Goal: Task Accomplishment & Management: Use online tool/utility

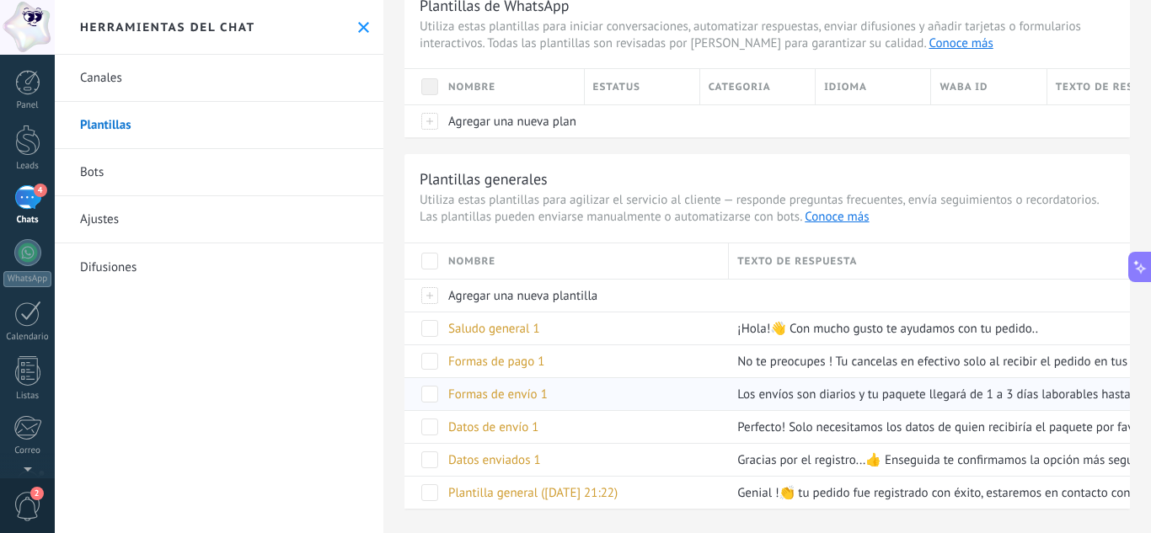
scroll to position [85, 0]
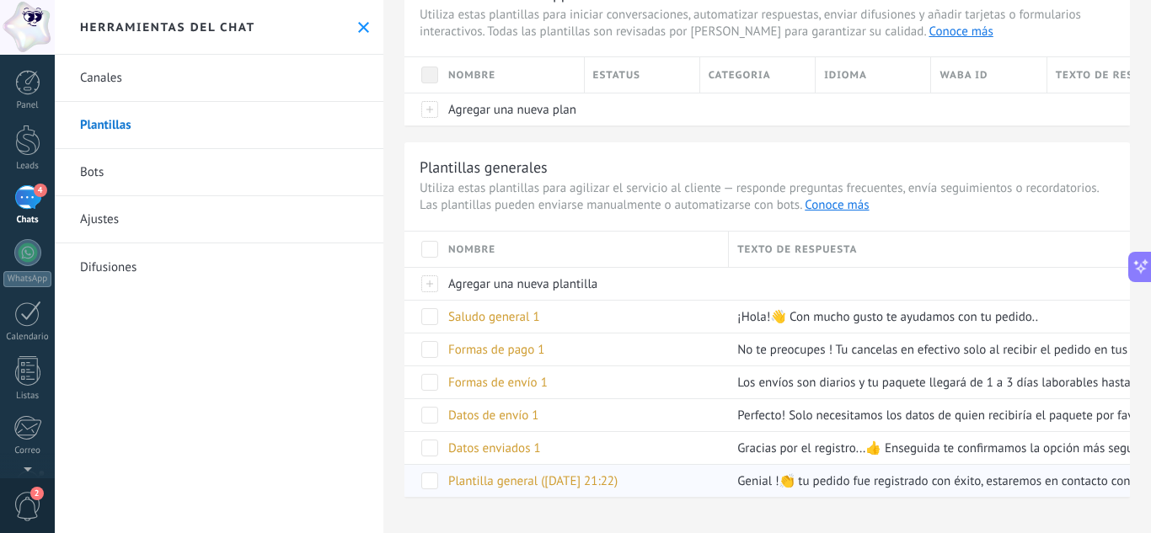
click at [618, 488] on span "Plantilla general (16.09.2025 21:22)" at bounding box center [532, 482] width 169 height 16
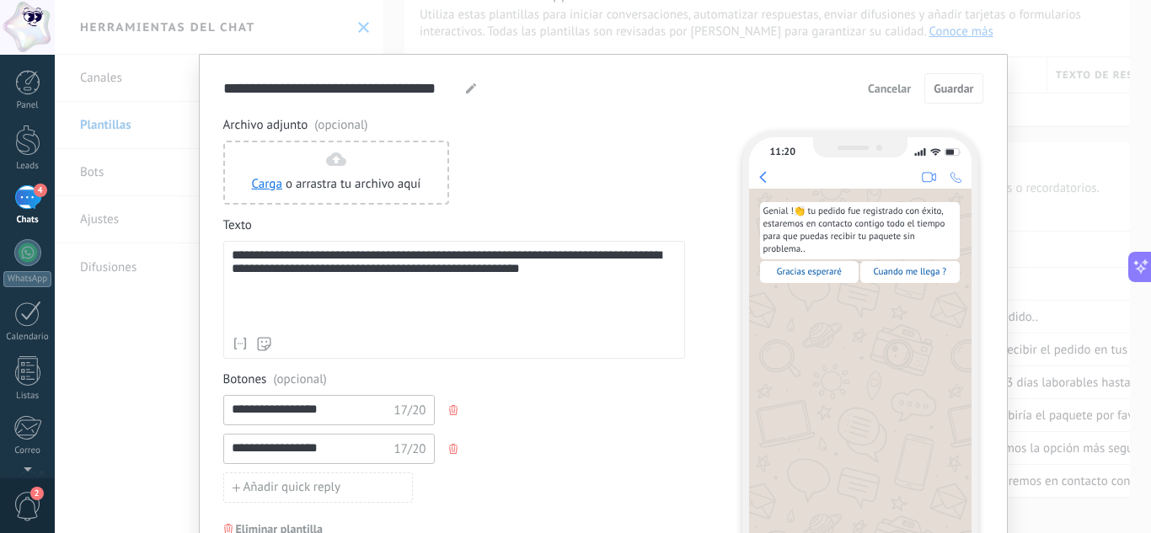
scroll to position [0, 0]
click at [460, 85] on div "**********" at bounding box center [350, 89] width 254 height 20
click at [469, 92] on icon at bounding box center [471, 89] width 10 height 10
click at [468, 88] on use at bounding box center [471, 89] width 10 height 10
drag, startPoint x: 450, startPoint y: 92, endPoint x: 215, endPoint y: 105, distance: 235.5
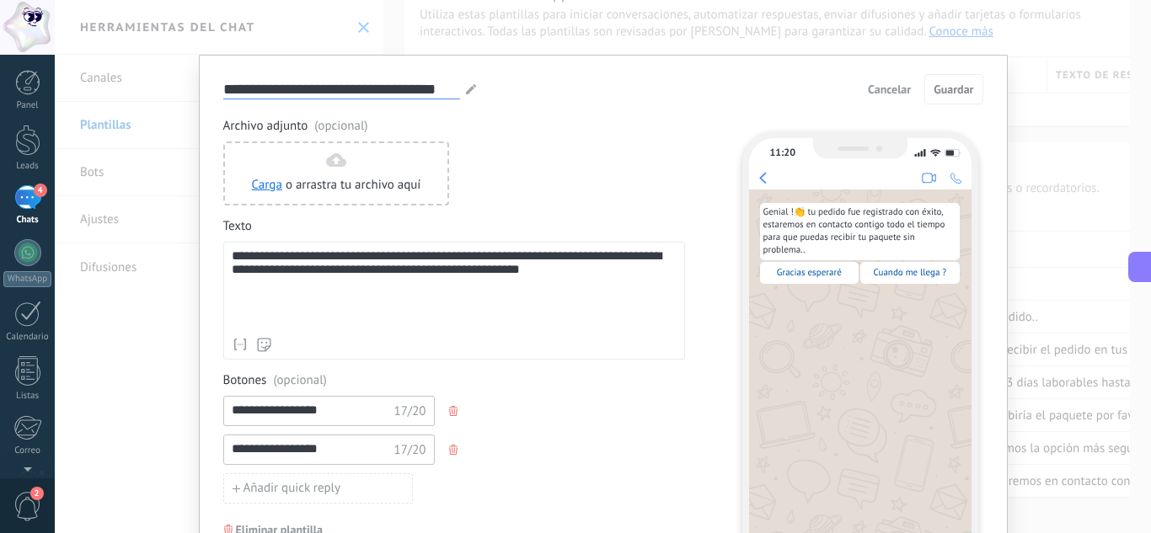
click at [215, 105] on div "**********" at bounding box center [603, 345] width 809 height 580
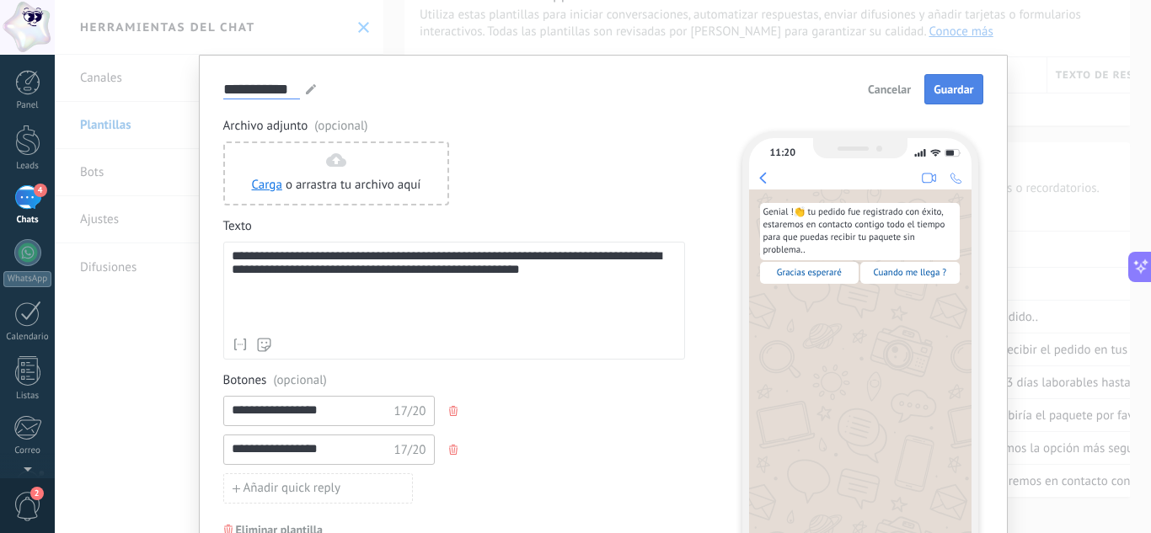
type input "**********"
click at [960, 84] on span "Guardar" at bounding box center [954, 89] width 40 height 12
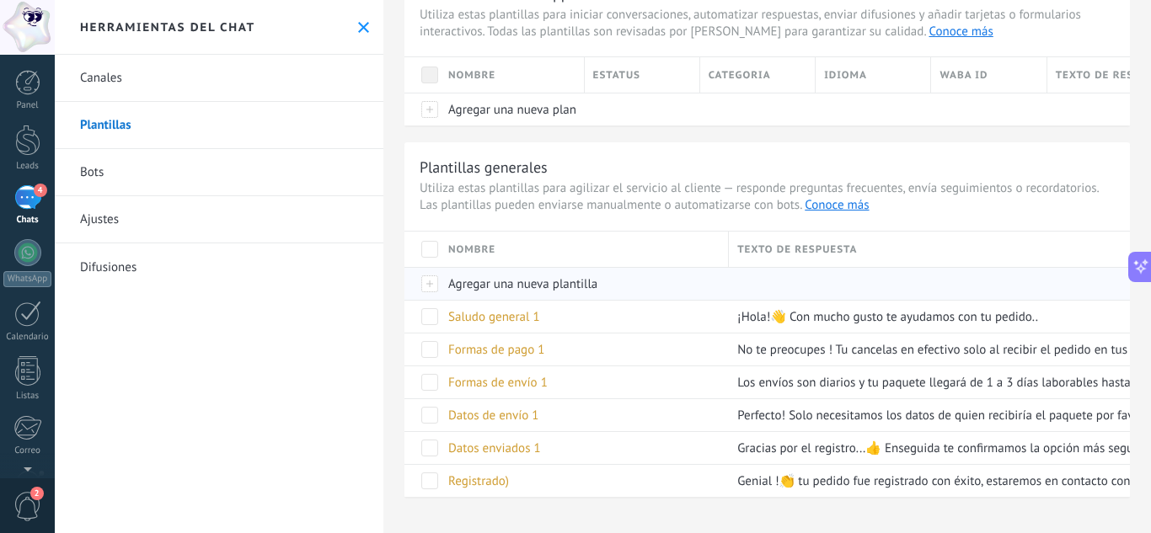
click at [501, 286] on span "Agregar una nueva plantilla" at bounding box center [522, 284] width 149 height 16
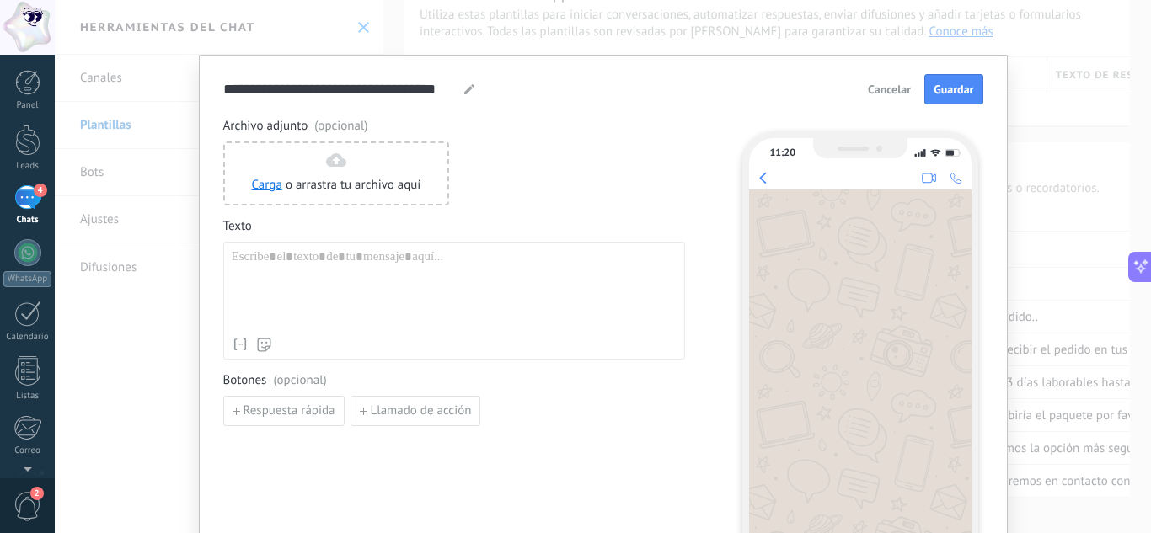
click at [870, 86] on span "Cancelar" at bounding box center [889, 89] width 43 height 12
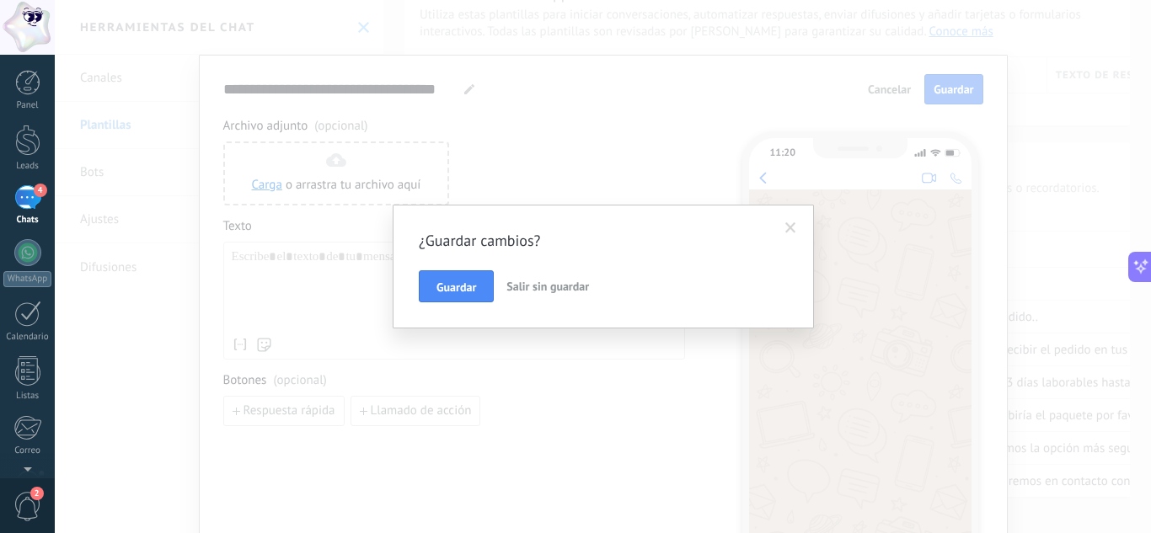
click at [547, 275] on button "Salir sin guardar" at bounding box center [548, 286] width 96 height 32
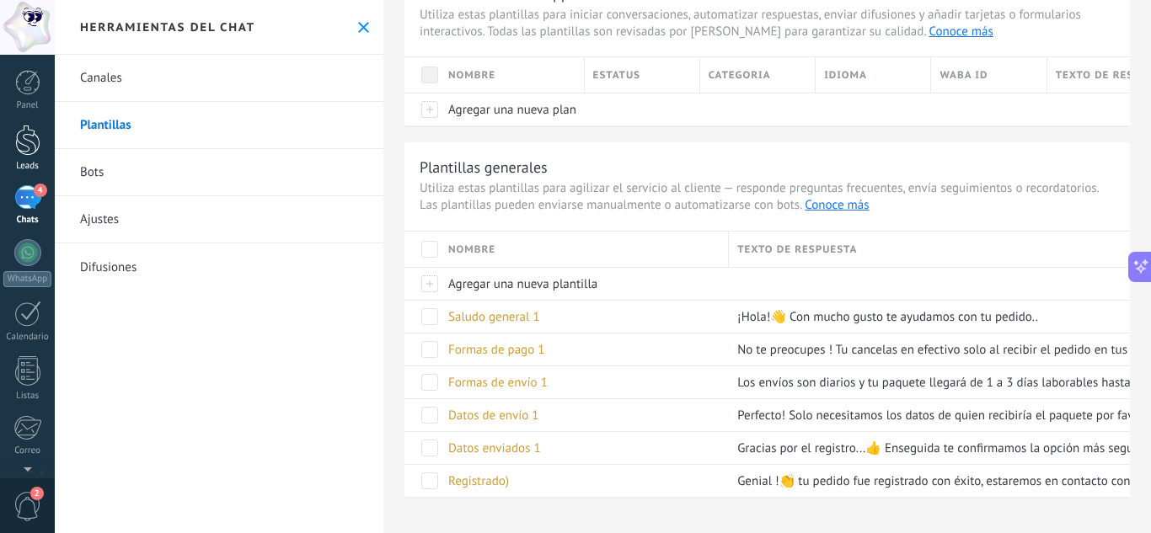
click at [47, 153] on link "Leads" at bounding box center [27, 148] width 55 height 47
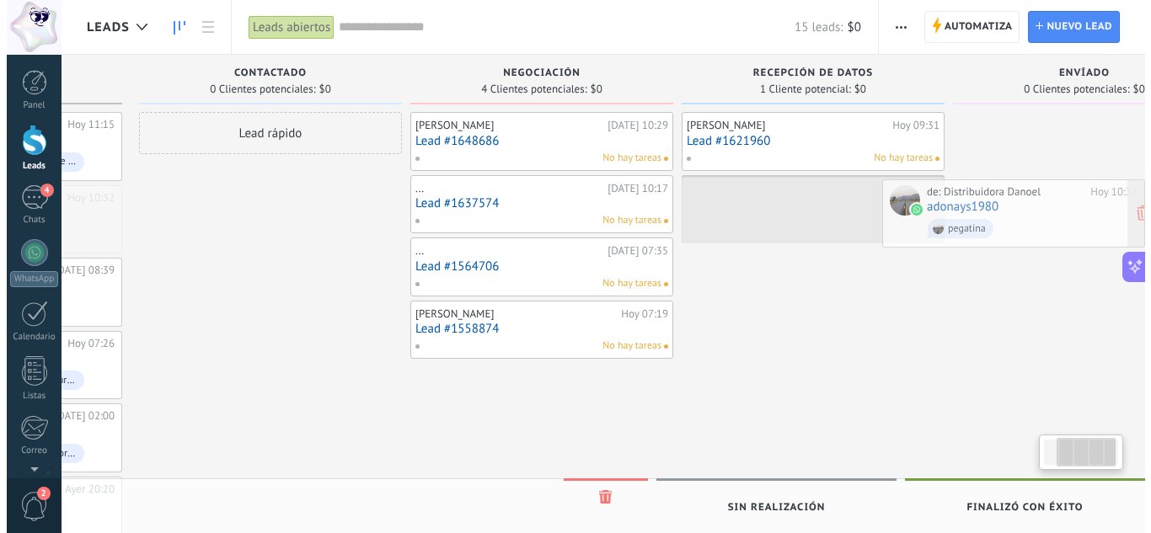
scroll to position [0, 324]
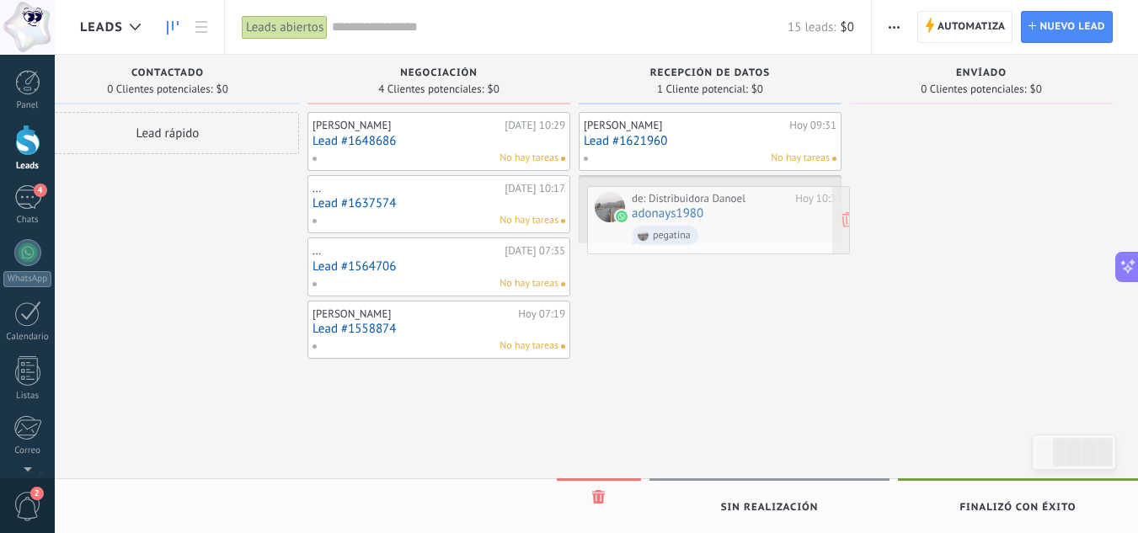
drag, startPoint x: 286, startPoint y: 227, endPoint x: 794, endPoint y: 228, distance: 507.2
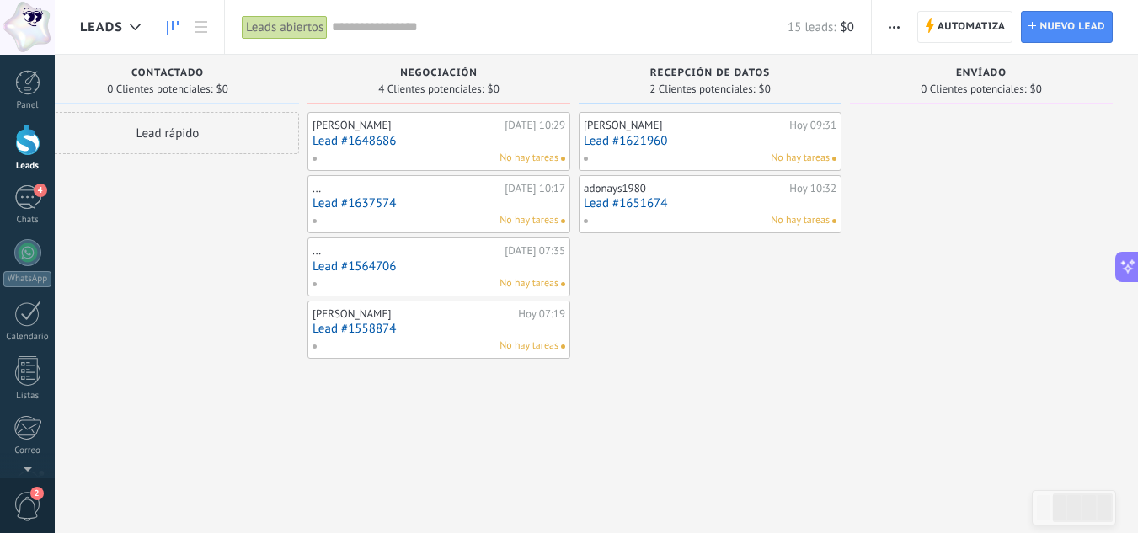
click at [695, 206] on link "Lead #1651674" at bounding box center [710, 203] width 253 height 14
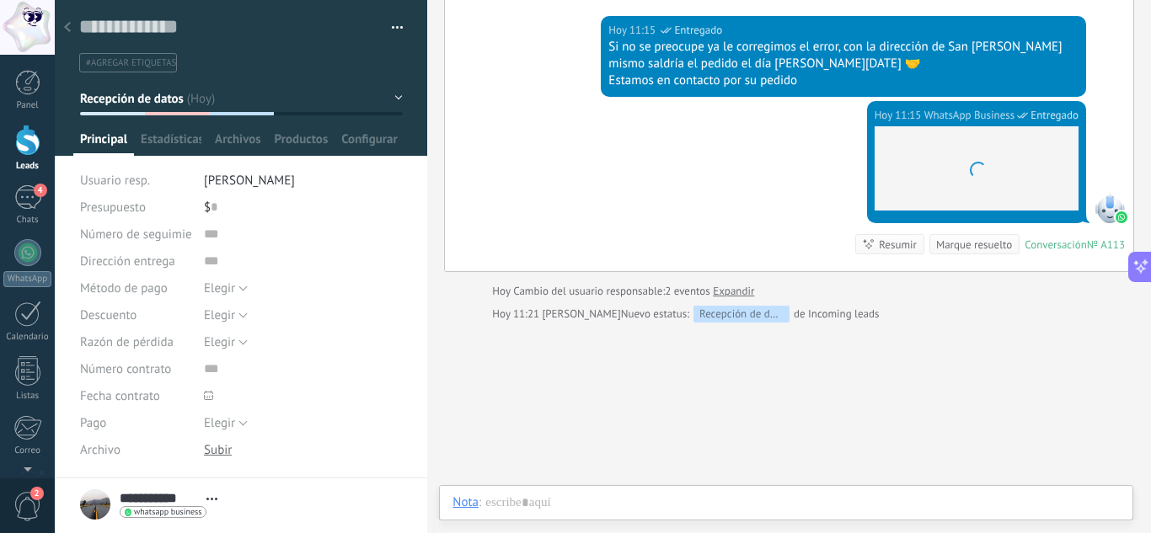
scroll to position [856, 0]
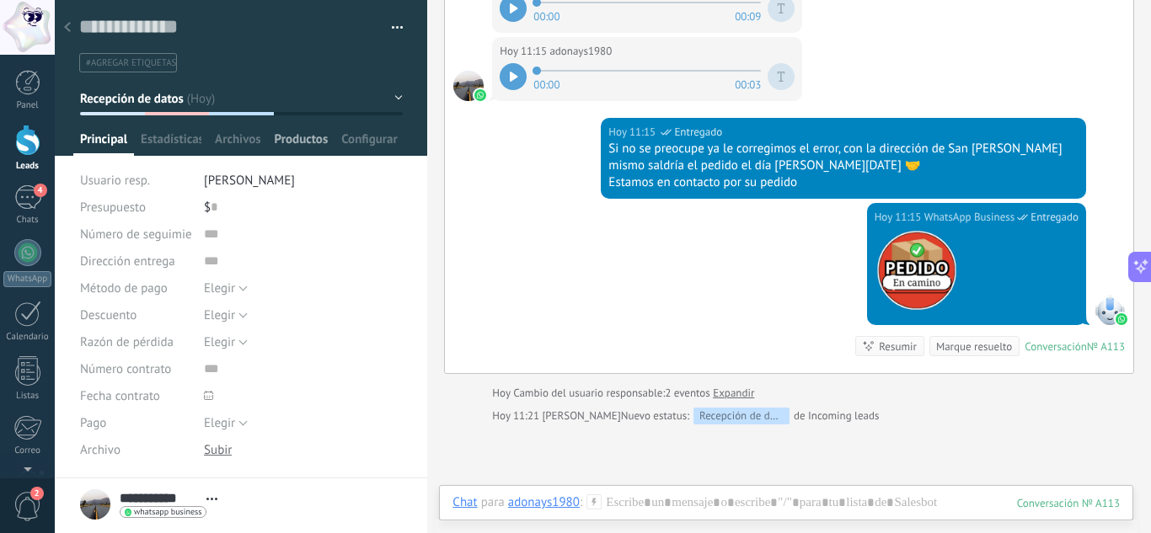
click at [272, 146] on div "Productos" at bounding box center [301, 143] width 67 height 24
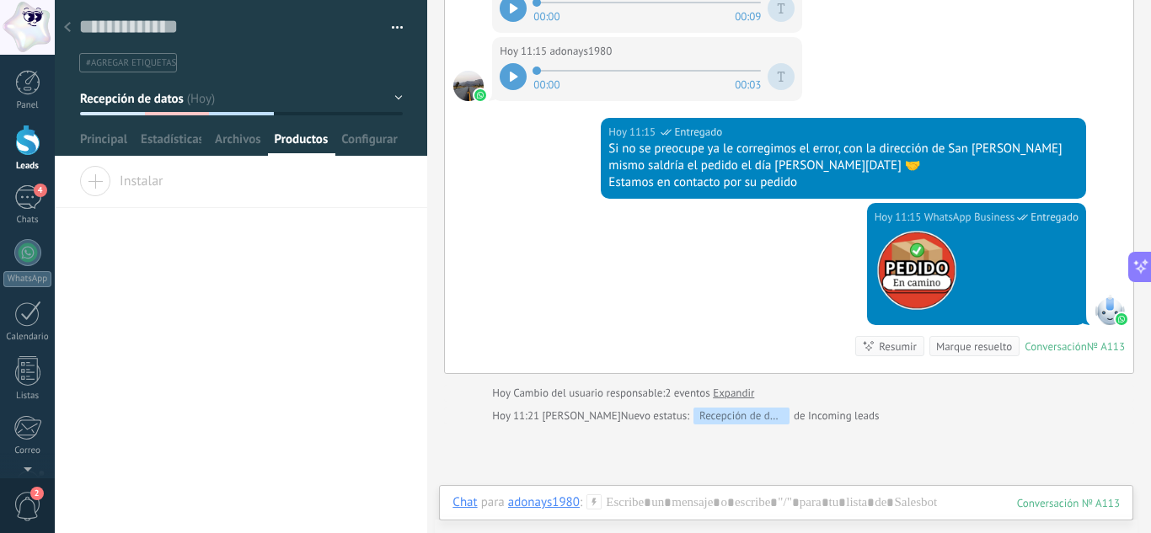
click at [107, 179] on span "Instalar" at bounding box center [121, 178] width 84 height 24
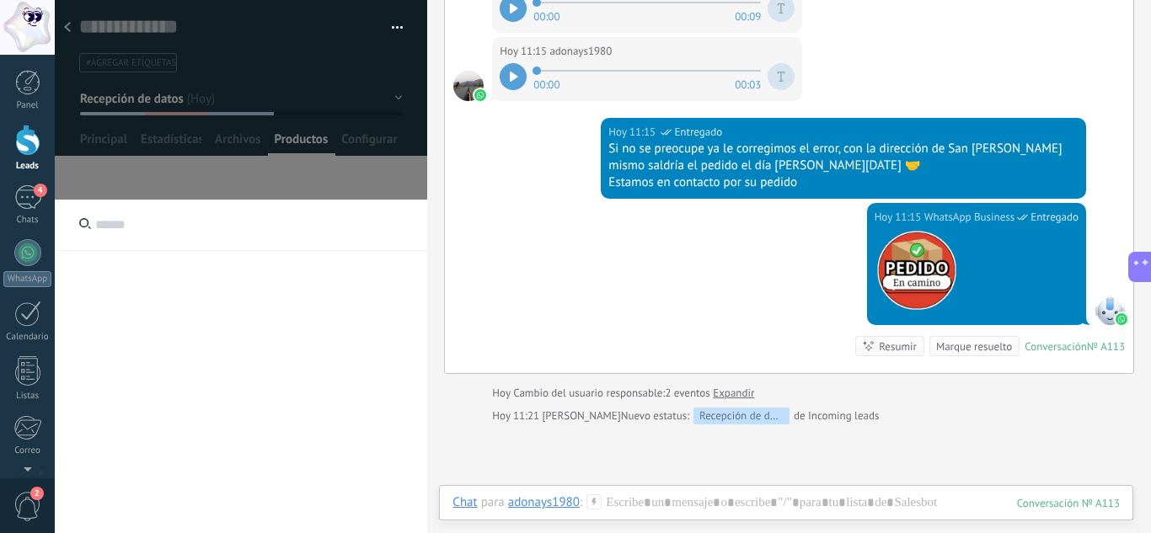
click at [395, 34] on button "button" at bounding box center [391, 27] width 24 height 25
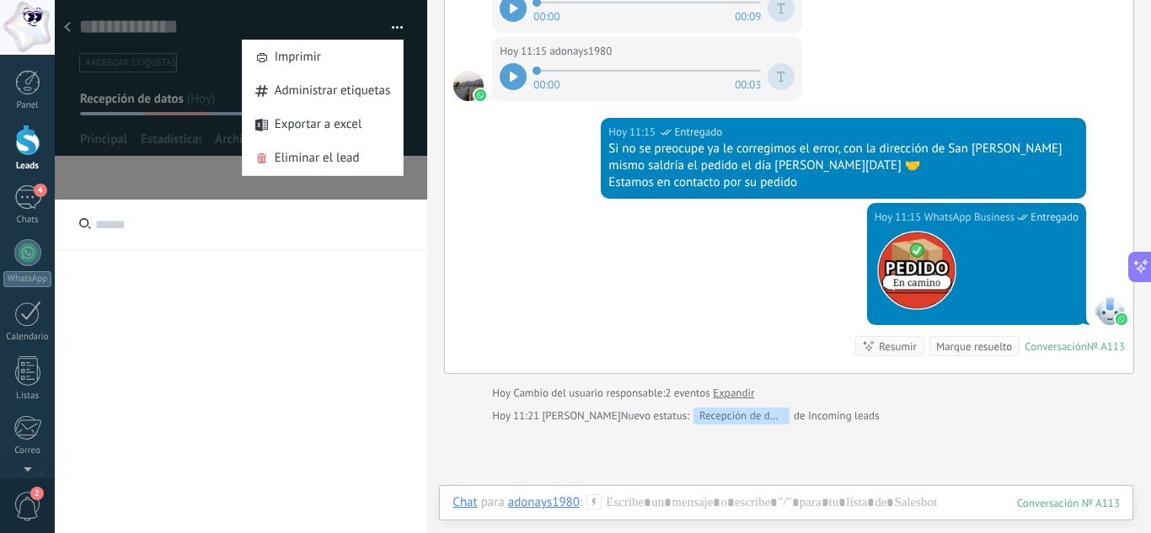
click at [395, 34] on button "button" at bounding box center [391, 27] width 24 height 25
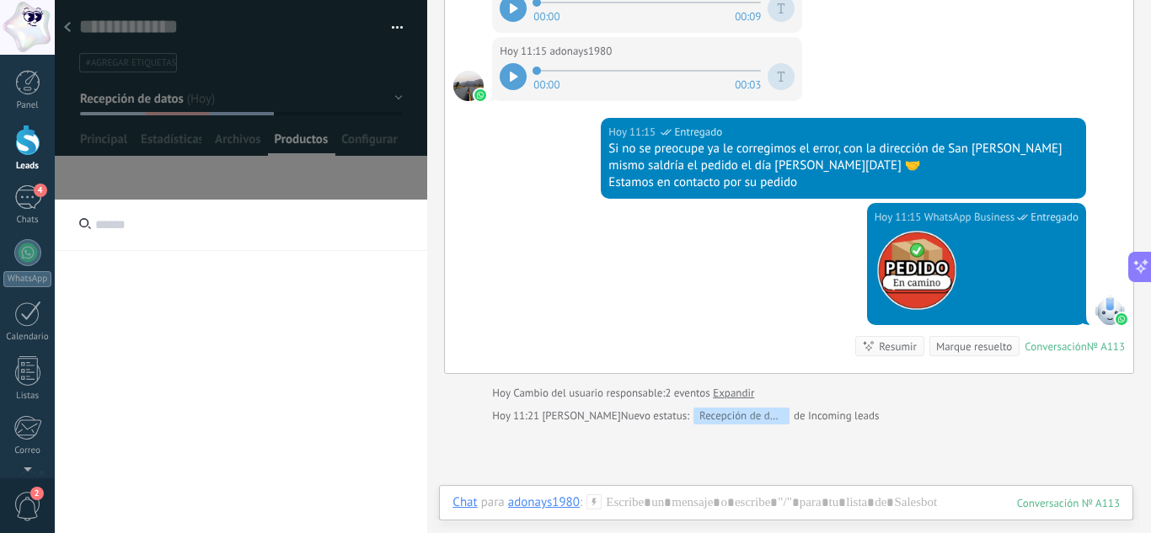
click at [344, 302] on div at bounding box center [241, 495] width 372 height 590
click at [468, 246] on div "Hoy 11:15 WhatsApp Business Entregado Conversación № A113 Conversación № A113 R…" at bounding box center [789, 288] width 688 height 170
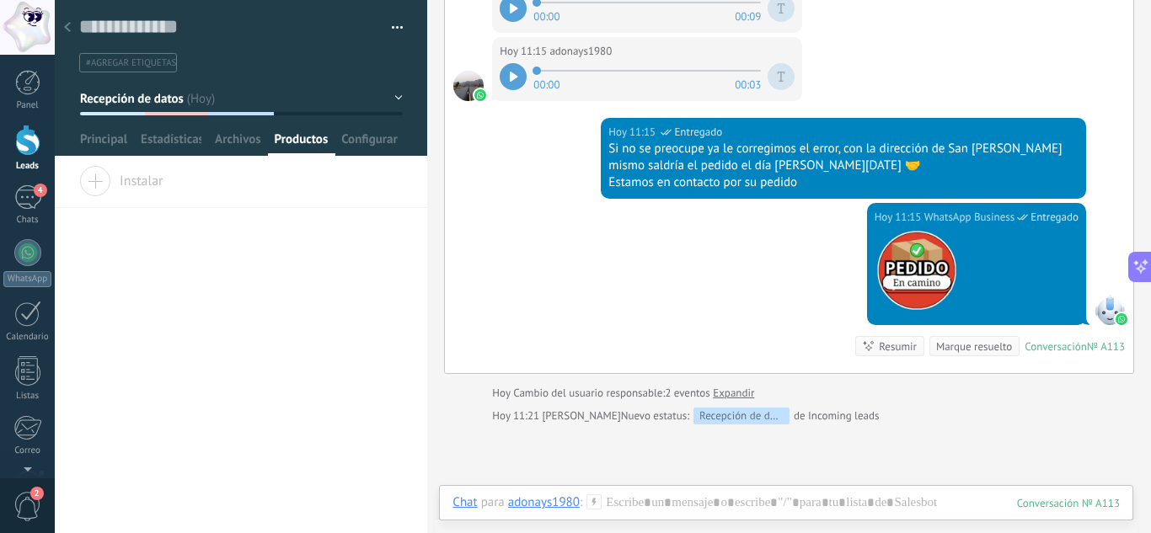
click at [67, 28] on icon at bounding box center [67, 27] width 7 height 10
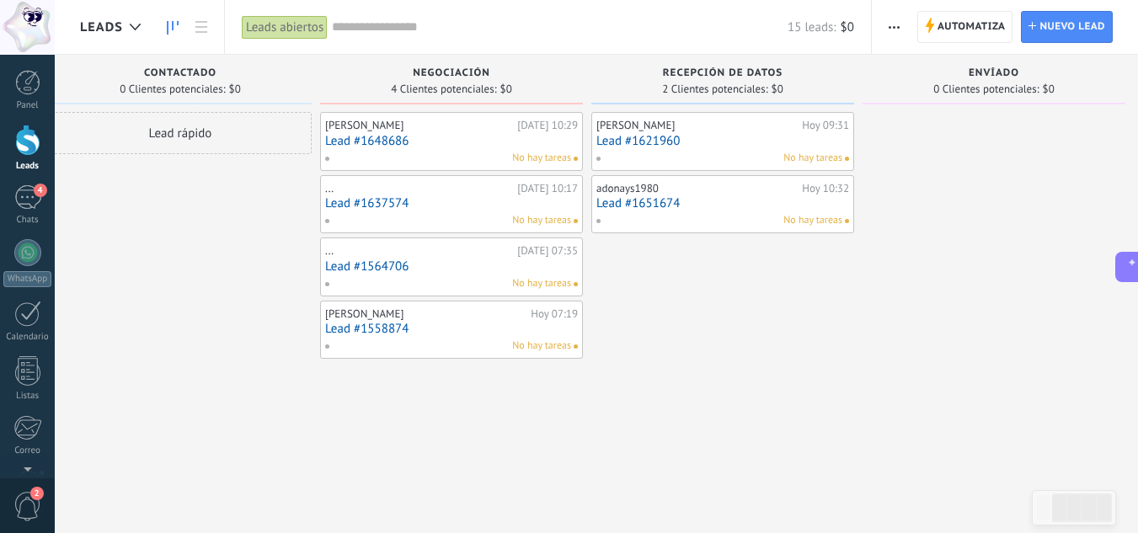
click at [735, 196] on link "Lead #1651674" at bounding box center [723, 203] width 253 height 14
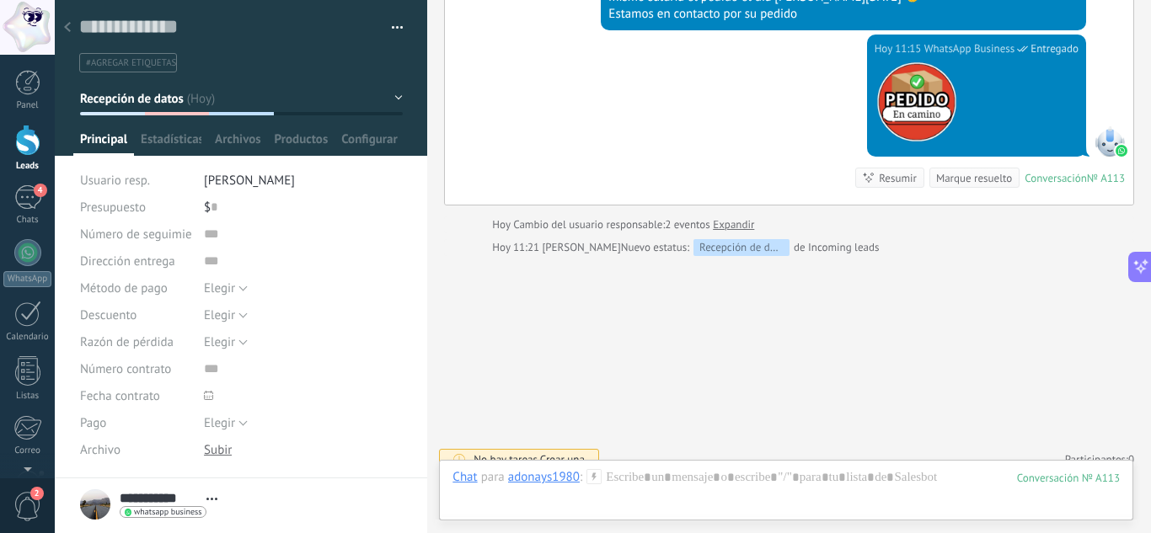
click at [561, 452] on span "Crear una" at bounding box center [562, 459] width 45 height 14
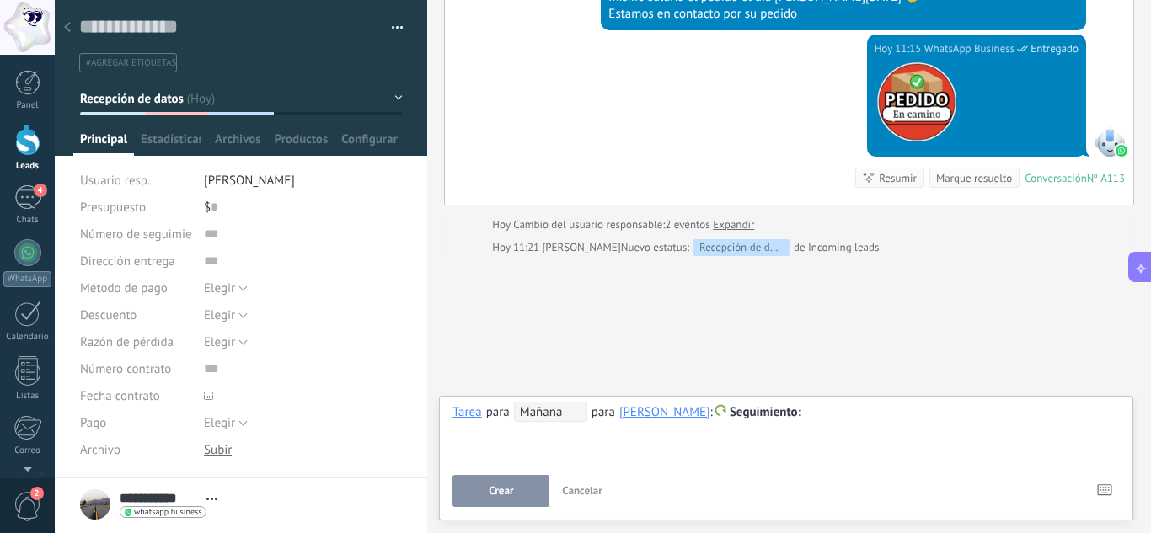
click at [576, 494] on span "Cancelar" at bounding box center [582, 491] width 40 height 14
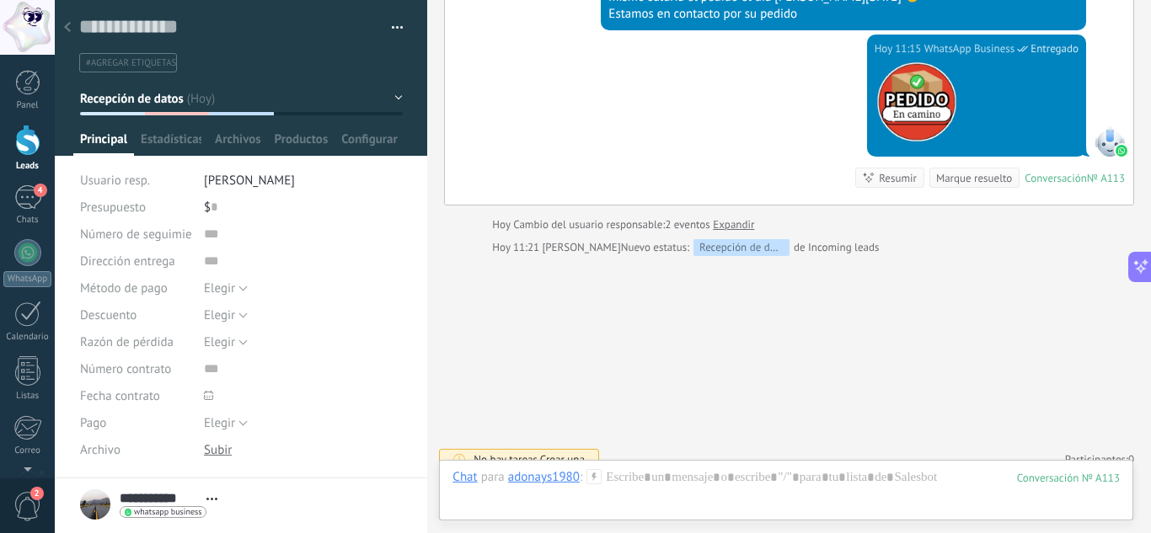
click at [22, 152] on div at bounding box center [27, 140] width 25 height 31
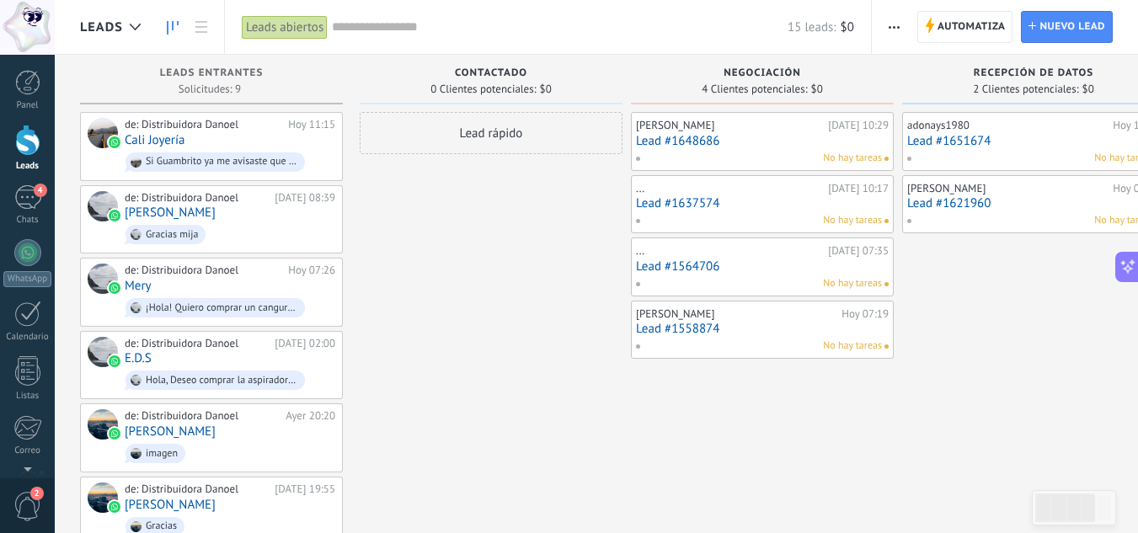
drag, startPoint x: 821, startPoint y: 403, endPoint x: 542, endPoint y: 368, distance: 281.0
click at [542, 368] on div "Leads Entrantes Solicitudes: 9 0 0 0 9 0 0 0 9 de: Distribuidora Danoel Hoy 11:…" at bounding box center [771, 409] width 1382 height 709
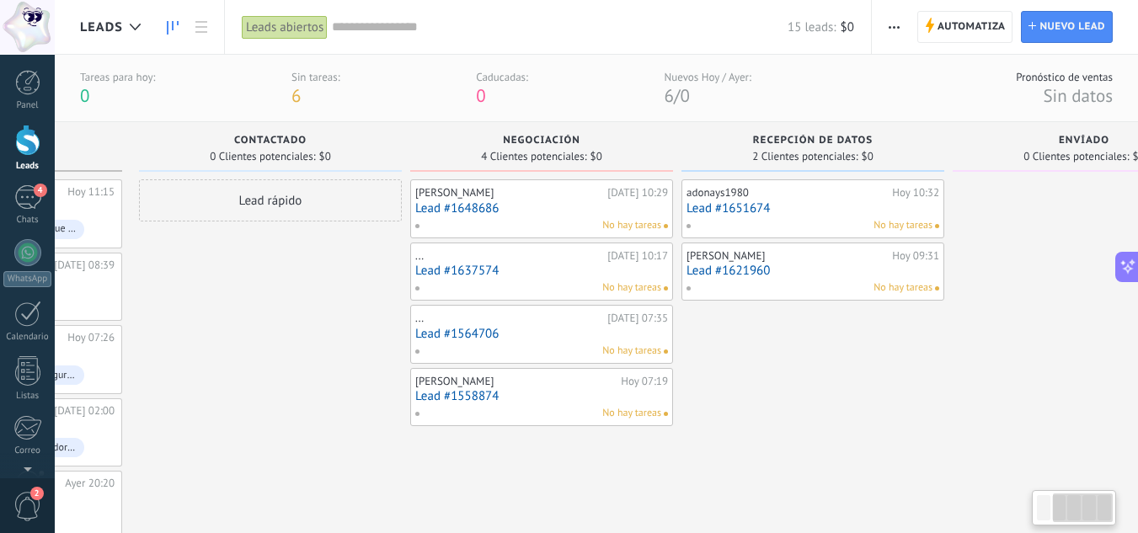
scroll to position [0, 324]
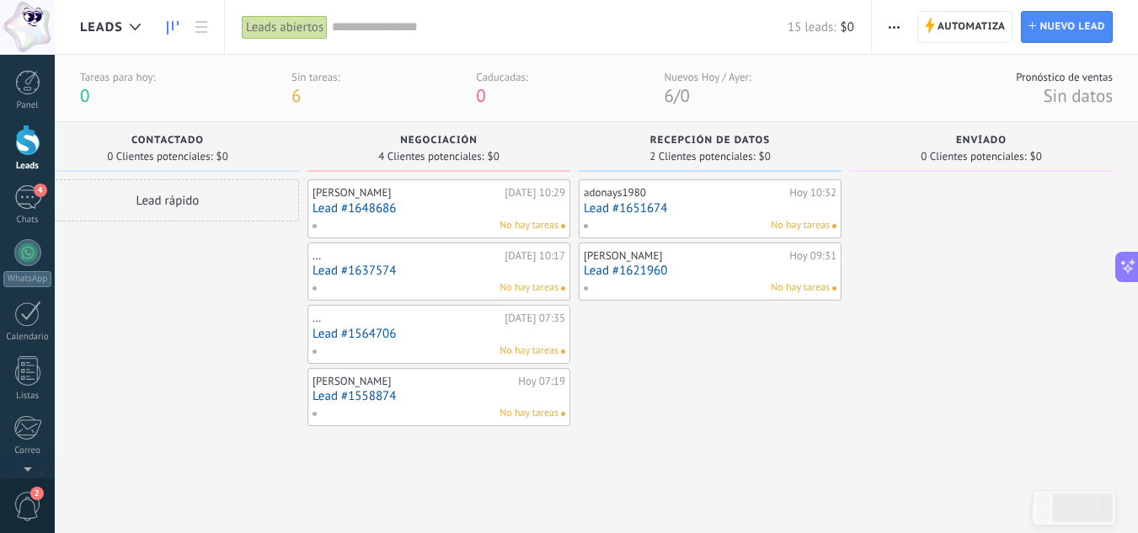
drag, startPoint x: 1060, startPoint y: 377, endPoint x: 459, endPoint y: 304, distance: 605.1
click at [458, 309] on div "Leads Entrantes Solicitudes: 9 0 0 0 9 0 0 0 9 de: Distribuidora Danoel Hoy 11:…" at bounding box center [448, 476] width 1382 height 709
click at [27, 197] on div "4" at bounding box center [27, 197] width 27 height 24
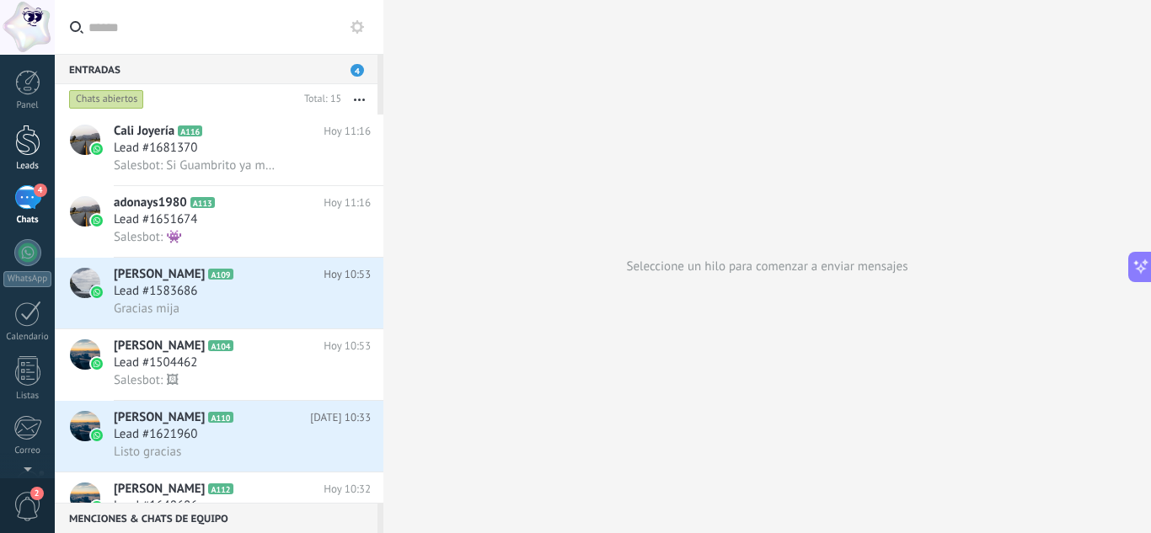
click at [29, 135] on div at bounding box center [27, 140] width 25 height 31
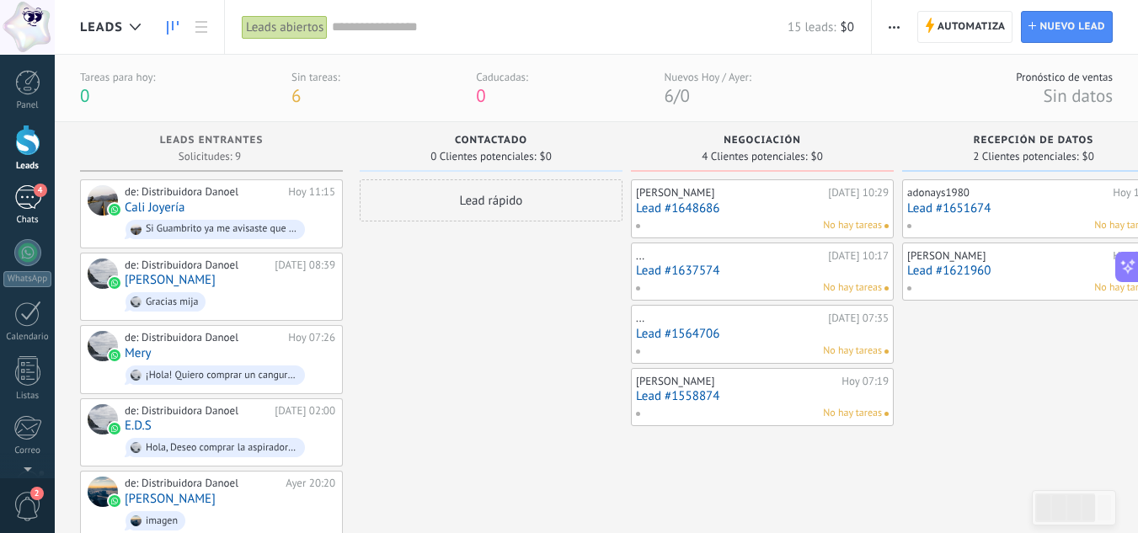
click at [16, 190] on div "4" at bounding box center [27, 197] width 27 height 24
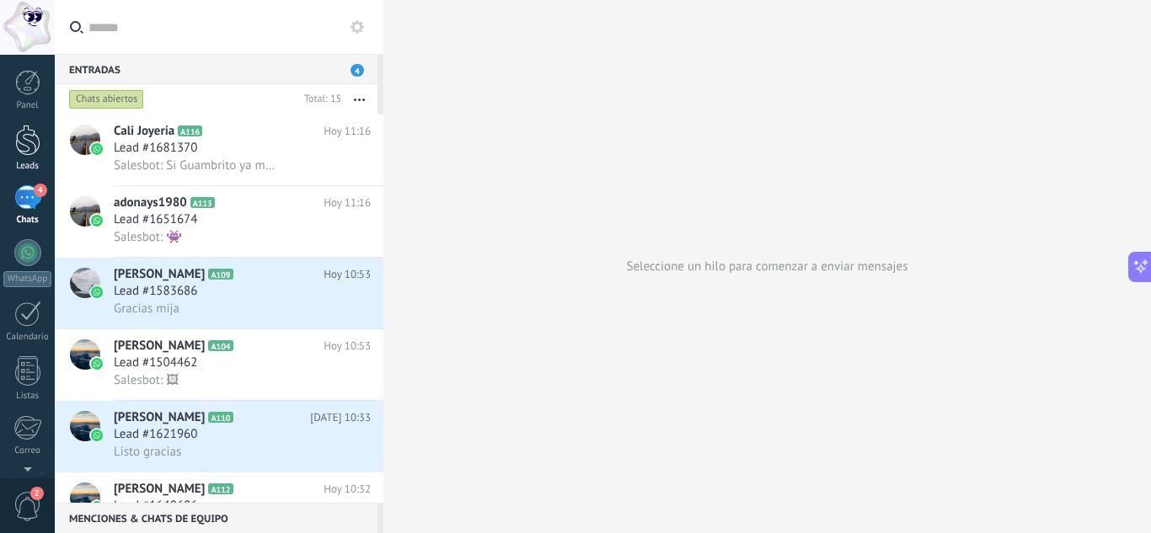
click at [19, 147] on div at bounding box center [27, 140] width 25 height 31
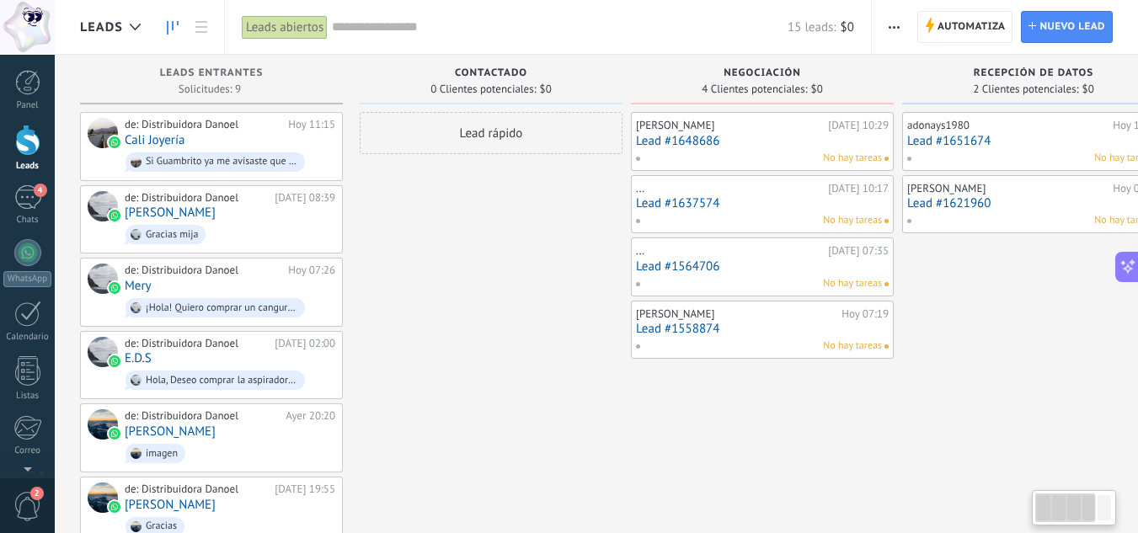
drag, startPoint x: 834, startPoint y: 428, endPoint x: 1033, endPoint y: 354, distance: 212.2
click at [1033, 354] on div "Leads Entrantes Solicitudes: 9 0 0 0 9 0 0 0 9 de: Distribuidora Danoel Hoy 11:…" at bounding box center [771, 409] width 1382 height 709
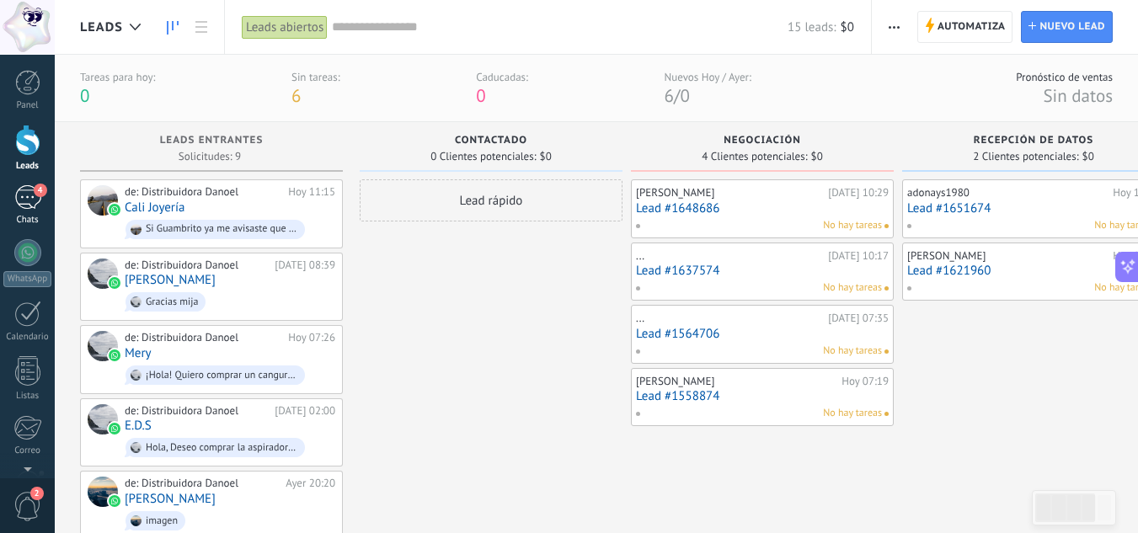
click at [33, 205] on div "4" at bounding box center [27, 197] width 27 height 24
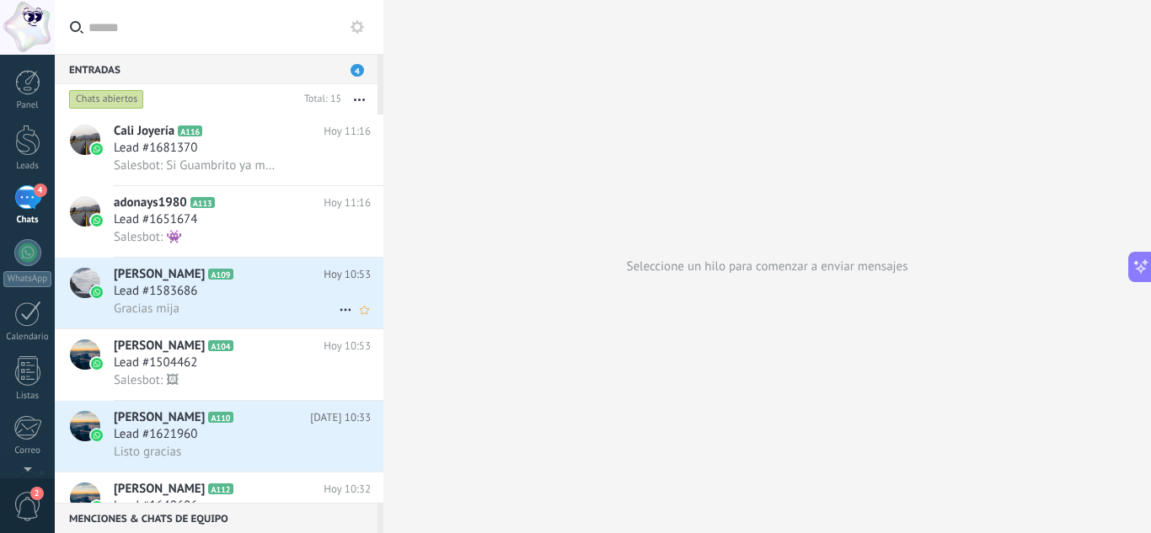
click at [197, 300] on div "Gracias mija" at bounding box center [242, 309] width 257 height 18
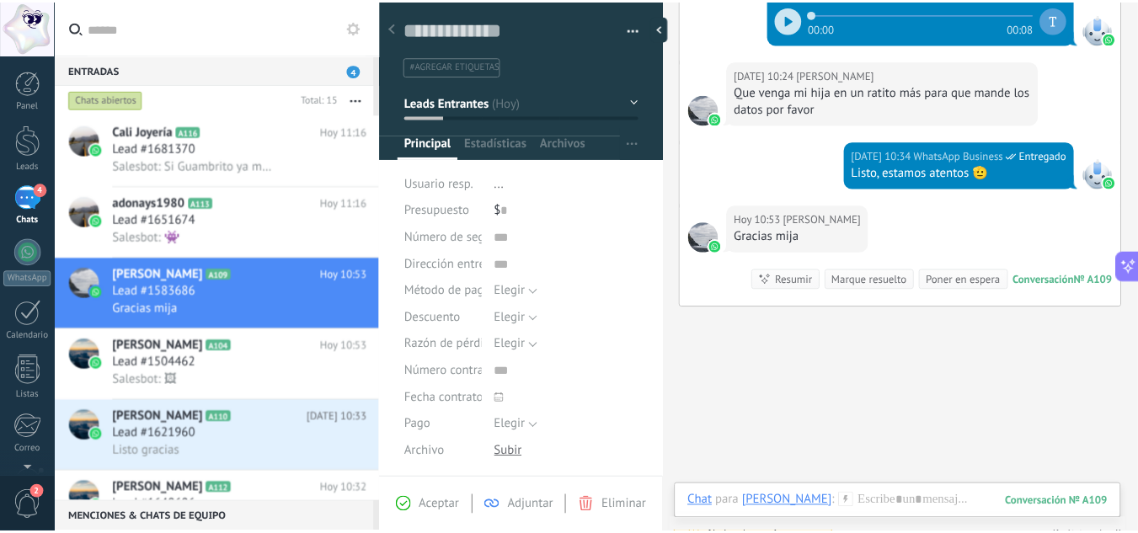
scroll to position [1201, 0]
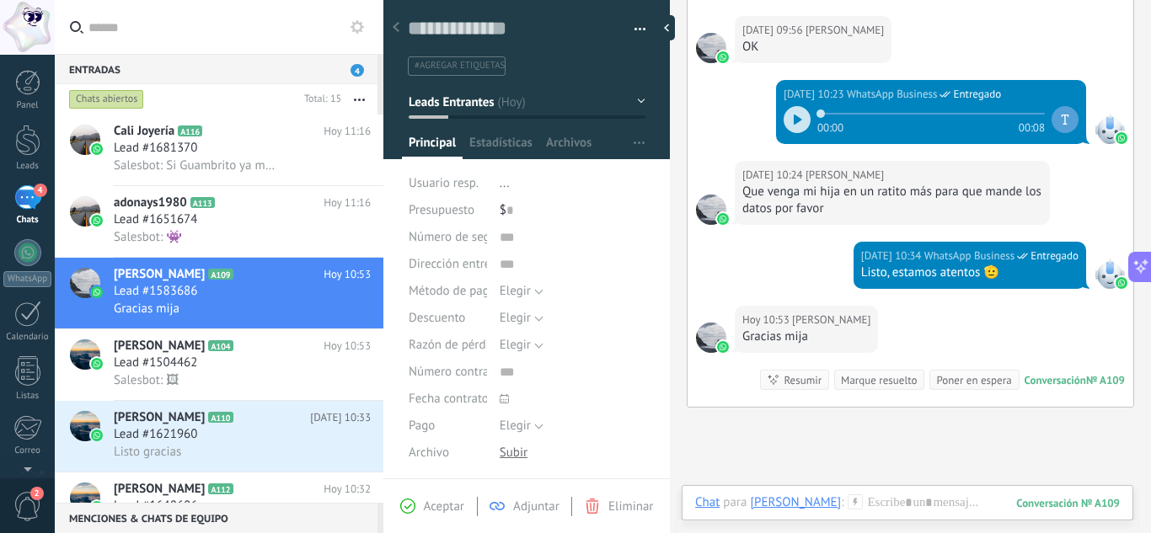
click at [633, 99] on button "Leads Entrantes" at bounding box center [527, 102] width 237 height 30
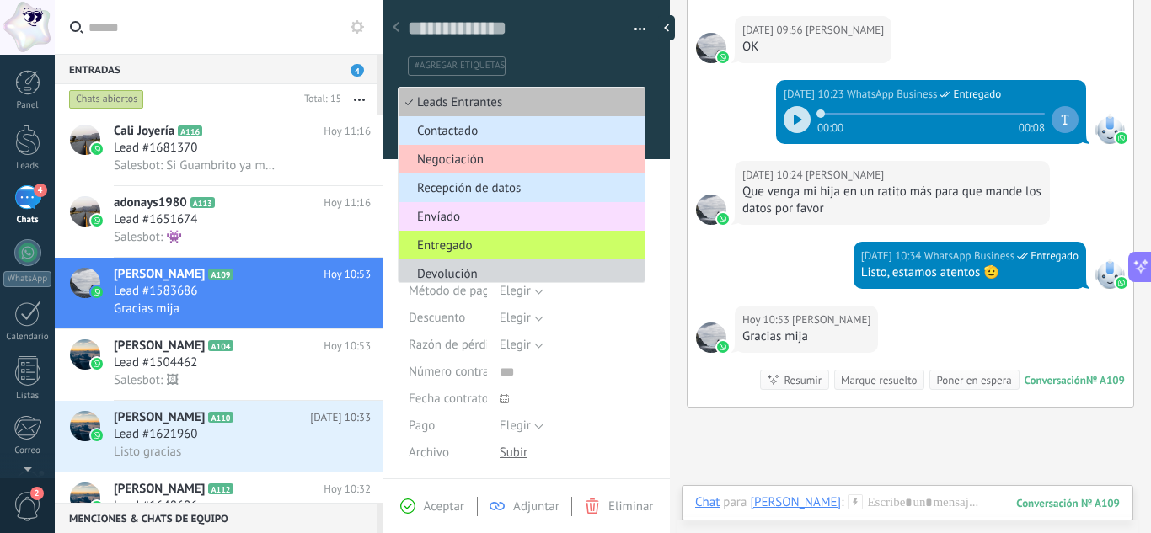
click at [452, 182] on span "Recepción de datos" at bounding box center [519, 188] width 241 height 16
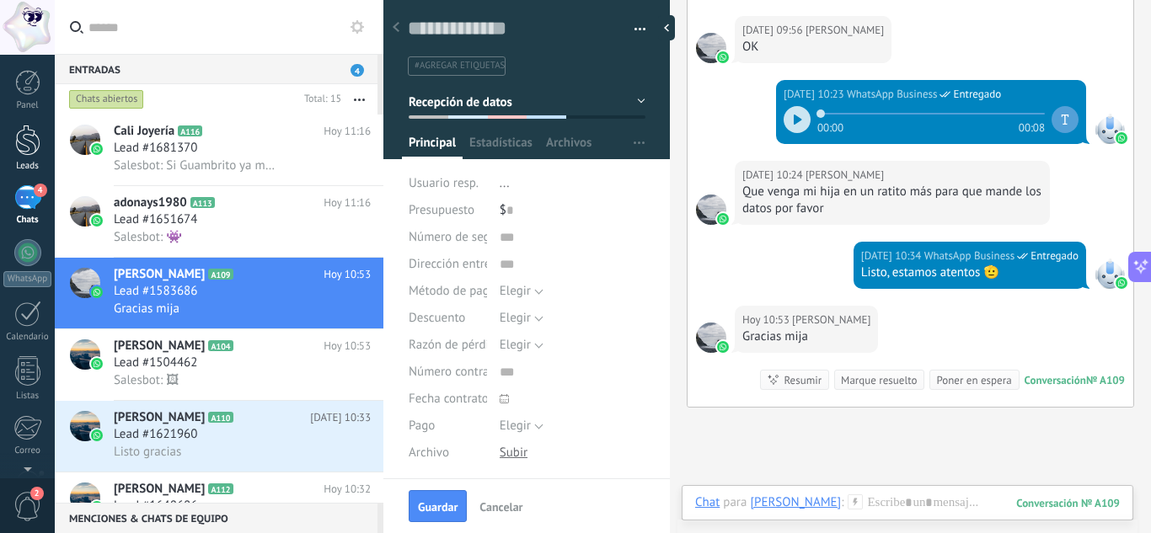
click at [27, 135] on div at bounding box center [27, 140] width 25 height 31
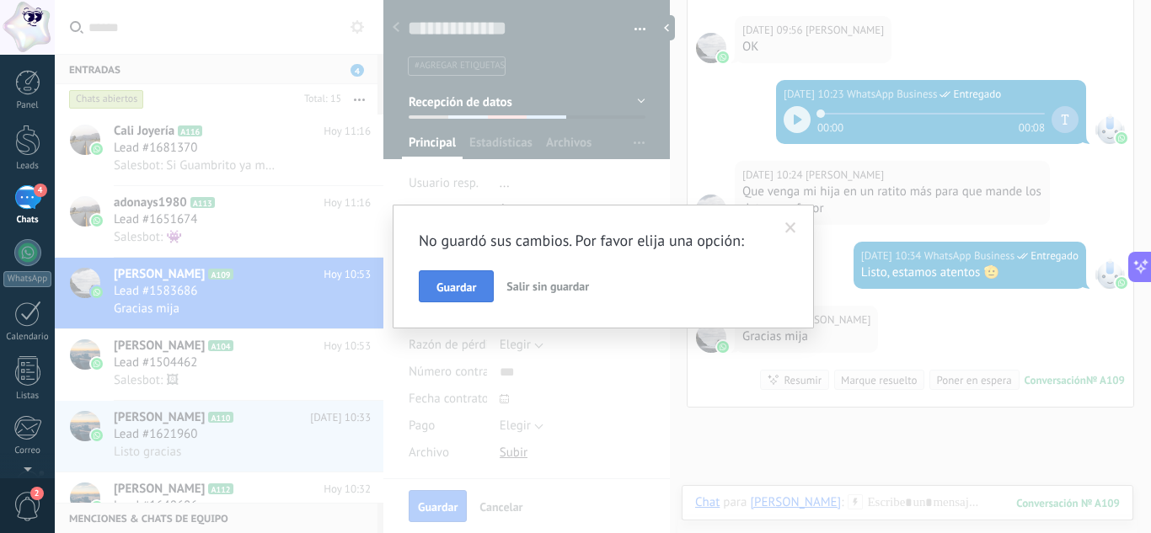
click at [447, 285] on span "Guardar" at bounding box center [456, 287] width 40 height 12
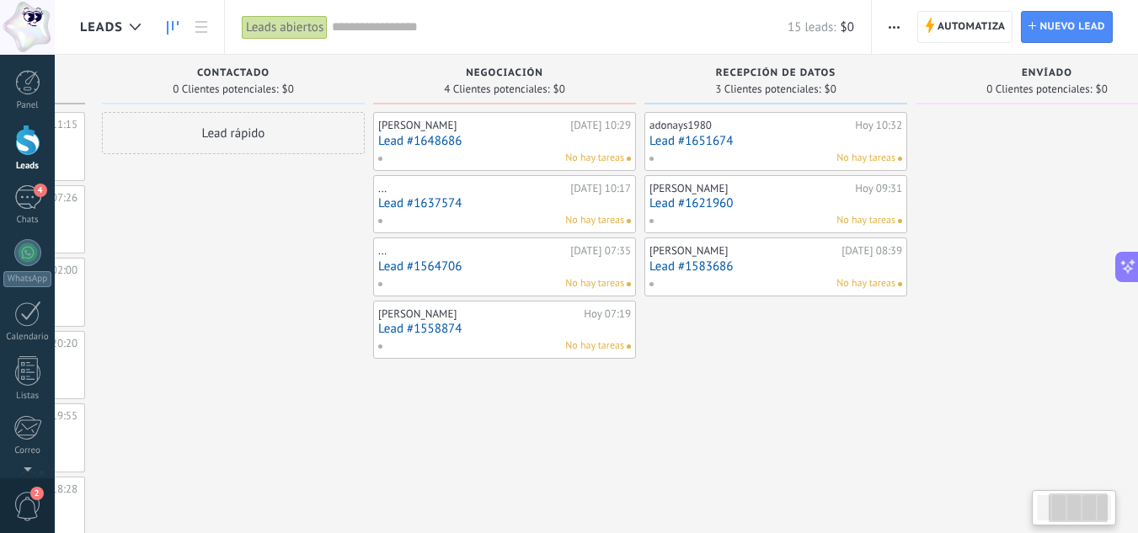
scroll to position [0, 268]
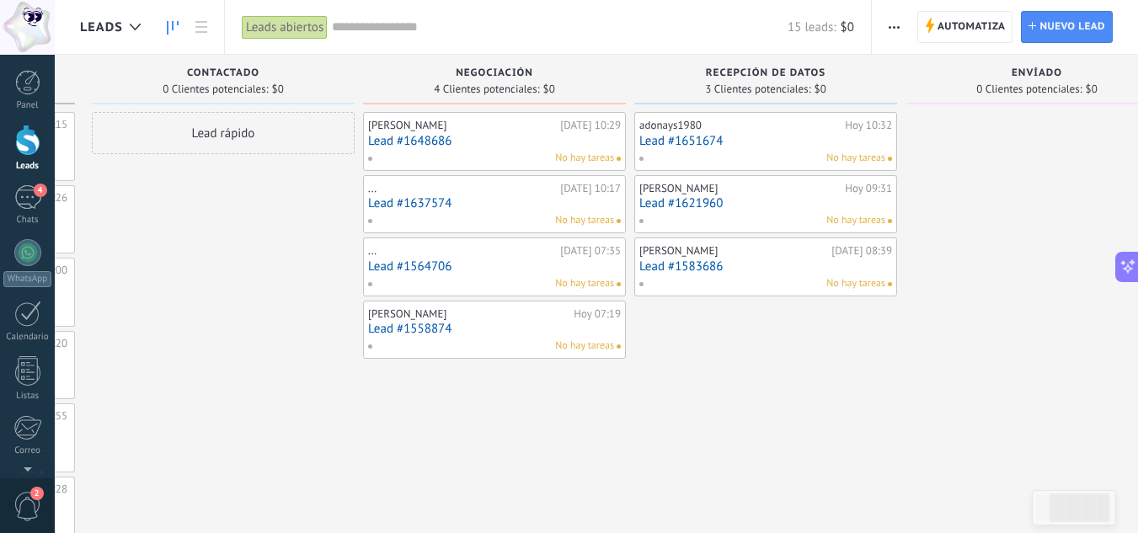
drag, startPoint x: 1009, startPoint y: 420, endPoint x: 741, endPoint y: 420, distance: 267.9
click at [741, 420] on div "adonays1980 Hoy 10:32 Lead #1651674 No hay tareas ALVARADO GLORIA Hoy 09:31 Lea…" at bounding box center [765, 402] width 263 height 580
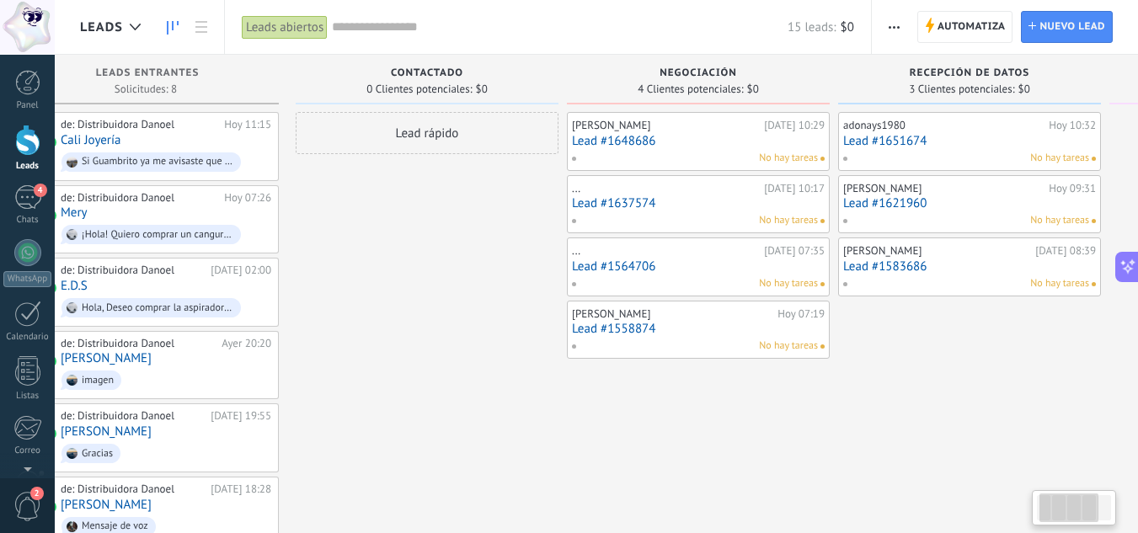
scroll to position [0, 0]
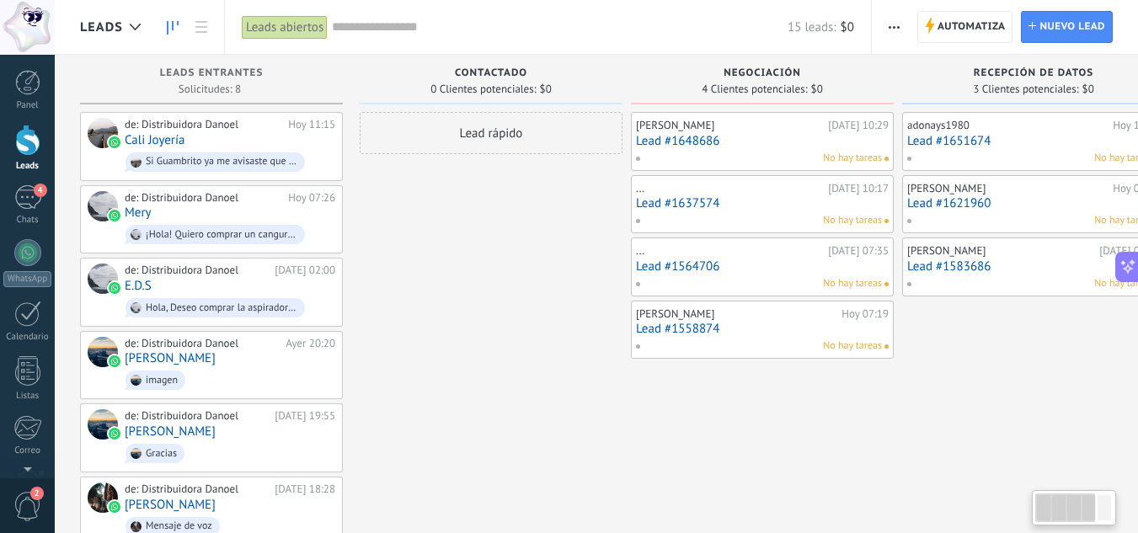
drag, startPoint x: 264, startPoint y: 382, endPoint x: 693, endPoint y: 404, distance: 430.3
click at [693, 404] on div "Leads Entrantes Solicitudes: 8 0 0 0 8 0 0 0 8 de: Distribuidora Danoel Hoy 11:…" at bounding box center [771, 373] width 1382 height 637
drag, startPoint x: 956, startPoint y: 400, endPoint x: 928, endPoint y: 415, distance: 32.4
click at [928, 415] on div "adonays1980 Hoy 10:32 Lead #1651674 No hay tareas ALVARADO GLORIA Hoy 09:31 Lea…" at bounding box center [1033, 402] width 263 height 580
drag, startPoint x: 511, startPoint y: 403, endPoint x: 520, endPoint y: 354, distance: 49.6
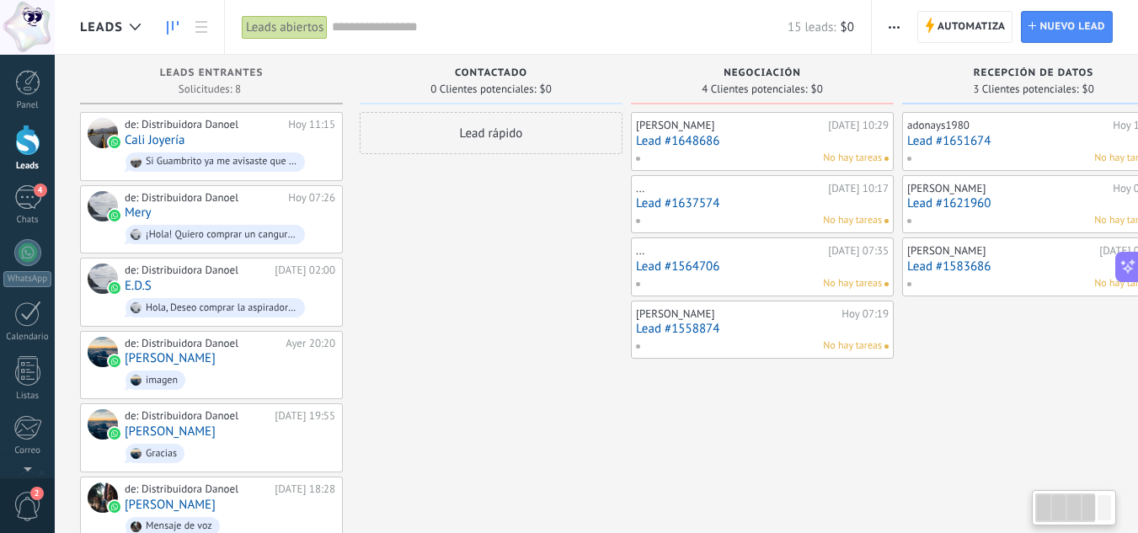
click at [520, 354] on div "Lead rápido" at bounding box center [491, 402] width 263 height 580
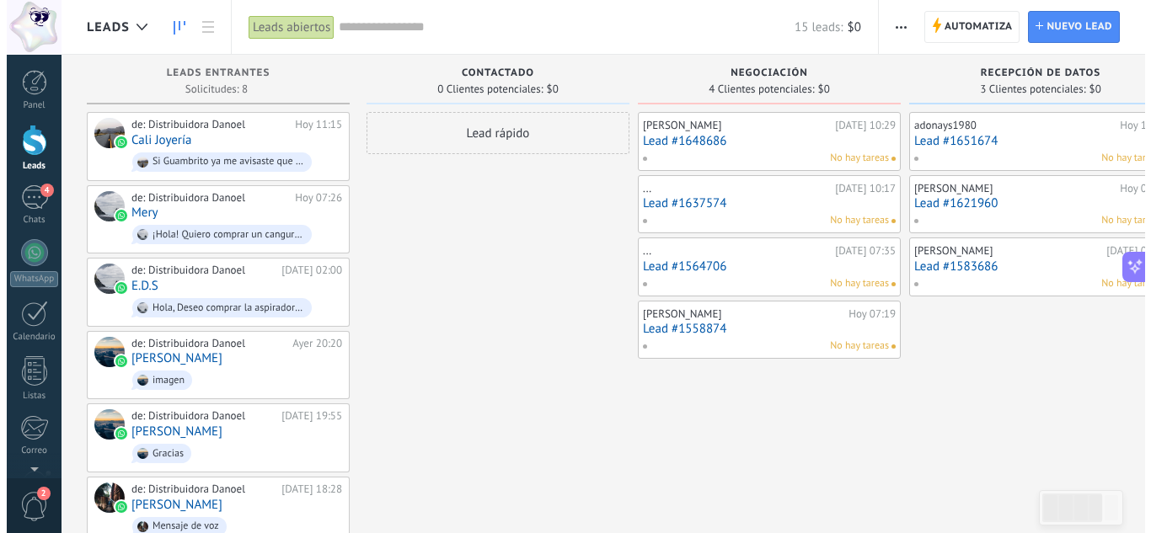
scroll to position [0, 324]
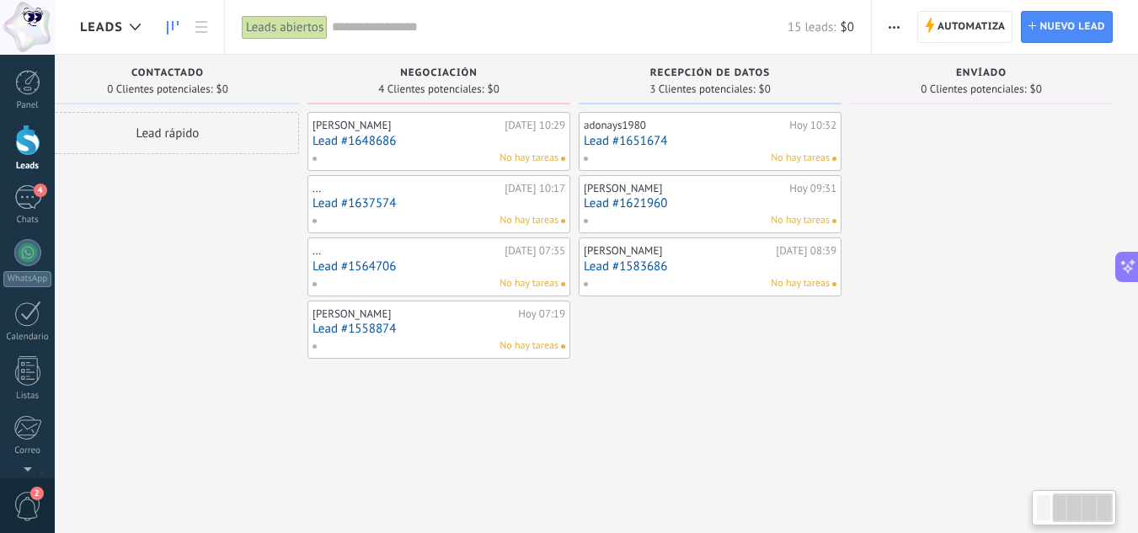
drag, startPoint x: 936, startPoint y: 395, endPoint x: 402, endPoint y: 324, distance: 538.8
click at [402, 324] on div "Leads Entrantes Solicitudes: 8 0 0 0 8 0 0 0 8 de: Distribuidora Danoel Hoy 11:…" at bounding box center [448, 373] width 1382 height 637
click at [36, 200] on div "4" at bounding box center [27, 197] width 27 height 24
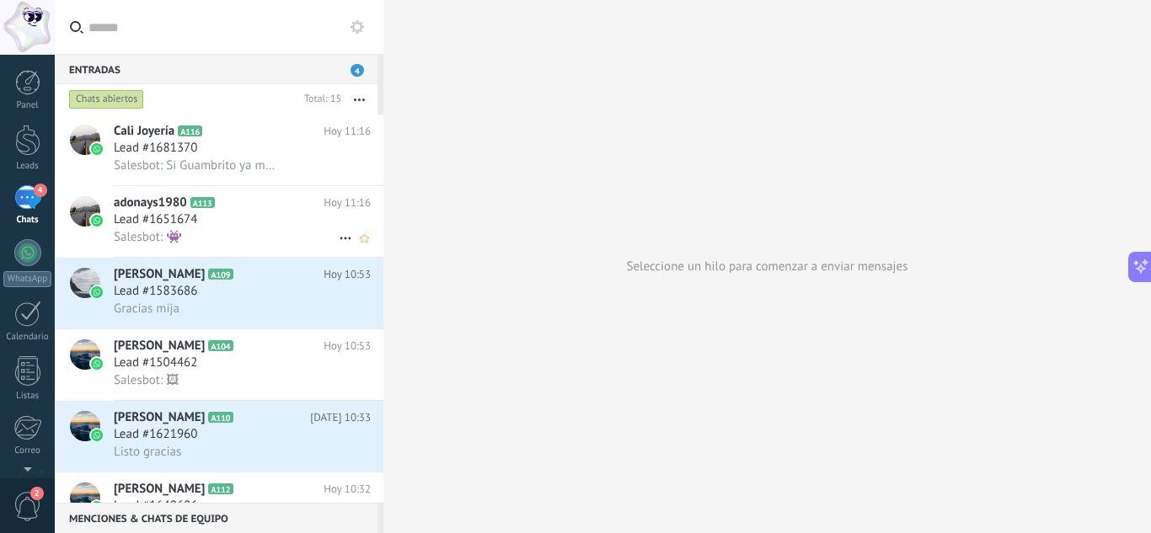
click at [281, 222] on div "Lead #1651674" at bounding box center [242, 219] width 257 height 17
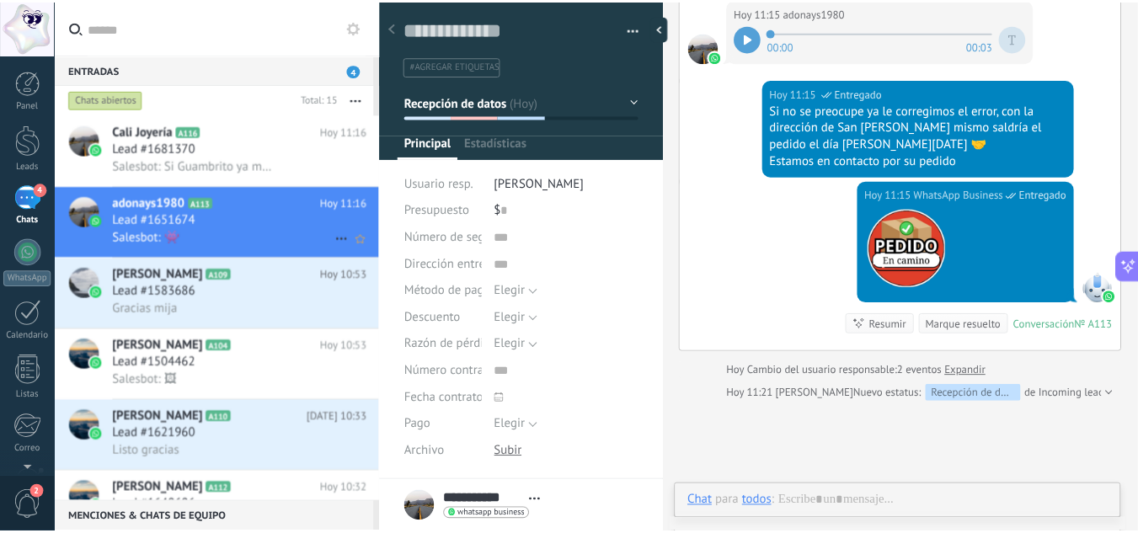
scroll to position [25, 0]
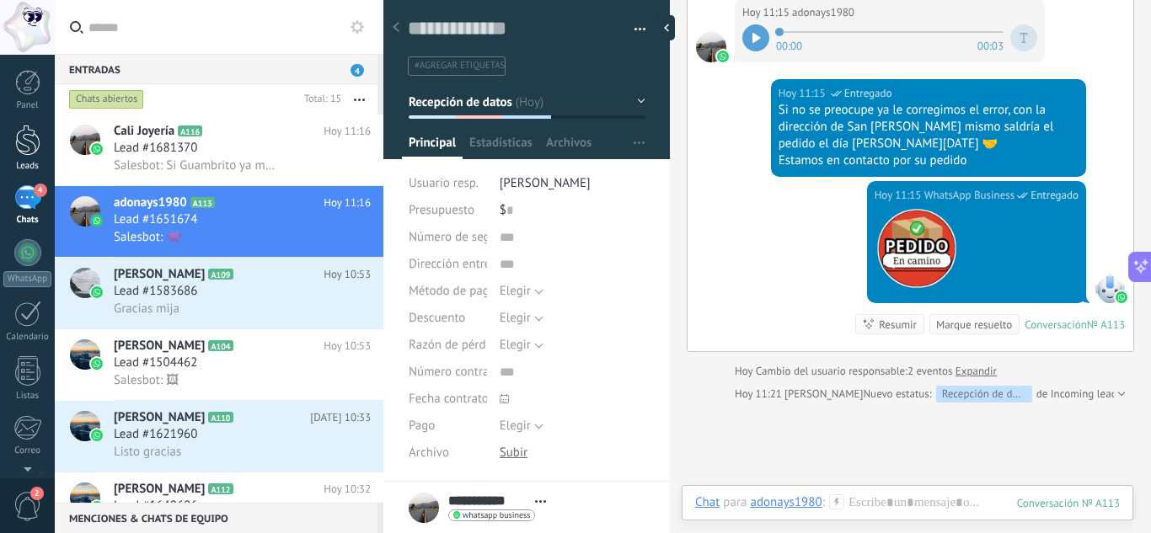
click at [38, 156] on link "Leads" at bounding box center [27, 148] width 55 height 47
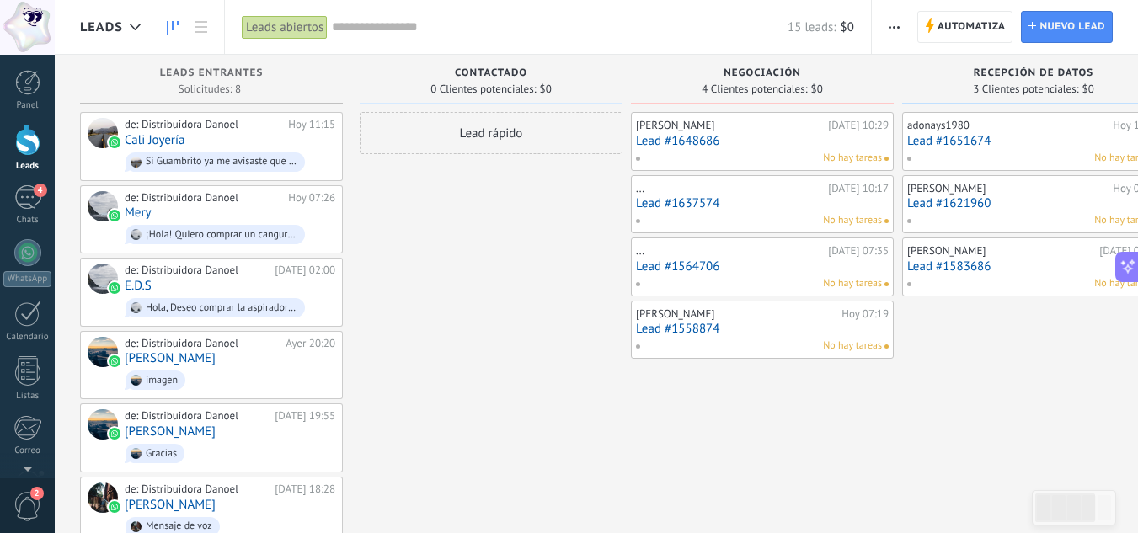
click at [901, 20] on button "button" at bounding box center [894, 27] width 24 height 32
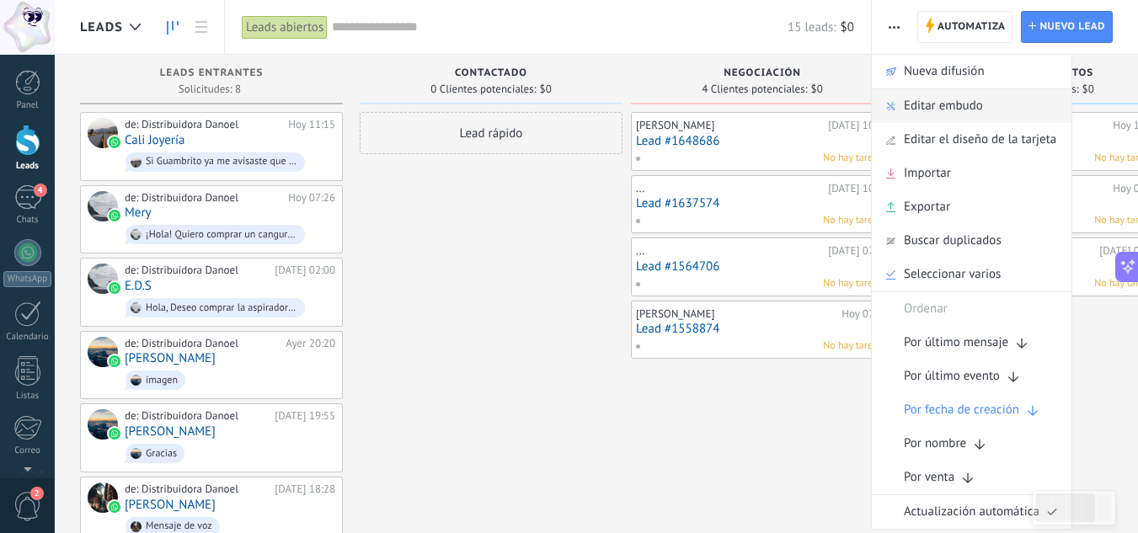
click at [918, 113] on span "Editar embudo" at bounding box center [943, 106] width 79 height 34
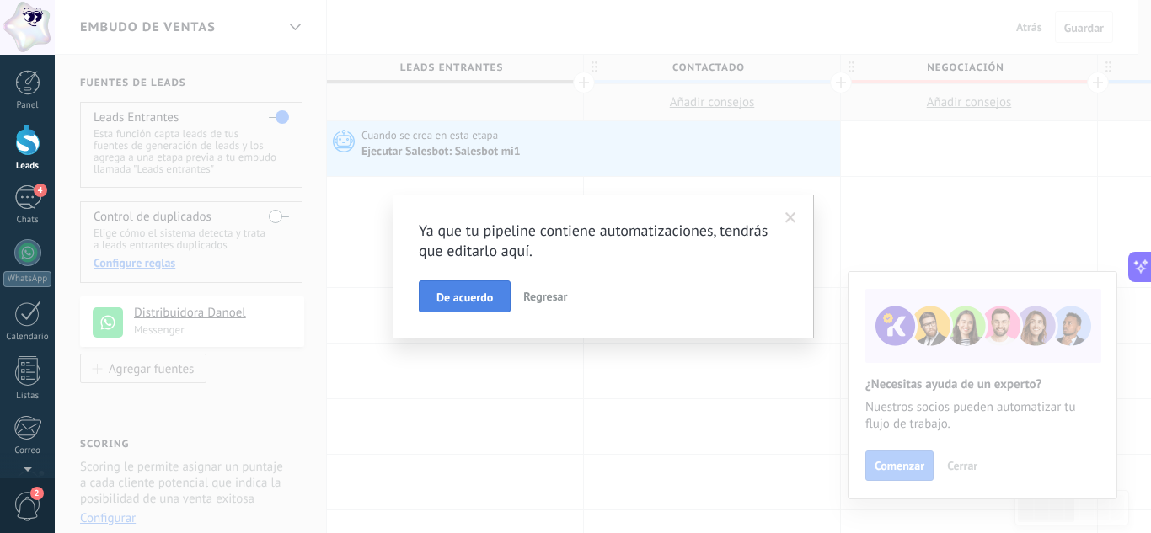
click at [468, 301] on span "De acuerdo" at bounding box center [464, 298] width 56 height 12
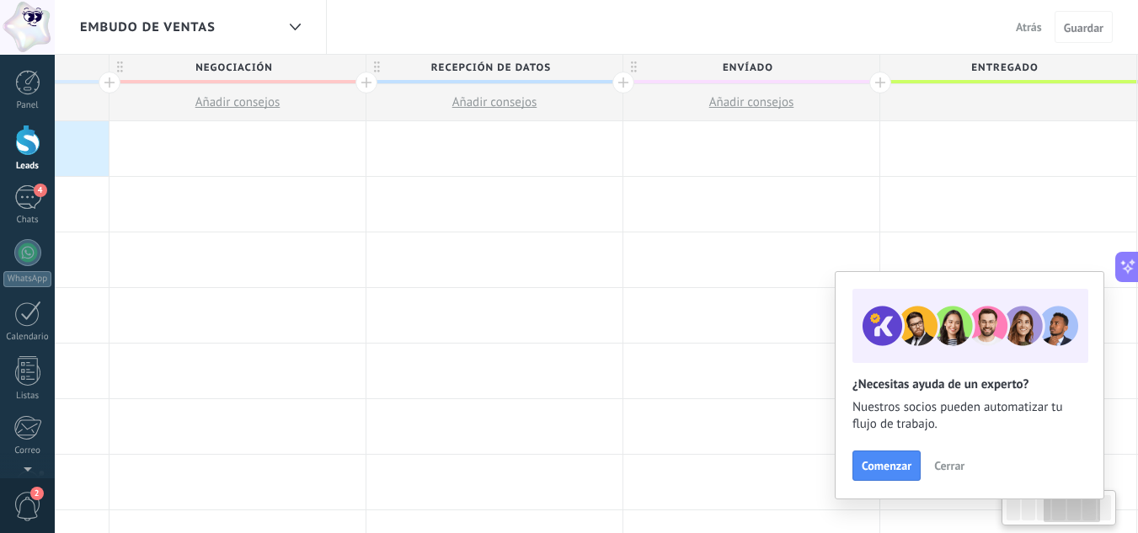
drag, startPoint x: 844, startPoint y: 221, endPoint x: 97, endPoint y: 222, distance: 747.3
click at [110, 222] on div at bounding box center [238, 204] width 256 height 55
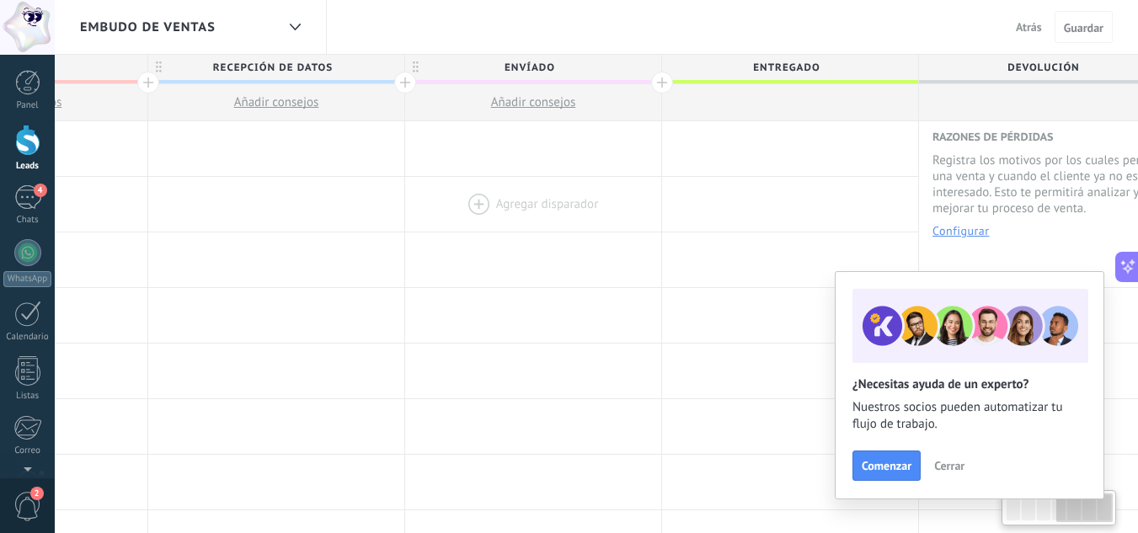
scroll to position [0, 987]
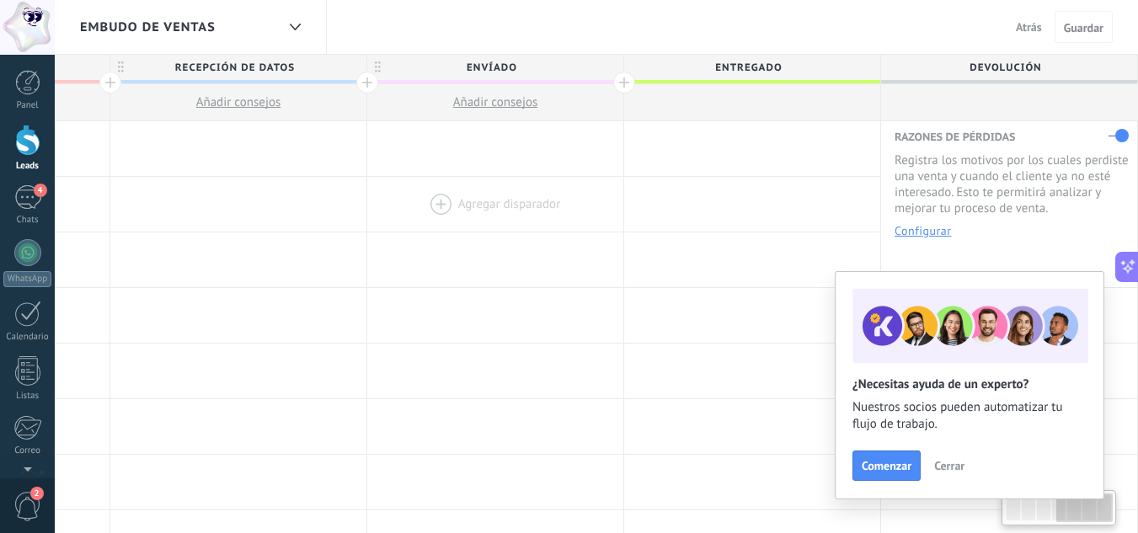
drag, startPoint x: 871, startPoint y: 197, endPoint x: 529, endPoint y: 204, distance: 342.1
click at [529, 204] on div "Agregar disparador Agregar disparador Agregar disparador Agregar disparador Agr…" at bounding box center [238, 205] width 1799 height 56
click at [1020, 26] on span "Atrás" at bounding box center [1029, 26] width 26 height 15
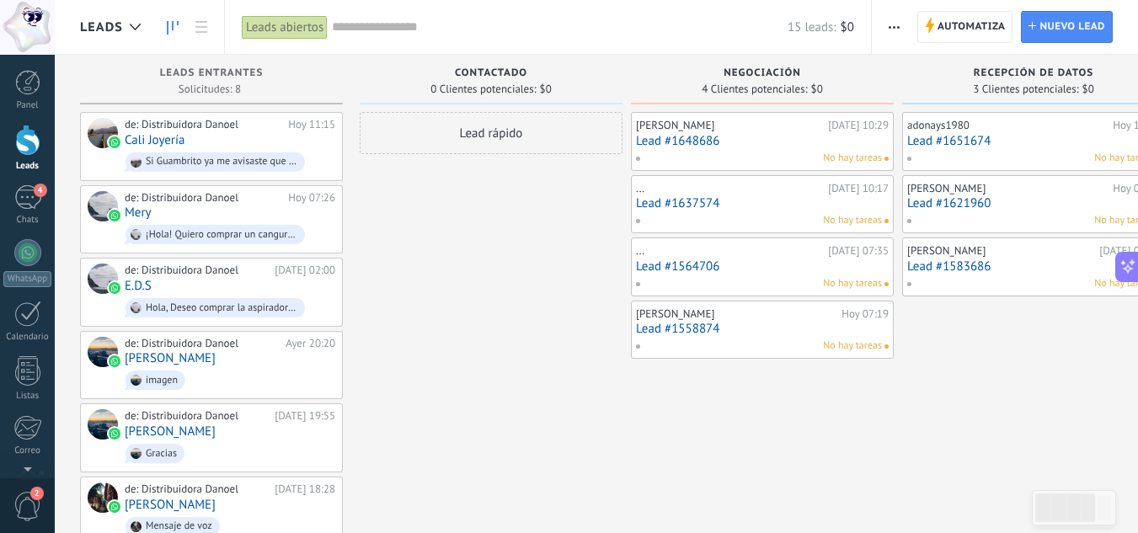
click at [894, 27] on use "button" at bounding box center [894, 27] width 11 height 3
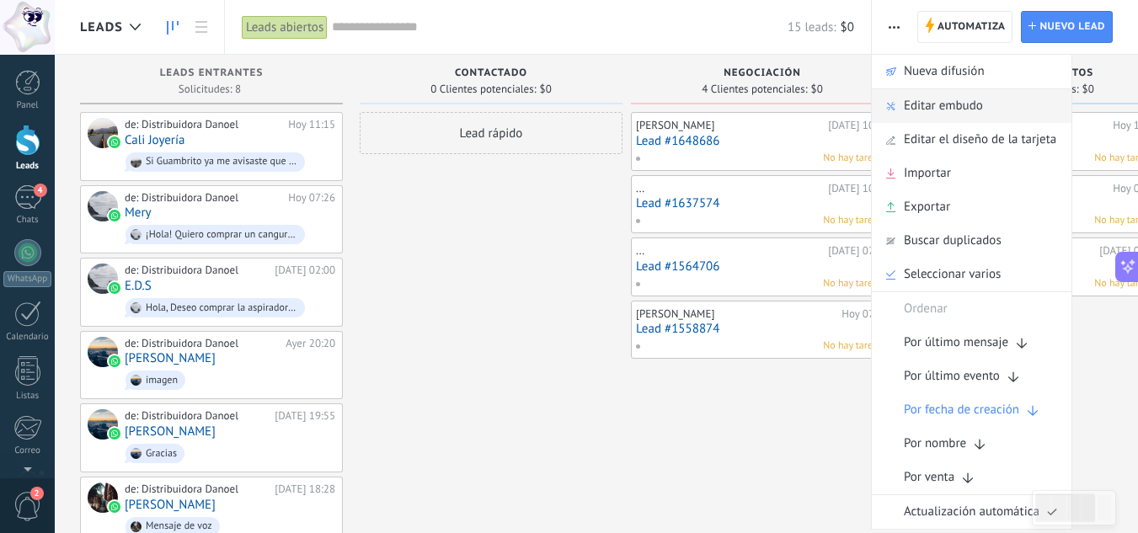
click at [902, 102] on div "Editar embudo" at bounding box center [972, 106] width 200 height 34
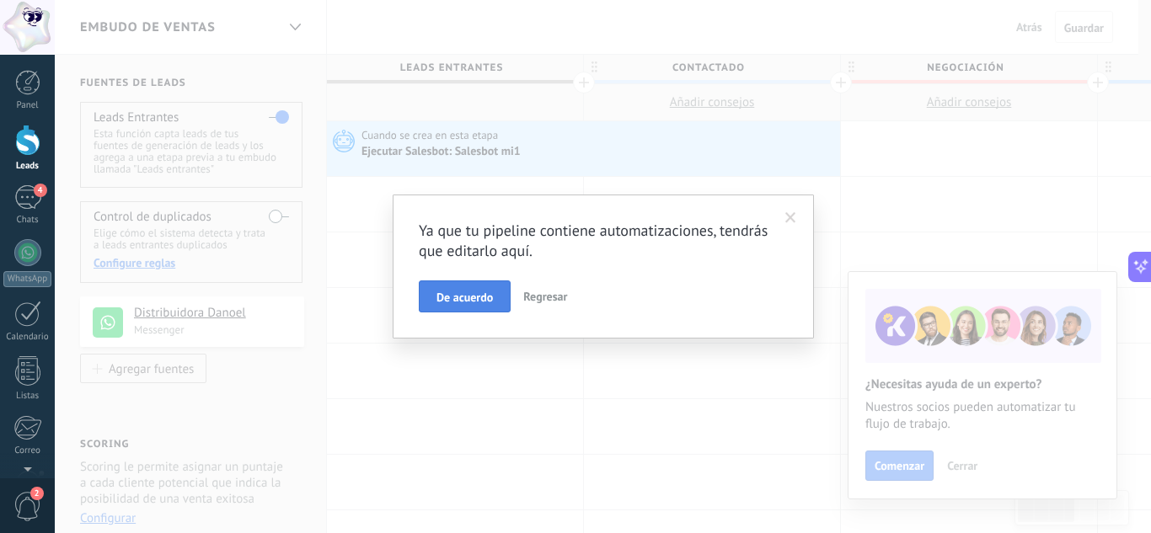
click at [496, 297] on button "De acuerdo" at bounding box center [465, 297] width 92 height 32
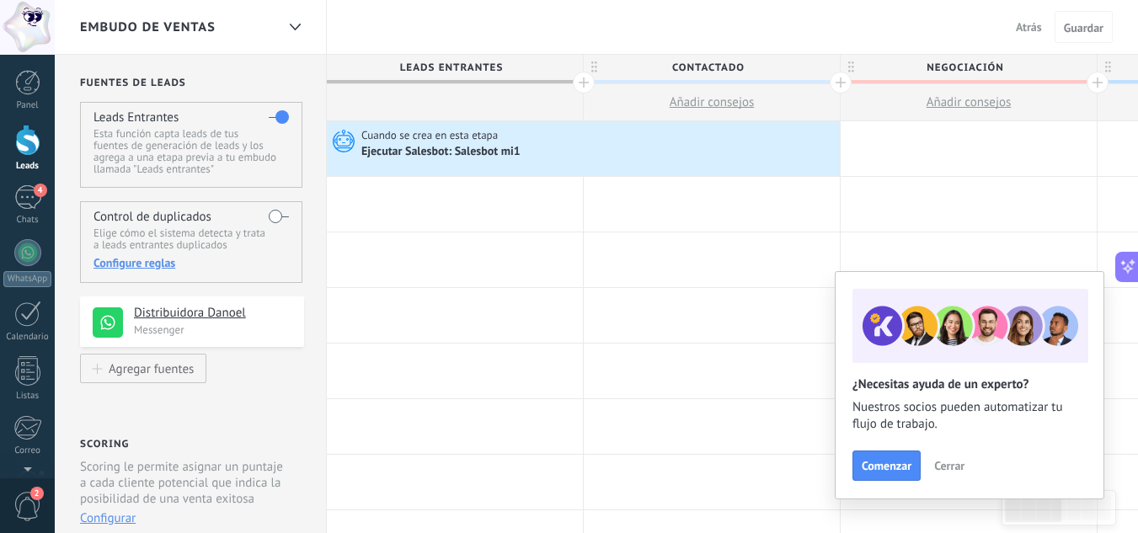
click at [754, 68] on span "Contactado" at bounding box center [708, 68] width 248 height 26
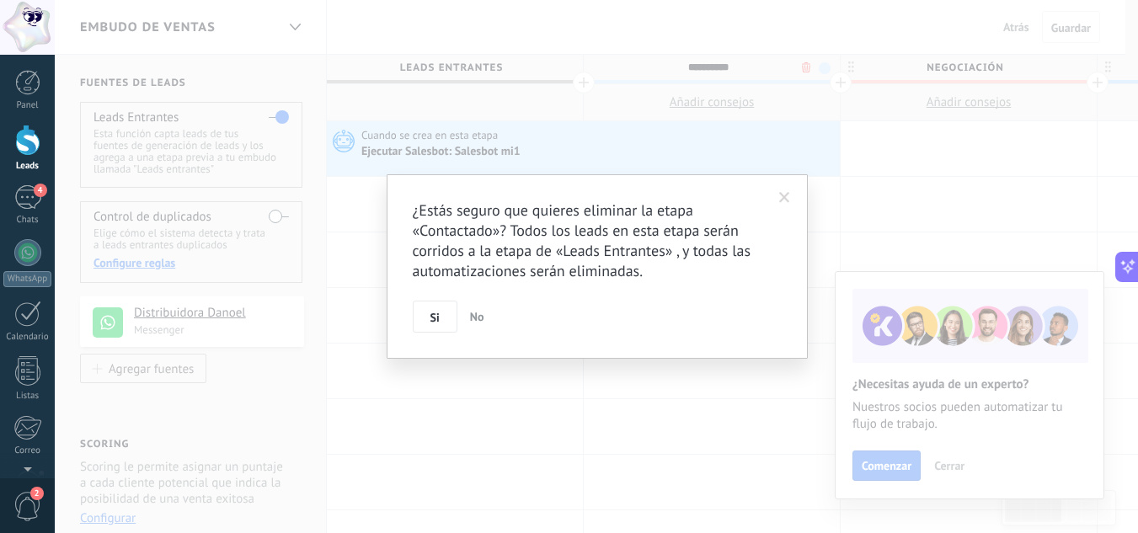
click at [805, 61] on body ".abccls-1,.abccls-2{fill-rule:evenodd}.abccls-2{fill:#fff} .abfcls-1{fill:none}…" at bounding box center [569, 266] width 1138 height 533
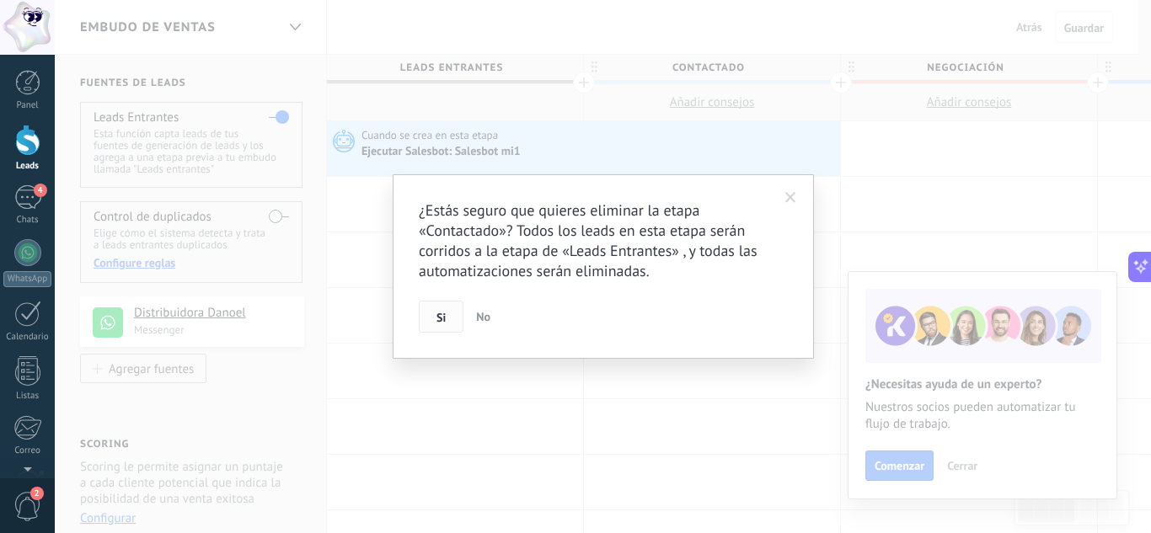
click at [436, 322] on span "Si" at bounding box center [440, 318] width 9 height 12
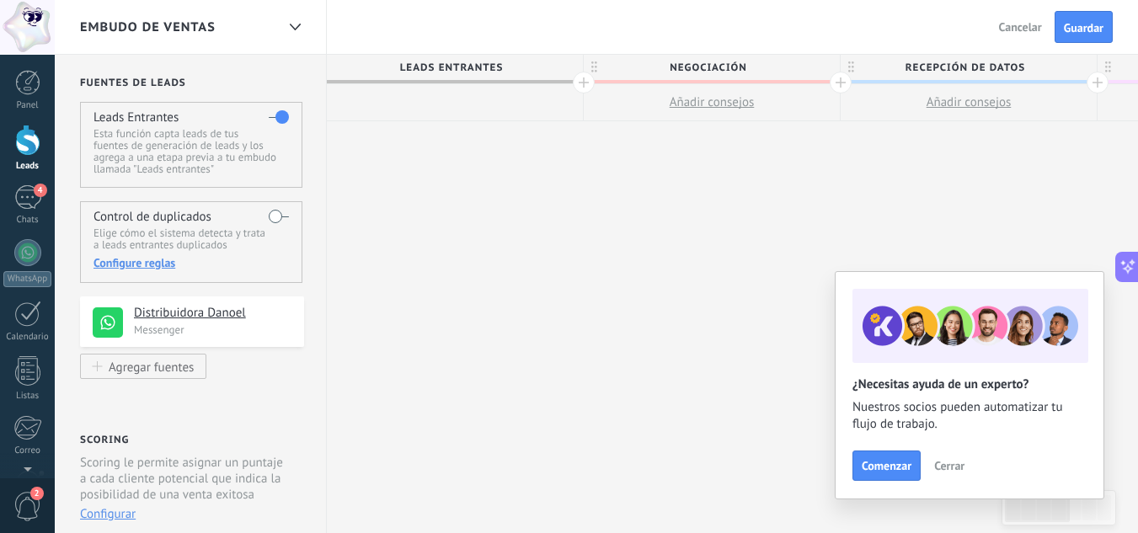
drag, startPoint x: 551, startPoint y: 218, endPoint x: 677, endPoint y: 259, distance: 132.2
click at [660, 259] on div "**********" at bounding box center [1098, 294] width 1542 height 479
click at [1010, 36] on button "Cancelar" at bounding box center [1021, 26] width 56 height 25
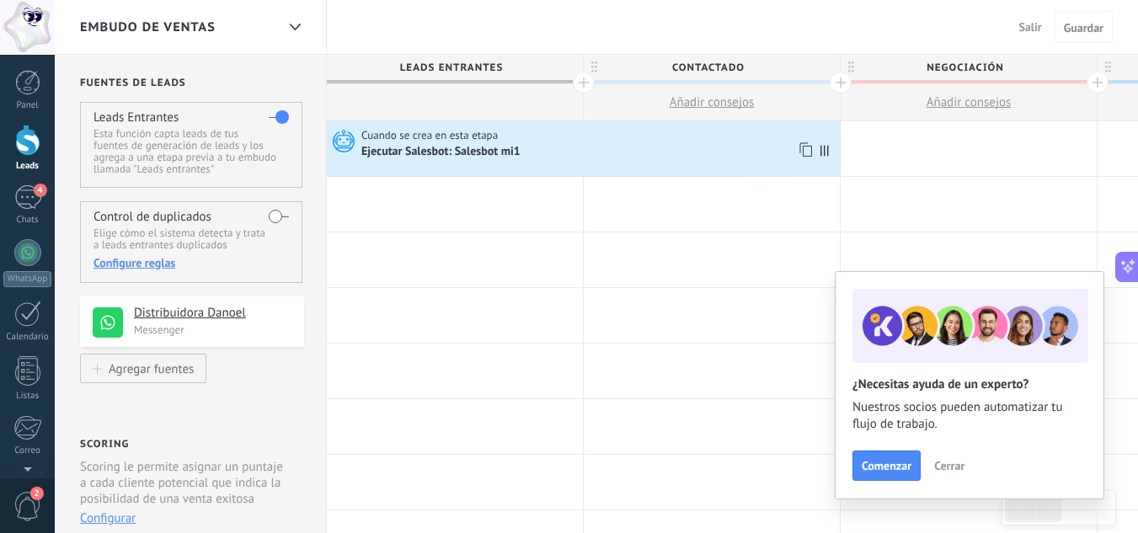
scroll to position [0, 3]
type textarea "**********"
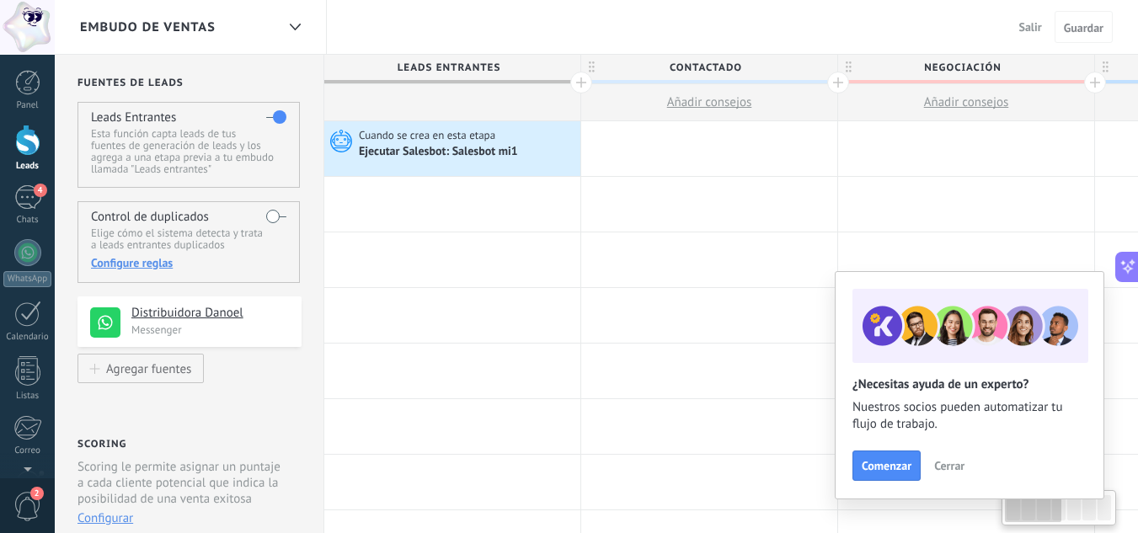
scroll to position [16, 0]
drag, startPoint x: 825, startPoint y: 152, endPoint x: 570, endPoint y: 151, distance: 254.4
click at [570, 151] on div "Cuando se crea en esta etapa Ejecutar Salesbot: Salesbot mi1 Avanzado" at bounding box center [452, 148] width 256 height 55
click at [813, 67] on span "Contactado" at bounding box center [705, 68] width 248 height 26
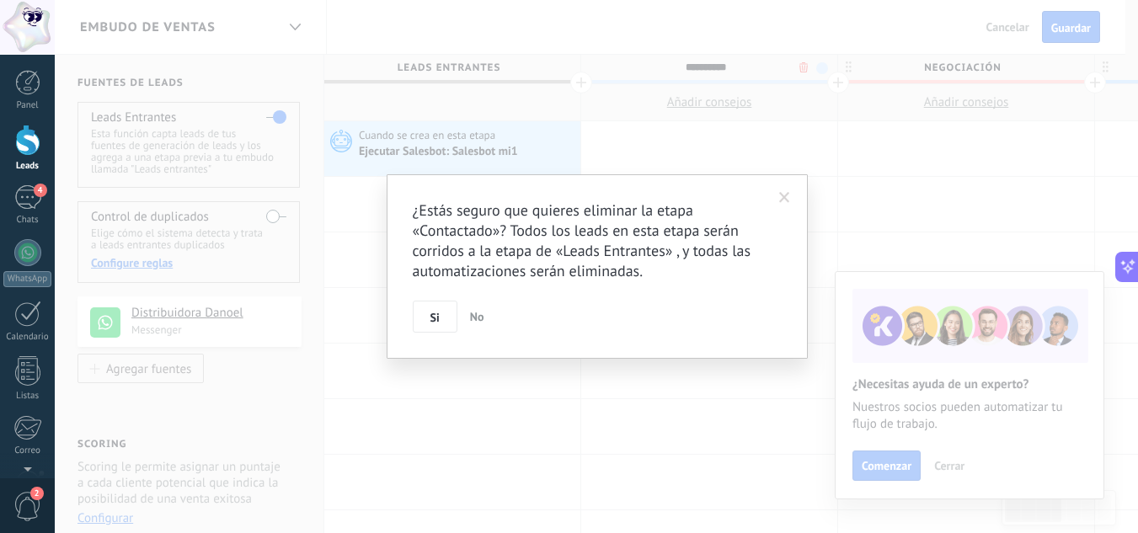
click at [805, 66] on body ".abccls-1,.abccls-2{fill-rule:evenodd}.abccls-2{fill:#fff} .abfcls-1{fill:none}…" at bounding box center [569, 266] width 1138 height 533
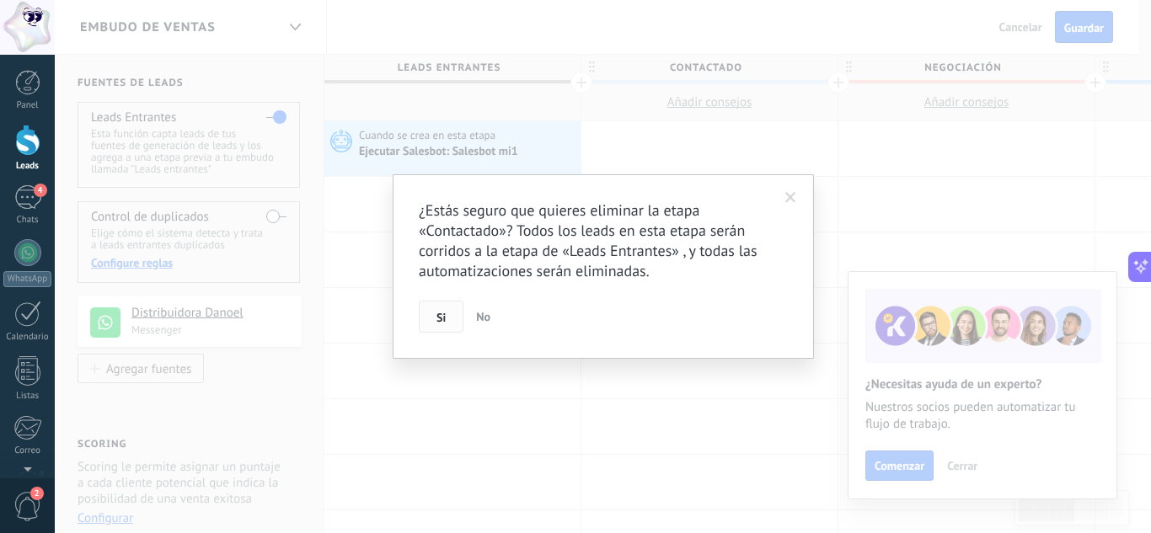
click at [441, 313] on span "Si" at bounding box center [440, 318] width 9 height 12
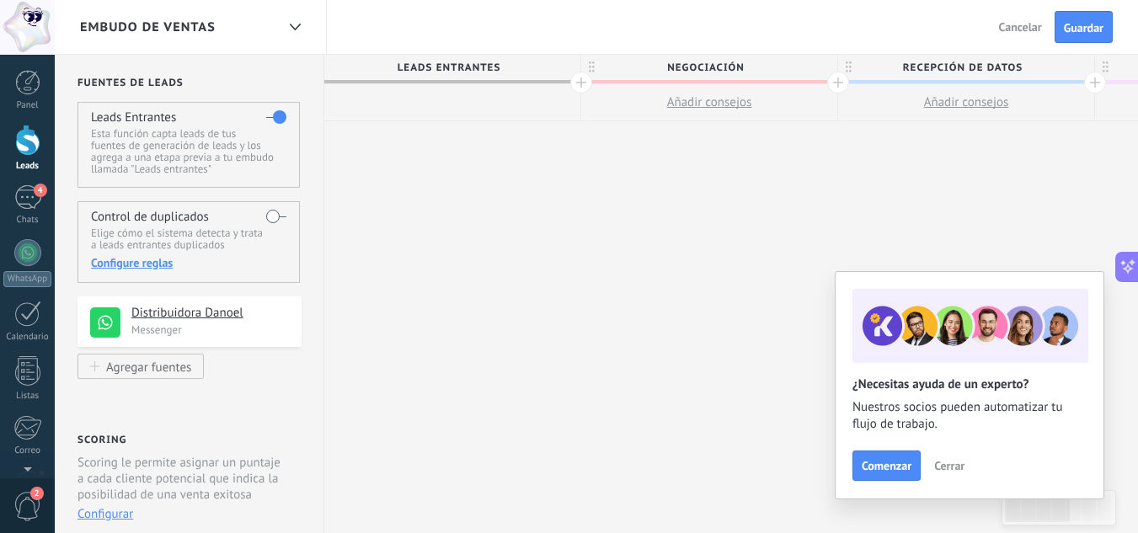
scroll to position [0, 0]
drag, startPoint x: 509, startPoint y: 170, endPoint x: 746, endPoint y: 219, distance: 242.6
click at [746, 219] on div "**********" at bounding box center [1098, 294] width 1542 height 479
click at [435, 97] on div at bounding box center [455, 102] width 256 height 37
click at [584, 78] on span "Negociación" at bounding box center [708, 68] width 248 height 26
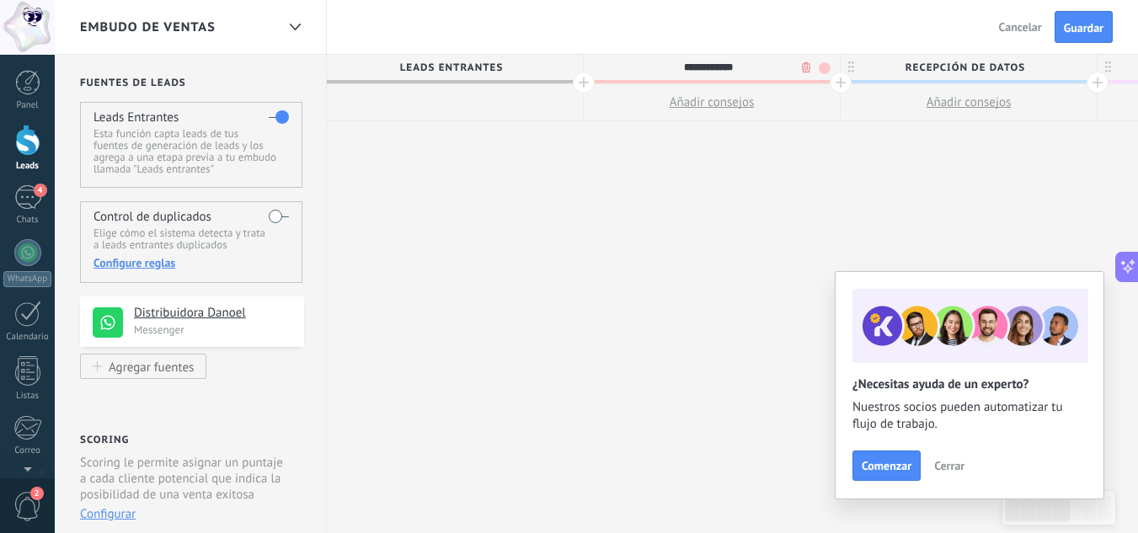
click at [582, 83] on div at bounding box center [584, 83] width 22 height 22
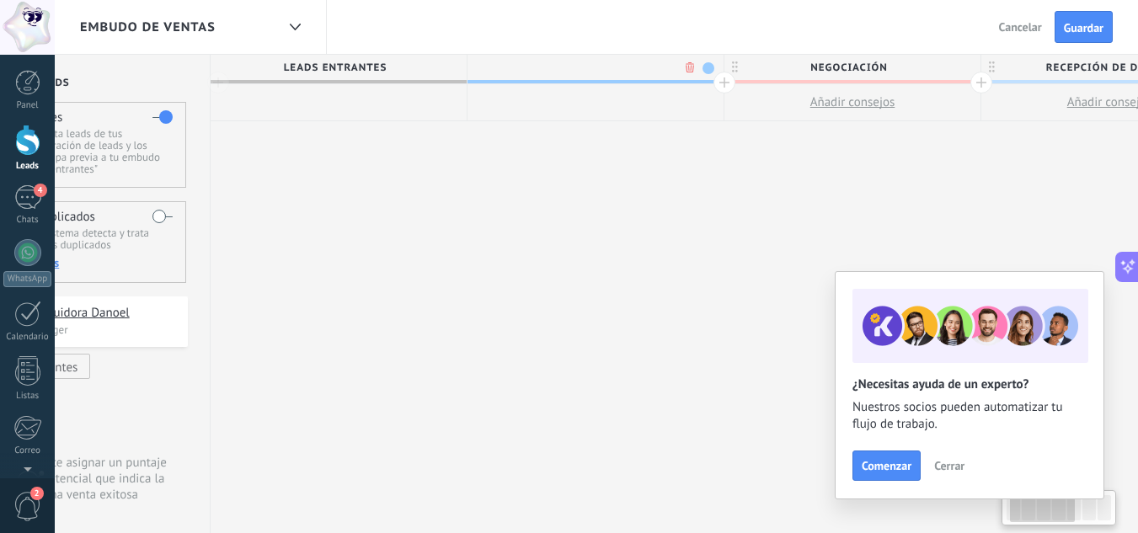
scroll to position [0, 125]
click at [681, 64] on body ".abccls-1,.abccls-2{fill-rule:evenodd}.abccls-2{fill:#fff} .abfcls-1{fill:none}…" at bounding box center [569, 266] width 1138 height 533
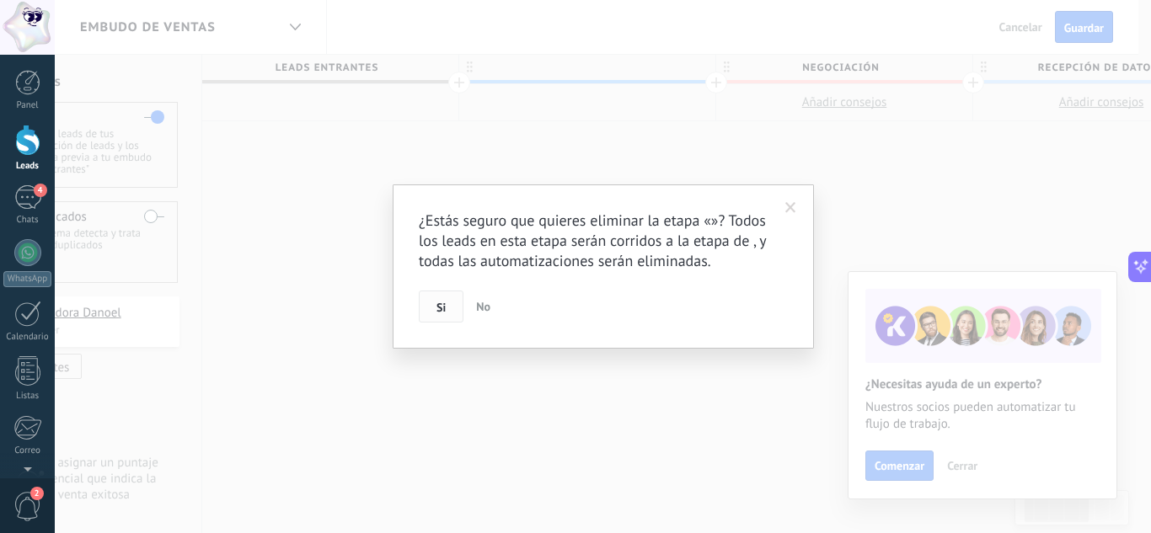
click at [440, 312] on span "Si" at bounding box center [440, 308] width 9 height 12
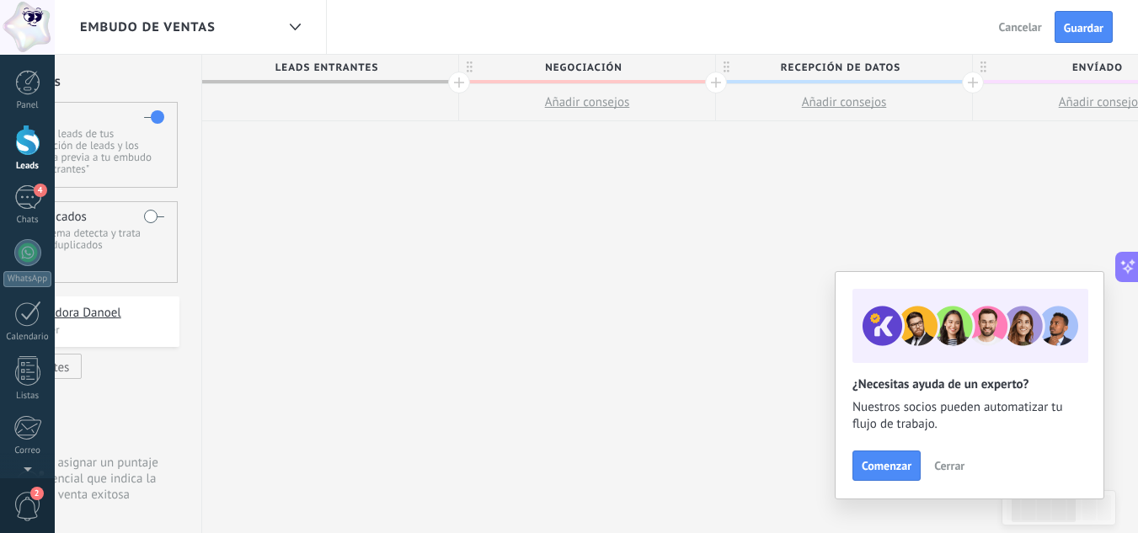
click at [457, 76] on div at bounding box center [459, 83] width 22 height 22
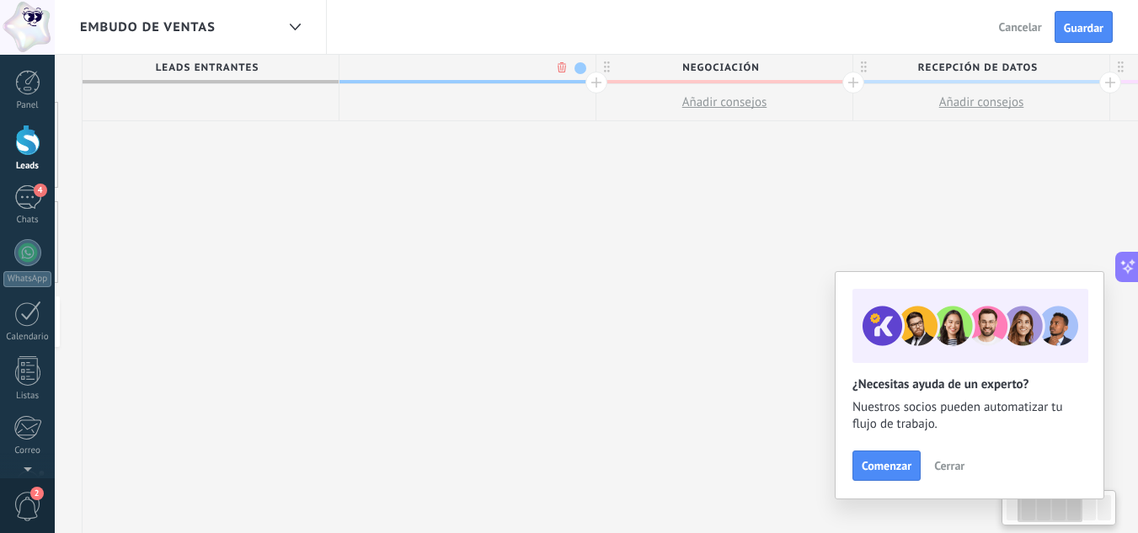
scroll to position [0, 249]
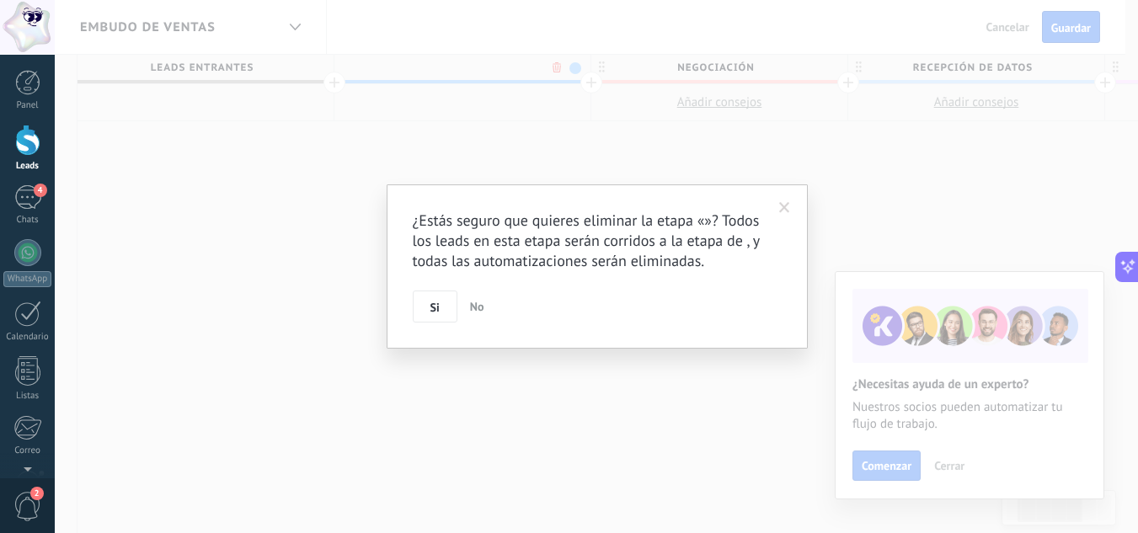
click at [558, 69] on body ".abccls-1,.abccls-2{fill-rule:evenodd}.abccls-2{fill:#fff} .abfcls-1{fill:none}…" at bounding box center [569, 266] width 1138 height 533
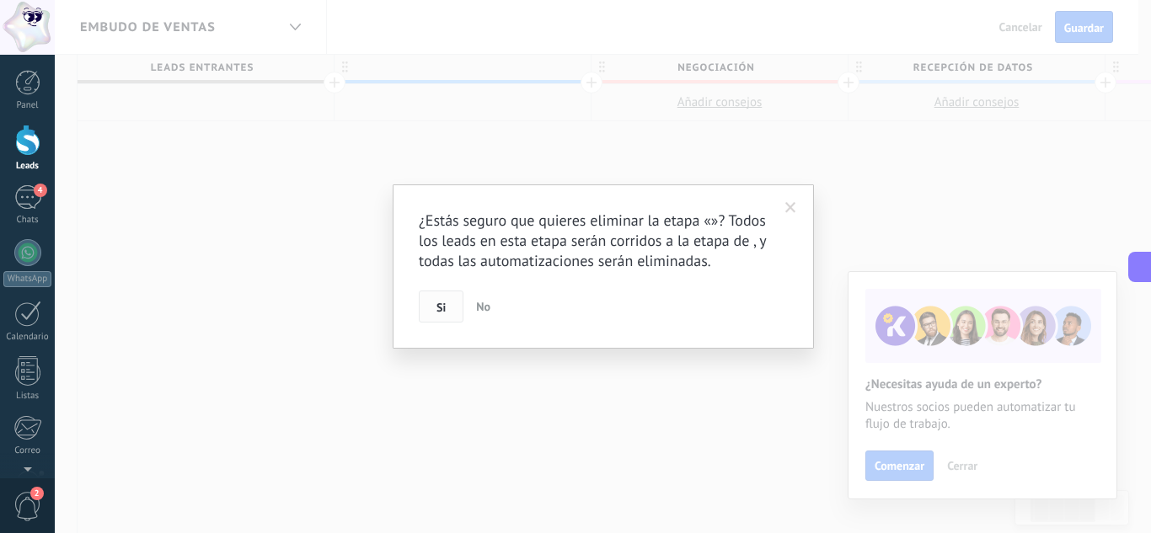
click at [440, 308] on span "Si" at bounding box center [440, 308] width 9 height 12
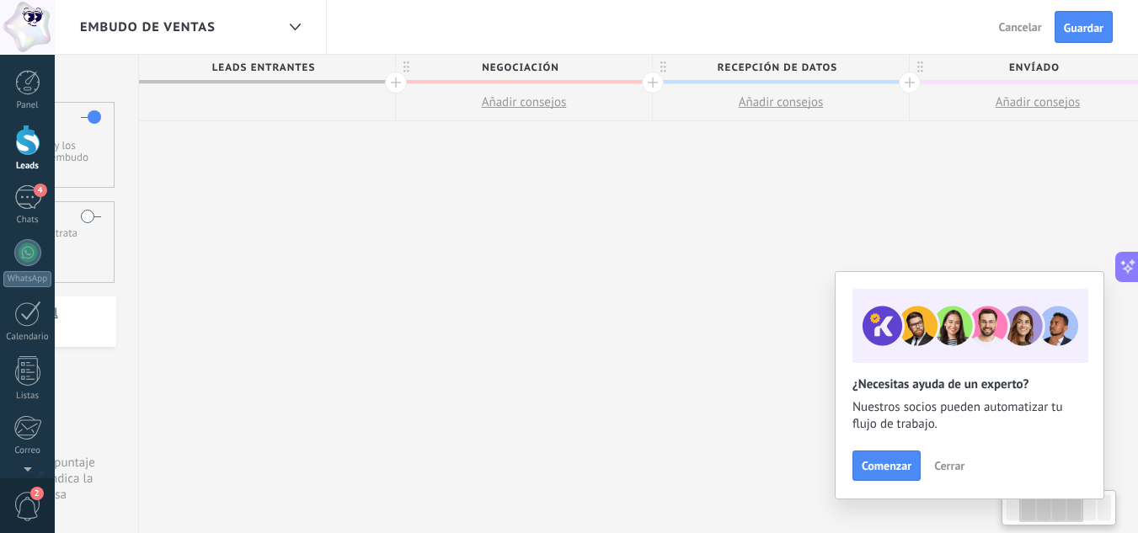
scroll to position [0, 0]
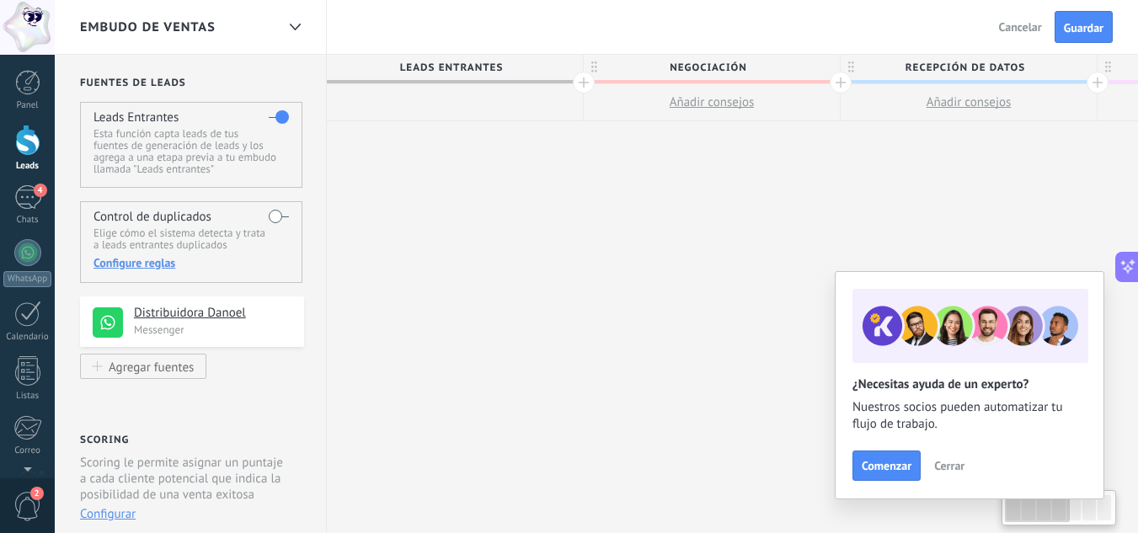
drag, startPoint x: 196, startPoint y: 187, endPoint x: 604, endPoint y: 195, distance: 407.9
click at [614, 198] on div "**********" at bounding box center [1098, 294] width 1542 height 479
click at [423, 107] on div at bounding box center [455, 102] width 256 height 37
click at [403, 102] on div at bounding box center [455, 102] width 256 height 37
click at [457, 59] on span "Leads Entrantes" at bounding box center [451, 68] width 248 height 26
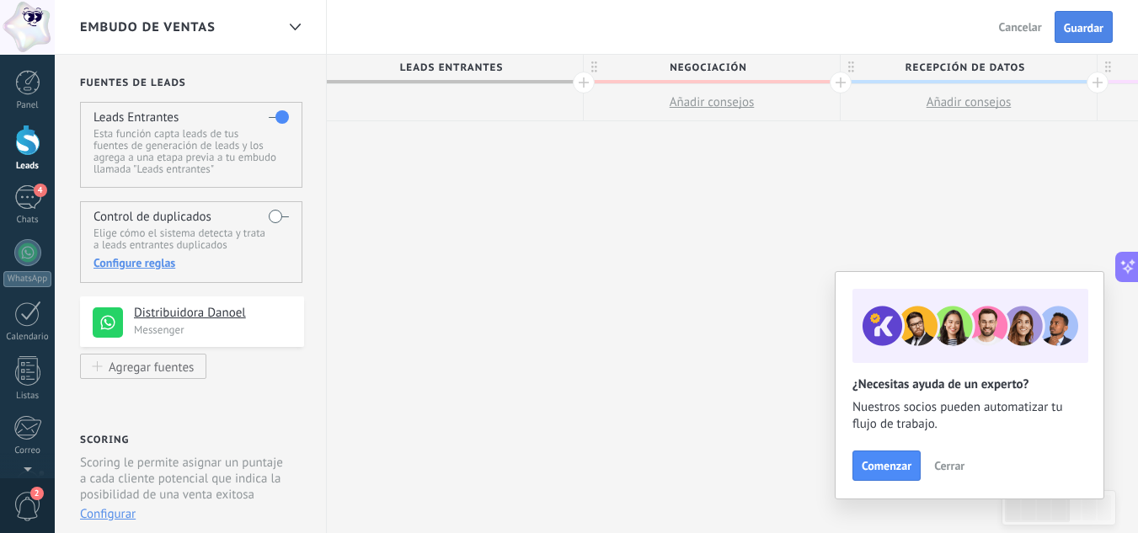
click at [1068, 20] on button "Guardar" at bounding box center [1084, 27] width 58 height 32
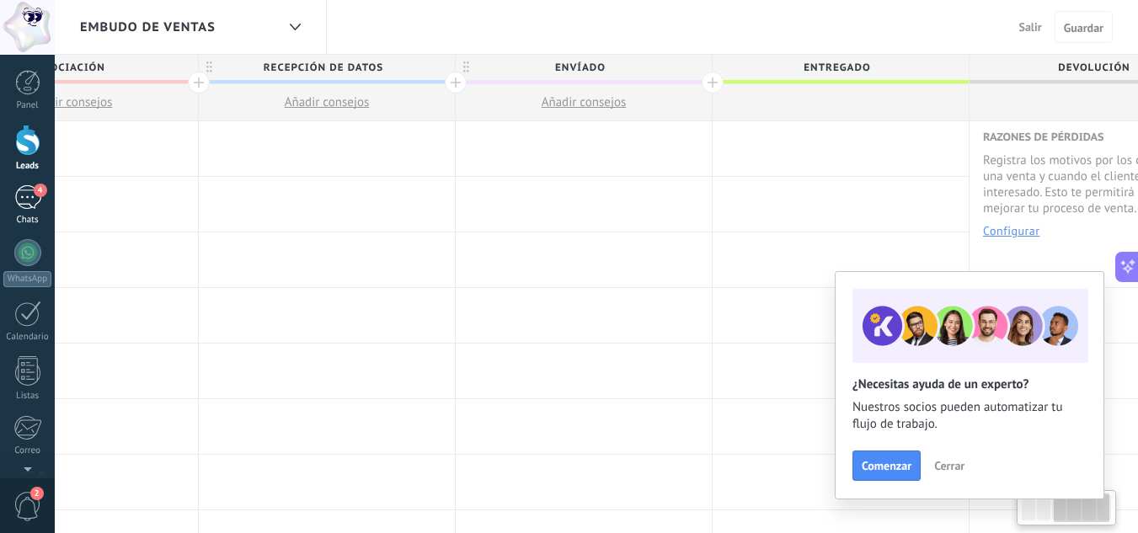
scroll to position [0, 730]
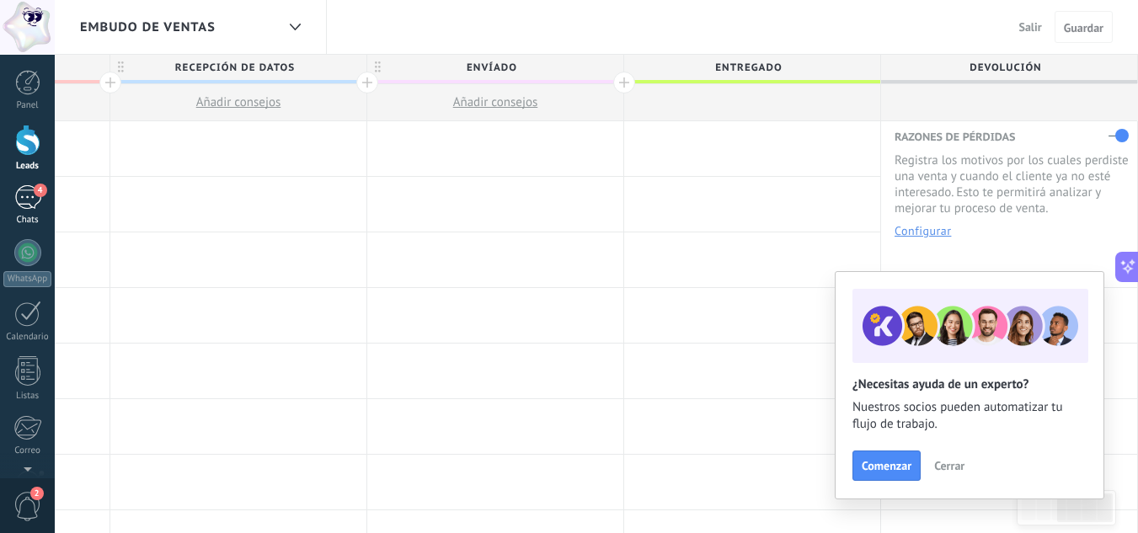
drag, startPoint x: 913, startPoint y: 179, endPoint x: 0, endPoint y: 194, distance: 913.4
click at [0, 194] on body ".abccls-1,.abccls-2{fill-rule:evenodd}.abccls-2{fill:#fff} .abfcls-1{fill:none}…" at bounding box center [569, 266] width 1138 height 533
click at [916, 229] on button "Configurar" at bounding box center [923, 231] width 56 height 12
click at [953, 467] on span "Cerrar" at bounding box center [949, 466] width 30 height 12
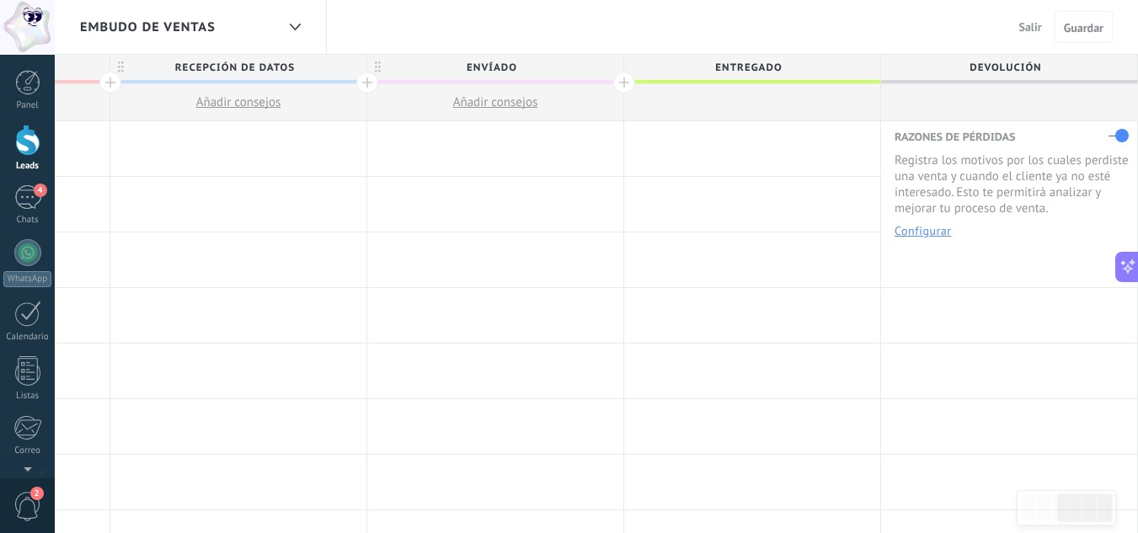
click at [914, 235] on button "Configurar" at bounding box center [923, 231] width 56 height 12
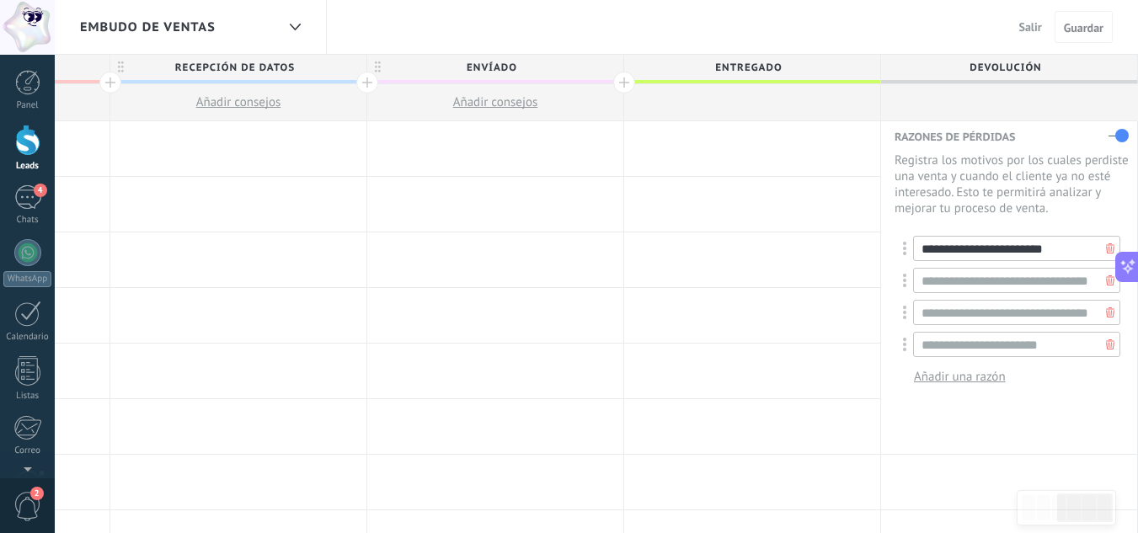
click at [984, 257] on input "**********" at bounding box center [1016, 248] width 207 height 25
drag, startPoint x: 1046, startPoint y: 247, endPoint x: 854, endPoint y: 243, distance: 191.3
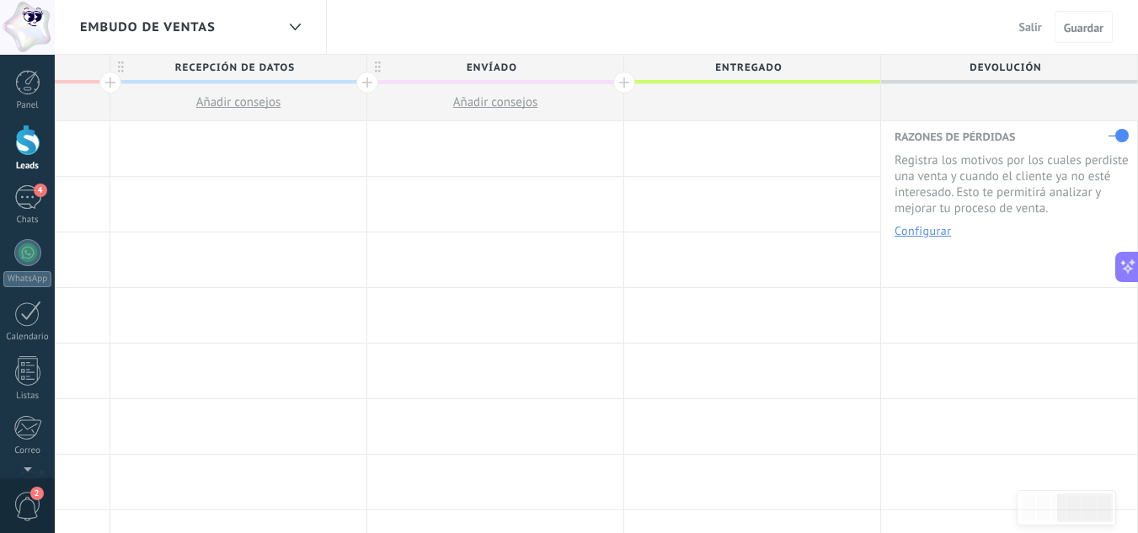
click at [928, 228] on button "Configurar" at bounding box center [923, 231] width 56 height 12
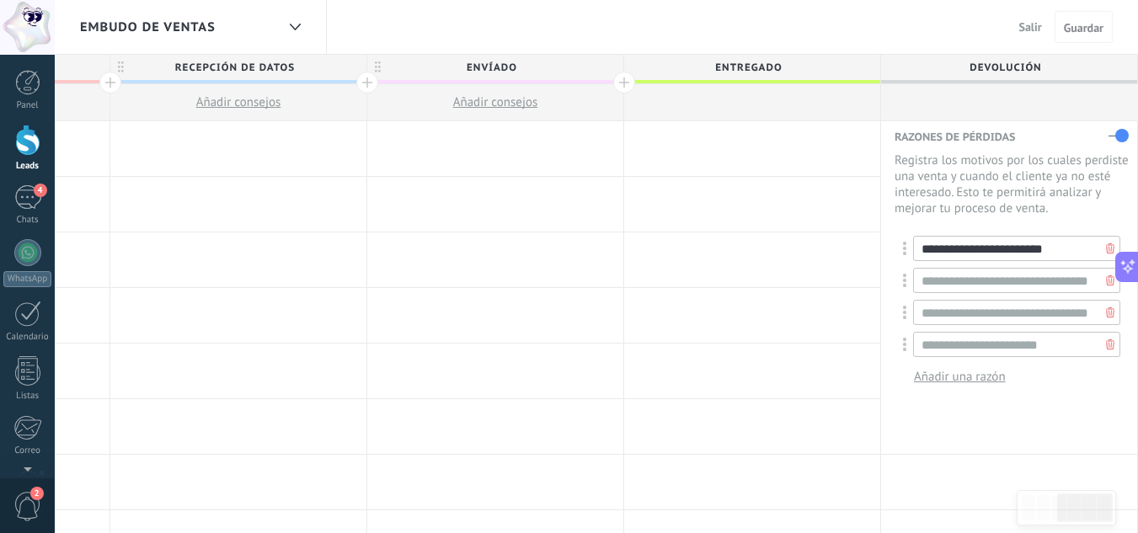
click at [979, 252] on input "**********" at bounding box center [1016, 248] width 207 height 25
type input "**********"
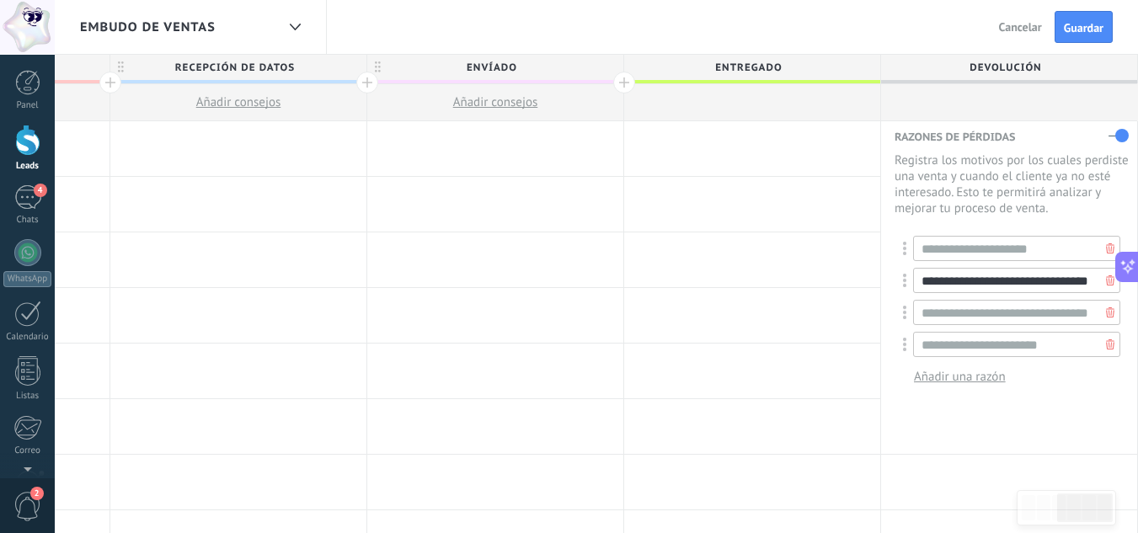
click at [971, 280] on input "**********" at bounding box center [1016, 280] width 207 height 25
drag, startPoint x: 940, startPoint y: 278, endPoint x: 1095, endPoint y: 277, distance: 155.0
click at [1095, 277] on div "**********" at bounding box center [1011, 280] width 217 height 25
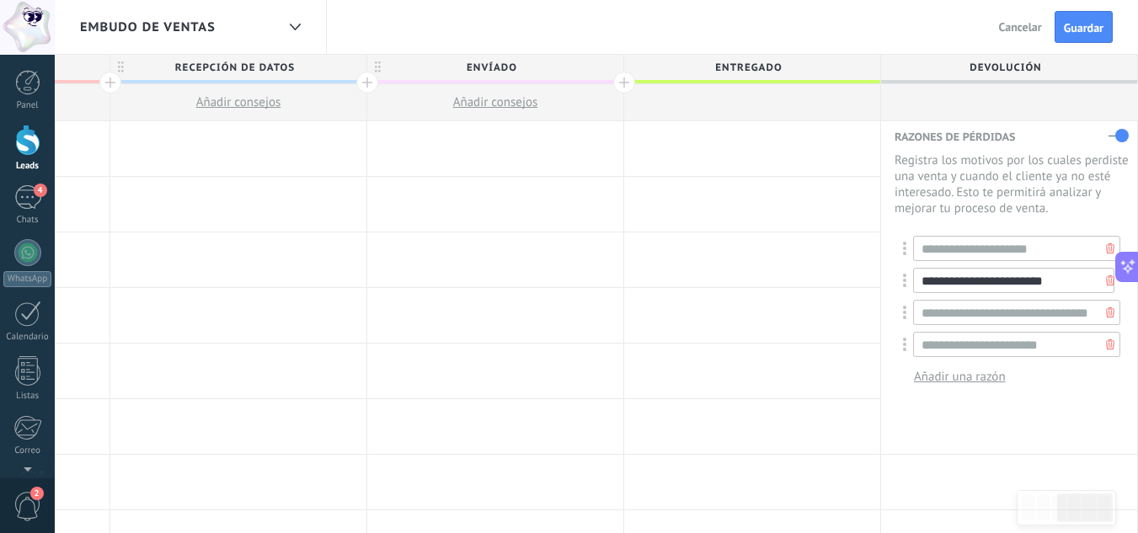
type input "**********"
click at [1051, 318] on input "**********" at bounding box center [1016, 312] width 207 height 25
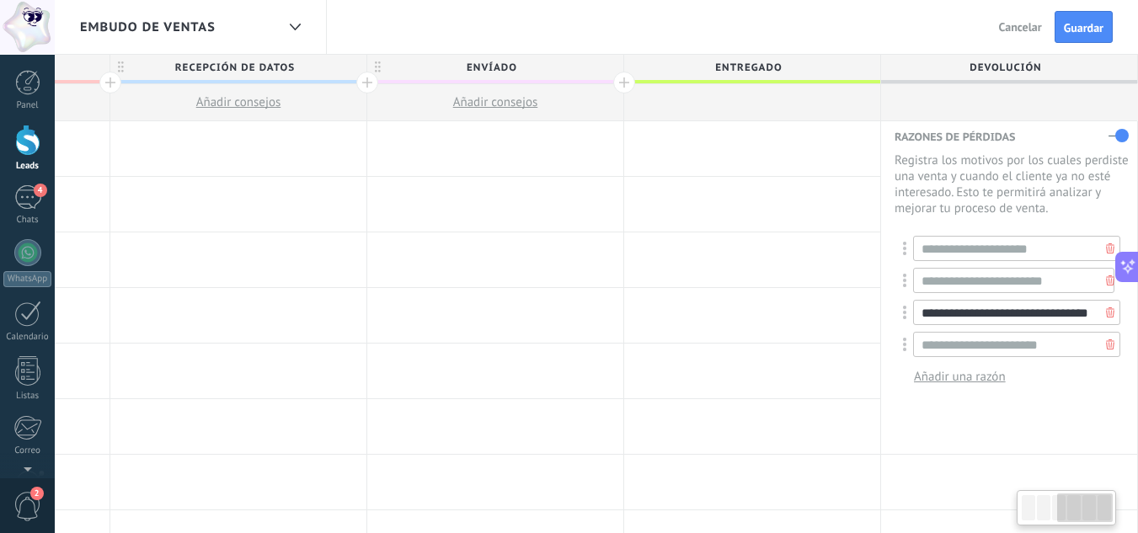
click at [1047, 319] on input "**********" at bounding box center [1016, 312] width 207 height 25
type input "**********"
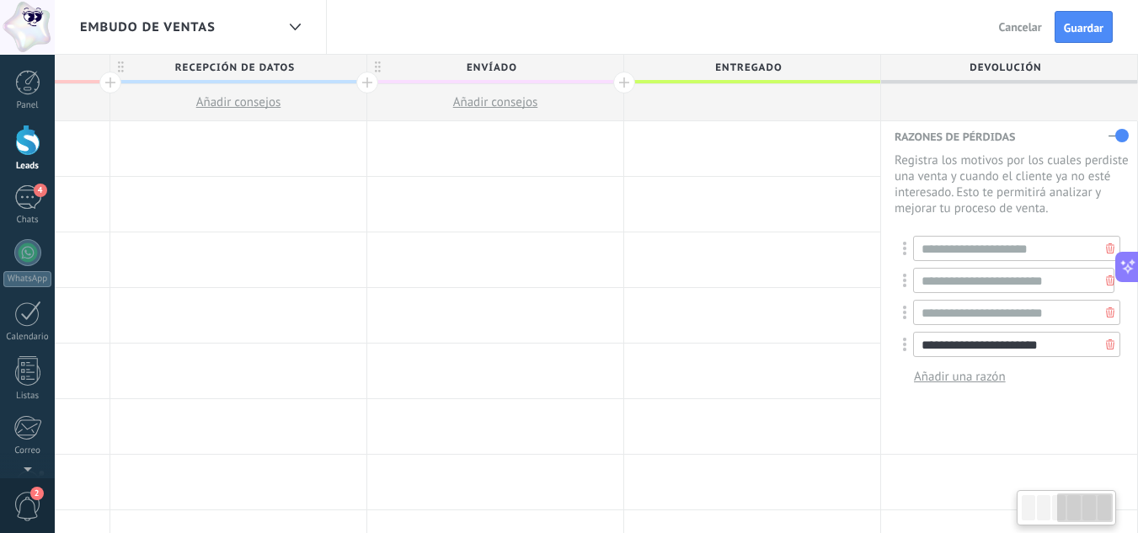
click at [955, 342] on input "**********" at bounding box center [1016, 344] width 207 height 25
type input "*"
type input "**********"
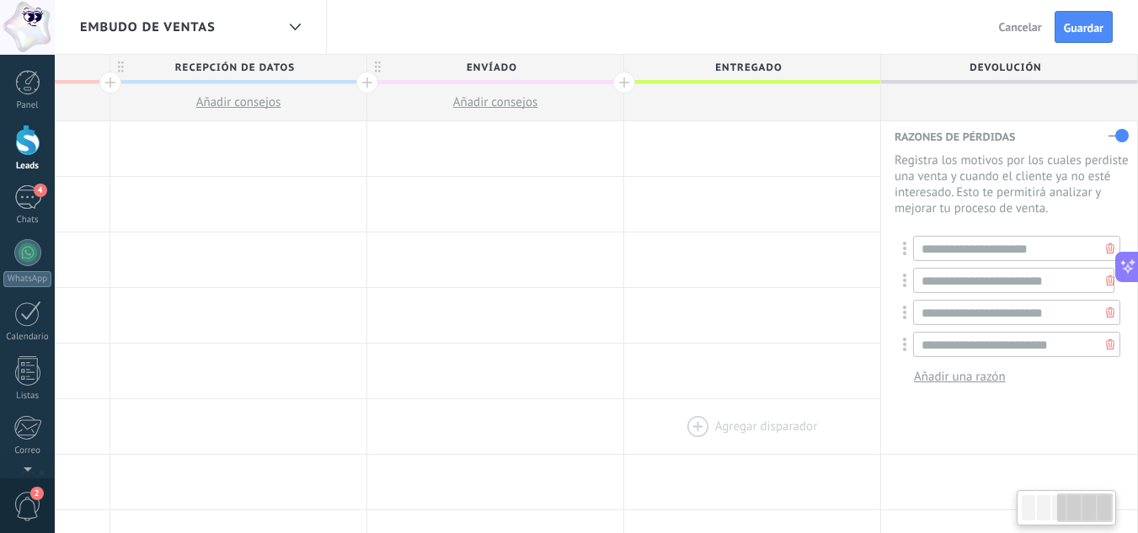
click at [836, 438] on div at bounding box center [752, 426] width 256 height 55
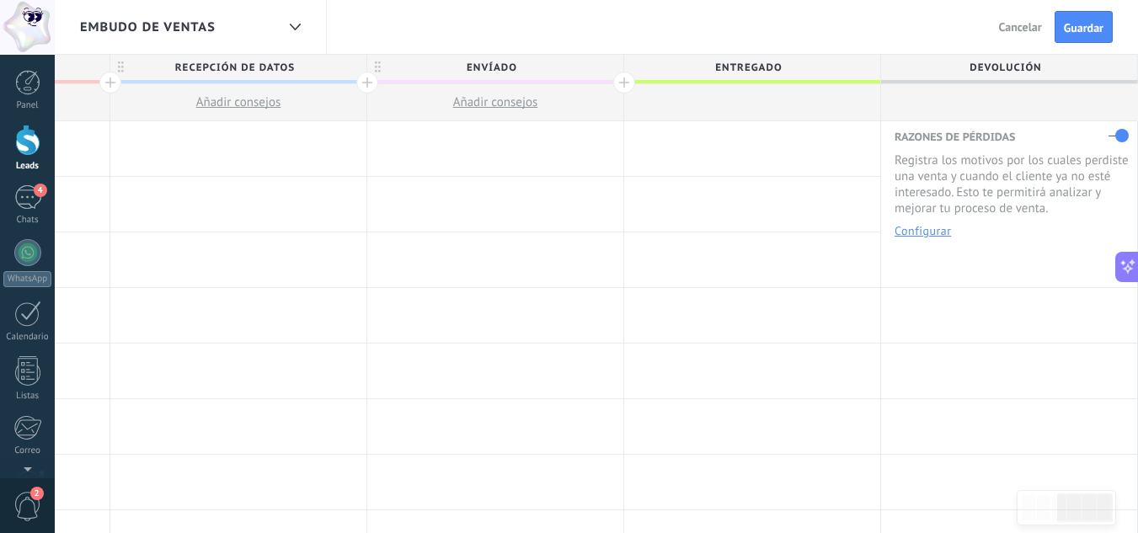
click at [916, 244] on div "**********" at bounding box center [1009, 184] width 256 height 127
click at [920, 234] on button "Configurar" at bounding box center [923, 231] width 56 height 12
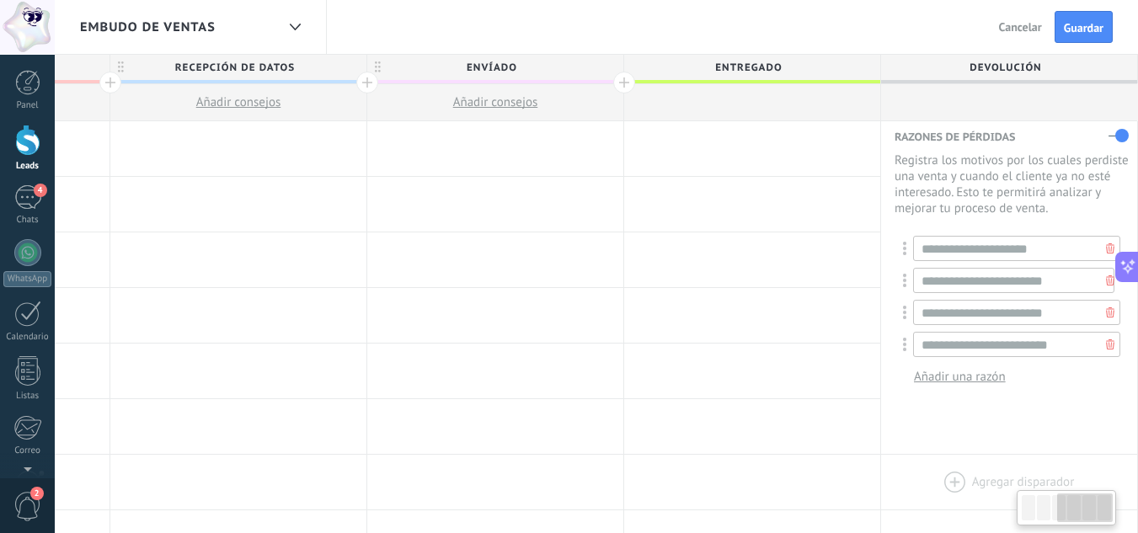
click at [994, 494] on div at bounding box center [1009, 482] width 256 height 55
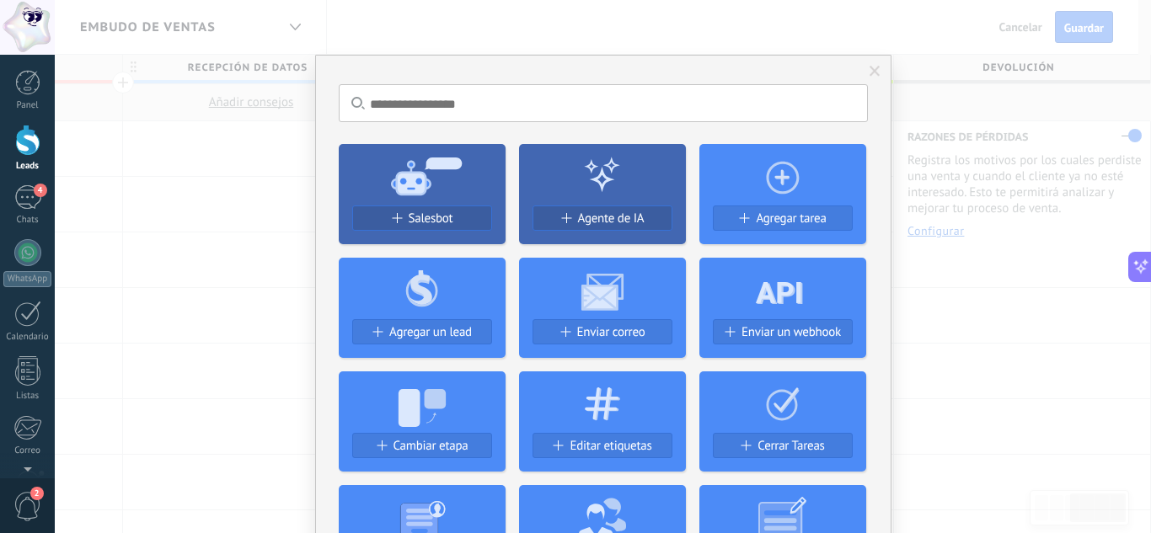
click at [859, 35] on div "No hay resultados Salesbot Agente de IA Agregar tarea Agregar un lead Enviar co…" at bounding box center [603, 266] width 1096 height 533
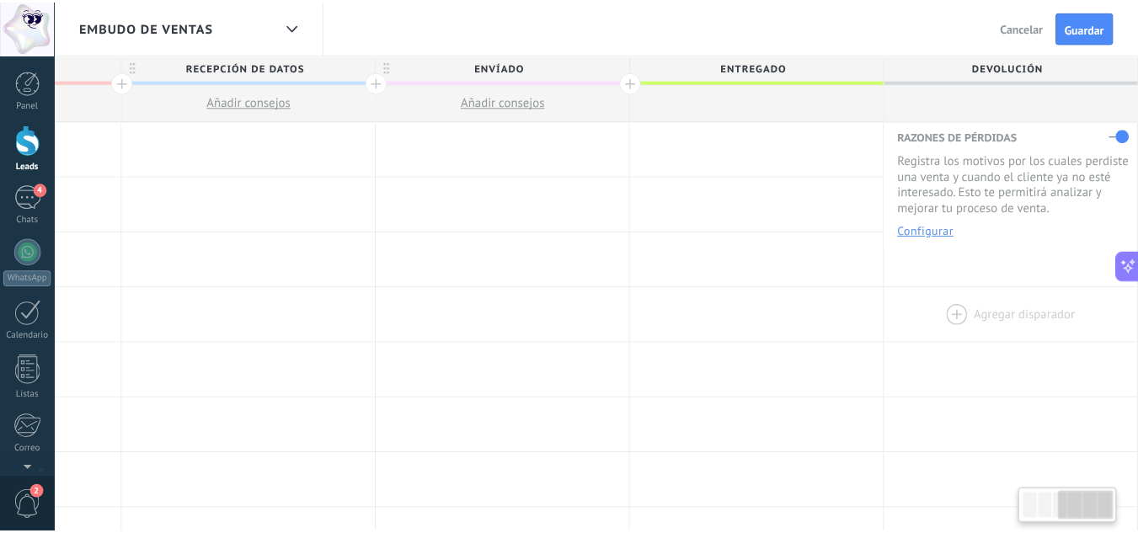
scroll to position [0, 718]
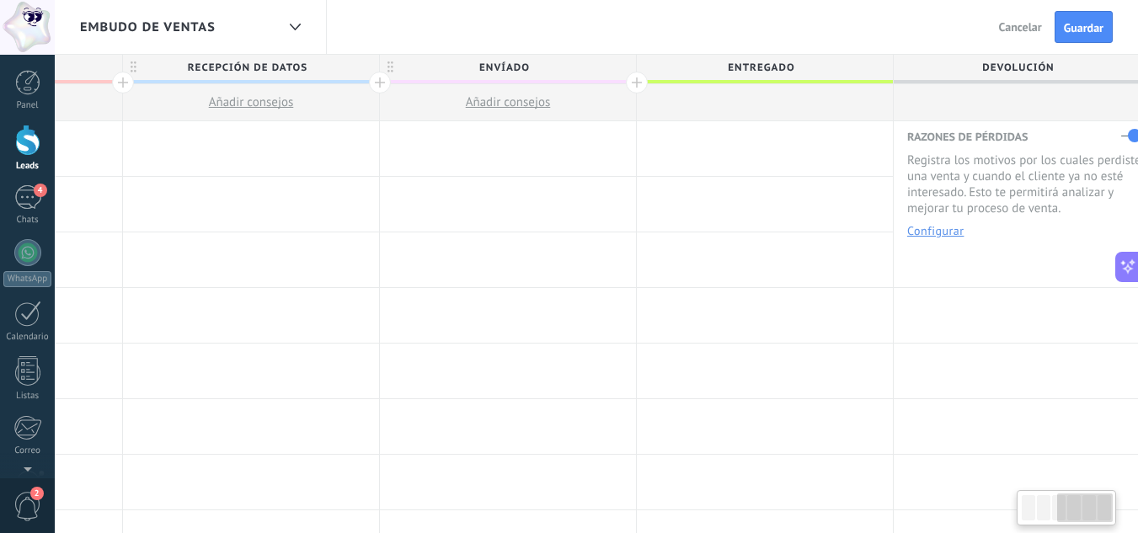
click at [1036, 510] on div at bounding box center [1066, 508] width 93 height 29
click at [1083, 510] on div at bounding box center [1085, 508] width 56 height 29
drag, startPoint x: 1083, startPoint y: 510, endPoint x: 1135, endPoint y: 494, distance: 54.6
click at [1135, 494] on body ".abccls-1,.abccls-2{fill-rule:evenodd}.abccls-2{fill:#fff} .abfcls-1{fill:none}…" at bounding box center [569, 266] width 1138 height 533
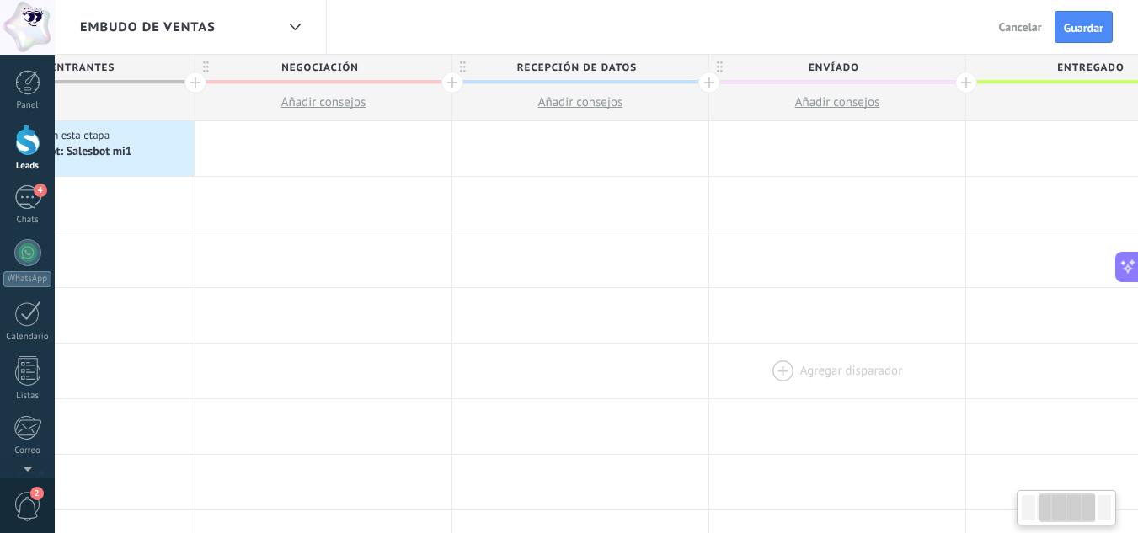
drag, startPoint x: 430, startPoint y: 335, endPoint x: 760, endPoint y: 372, distance: 332.3
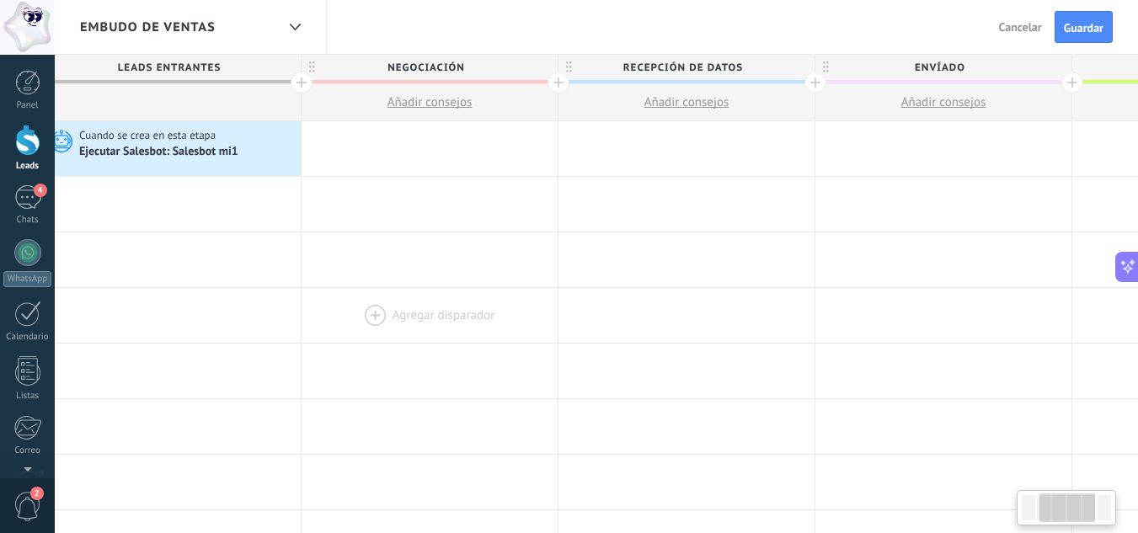
scroll to position [0, 115]
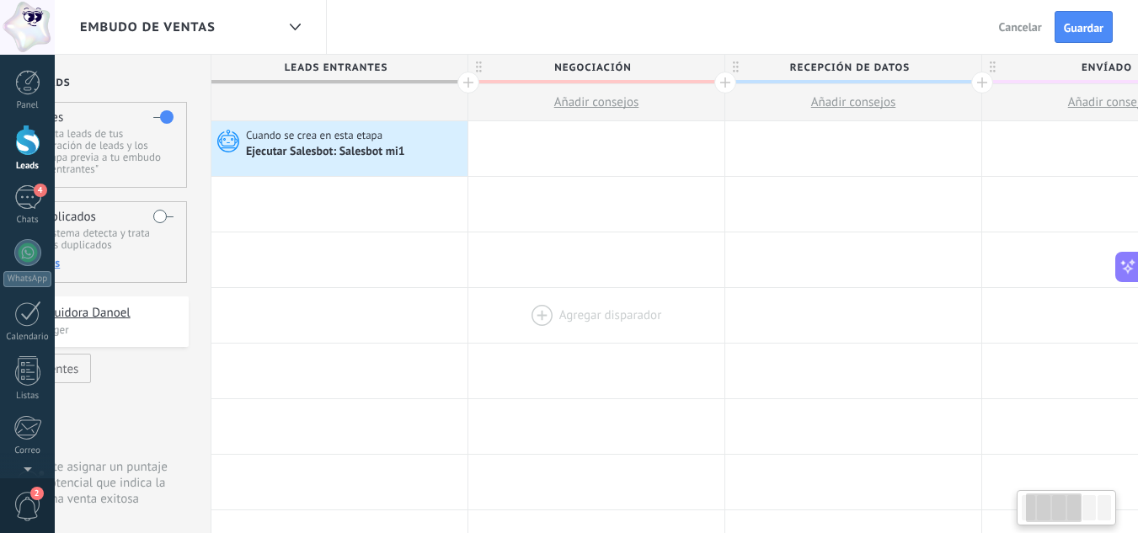
drag, startPoint x: 439, startPoint y: 277, endPoint x: 704, endPoint y: 332, distance: 271.0
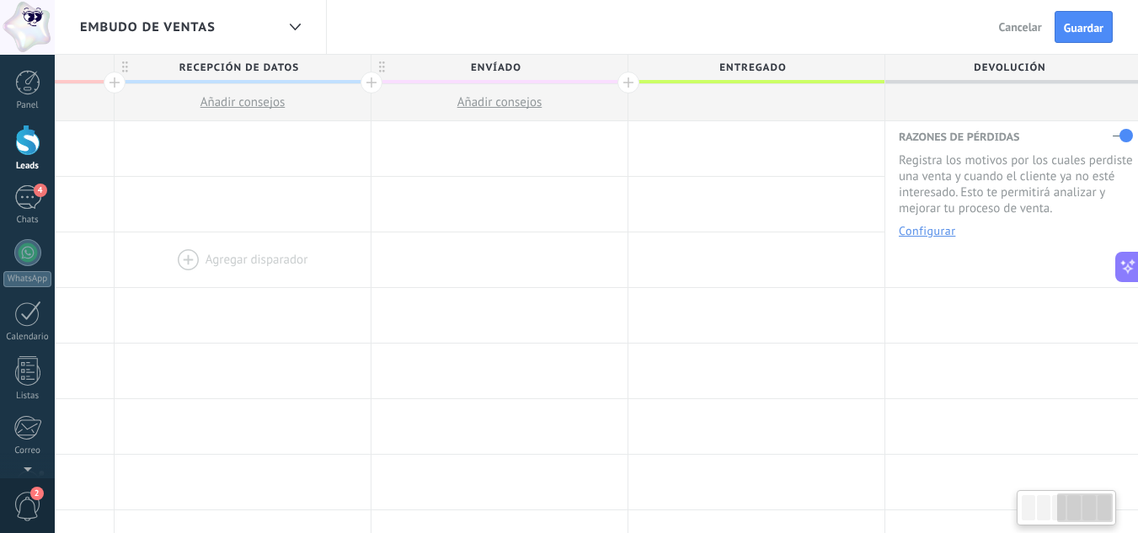
scroll to position [0, 730]
drag, startPoint x: 808, startPoint y: 233, endPoint x: 92, endPoint y: 249, distance: 716.3
click at [131, 258] on div at bounding box center [238, 260] width 256 height 55
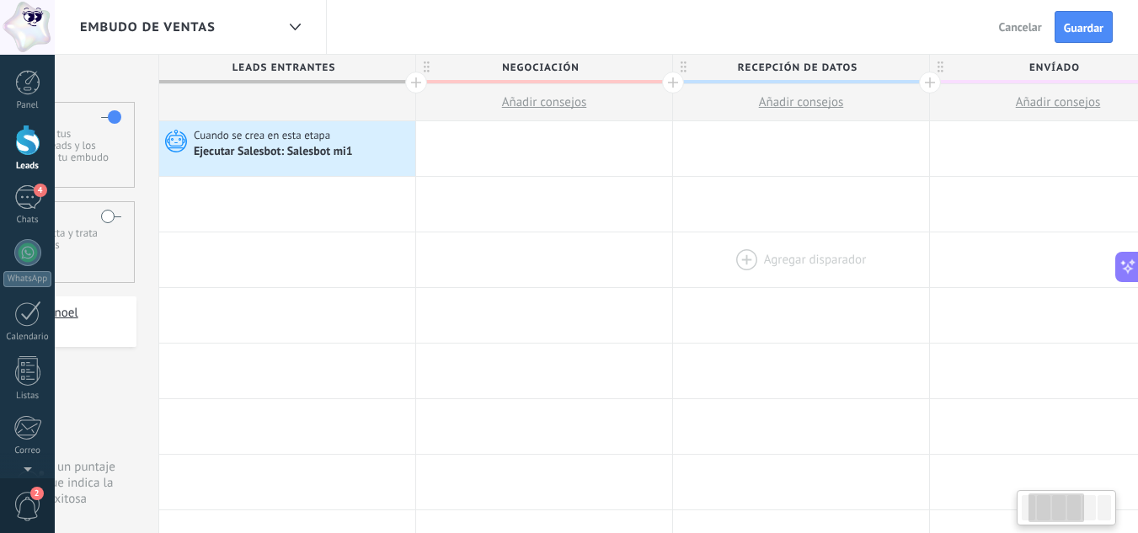
drag, startPoint x: 269, startPoint y: 208, endPoint x: 682, endPoint y: 269, distance: 417.3
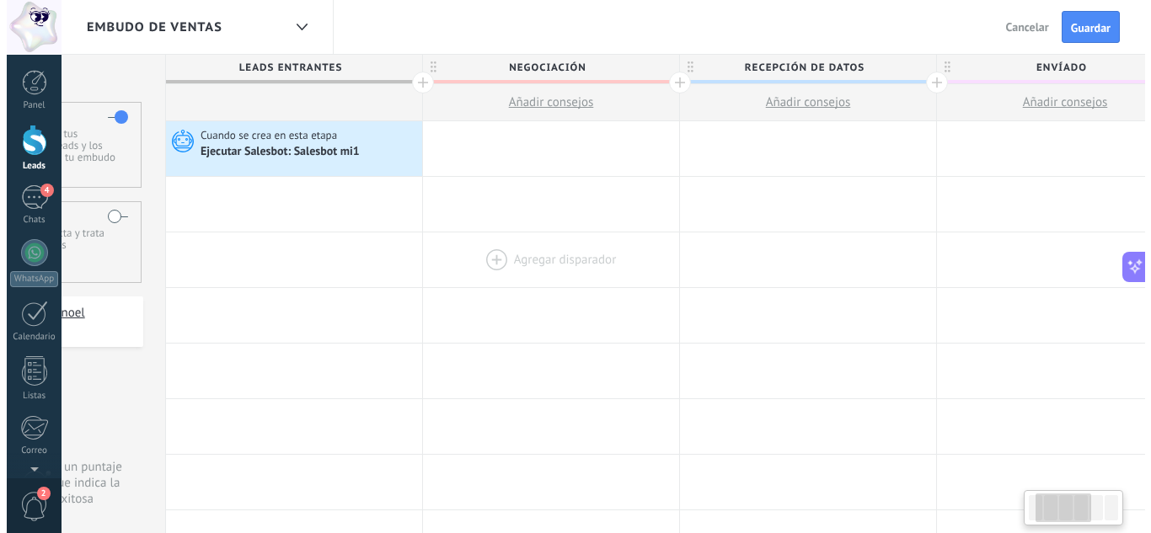
scroll to position [0, 162]
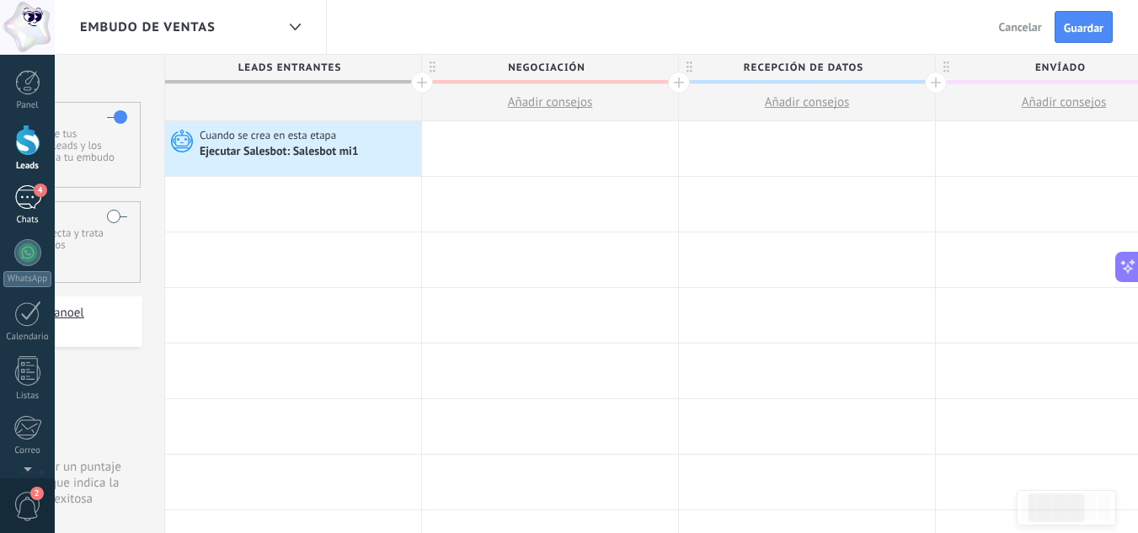
click at [26, 211] on link "4 Chats" at bounding box center [27, 205] width 55 height 40
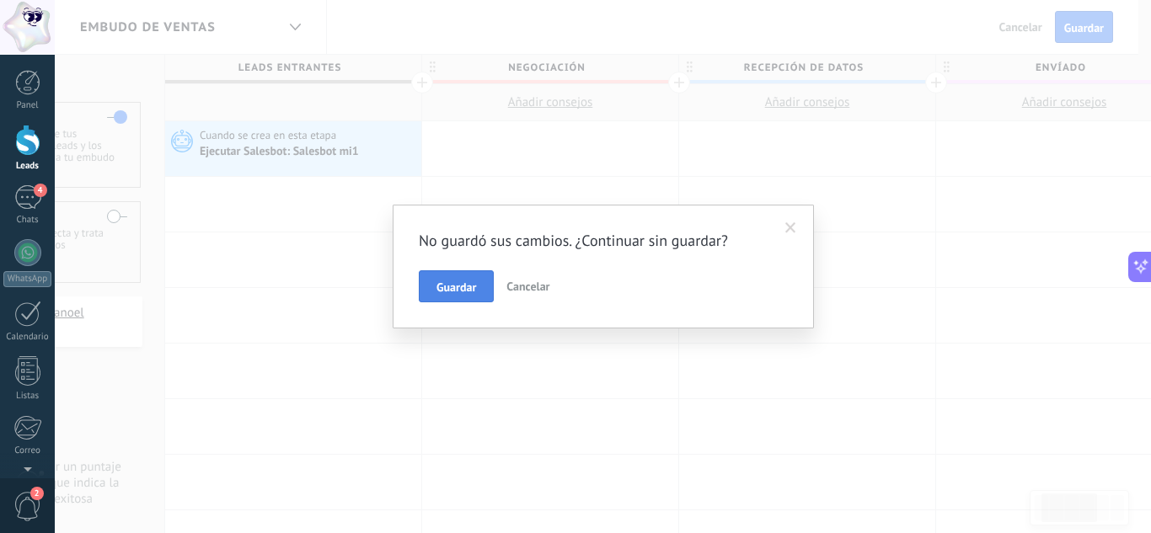
click at [446, 297] on button "Guardar" at bounding box center [456, 286] width 75 height 32
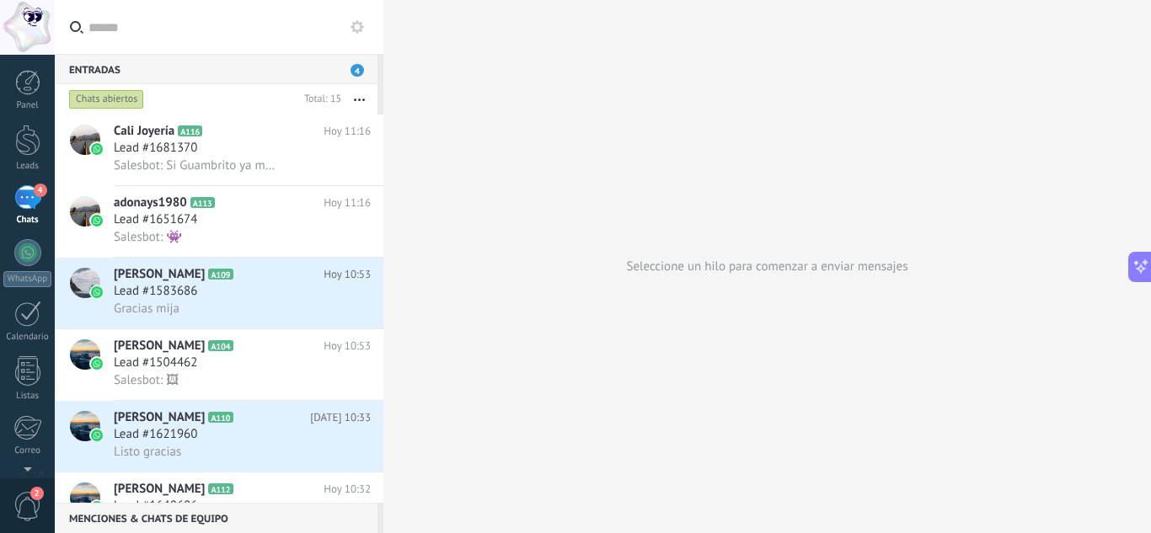
click at [353, 22] on use at bounding box center [356, 26] width 13 height 13
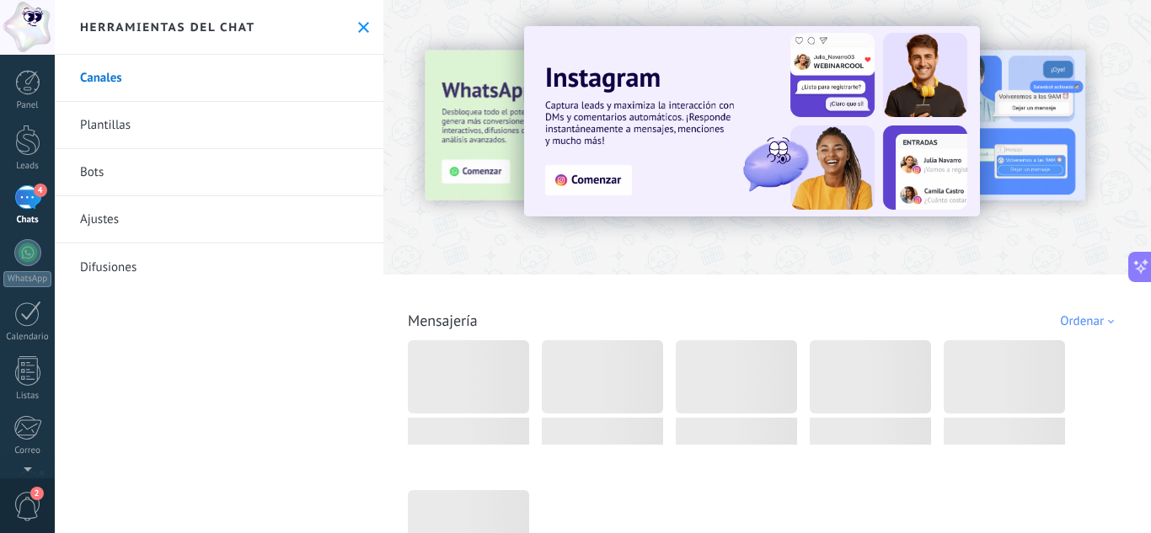
click at [186, 175] on link "Bots" at bounding box center [219, 172] width 329 height 47
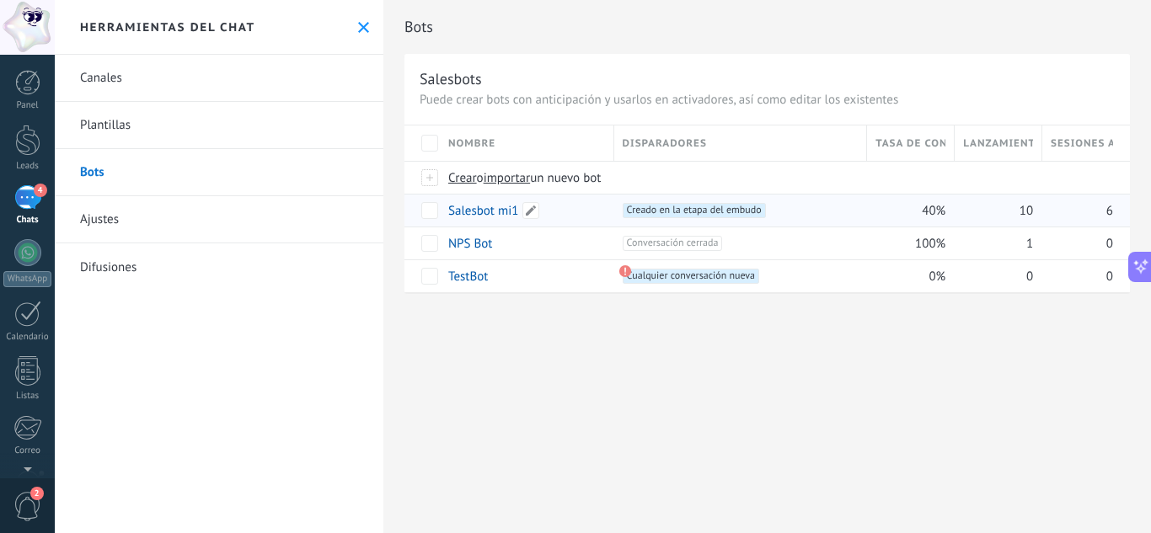
click at [569, 210] on div "Salesbot mi1" at bounding box center [523, 211] width 166 height 32
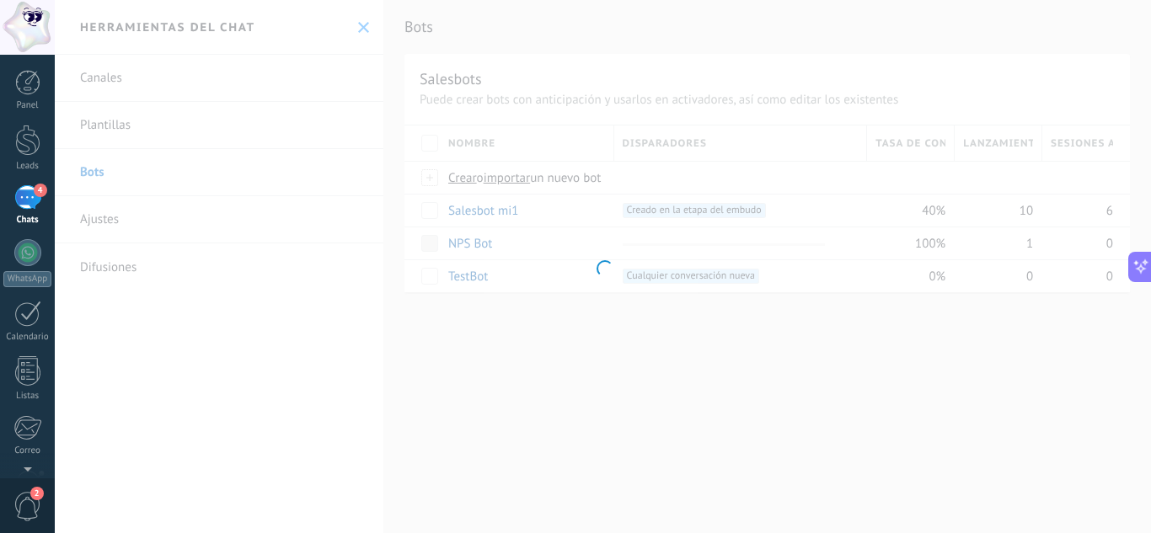
type input "**********"
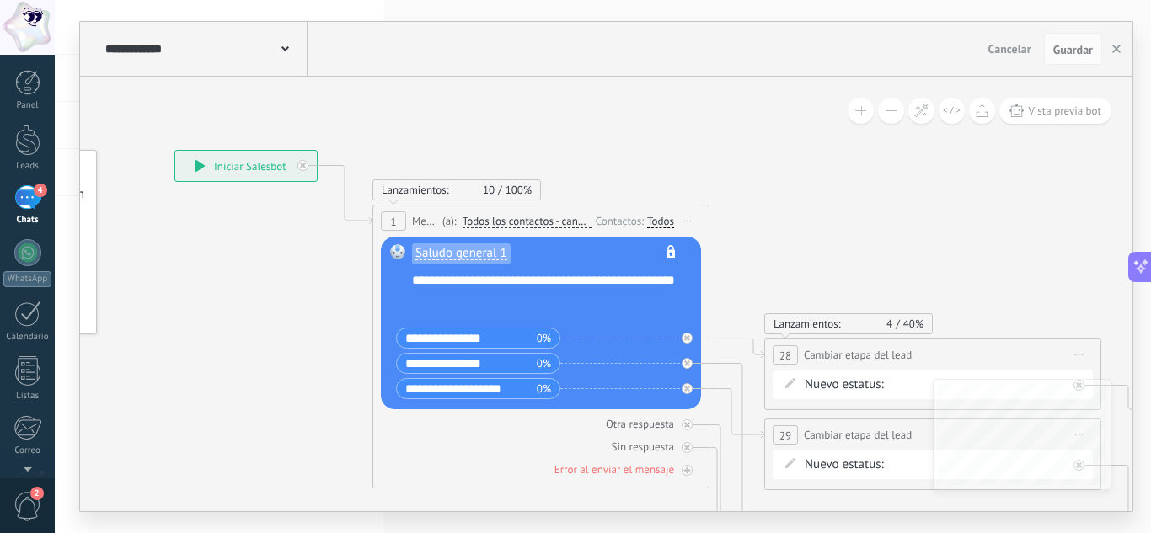
drag, startPoint x: 495, startPoint y: 367, endPoint x: 231, endPoint y: 315, distance: 268.8
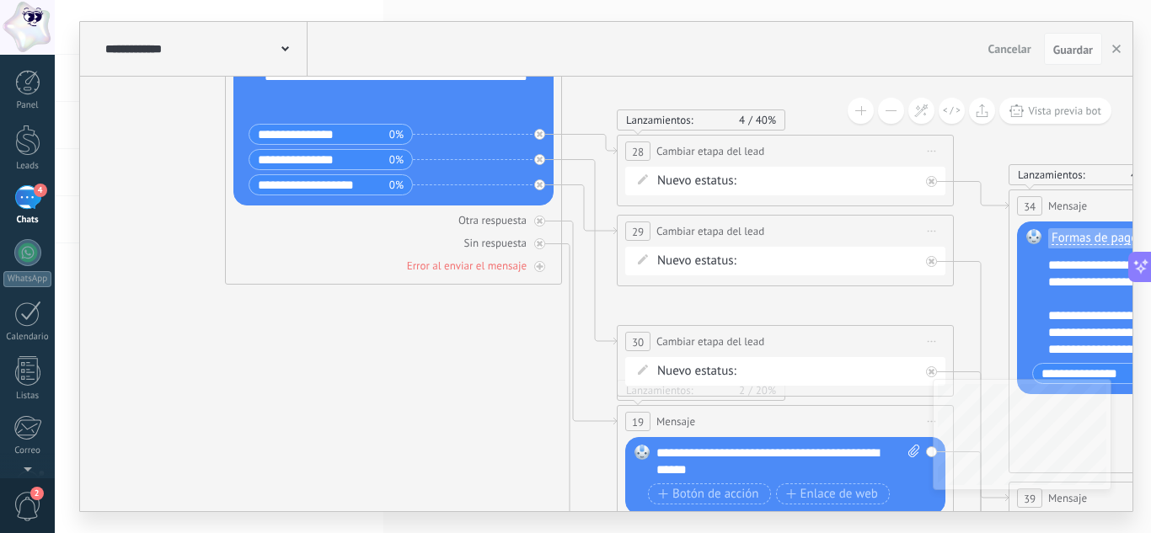
drag, startPoint x: 812, startPoint y: 219, endPoint x: 665, endPoint y: 14, distance: 252.3
click at [665, 14] on div "**********" at bounding box center [603, 266] width 1096 height 533
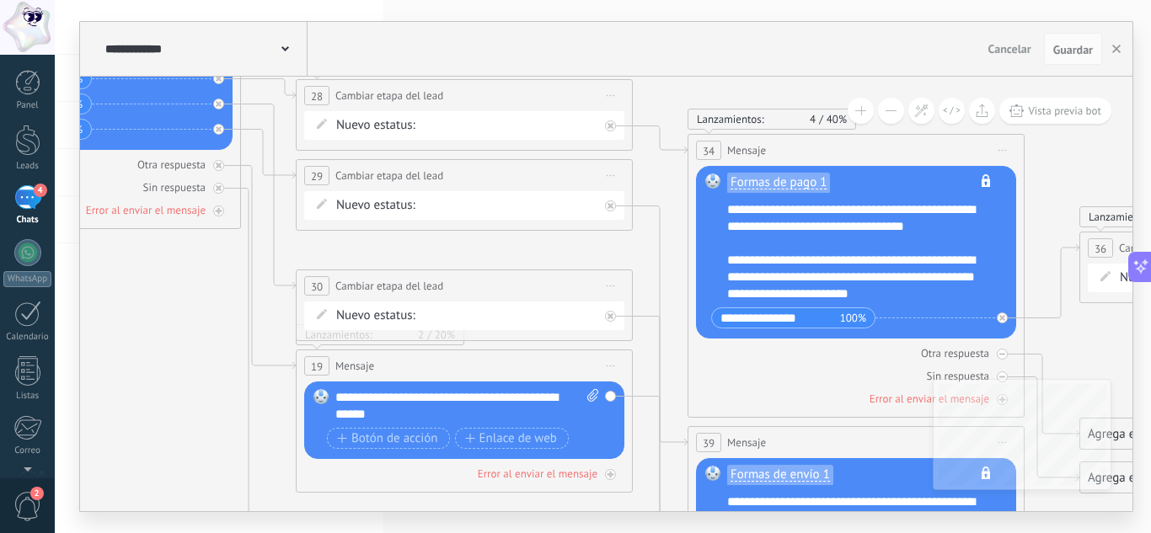
drag, startPoint x: 447, startPoint y: 408, endPoint x: 126, endPoint y: 352, distance: 325.8
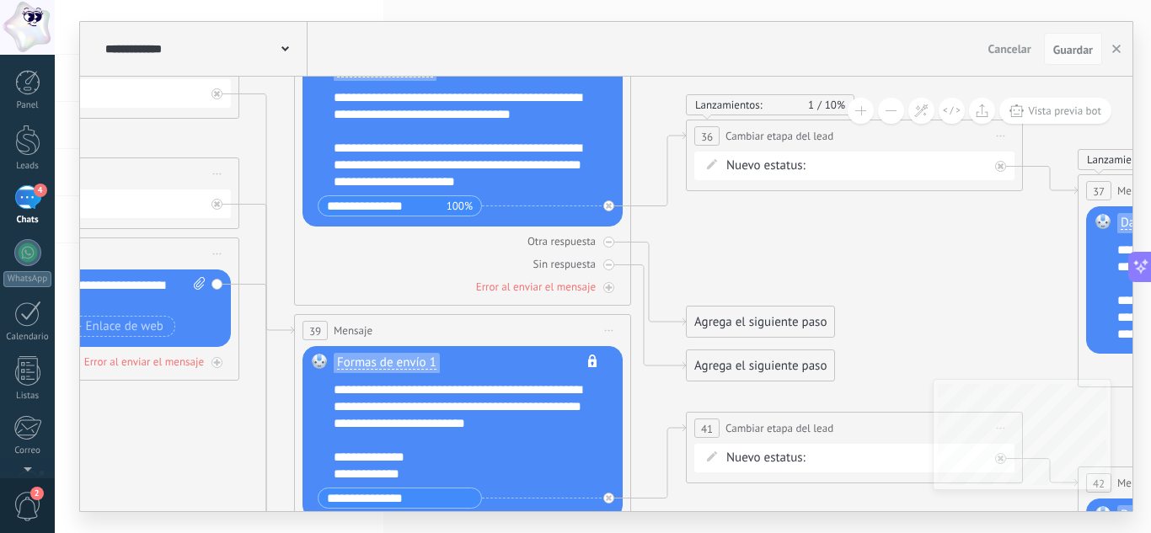
drag, startPoint x: 649, startPoint y: 179, endPoint x: 255, endPoint y: 67, distance: 409.1
click at [255, 67] on div "**********" at bounding box center [606, 267] width 1052 height 490
click at [710, 329] on div "Agrega el siguiente paso" at bounding box center [760, 322] width 147 height 28
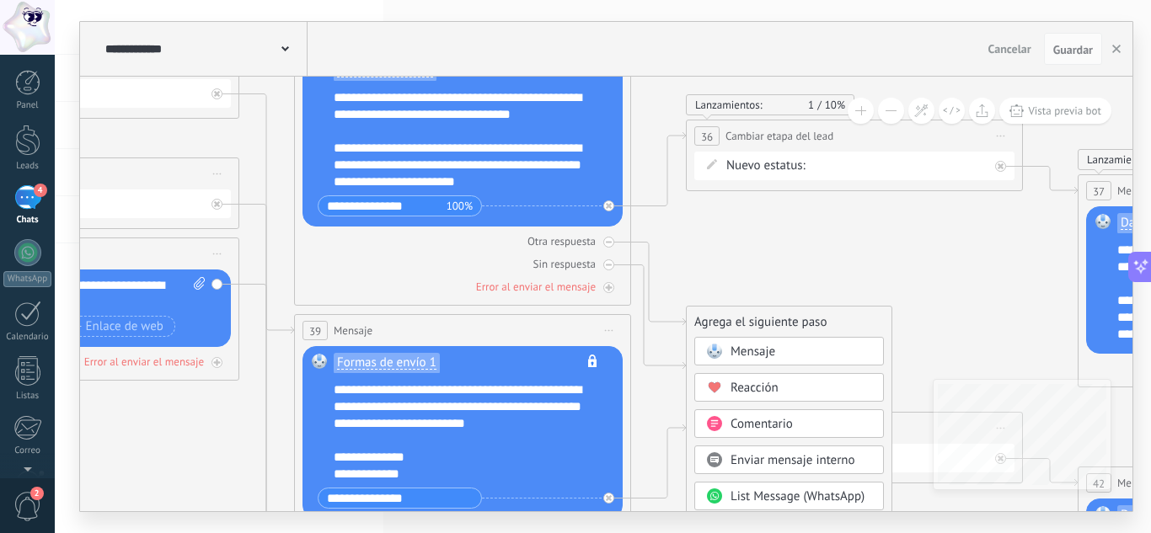
click at [703, 254] on icon at bounding box center [436, 540] width 3091 height 2366
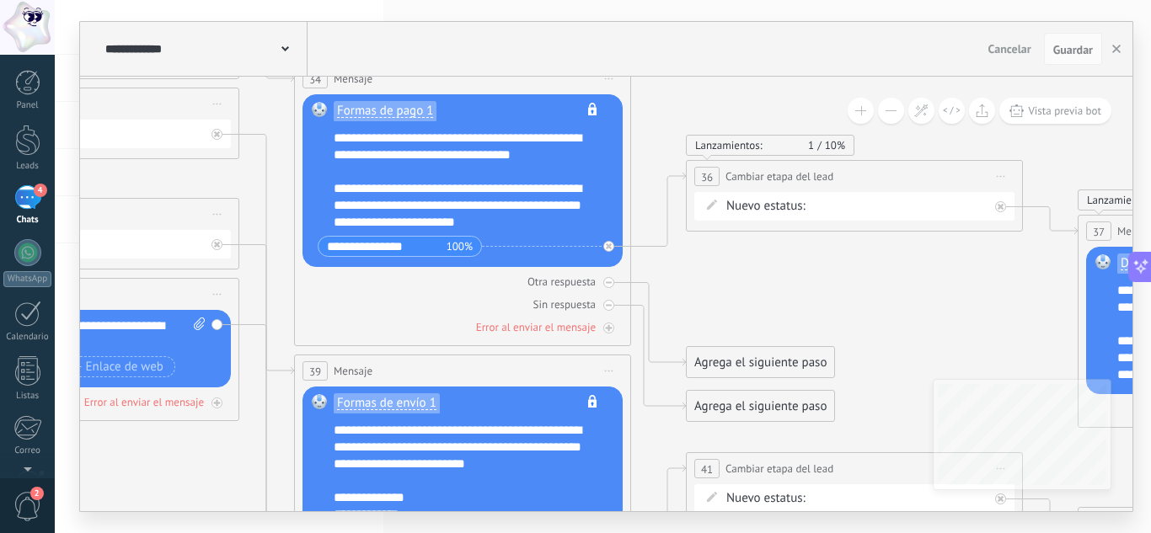
click at [730, 357] on div "Agrega el siguiente paso" at bounding box center [760, 363] width 147 height 28
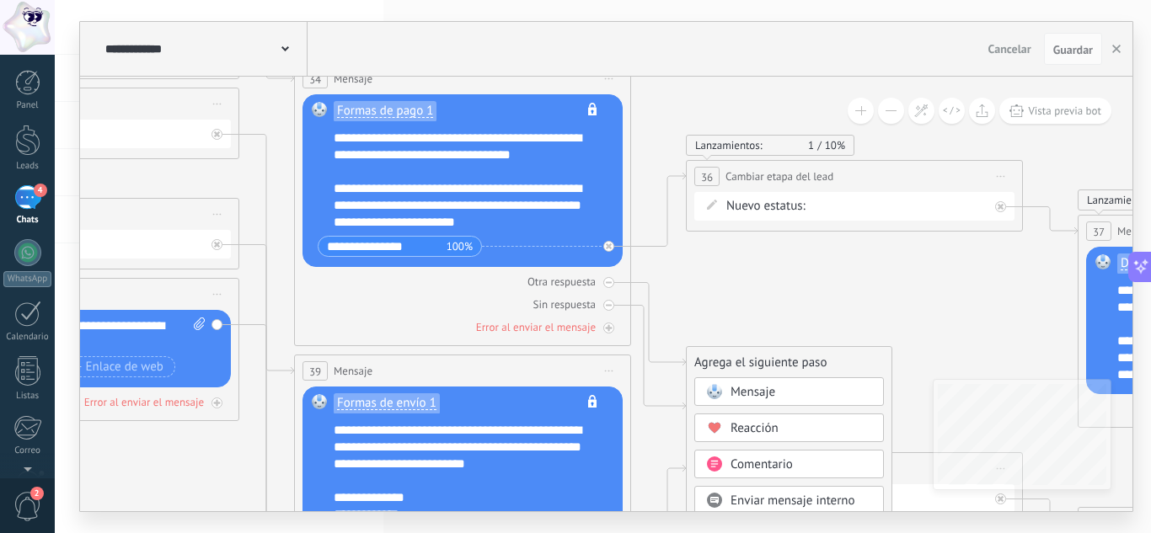
click at [770, 389] on span "Mensaje" at bounding box center [752, 392] width 45 height 16
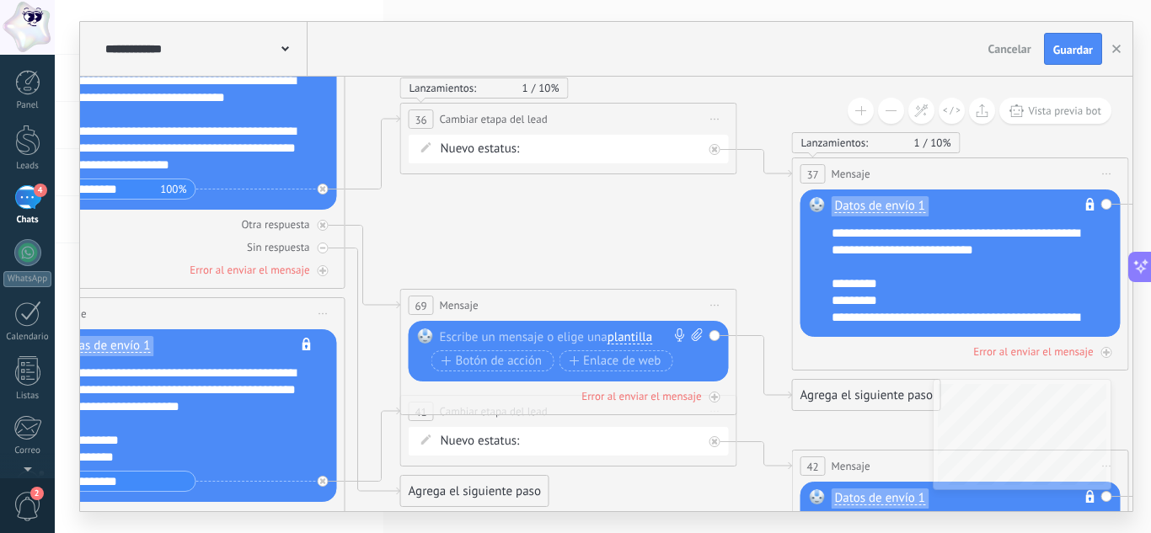
drag, startPoint x: 591, startPoint y: 295, endPoint x: 554, endPoint y: 238, distance: 68.7
click at [554, 238] on icon at bounding box center [151, 523] width 3091 height 2366
click at [490, 330] on div at bounding box center [565, 337] width 250 height 17
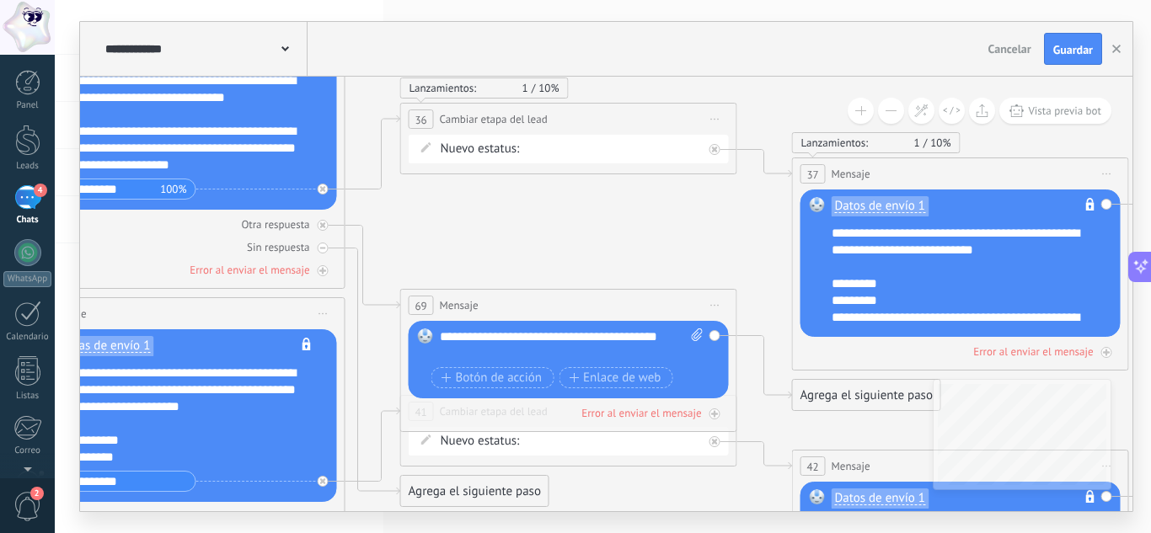
click at [412, 490] on div "Agrega el siguiente paso" at bounding box center [474, 492] width 147 height 28
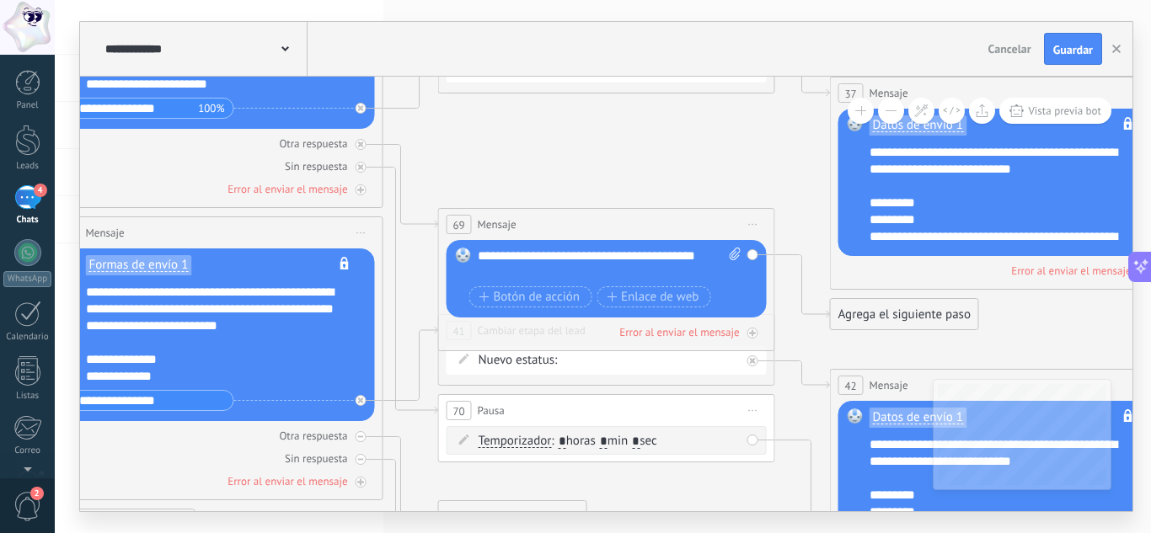
click at [564, 441] on input "*" at bounding box center [563, 442] width 8 height 13
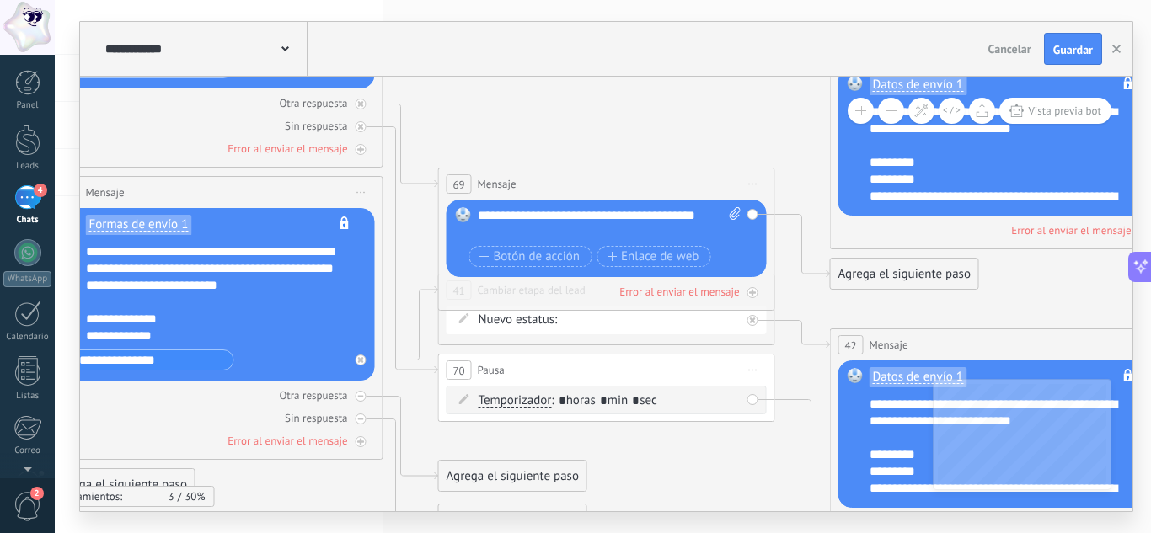
type input "*"
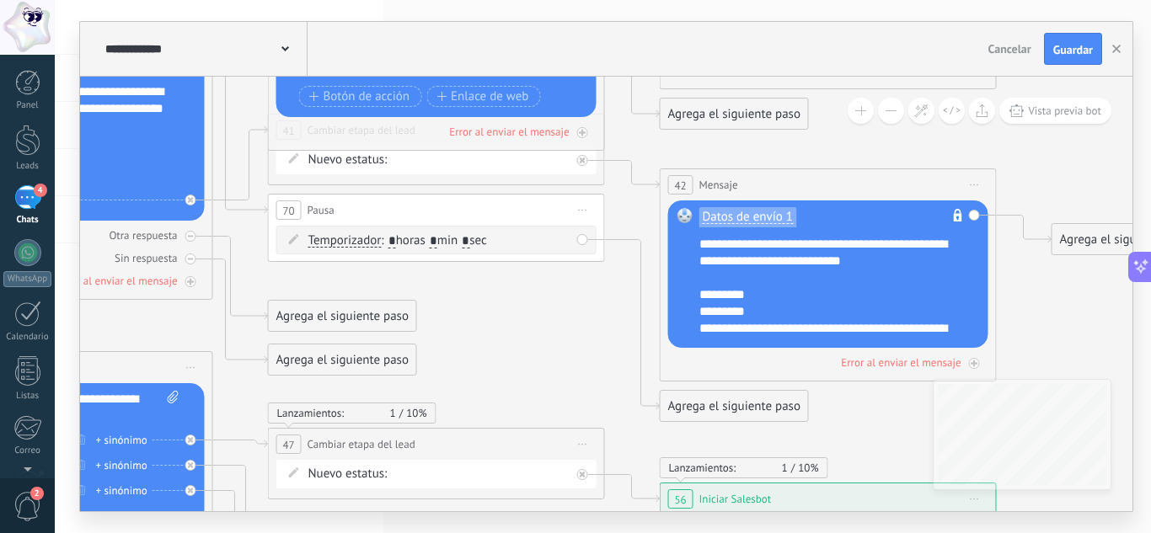
drag, startPoint x: 727, startPoint y: 445, endPoint x: 542, endPoint y: 276, distance: 250.5
click at [542, 276] on icon at bounding box center [18, 242] width 3091 height 2366
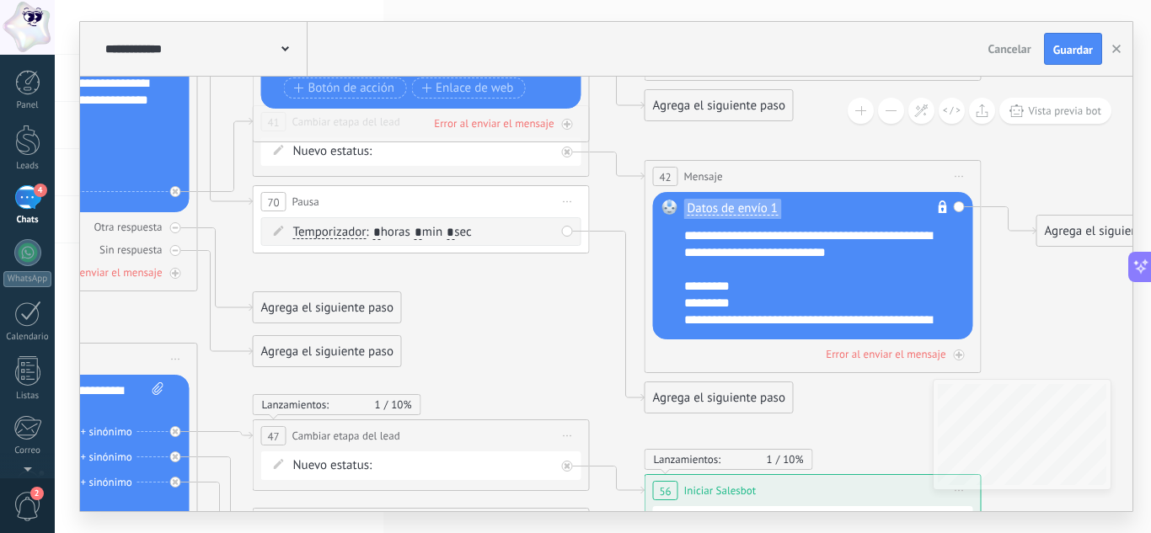
click at [666, 393] on div "Agrega el siguiente paso" at bounding box center [718, 398] width 147 height 28
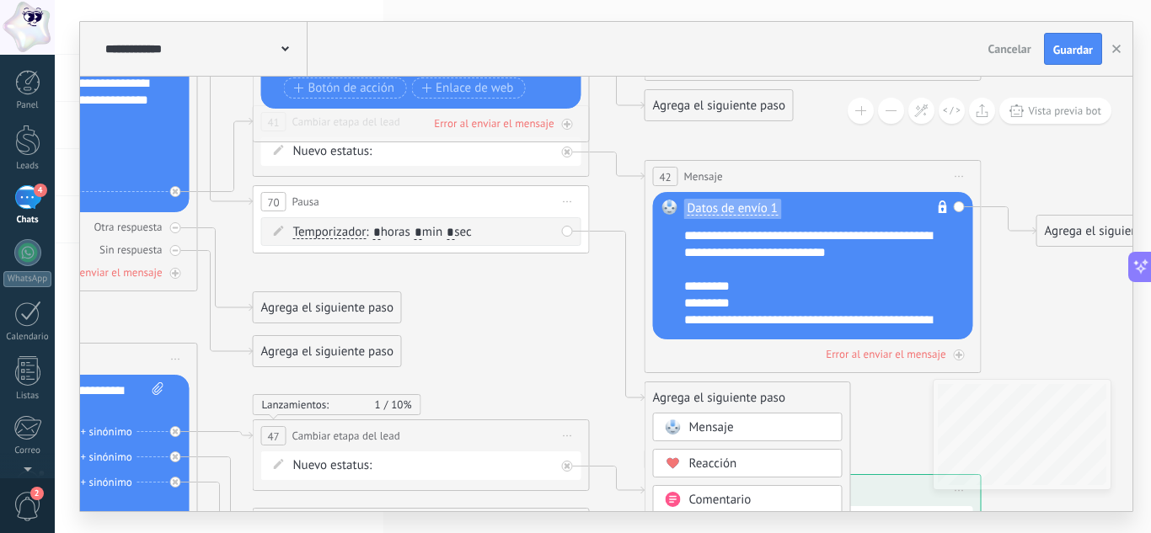
click at [698, 429] on span "Mensaje" at bounding box center [711, 428] width 45 height 16
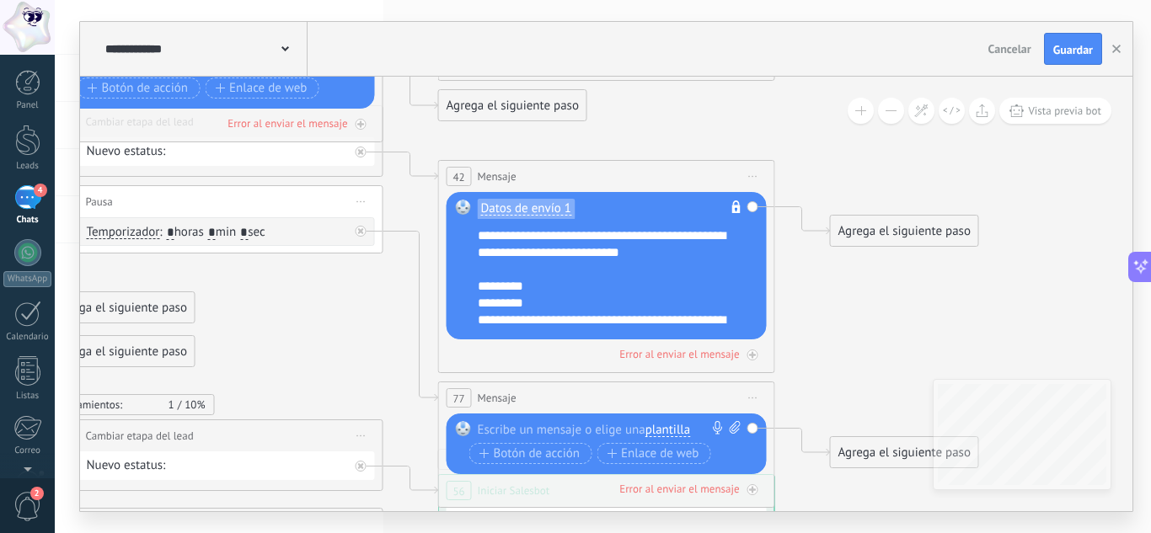
click at [557, 421] on div at bounding box center [603, 429] width 250 height 17
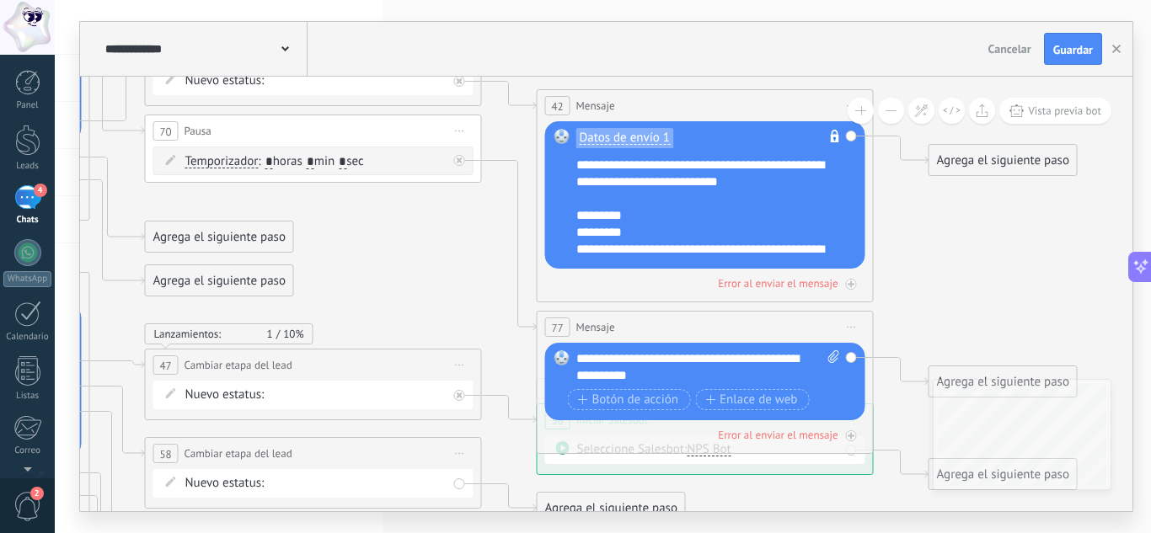
drag, startPoint x: 345, startPoint y: 248, endPoint x: 443, endPoint y: 298, distance: 110.8
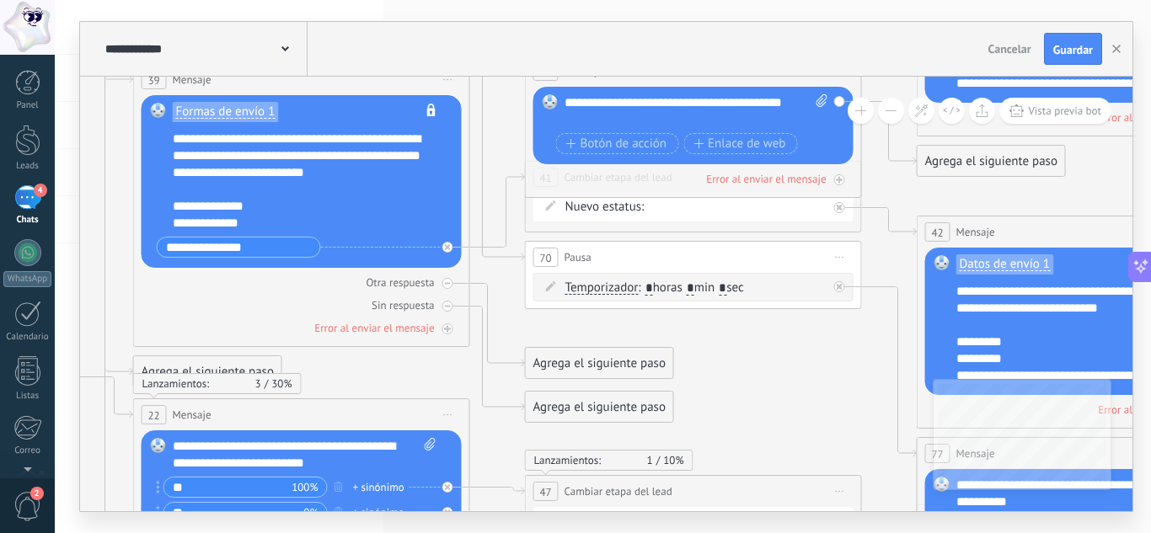
drag, startPoint x: 356, startPoint y: 252, endPoint x: 736, endPoint y: 378, distance: 400.4
click at [736, 378] on icon at bounding box center [275, 289] width 3091 height 2366
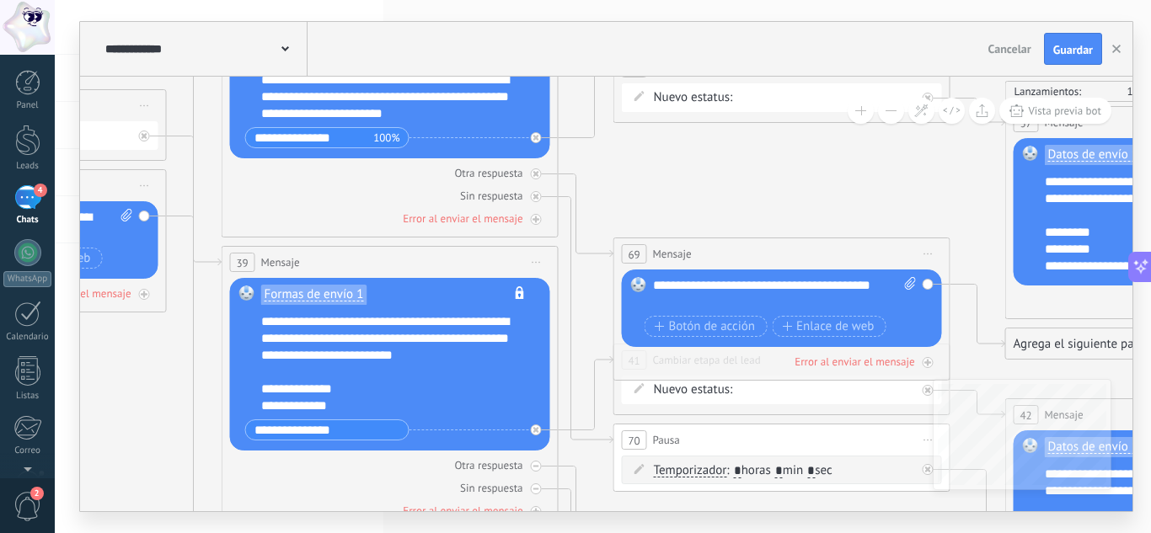
drag, startPoint x: 493, startPoint y: 268, endPoint x: 581, endPoint y: 436, distance: 189.6
click at [582, 452] on icon at bounding box center [364, 472] width 3091 height 2366
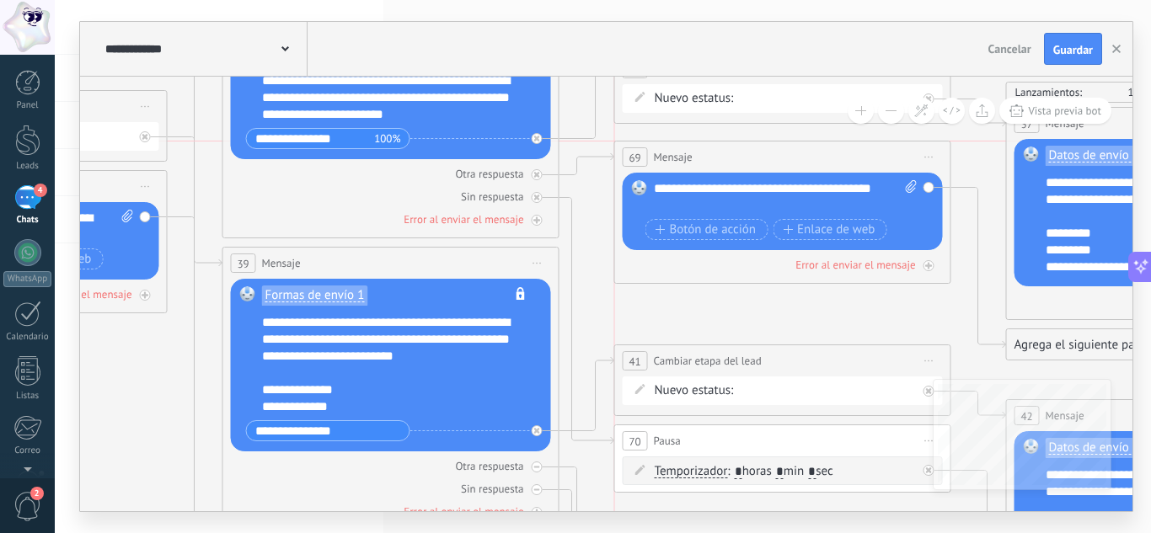
drag, startPoint x: 775, startPoint y: 249, endPoint x: 778, endPoint y: 151, distance: 98.6
click at [778, 151] on div "69 Mensaje ******* (a): Todos los contactos - canales seleccionados Todos los c…" at bounding box center [782, 157] width 335 height 31
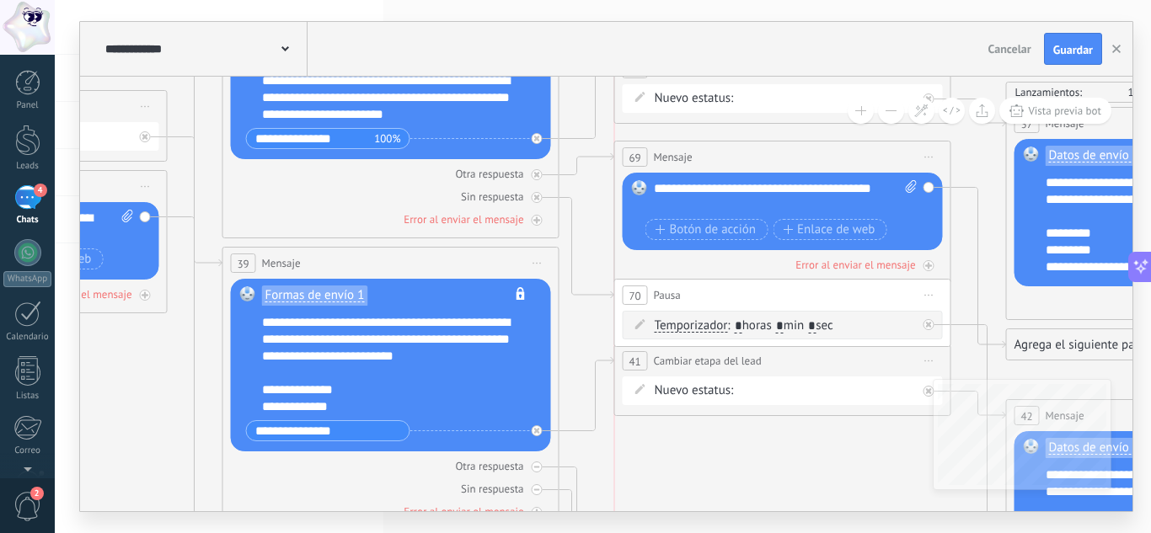
drag, startPoint x: 726, startPoint y: 438, endPoint x: 728, endPoint y: 292, distance: 145.8
click at [728, 292] on div "70 Pausa ***** Iniciar vista previa aquí Cambiar nombre Duplicar Borrar" at bounding box center [782, 295] width 335 height 31
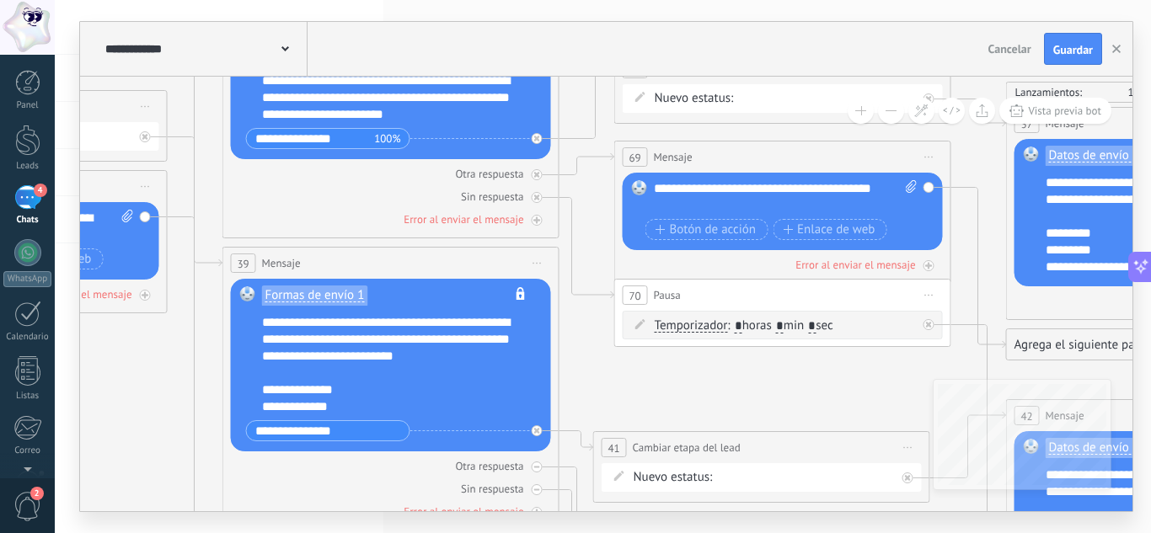
drag, startPoint x: 805, startPoint y: 354, endPoint x: 784, endPoint y: 441, distance: 89.3
click at [784, 441] on div "**********" at bounding box center [761, 447] width 335 height 31
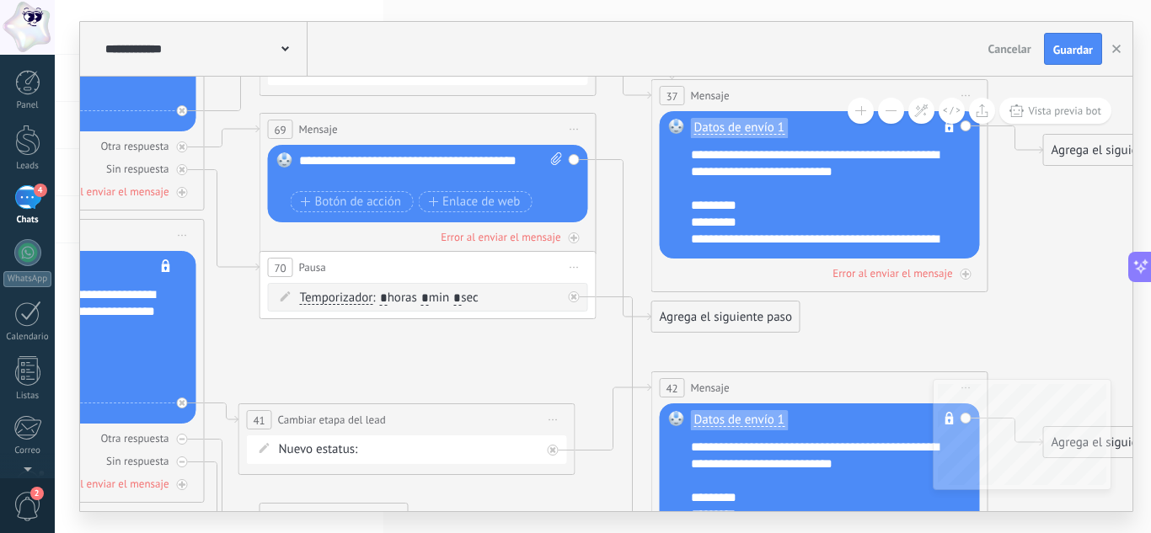
drag, startPoint x: 766, startPoint y: 381, endPoint x: 517, endPoint y: 362, distance: 249.2
click at [517, 362] on icon at bounding box center [10, 445] width 3091 height 2366
drag, startPoint x: 773, startPoint y: 326, endPoint x: 793, endPoint y: 328, distance: 19.5
click at [793, 328] on div "Agrega el siguiente paso" at bounding box center [744, 326] width 147 height 28
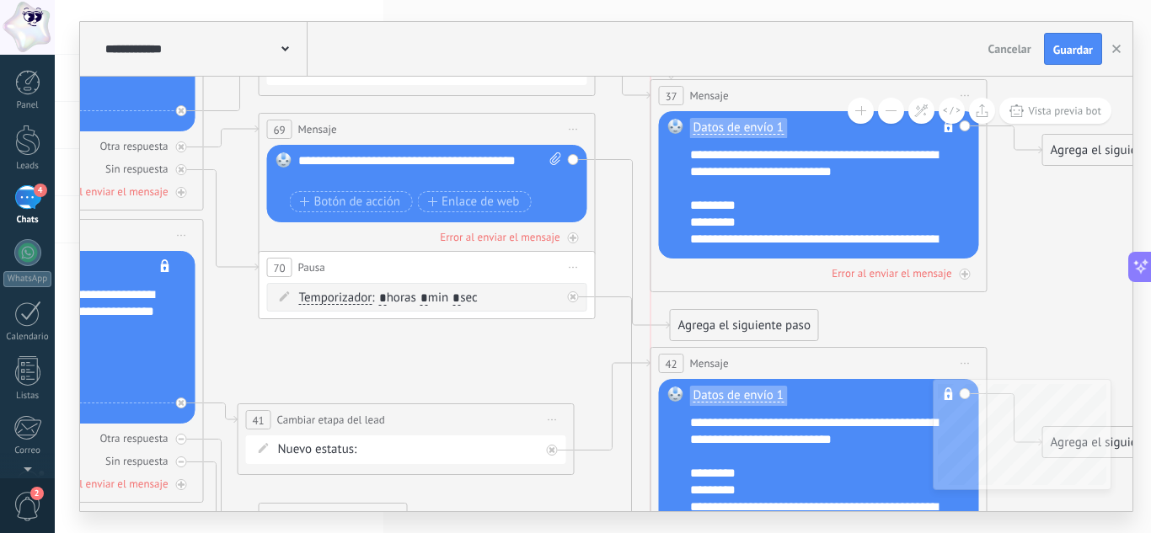
drag, startPoint x: 862, startPoint y: 382, endPoint x: 857, endPoint y: 357, distance: 25.0
click at [857, 357] on div "42 Mensaje ******* (a): Todos los contactos - canales seleccionados Todos los c…" at bounding box center [818, 363] width 335 height 31
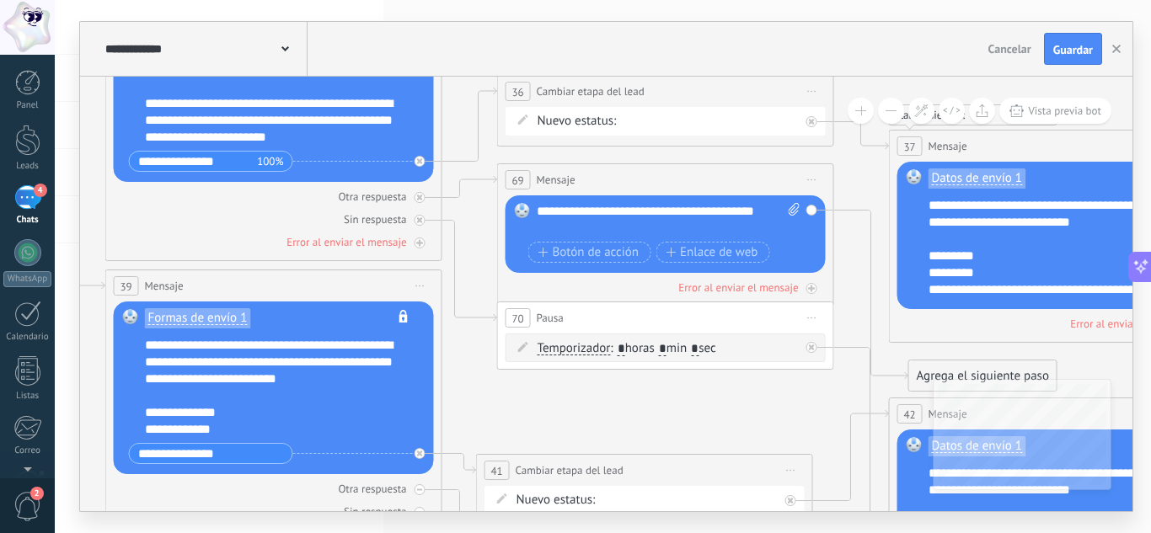
drag, startPoint x: 432, startPoint y: 352, endPoint x: 671, endPoint y: 403, distance: 243.7
click at [671, 403] on icon at bounding box center [248, 495] width 3091 height 2366
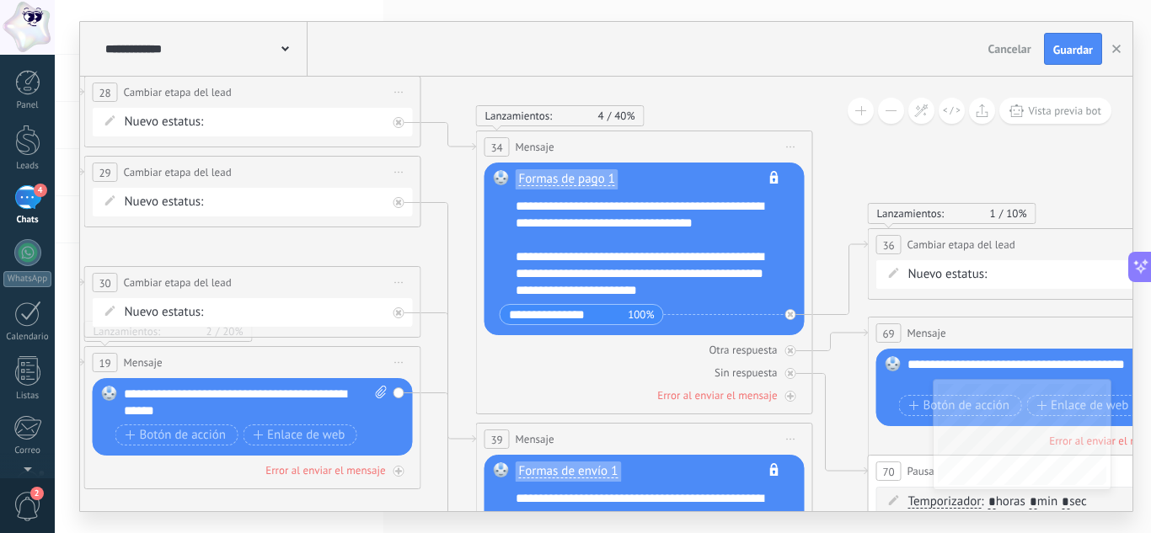
drag, startPoint x: 86, startPoint y: 233, endPoint x: 457, endPoint y: 387, distance: 401.2
click at [892, 105] on button at bounding box center [891, 111] width 26 height 26
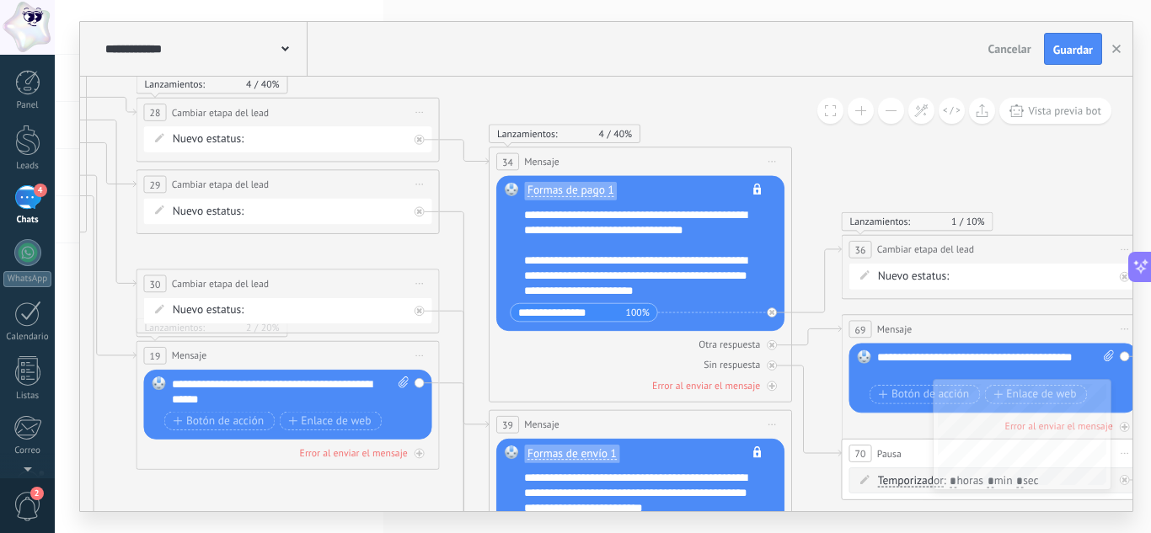
click at [892, 105] on button at bounding box center [891, 111] width 26 height 26
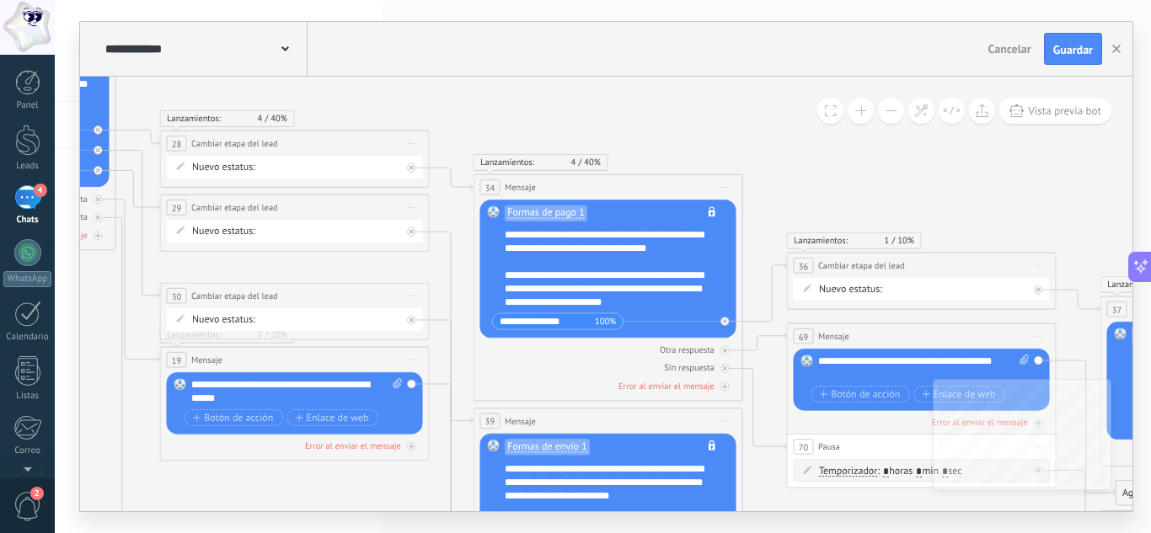
drag, startPoint x: 134, startPoint y: 305, endPoint x: 105, endPoint y: 316, distance: 30.7
drag, startPoint x: 554, startPoint y: 374, endPoint x: 468, endPoint y: 316, distance: 103.1
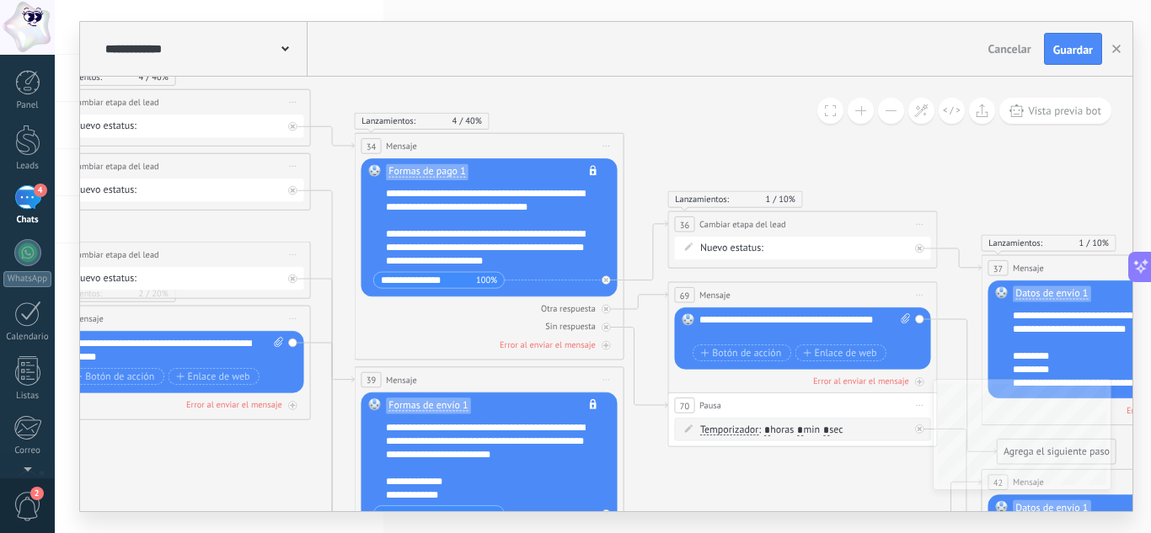
drag, startPoint x: 815, startPoint y: 189, endPoint x: 696, endPoint y: 147, distance: 125.8
click at [605, 147] on icon at bounding box center [606, 147] width 7 height 2
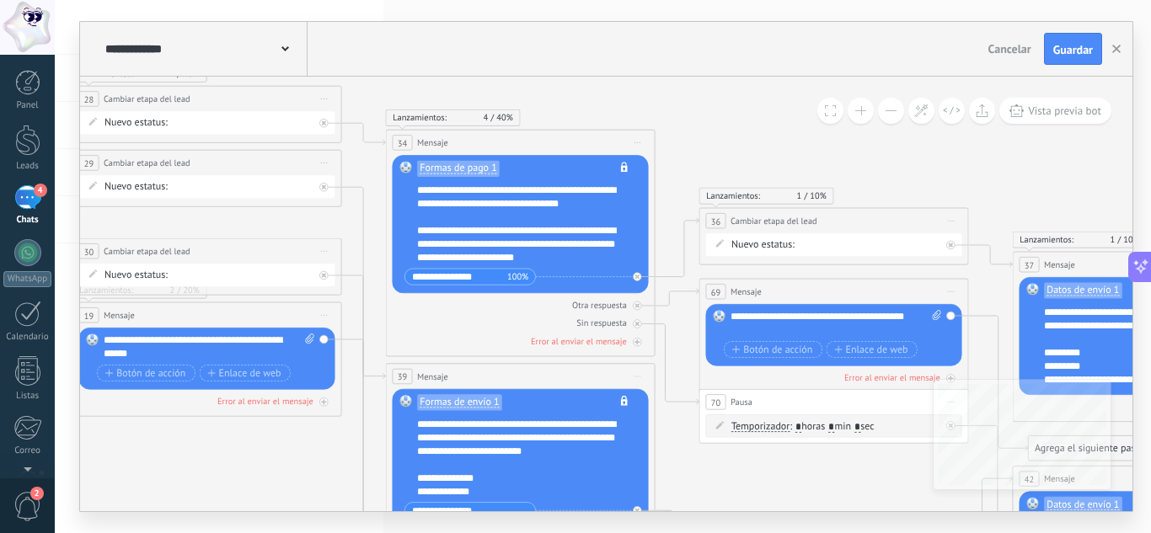
drag, startPoint x: 340, startPoint y: 321, endPoint x: 372, endPoint y: 318, distance: 31.4
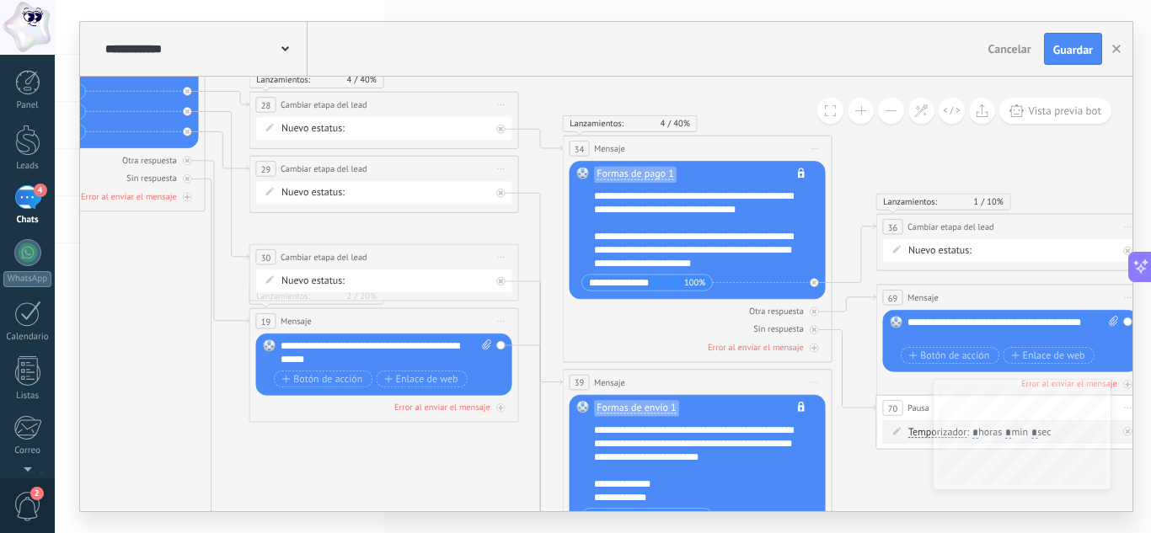
drag, startPoint x: 112, startPoint y: 435, endPoint x: 289, endPoint y: 441, distance: 177.0
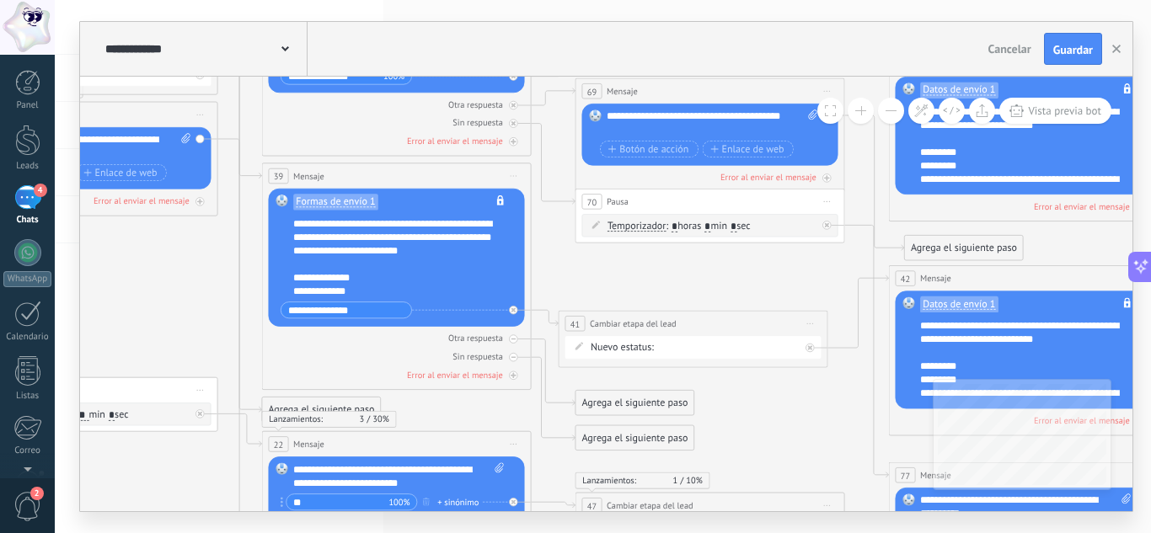
drag, startPoint x: 526, startPoint y: 487, endPoint x: 224, endPoint y: 281, distance: 365.5
click at [224, 281] on icon at bounding box center [376, 344] width 2473 height 1892
click at [602, 404] on div "Agrega el siguiente paso" at bounding box center [634, 403] width 118 height 22
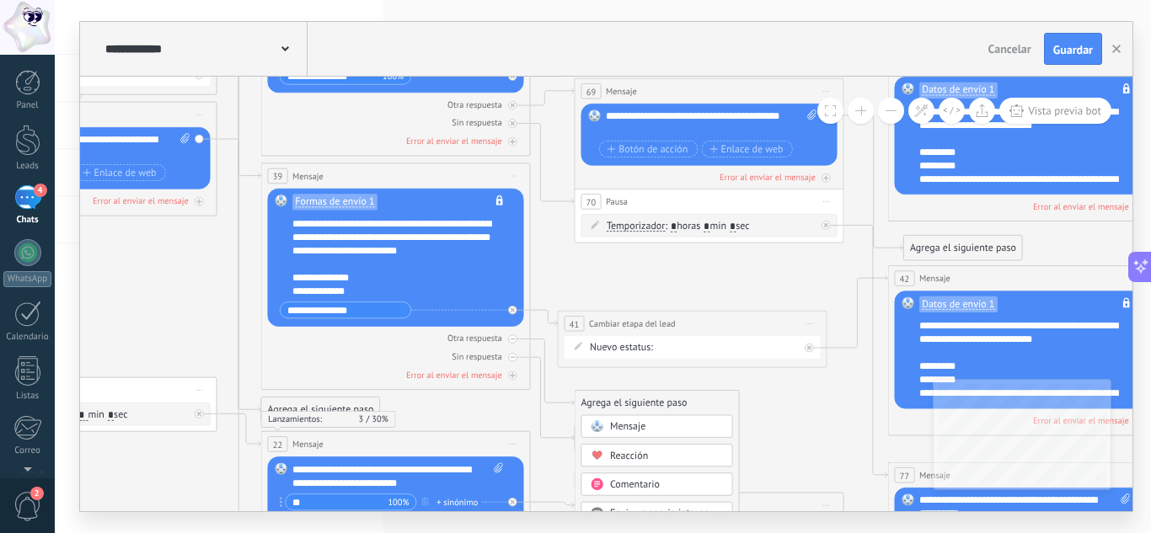
click at [654, 420] on div "Mensaje" at bounding box center [657, 426] width 152 height 23
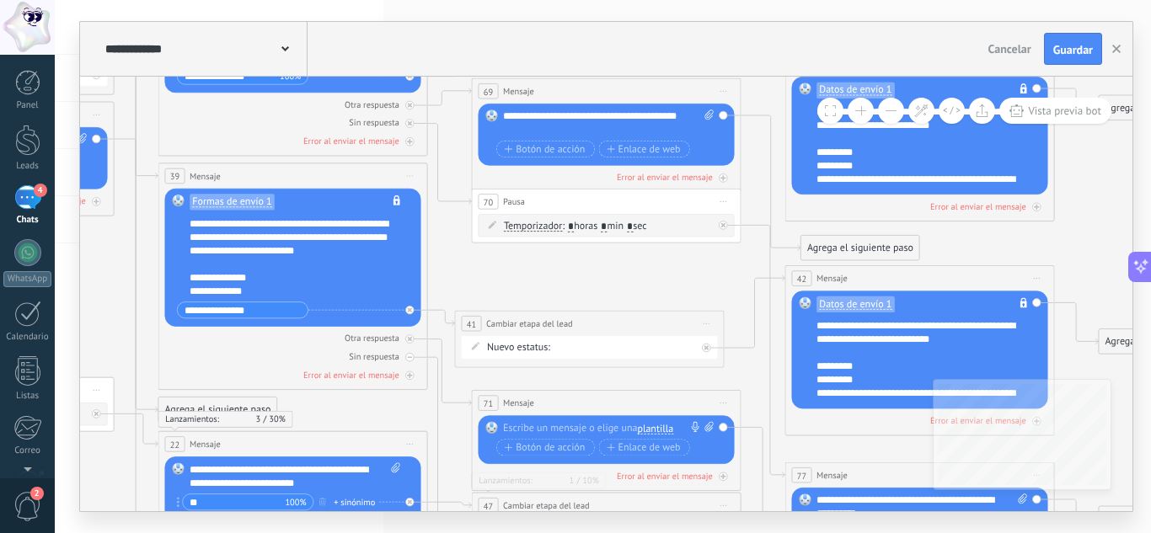
click at [531, 427] on div at bounding box center [603, 428] width 201 height 13
drag, startPoint x: 505, startPoint y: 114, endPoint x: 548, endPoint y: 131, distance: 46.5
click at [548, 131] on div "**********" at bounding box center [608, 123] width 211 height 27
copy div "**********"
click at [543, 427] on div at bounding box center [603, 428] width 201 height 13
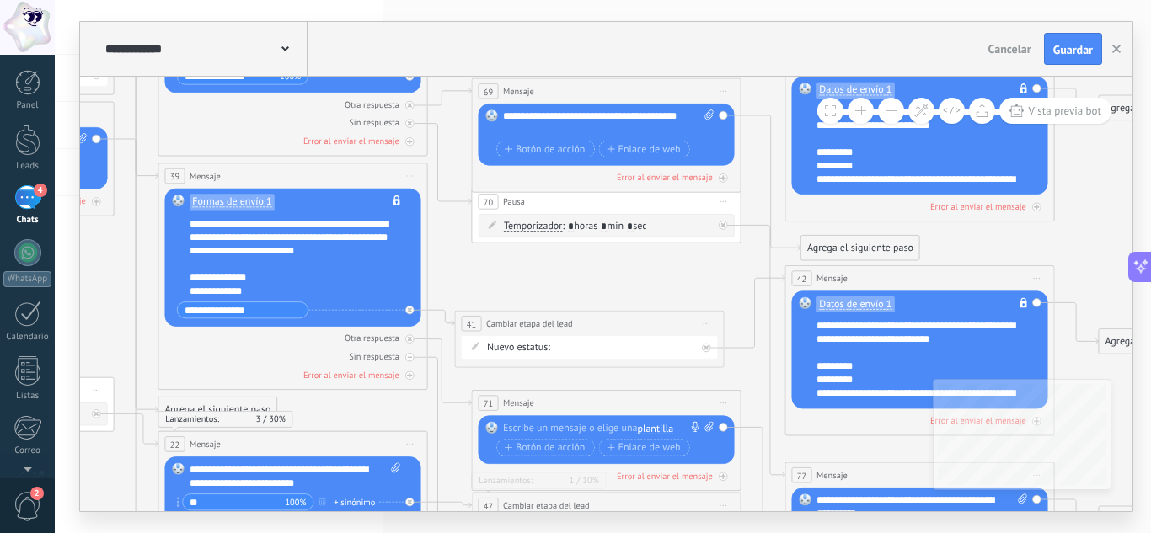
paste div
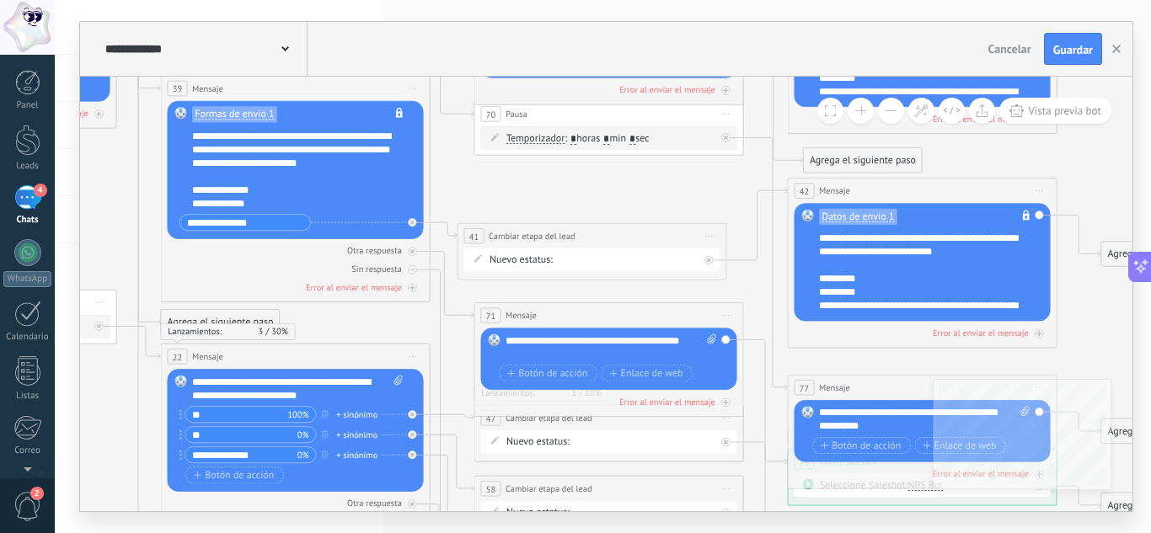
drag, startPoint x: 452, startPoint y: 416, endPoint x: 455, endPoint y: 324, distance: 91.9
click at [455, 324] on icon at bounding box center [275, 256] width 2473 height 1892
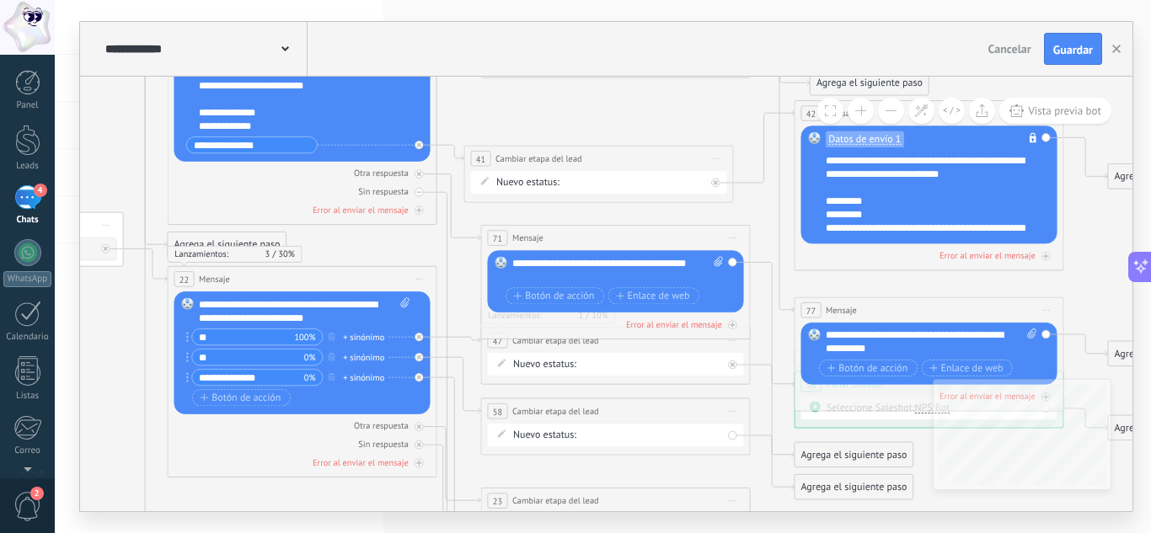
drag, startPoint x: 466, startPoint y: 378, endPoint x: 472, endPoint y: 304, distance: 74.4
click at [472, 304] on icon at bounding box center [281, 178] width 2473 height 1892
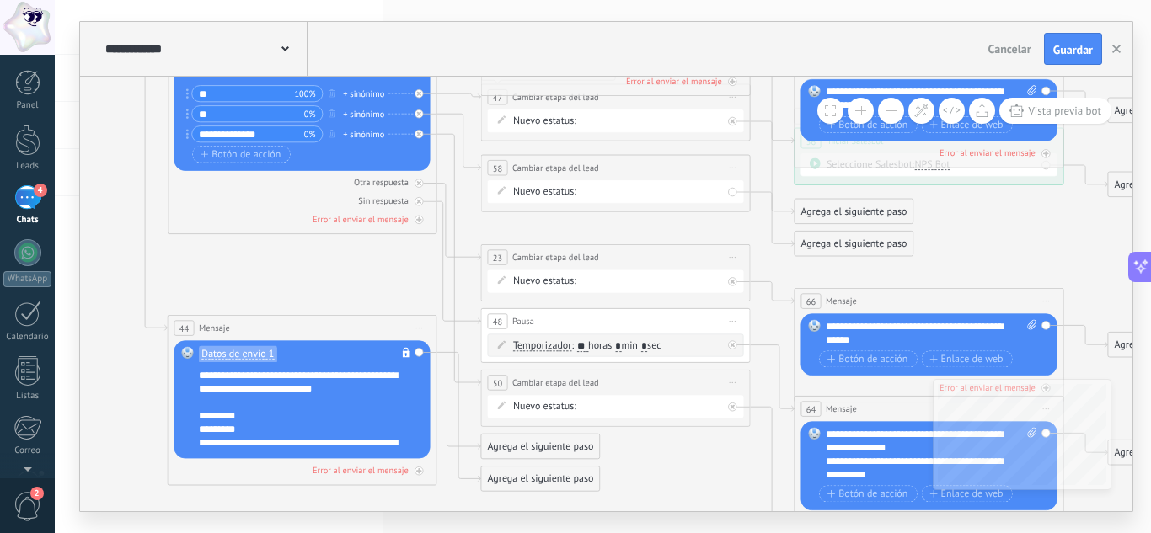
click at [500, 453] on div "Agrega el siguiente paso" at bounding box center [540, 447] width 118 height 22
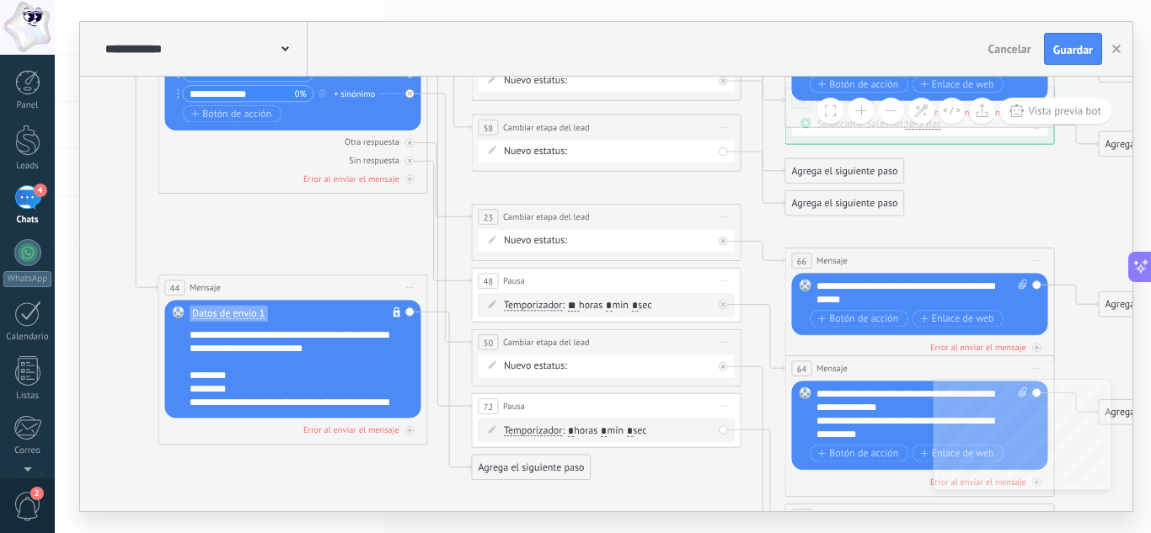
click at [574, 427] on input "*" at bounding box center [571, 431] width 6 height 11
type input "*"
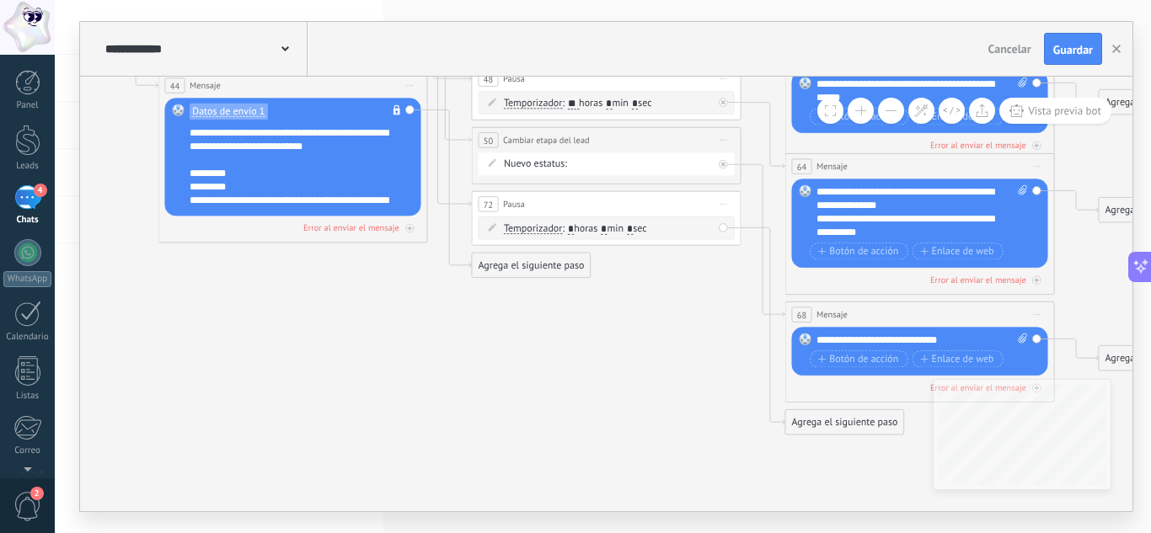
click at [813, 421] on div "Agrega el siguiente paso" at bounding box center [844, 422] width 118 height 22
click at [846, 445] on span "Mensaje" at bounding box center [838, 446] width 35 height 13
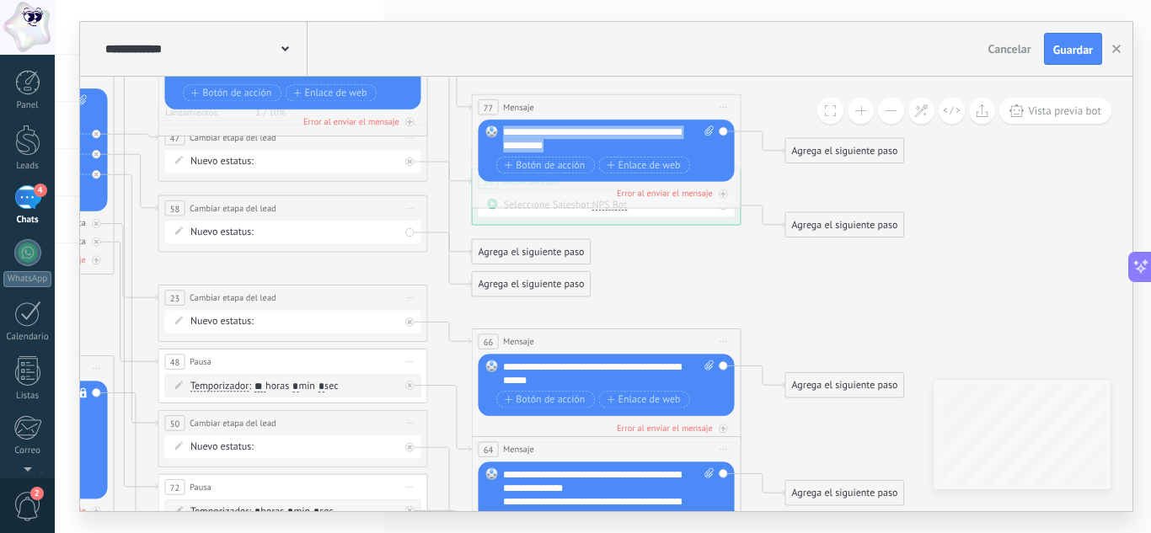
click at [572, 146] on div "**********" at bounding box center [608, 139] width 211 height 27
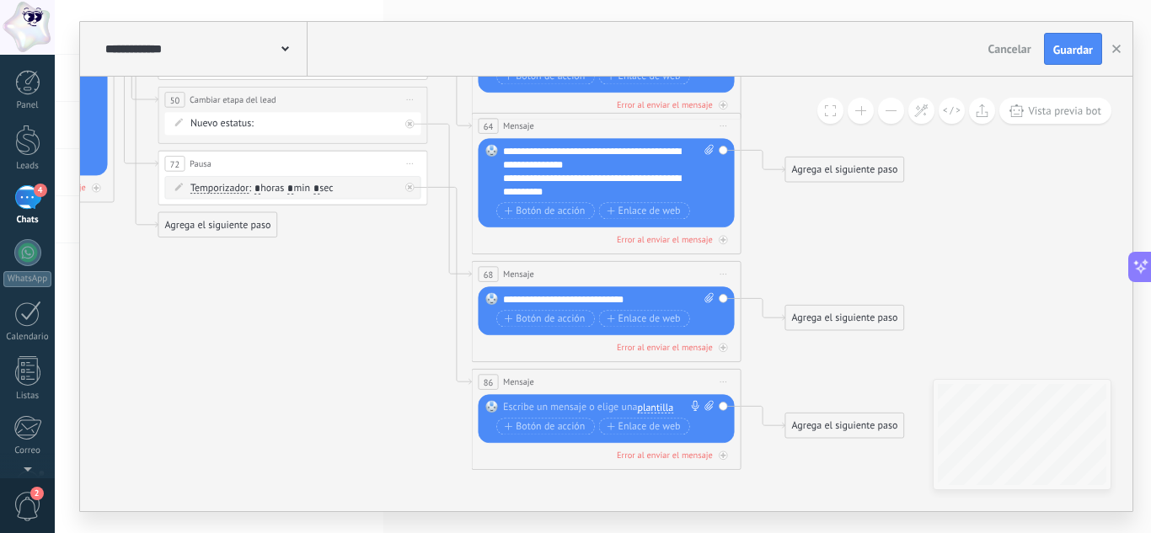
click at [541, 405] on div at bounding box center [603, 407] width 201 height 13
paste div
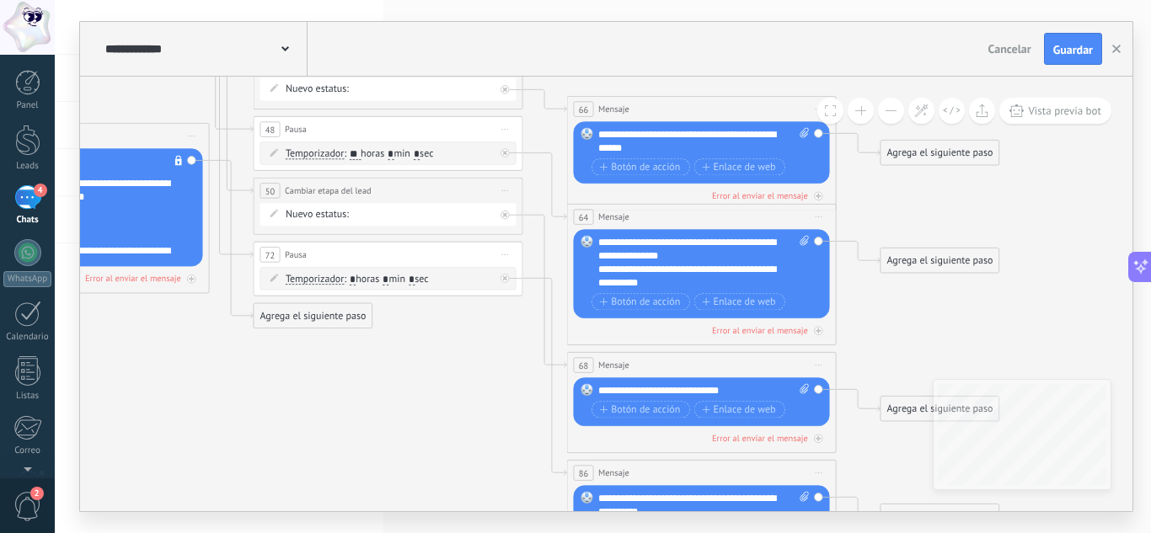
drag, startPoint x: 387, startPoint y: 357, endPoint x: 482, endPoint y: 448, distance: 131.7
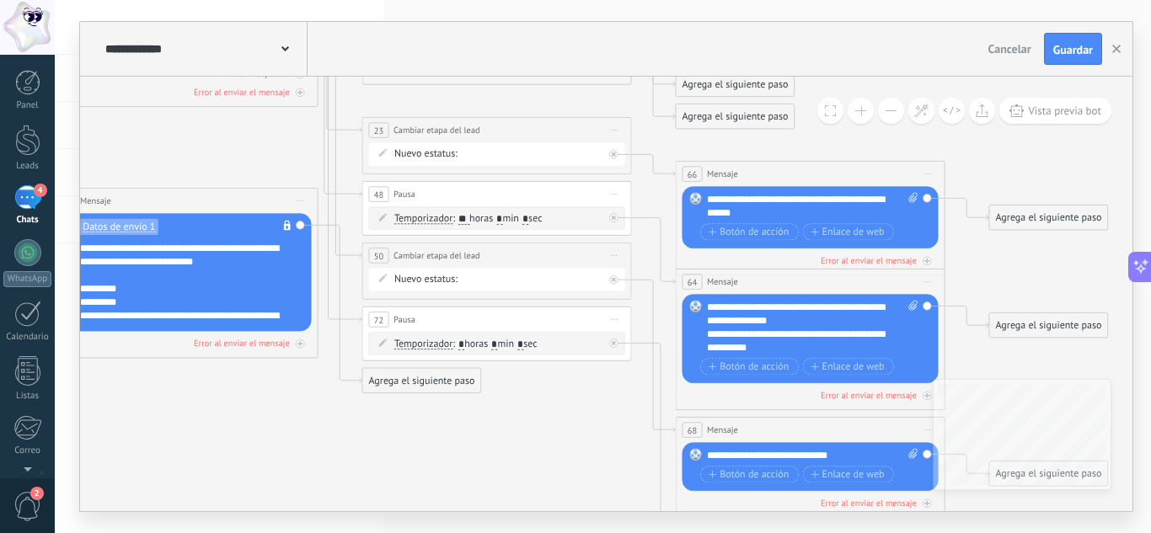
drag, startPoint x: 248, startPoint y: 388, endPoint x: 457, endPoint y: 472, distance: 226.1
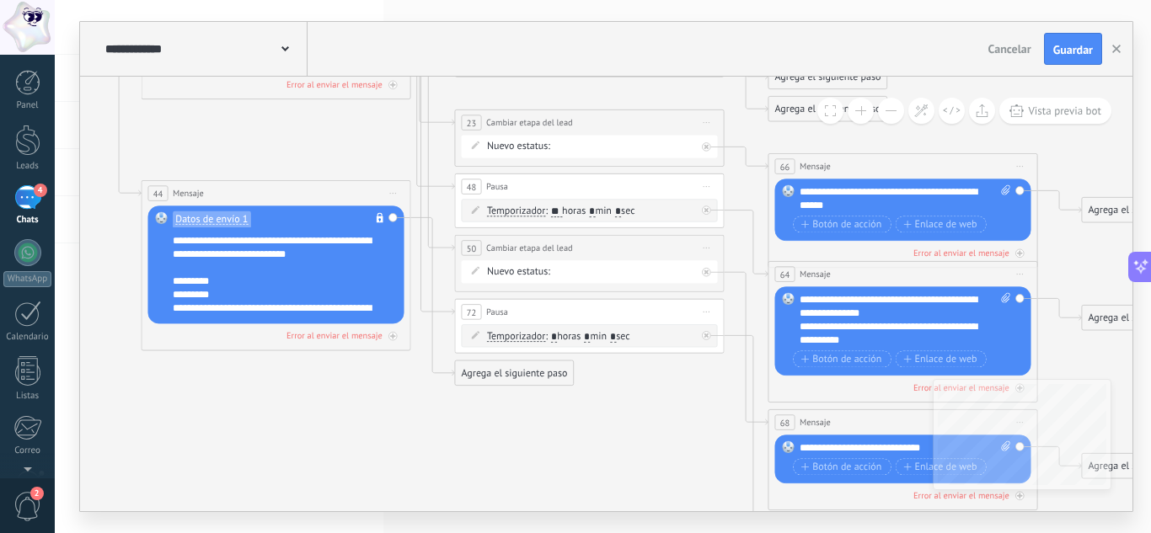
drag, startPoint x: 619, startPoint y: 444, endPoint x: 611, endPoint y: 417, distance: 28.2
click at [462, 372] on div "Agrega el siguiente paso" at bounding box center [514, 373] width 118 height 22
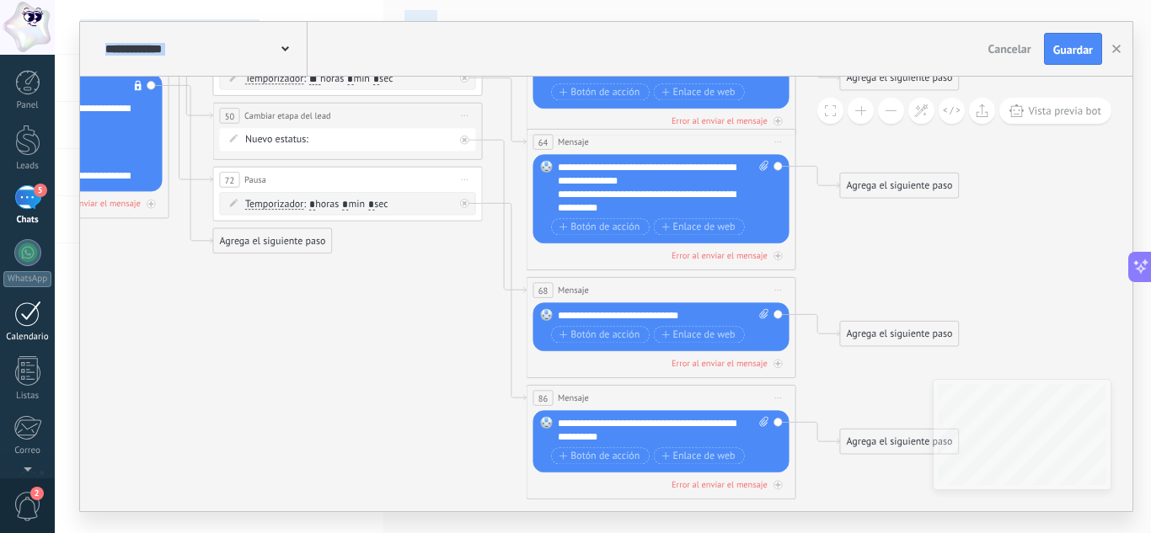
drag, startPoint x: 281, startPoint y: 406, endPoint x: 39, endPoint y: 314, distance: 258.7
click at [39, 314] on body ".abccls-1,.abccls-2{fill-rule:evenodd}.abccls-2{fill:#fff} .abfcls-1{fill:none}…" at bounding box center [575, 266] width 1151 height 533
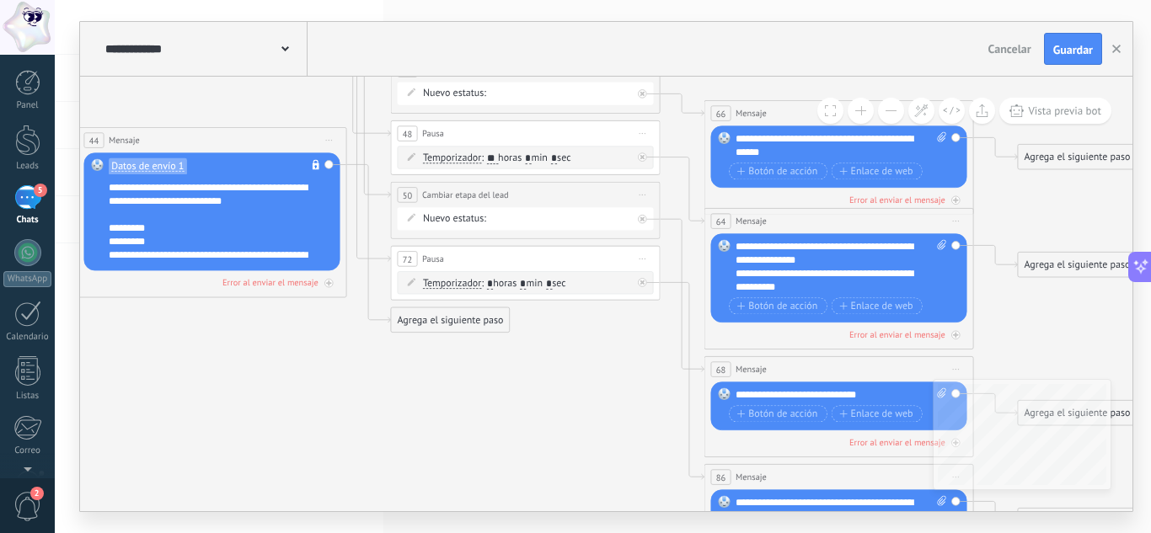
drag, startPoint x: 231, startPoint y: 366, endPoint x: 409, endPoint y: 445, distance: 194.6
click at [475, 327] on div "Agrega el siguiente paso" at bounding box center [450, 320] width 118 height 22
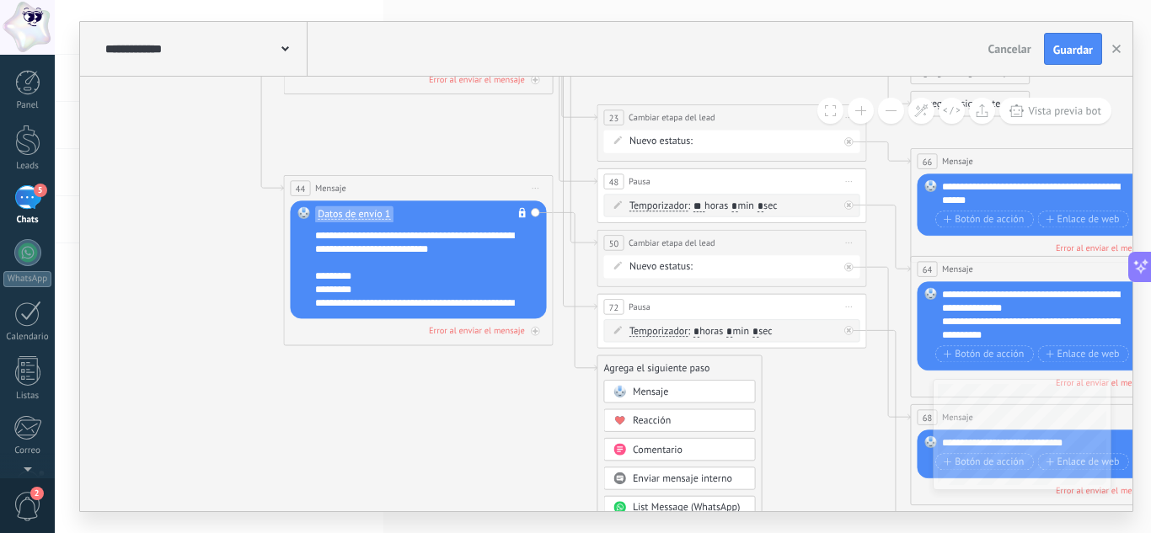
drag, startPoint x: 247, startPoint y: 379, endPoint x: 688, endPoint y: 402, distance: 442.1
click at [1124, 532] on html ".abccls-1,.abccls-2{fill-rule:evenodd}.abccls-2{fill:#fff} .abfcls-1{fill:none}…" at bounding box center [575, 266] width 1151 height 533
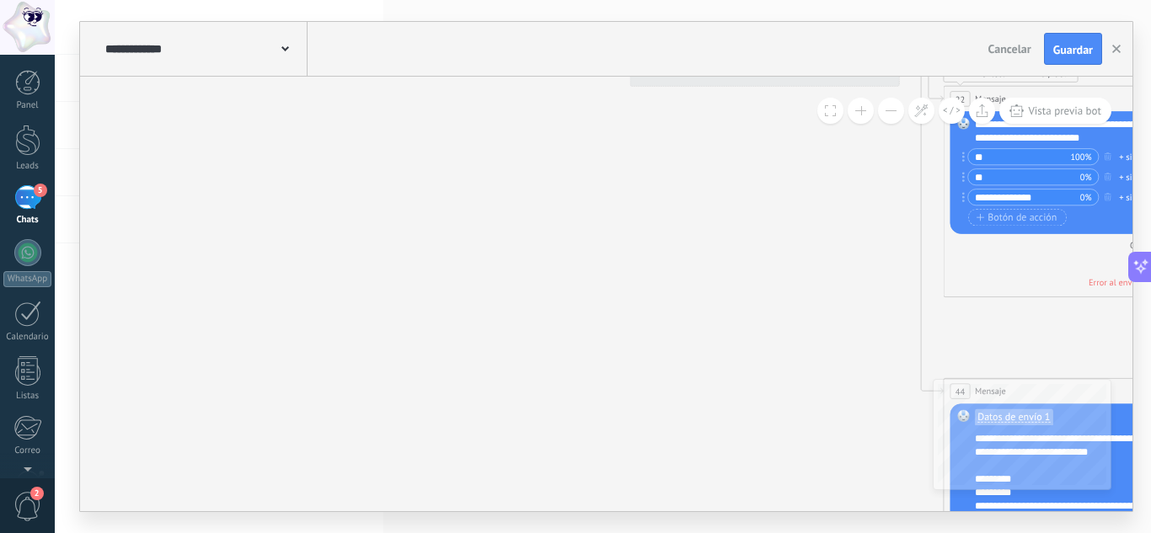
drag, startPoint x: 737, startPoint y: 392, endPoint x: 655, endPoint y: 297, distance: 125.5
click at [955, 532] on html ".abccls-1,.abccls-2{fill-rule:evenodd}.abccls-2{fill:#fff} .abfcls-1{fill:none}…" at bounding box center [575, 266] width 1151 height 533
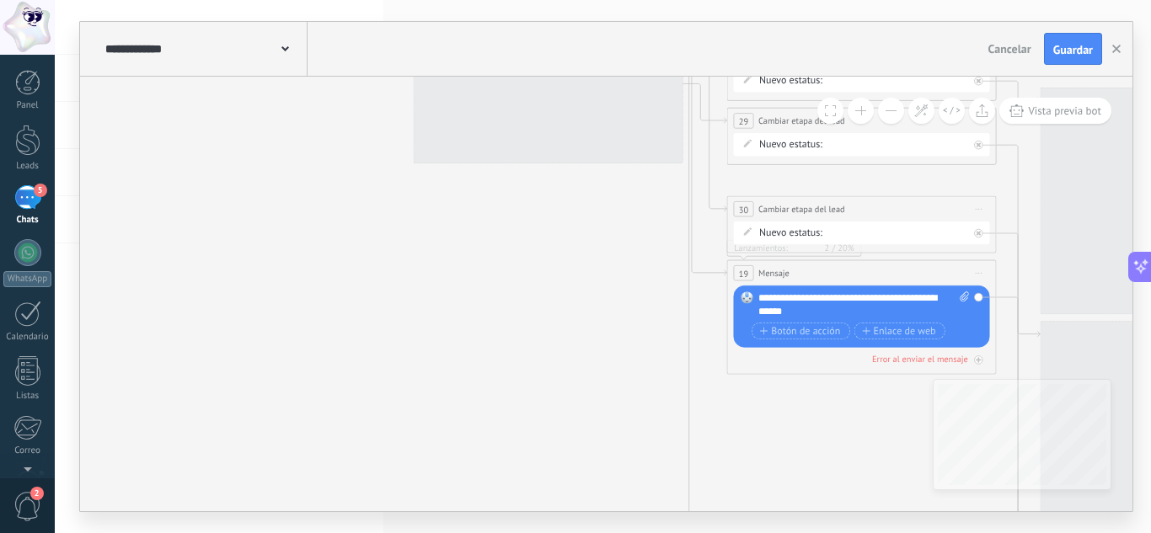
drag, startPoint x: 633, startPoint y: 243, endPoint x: 511, endPoint y: 566, distance: 344.7
click at [511, 532] on html ".abccls-1,.abccls-2{fill-rule:evenodd}.abccls-2{fill:#fff} .abfcls-1{fill:none}…" at bounding box center [575, 266] width 1151 height 533
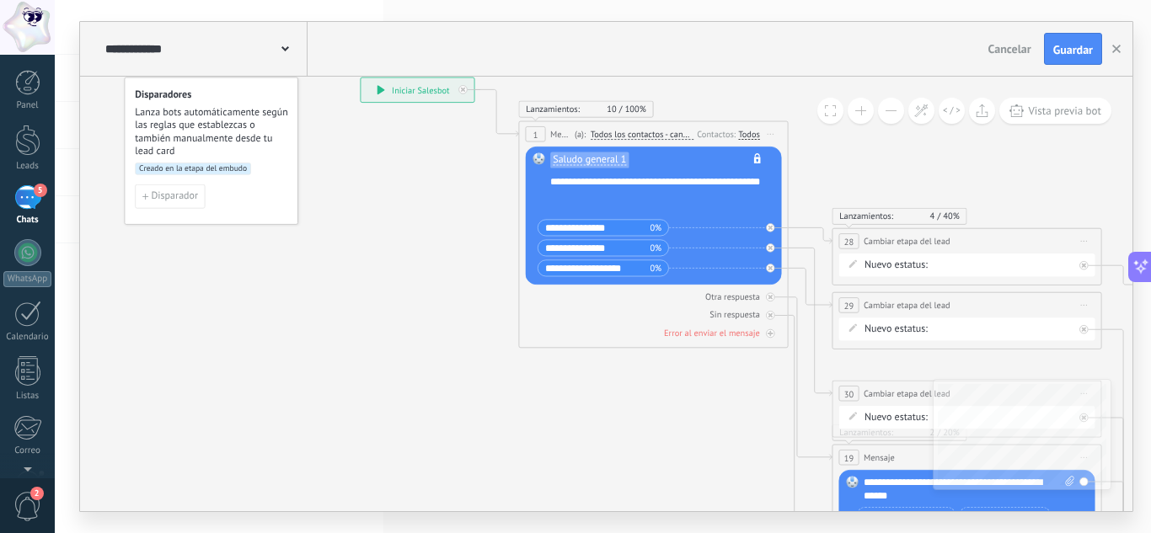
drag, startPoint x: 466, startPoint y: 334, endPoint x: 485, endPoint y: 383, distance: 51.8
click at [602, 532] on html ".abccls-1,.abccls-2{fill-rule:evenodd}.abccls-2{fill:#fff} .abfcls-1{fill:none}…" at bounding box center [575, 266] width 1151 height 533
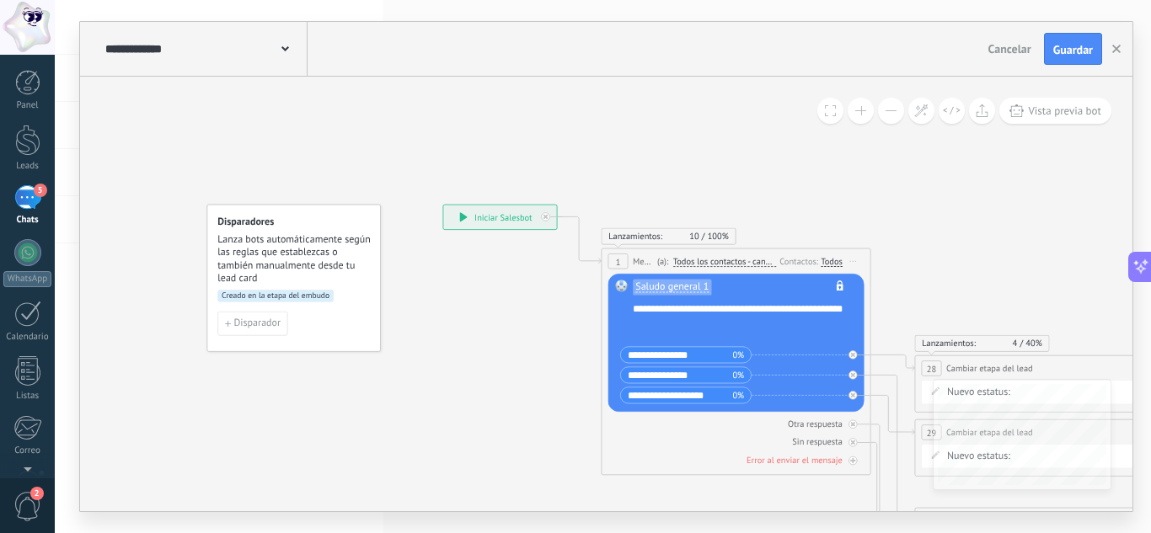
drag, startPoint x: 416, startPoint y: 313, endPoint x: 472, endPoint y: 383, distance: 90.0
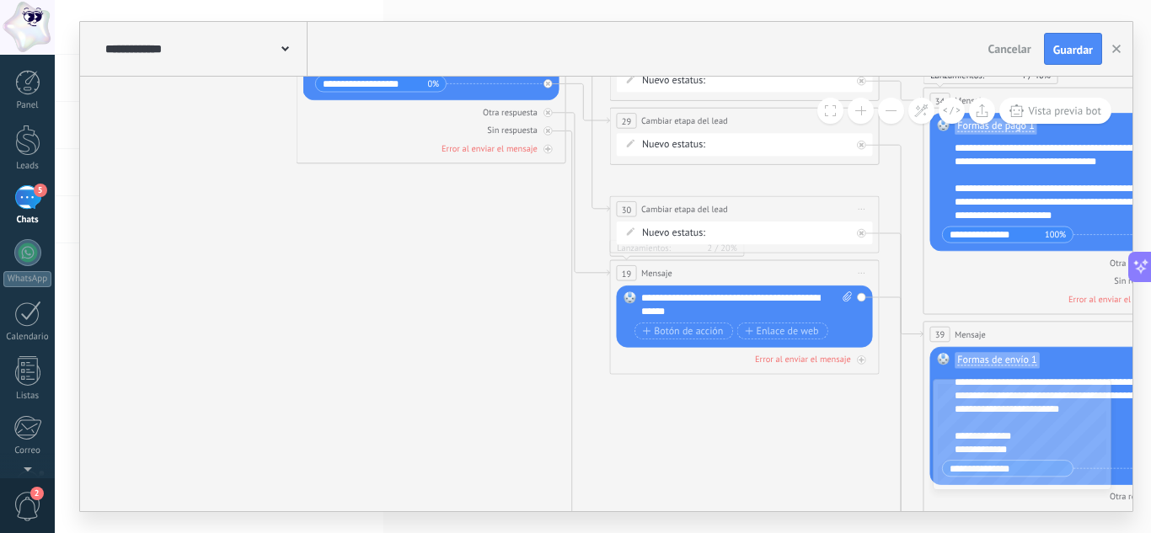
drag, startPoint x: 553, startPoint y: 419, endPoint x: 238, endPoint y: 352, distance: 321.2
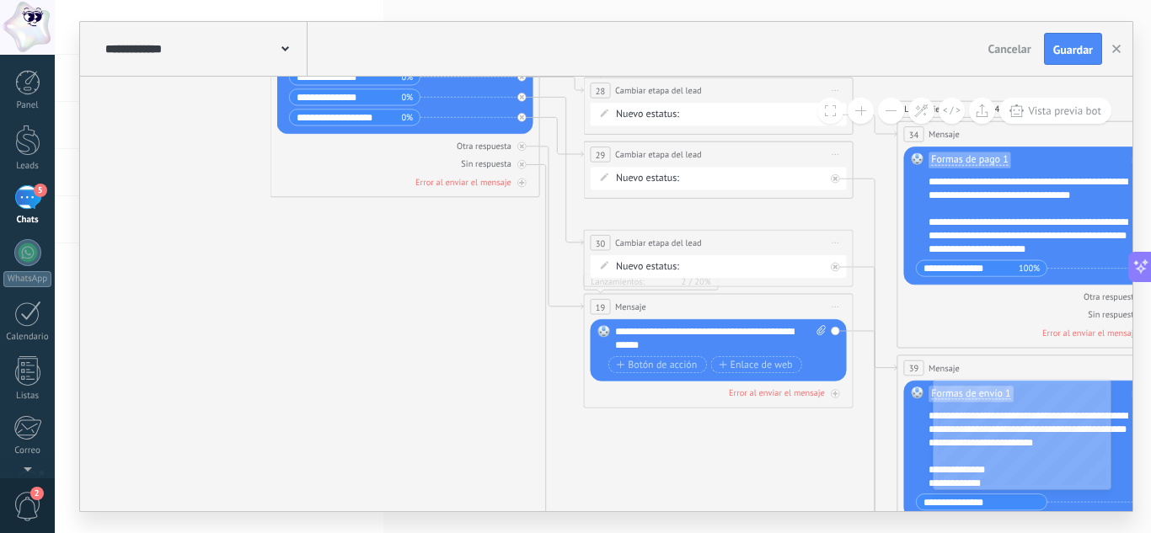
drag, startPoint x: 380, startPoint y: 370, endPoint x: 367, endPoint y: 416, distance: 48.0
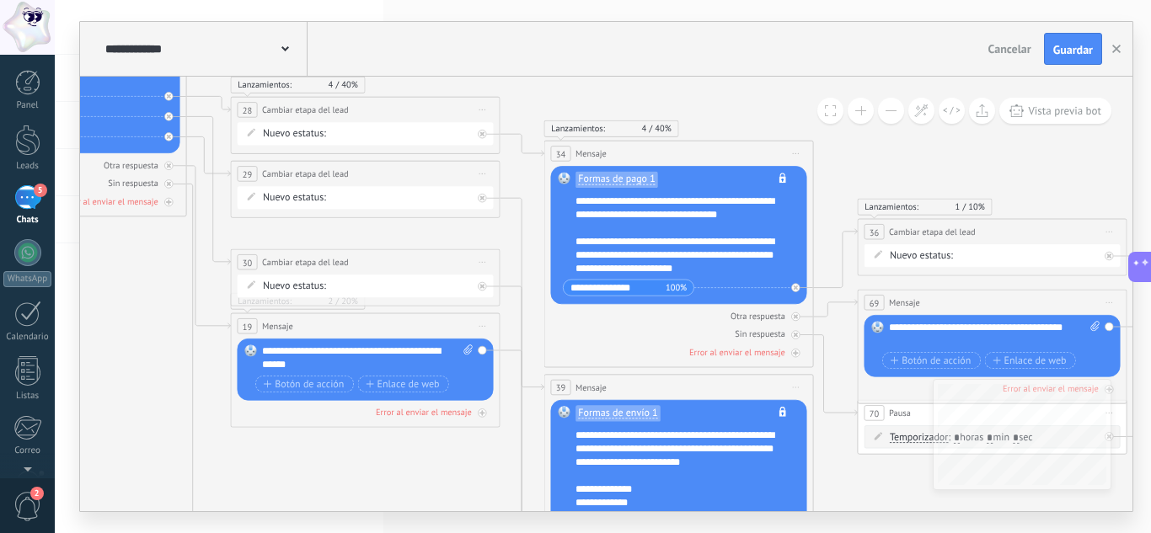
drag, startPoint x: 830, startPoint y: 204, endPoint x: 477, endPoint y: 223, distance: 353.6
drag, startPoint x: 668, startPoint y: 333, endPoint x: 602, endPoint y: 311, distance: 70.1
click at [602, 311] on div "Otra respuesta Sin respuesta Error al enviar el mensaje" at bounding box center [679, 331] width 256 height 55
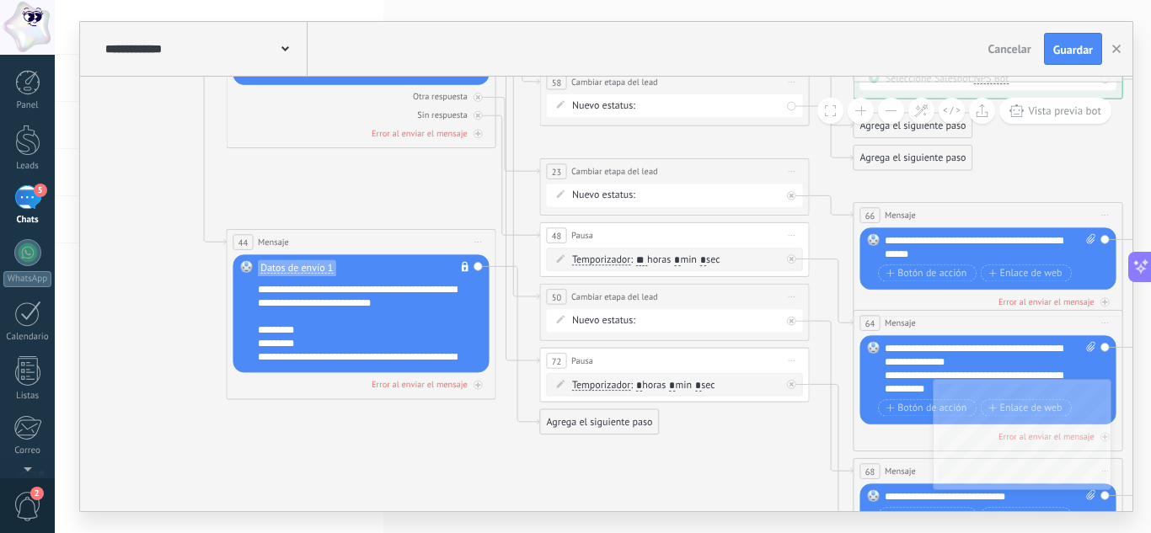
drag, startPoint x: 627, startPoint y: 479, endPoint x: 309, endPoint y: 420, distance: 323.1
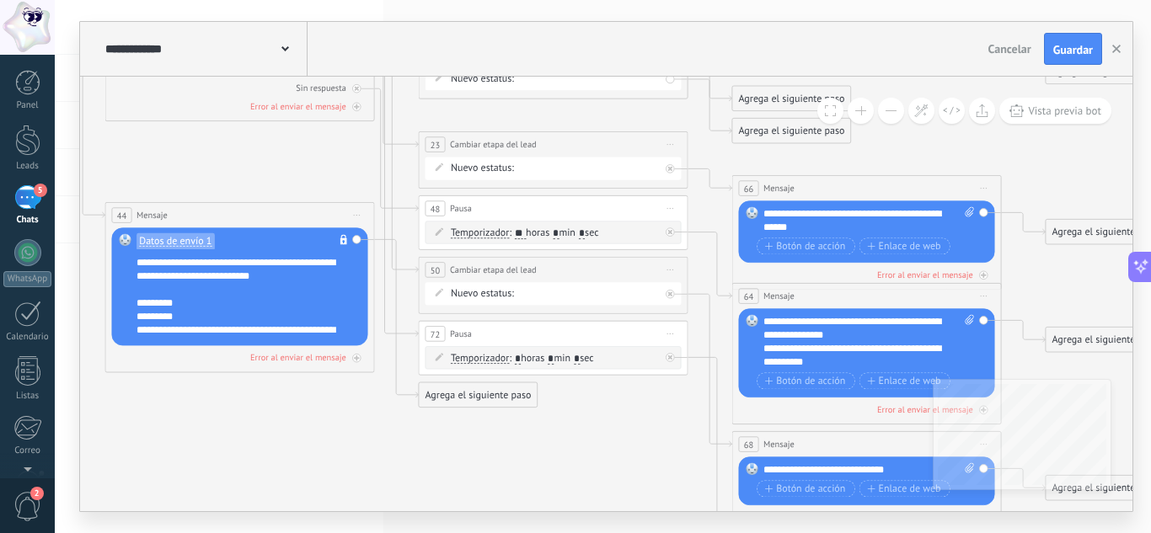
drag, startPoint x: 415, startPoint y: 404, endPoint x: 294, endPoint y: 377, distance: 124.3
click at [471, 399] on div "Agrega el siguiente paso" at bounding box center [478, 395] width 118 height 22
click at [474, 416] on span "Mensaje" at bounding box center [471, 419] width 35 height 13
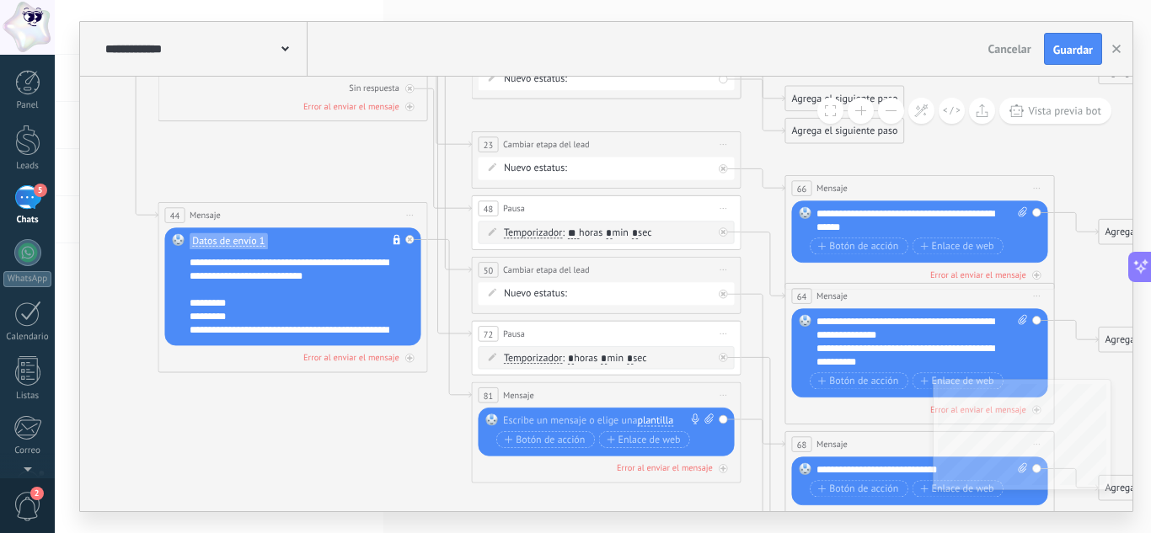
click at [583, 420] on div at bounding box center [603, 420] width 201 height 13
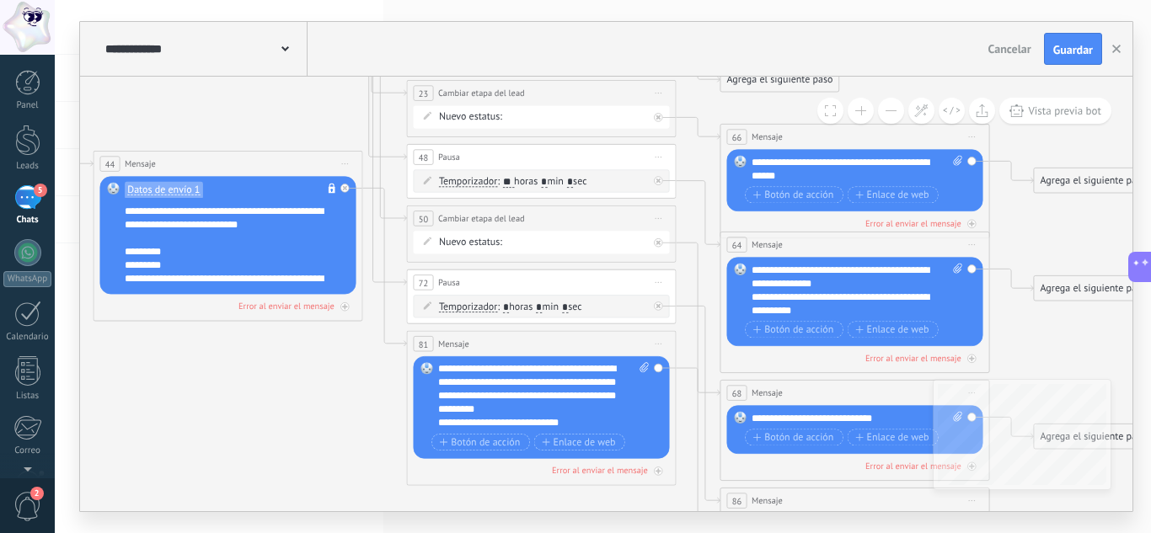
drag, startPoint x: 294, startPoint y: 426, endPoint x: 229, endPoint y: 375, distance: 82.8
click at [578, 422] on div "**********" at bounding box center [531, 422] width 187 height 13
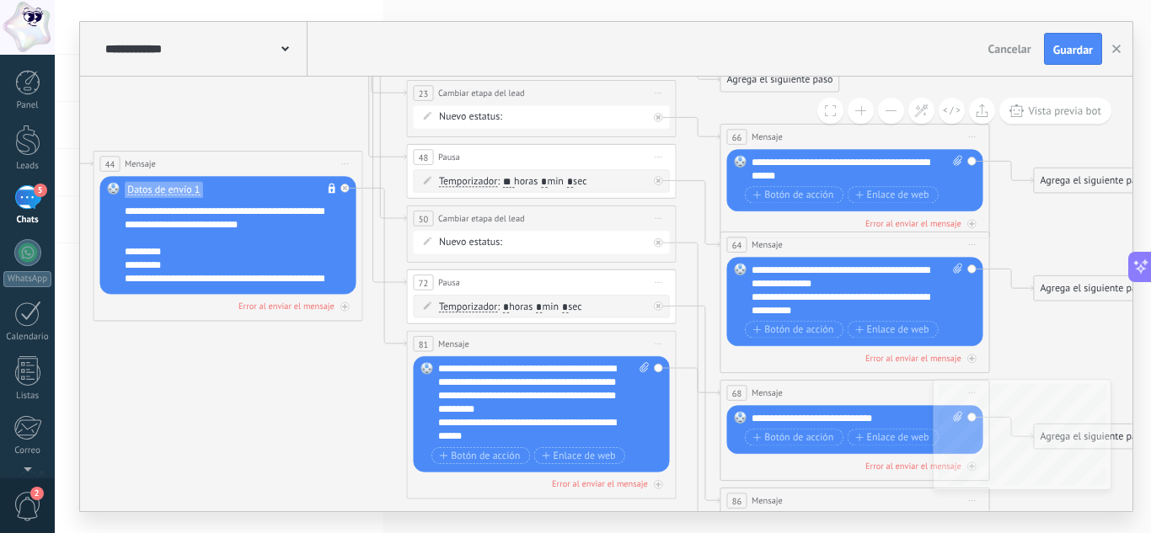
scroll to position [17, 0]
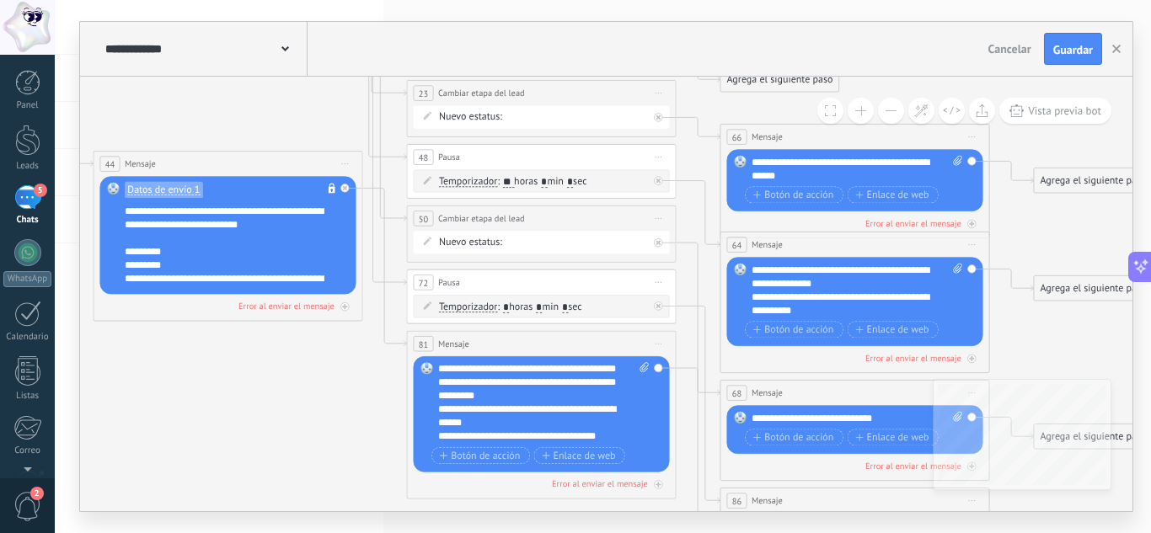
click at [439, 411] on div "**********" at bounding box center [531, 416] width 187 height 27
drag, startPoint x: 137, startPoint y: 254, endPoint x: 120, endPoint y: 254, distance: 16.9
click at [120, 254] on div "Datos de envío 1 No es posible editar la plantilla de contenido Reemplazar Quit…" at bounding box center [228, 235] width 256 height 118
copy div "*"
click at [437, 411] on div "Reemplazar Quitar Convertir a mensaje de voz Arrastre la imagen aquí para adjun…" at bounding box center [542, 414] width 256 height 116
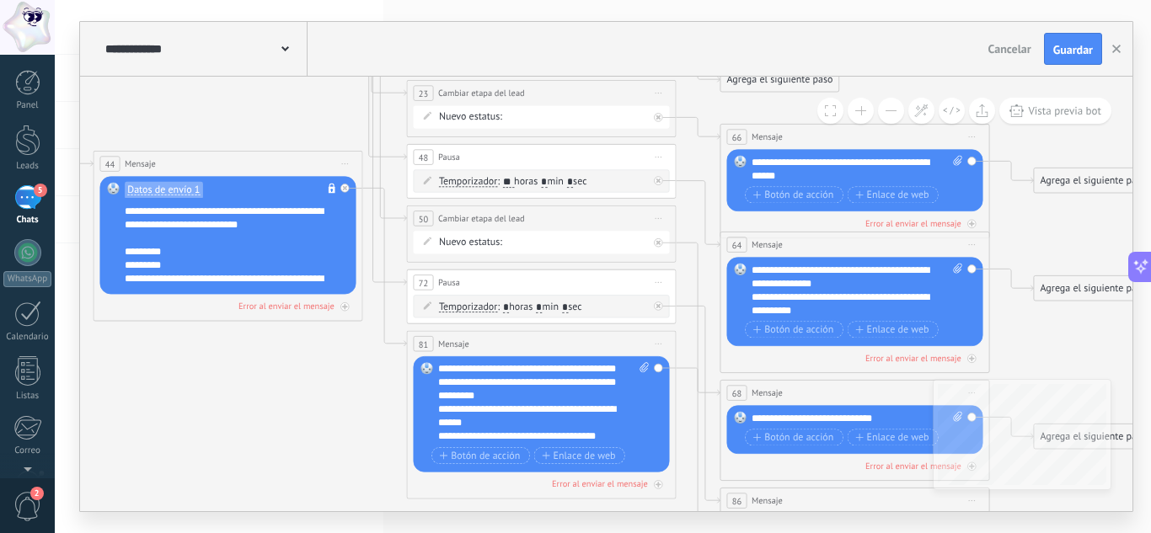
click at [438, 409] on div "**********" at bounding box center [531, 416] width 187 height 27
click at [439, 437] on div "**********" at bounding box center [531, 436] width 187 height 13
drag, startPoint x: 482, startPoint y: 437, endPoint x: 453, endPoint y: 433, distance: 29.0
click at [453, 433] on div "**********" at bounding box center [531, 436] width 187 height 13
click at [494, 408] on div "**********" at bounding box center [531, 416] width 187 height 27
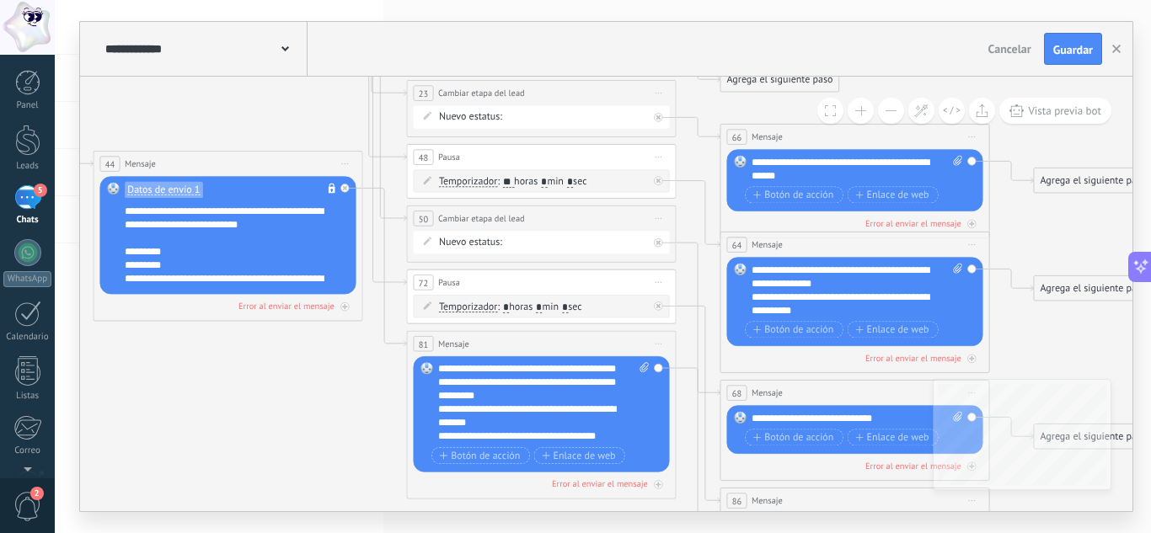
click at [477, 440] on div "**********" at bounding box center [531, 436] width 187 height 13
click at [493, 409] on div "**********" at bounding box center [531, 416] width 187 height 27
click at [614, 436] on div "**********" at bounding box center [531, 436] width 187 height 13
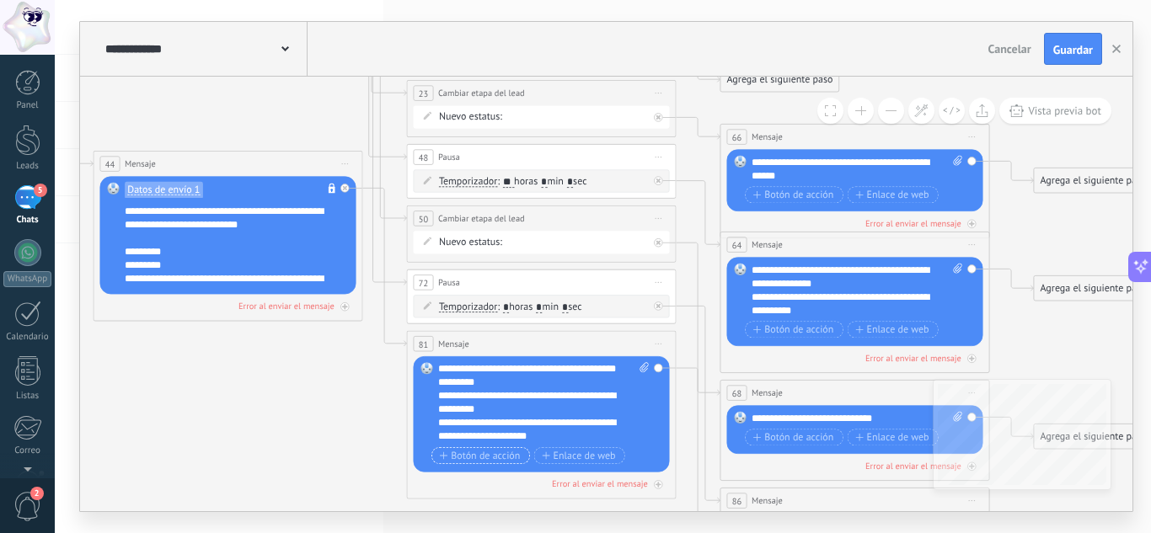
click at [483, 459] on span "Botón de acción" at bounding box center [480, 456] width 81 height 11
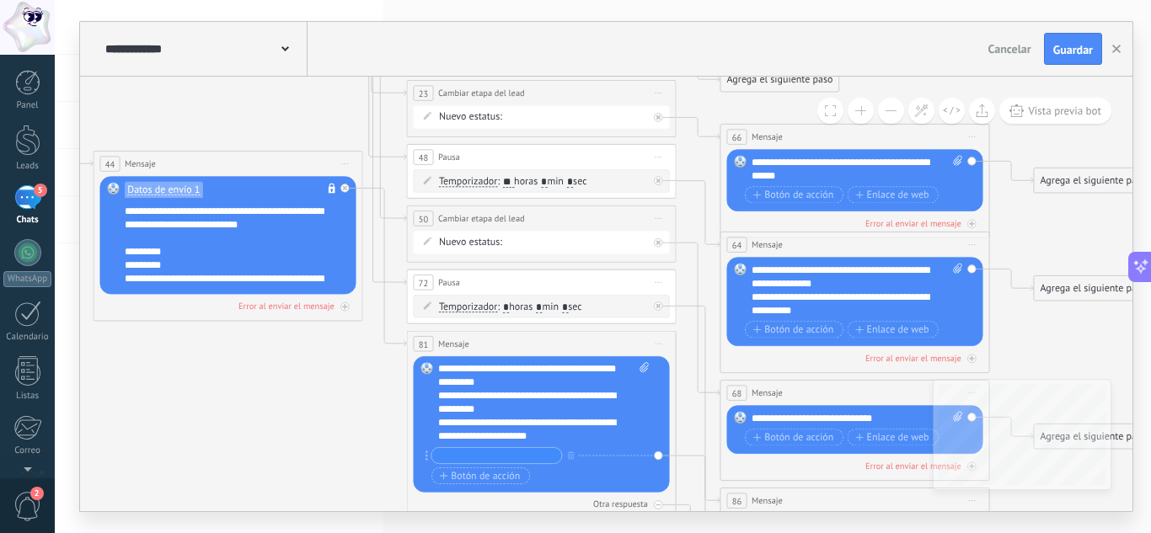
click at [458, 455] on input "text" at bounding box center [496, 455] width 130 height 15
type input "*********"
click at [491, 475] on span "Botón de acción" at bounding box center [480, 476] width 81 height 11
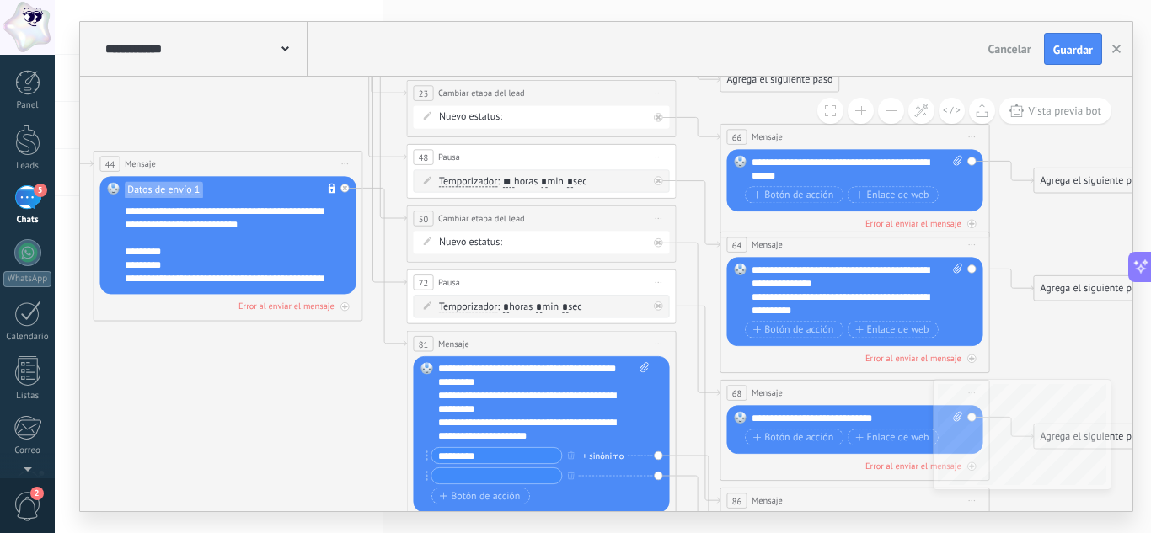
click at [459, 477] on input "text" at bounding box center [496, 475] width 130 height 15
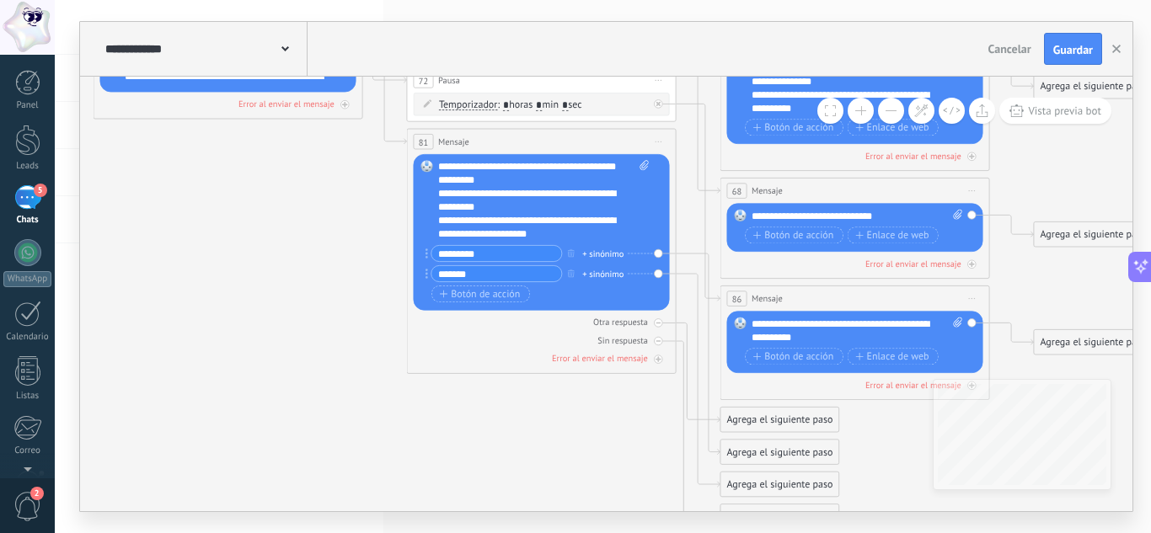
type input "******"
click at [751, 449] on div "Agrega el siguiente paso" at bounding box center [779, 452] width 118 height 22
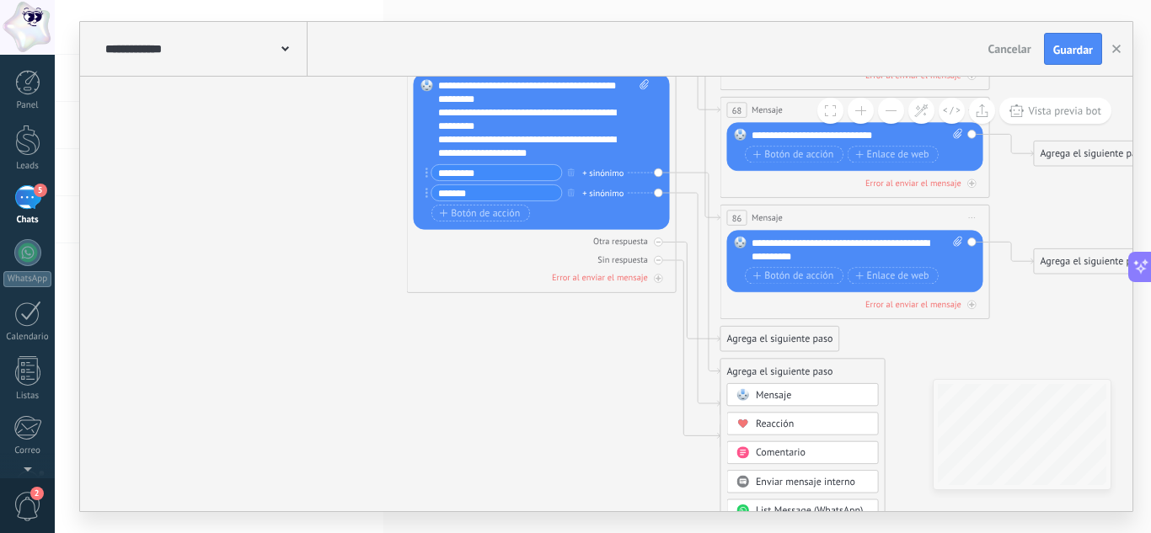
click at [774, 395] on span "Mensaje" at bounding box center [773, 394] width 35 height 13
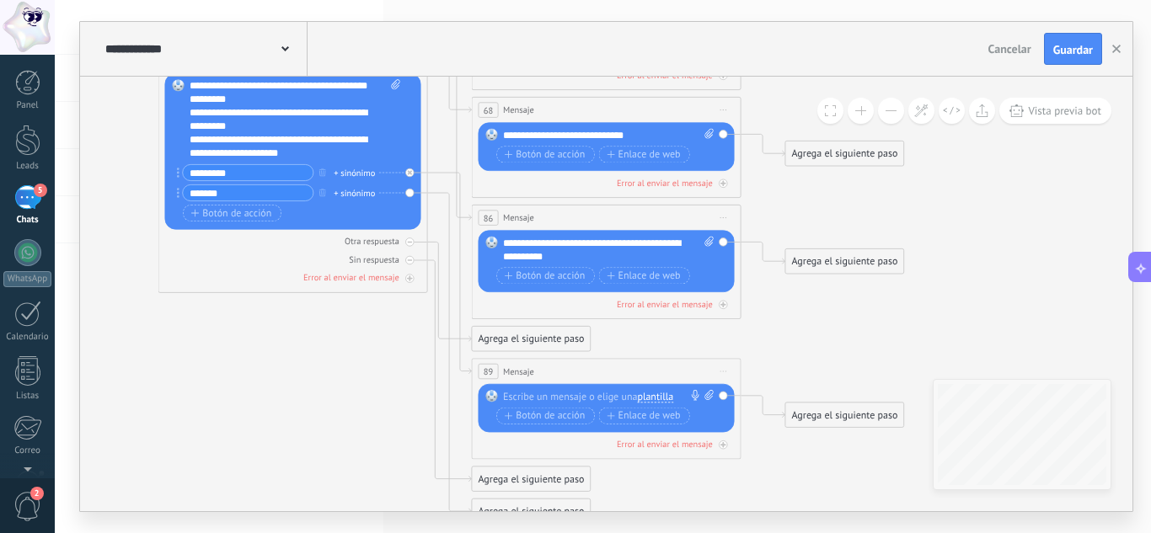
click at [532, 402] on div at bounding box center [603, 396] width 201 height 13
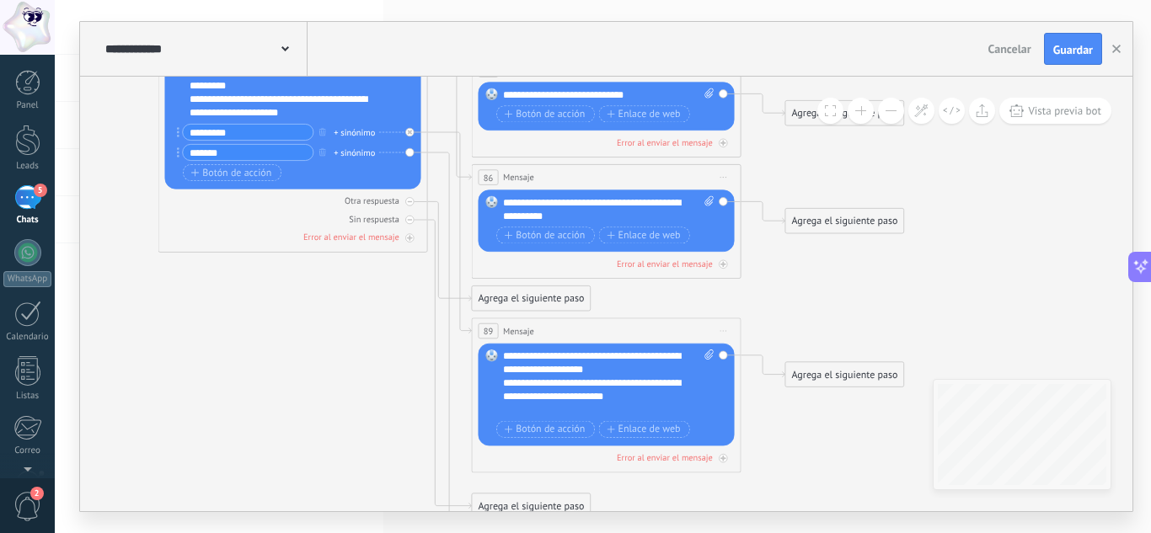
click at [837, 372] on div "Agrega el siguiente paso" at bounding box center [844, 375] width 118 height 22
click at [842, 397] on span "Mensaje" at bounding box center [838, 398] width 35 height 13
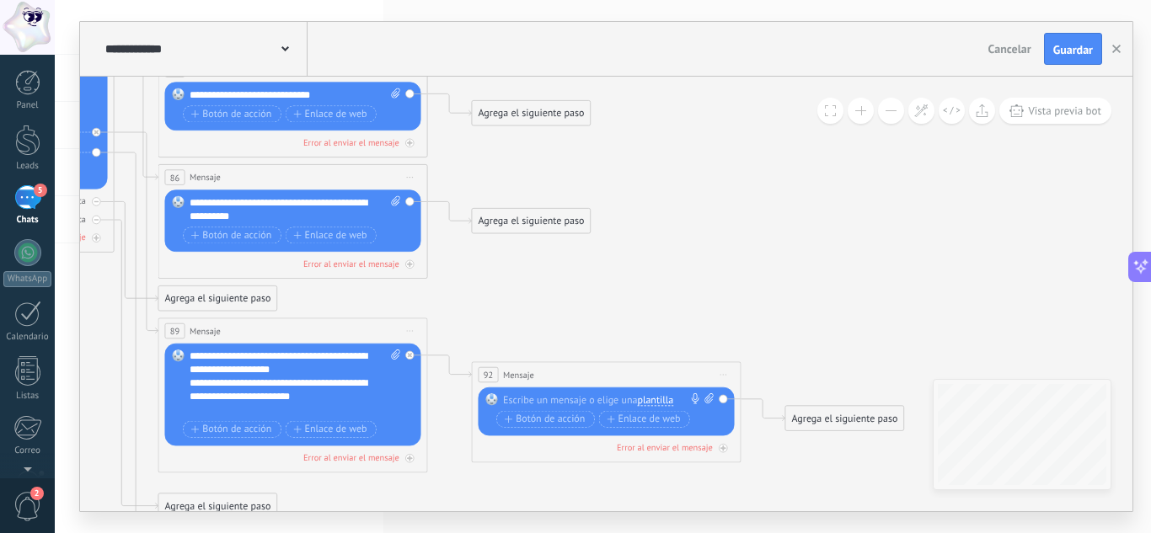
click at [598, 394] on div at bounding box center [603, 399] width 201 height 13
click at [665, 400] on span "plantilla" at bounding box center [655, 400] width 36 height 11
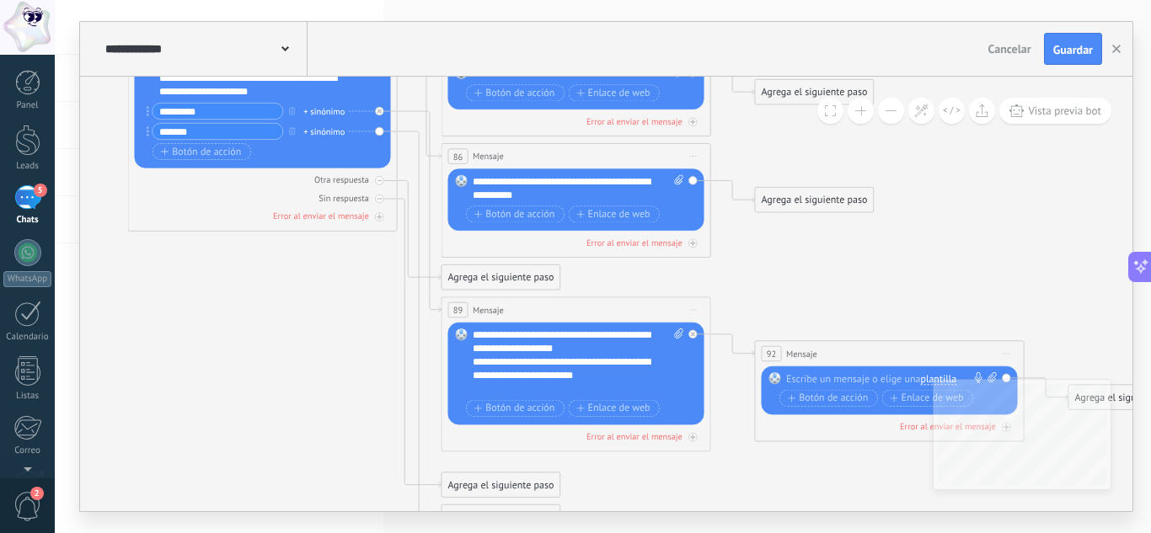
drag, startPoint x: 343, startPoint y: 296, endPoint x: 626, endPoint y: 275, distance: 283.9
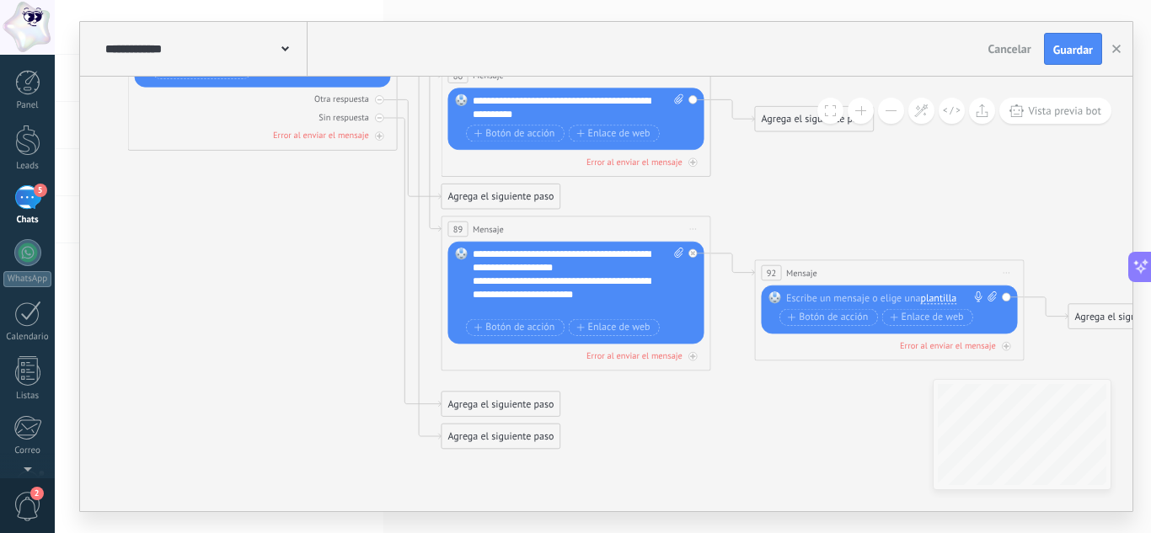
click at [452, 438] on div "Agrega el siguiente paso" at bounding box center [500, 436] width 118 height 22
click at [509, 460] on span "Mensaje" at bounding box center [494, 460] width 35 height 13
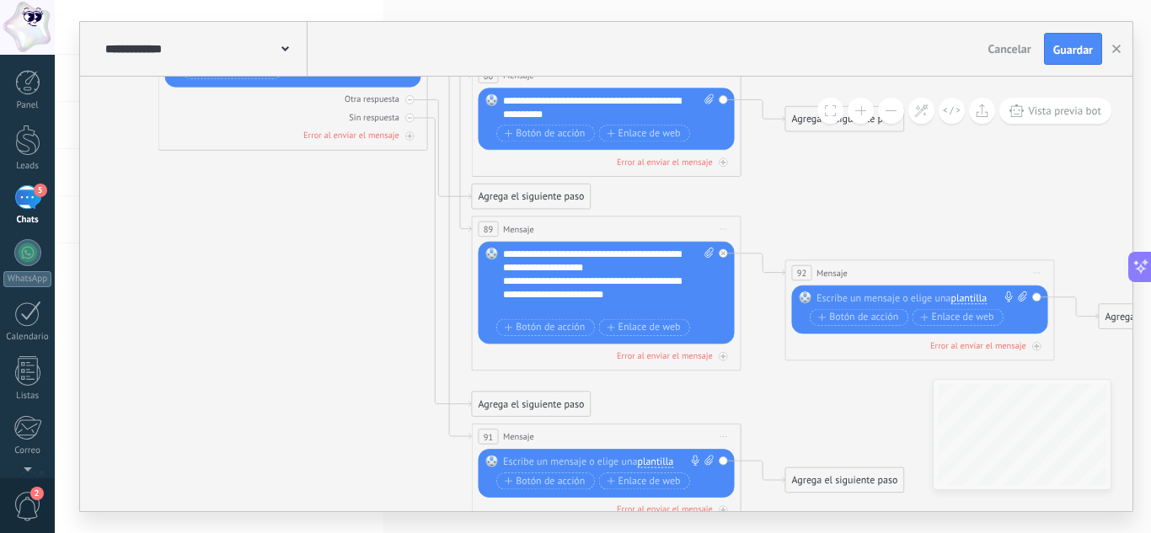
click at [543, 462] on div at bounding box center [603, 461] width 201 height 13
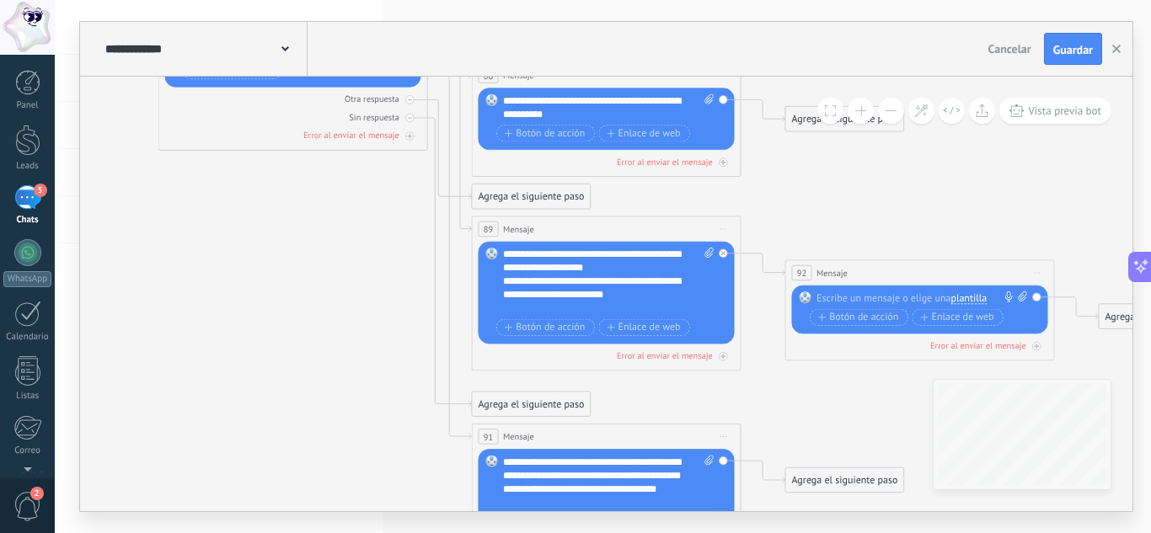
click at [1039, 272] on icon at bounding box center [1037, 273] width 7 height 2
click at [1061, 357] on div "Borrar" at bounding box center [1097, 361] width 133 height 23
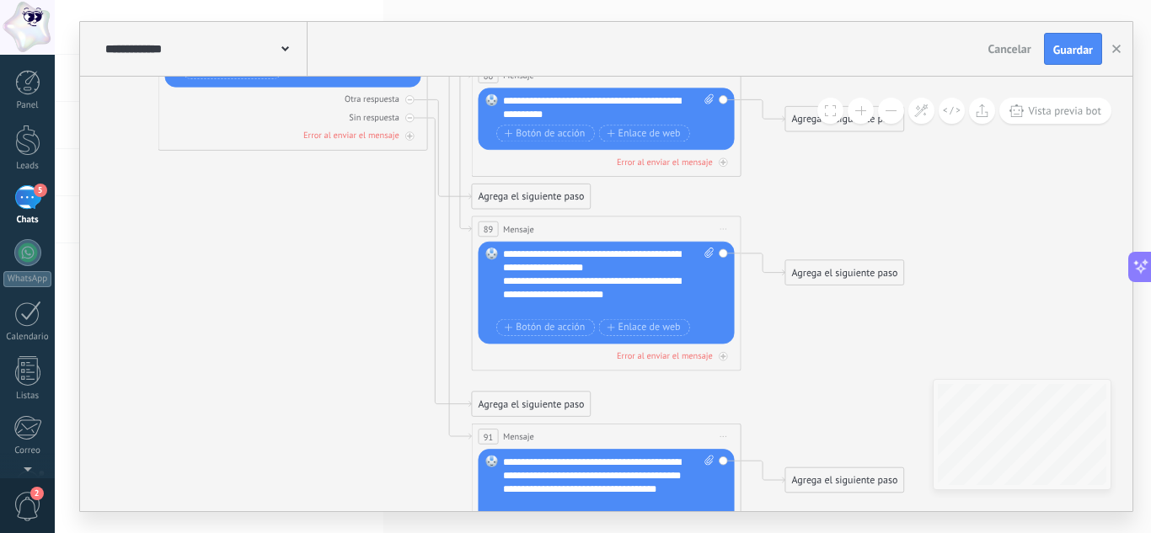
click at [826, 270] on div "Agrega el siguiente paso" at bounding box center [844, 273] width 118 height 22
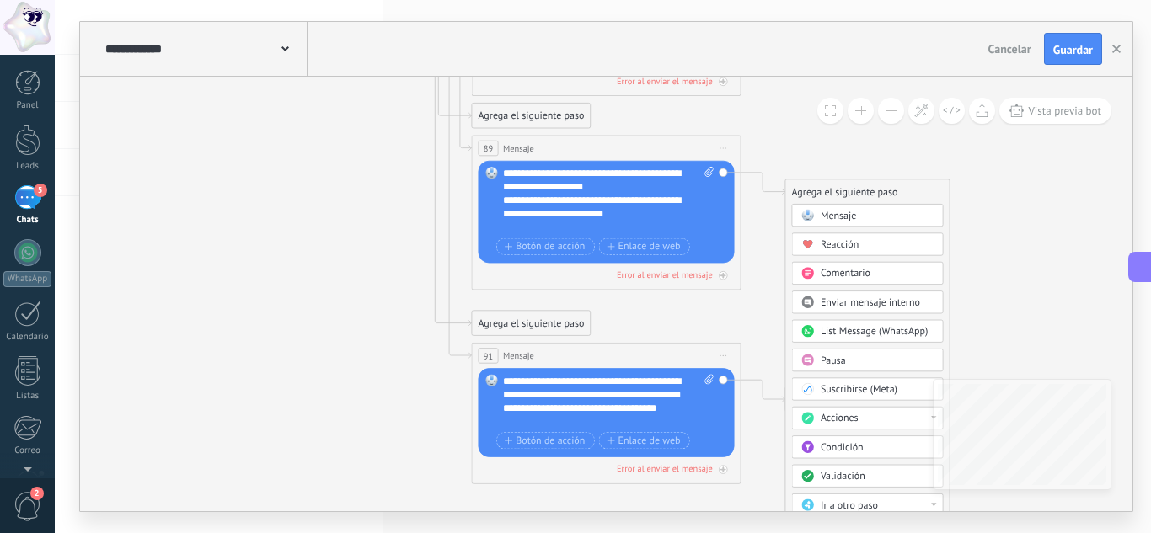
click at [886, 422] on div "Acciones" at bounding box center [877, 418] width 113 height 13
click at [873, 420] on div "Cambiar etapa del lead" at bounding box center [867, 420] width 150 height 23
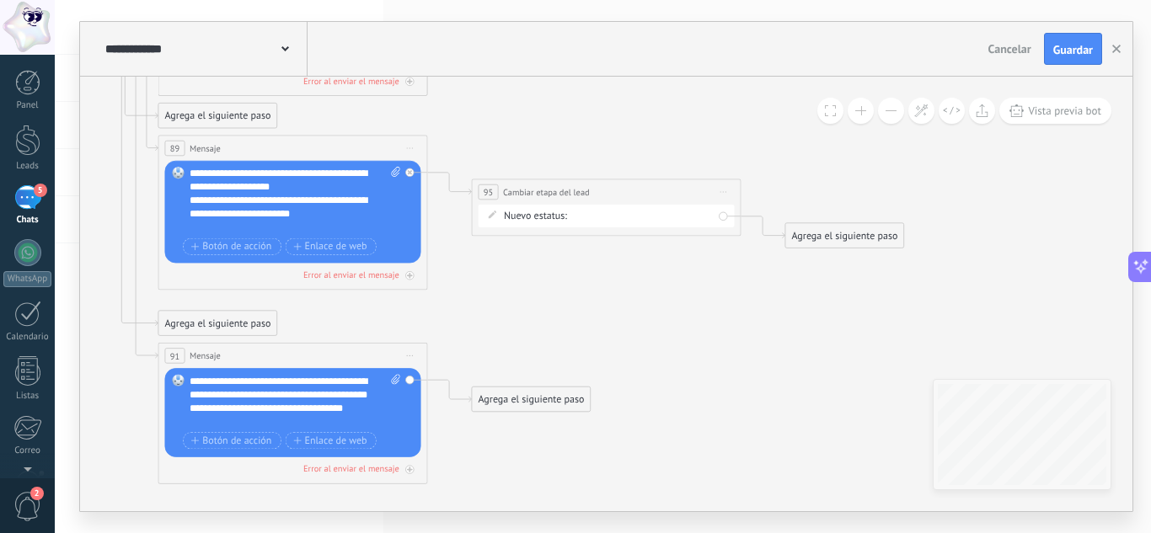
click at [0, 0] on div "Negociación Recepción de datos Envíado Entregado Devolución" at bounding box center [0, 0] width 0 height 0
click at [0, 0] on label "Envíado" at bounding box center [0, 0] width 0 height 0
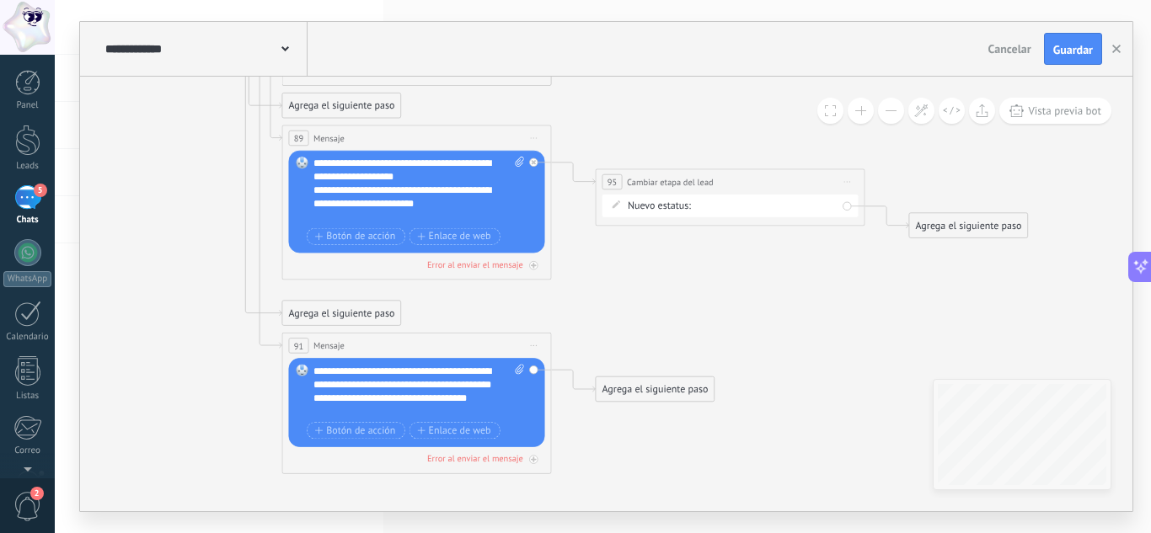
drag, startPoint x: 584, startPoint y: 285, endPoint x: 662, endPoint y: 271, distance: 79.5
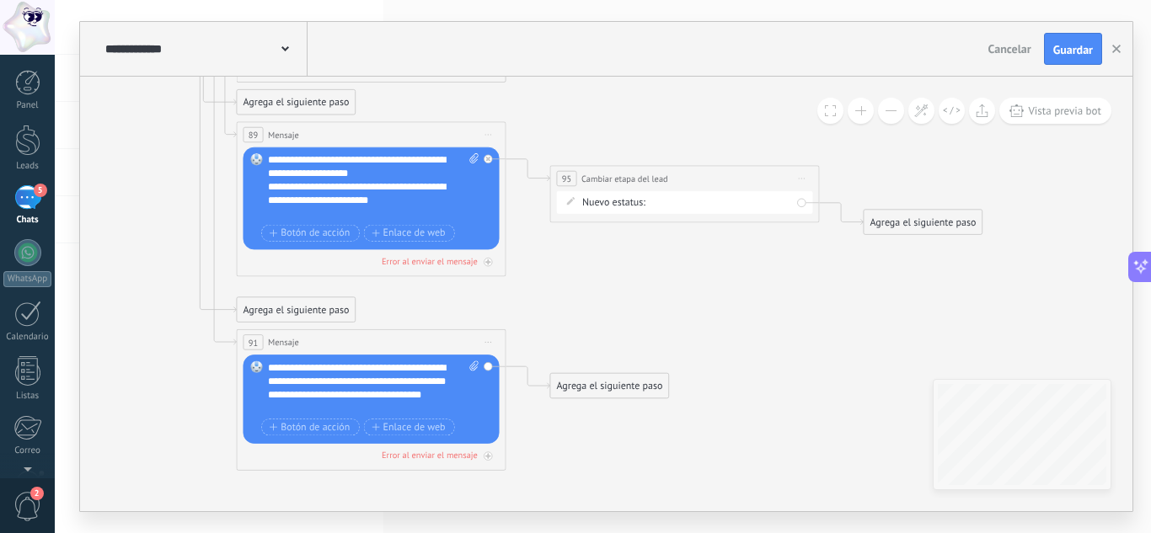
click at [947, 217] on div "Agrega el siguiente paso" at bounding box center [923, 222] width 118 height 22
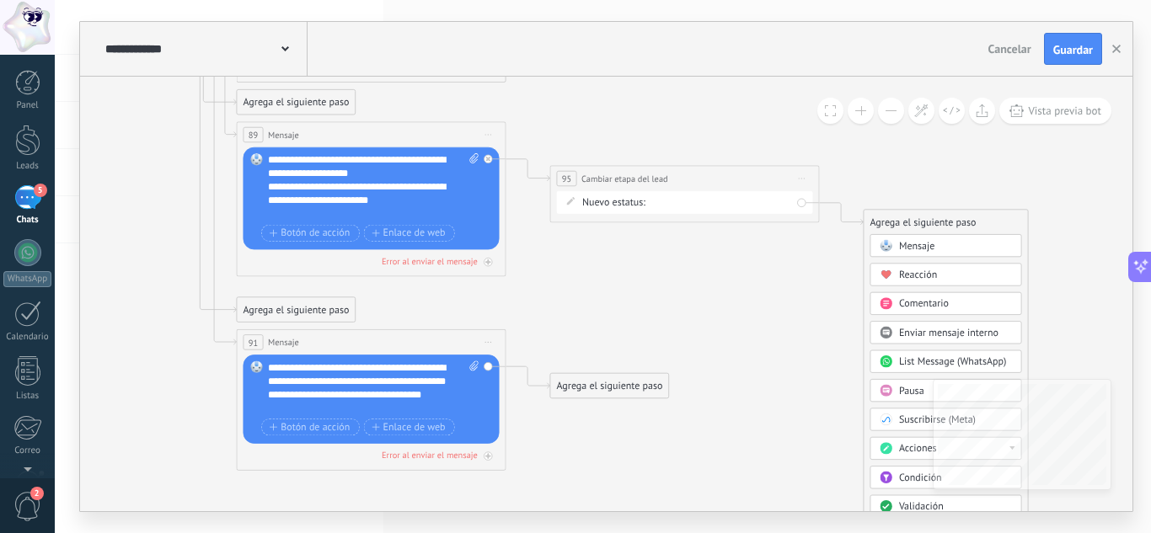
click at [922, 246] on span "Mensaje" at bounding box center [916, 245] width 35 height 13
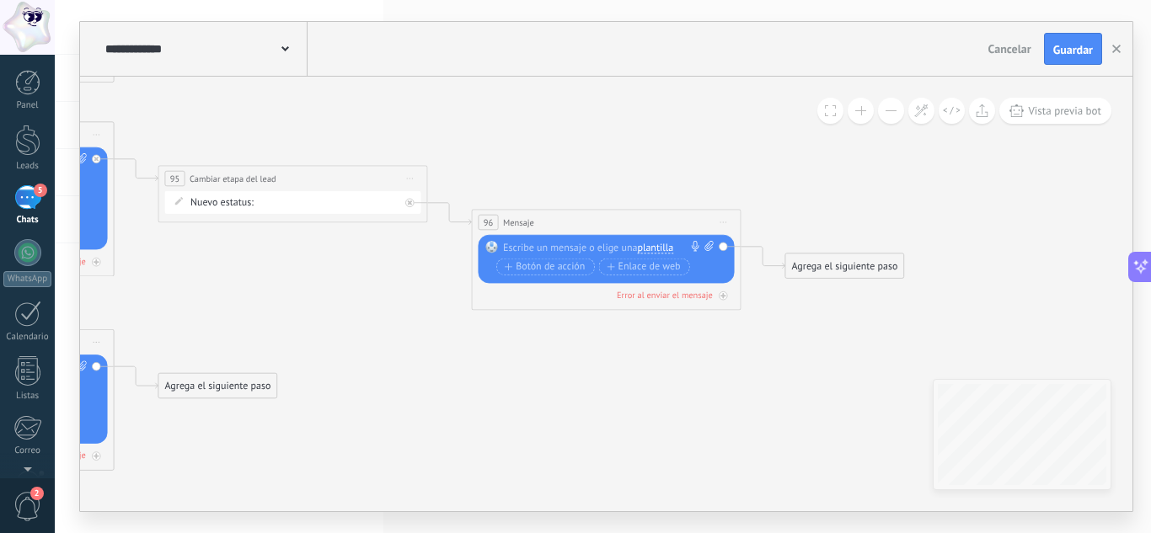
click at [658, 250] on span "plantilla" at bounding box center [655, 248] width 36 height 11
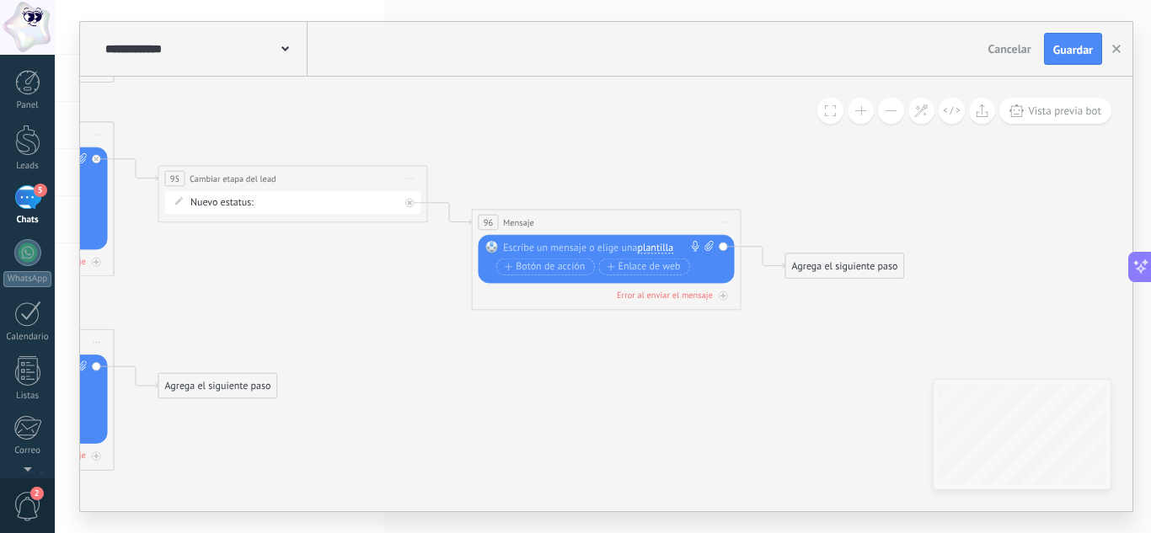
click at [722, 217] on span "Iniciar vista previa aquí Cambiar nombre Duplicar [GEOGRAPHIC_DATA]" at bounding box center [724, 221] width 22 height 19
click at [736, 309] on div "Borrar" at bounding box center [784, 310] width 133 height 23
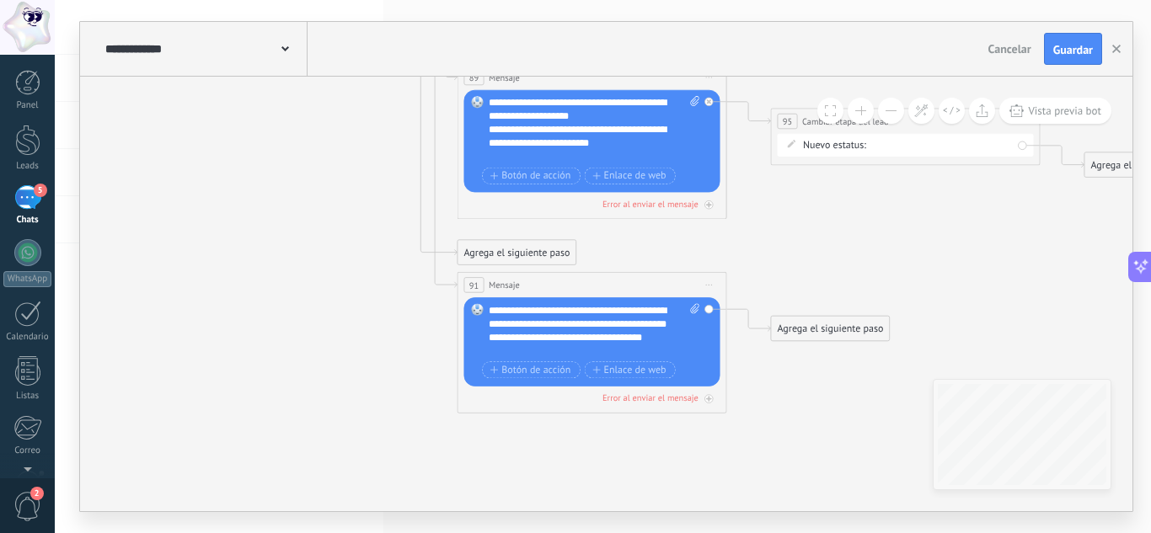
drag, startPoint x: 264, startPoint y: 271, endPoint x: 876, endPoint y: 214, distance: 615.2
click at [811, 327] on div "Agrega el siguiente paso" at bounding box center [830, 329] width 118 height 22
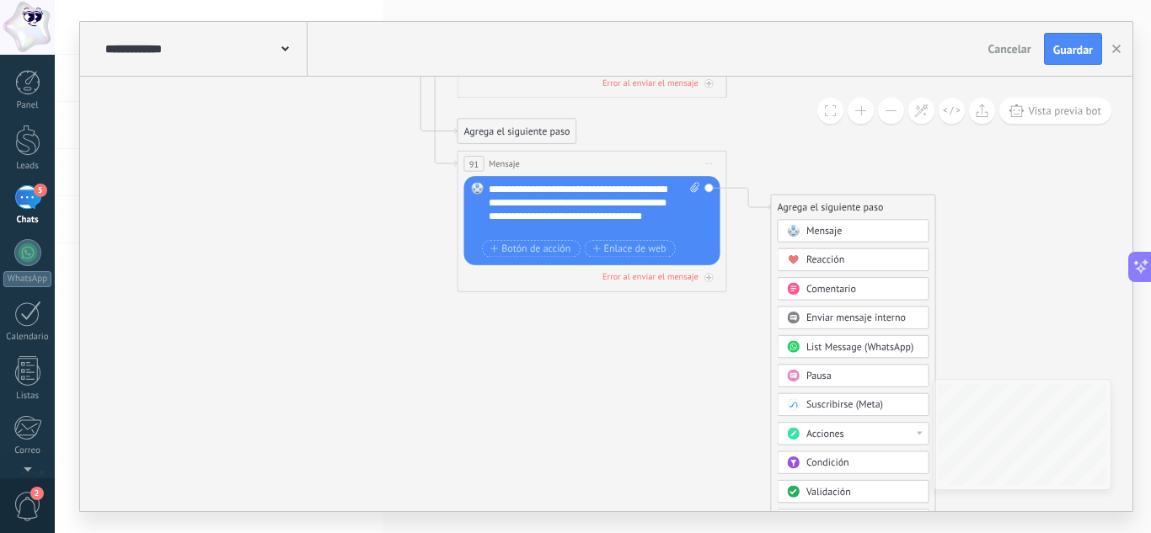
click at [871, 429] on div "Acciones" at bounding box center [862, 434] width 113 height 13
click at [856, 442] on div "Cambiar etapa del lead" at bounding box center [853, 436] width 150 height 23
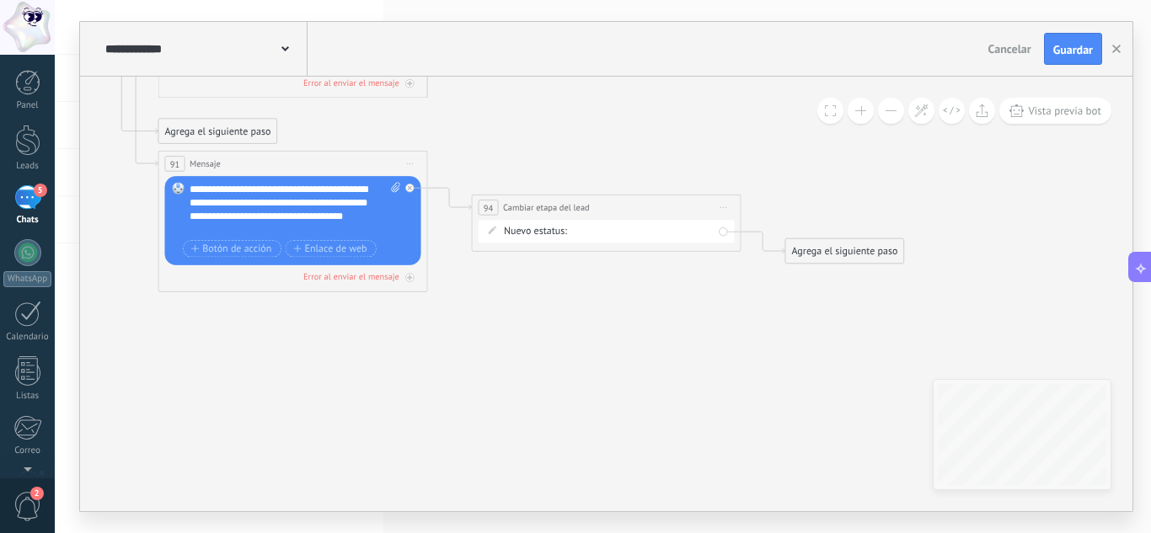
click at [0, 0] on div "Negociación Recepción de datos Envíado Entregado Devolución" at bounding box center [0, 0] width 0 height 0
click at [0, 0] on label "Envíado" at bounding box center [0, 0] width 0 height 0
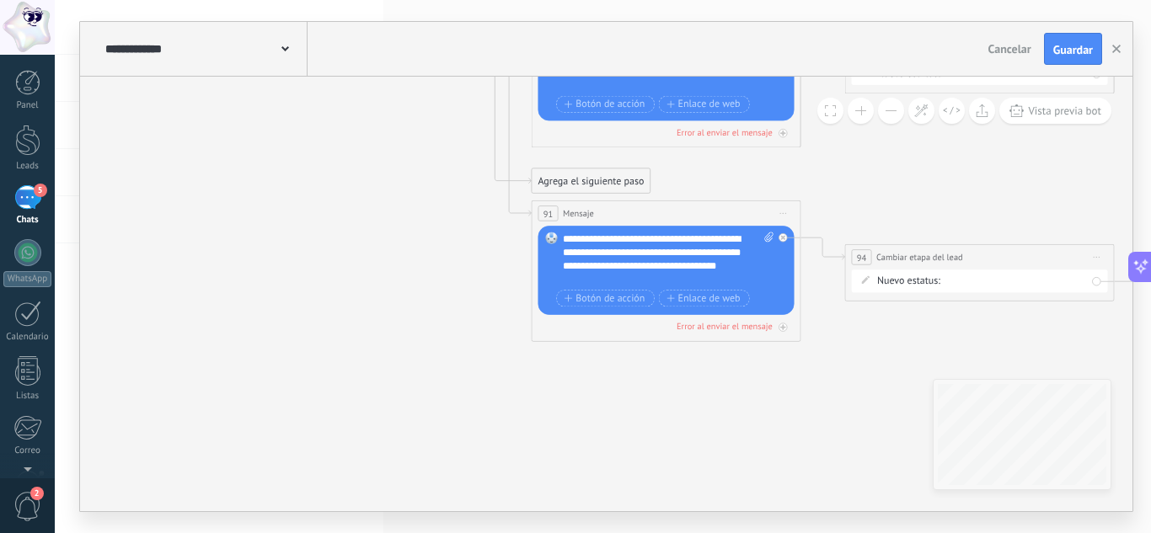
drag, startPoint x: 510, startPoint y: 313, endPoint x: 864, endPoint y: 367, distance: 358.8
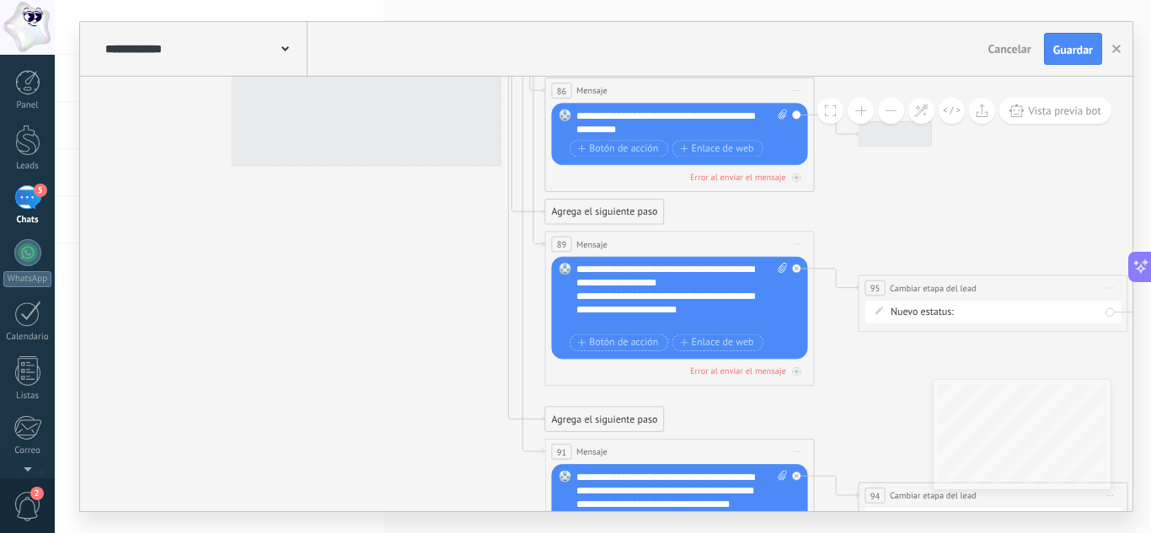
drag, startPoint x: 360, startPoint y: 216, endPoint x: 369, endPoint y: 456, distance: 240.3
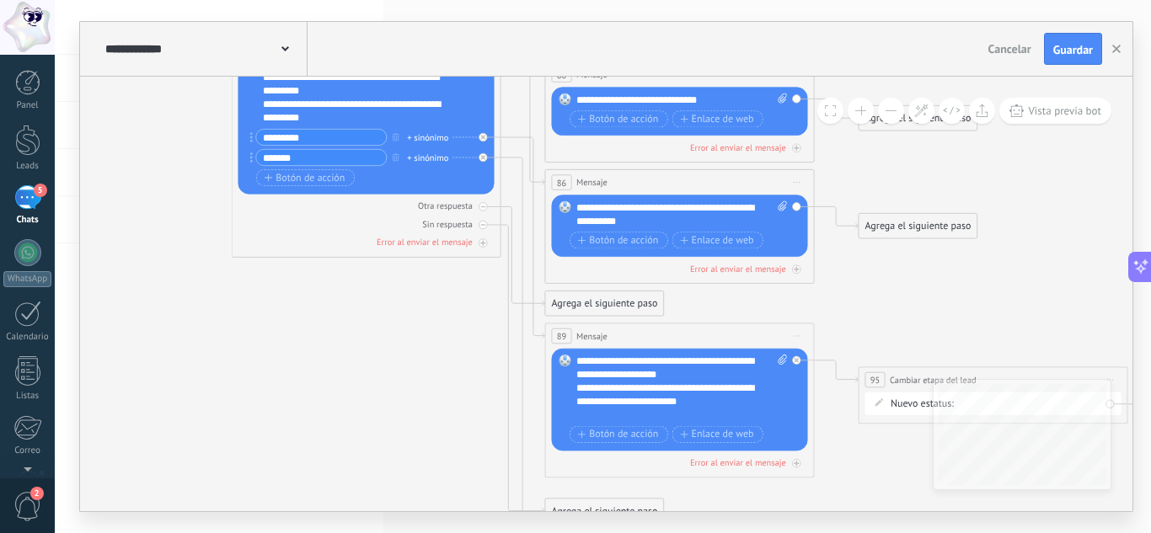
drag, startPoint x: 431, startPoint y: 243, endPoint x: 431, endPoint y: 334, distance: 91.0
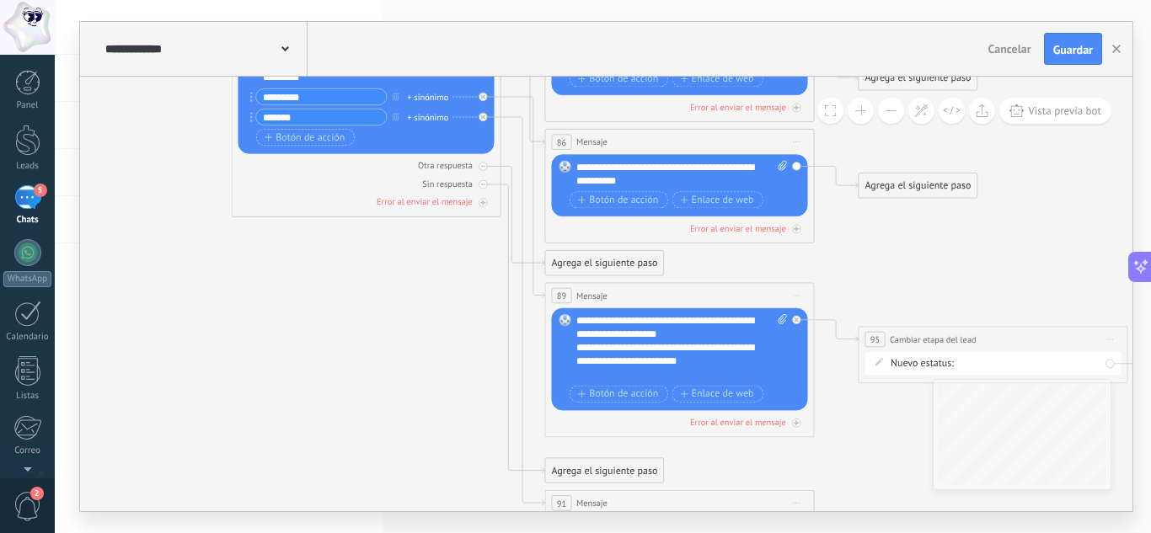
click at [601, 474] on div "Agrega el siguiente paso" at bounding box center [604, 471] width 118 height 22
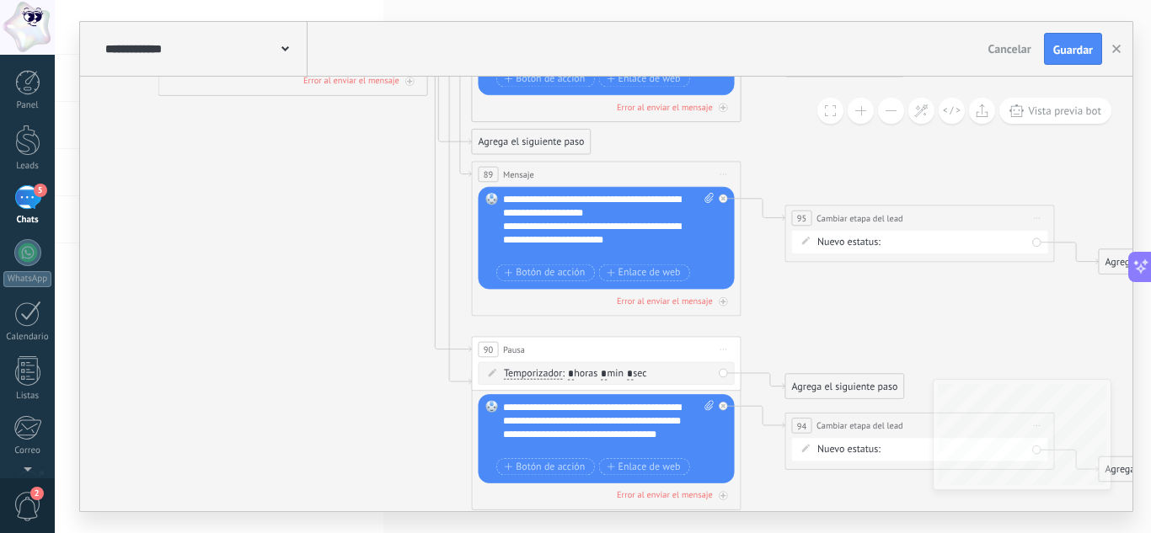
click at [573, 373] on input "*" at bounding box center [571, 374] width 6 height 11
type input "*"
click at [812, 379] on div "Agrega el siguiente paso" at bounding box center [844, 387] width 118 height 22
click at [829, 415] on span "Mensaje" at bounding box center [838, 410] width 35 height 13
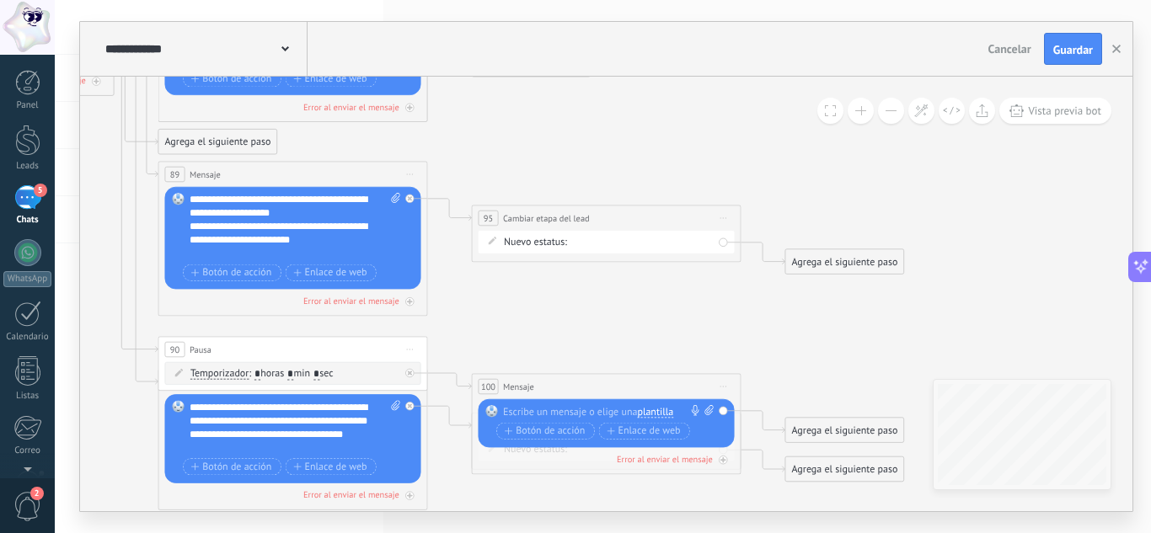
click at [586, 404] on div "Reemplazar Quitar Convertir a mensaje de voz Arrastre la imagen aquí para adjun…" at bounding box center [607, 423] width 256 height 49
click at [581, 415] on div at bounding box center [603, 411] width 201 height 13
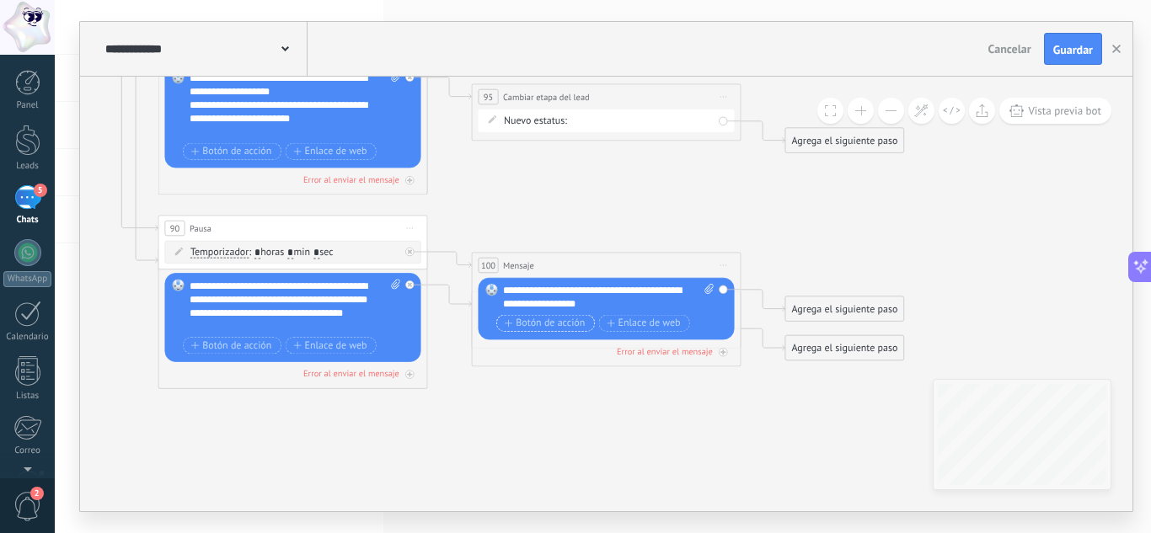
click at [538, 319] on span "Botón de acción" at bounding box center [545, 323] width 81 height 11
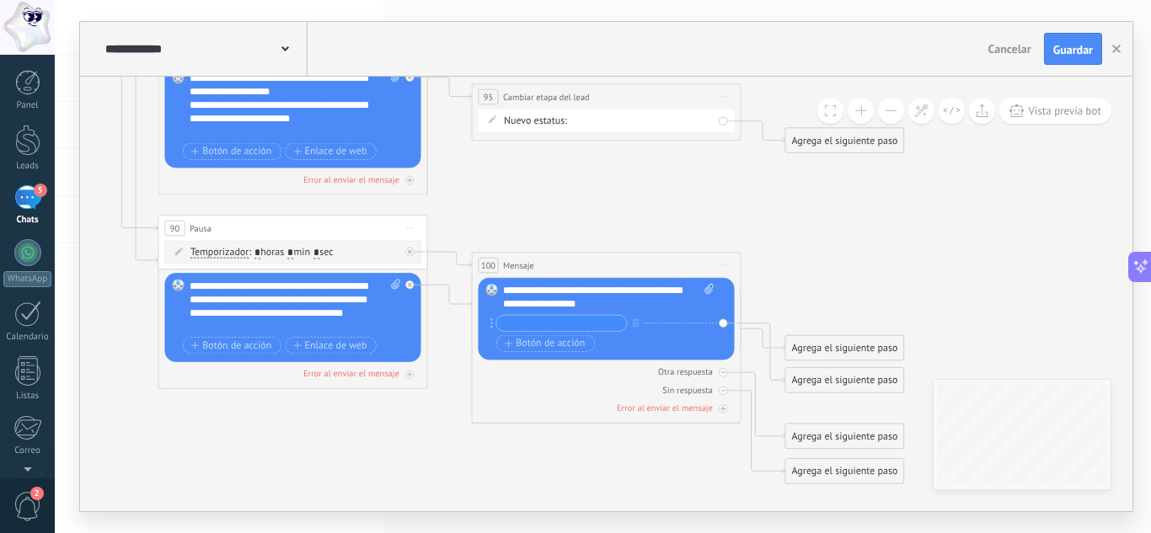
click at [528, 321] on input "text" at bounding box center [561, 323] width 130 height 15
type input "**********"
click at [551, 343] on span "Botón de acción" at bounding box center [545, 343] width 81 height 11
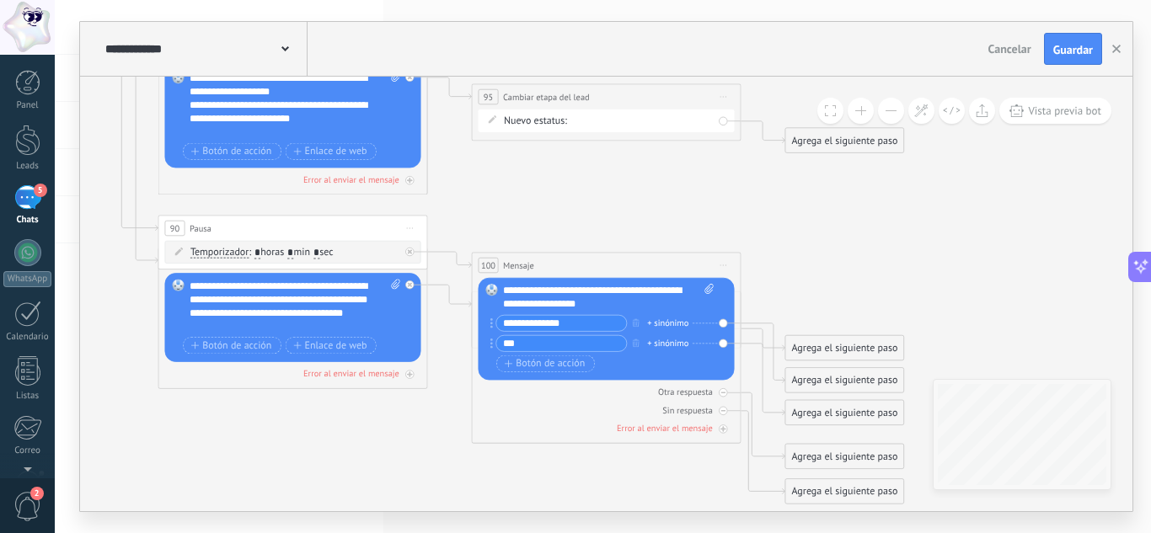
type input "**"
drag, startPoint x: 816, startPoint y: 380, endPoint x: 814, endPoint y: 242, distance: 138.2
click at [814, 242] on div "Agrega el siguiente paso" at bounding box center [844, 243] width 118 height 22
click at [837, 241] on div "Agrega el siguiente paso" at bounding box center [844, 243] width 118 height 22
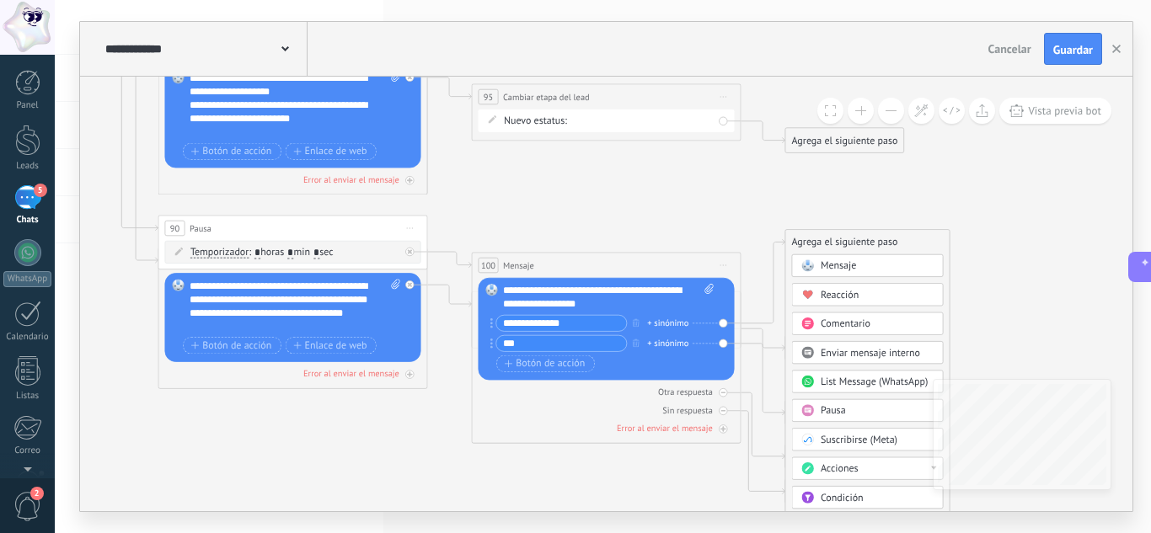
click at [859, 267] on div "Mensaje" at bounding box center [877, 265] width 113 height 13
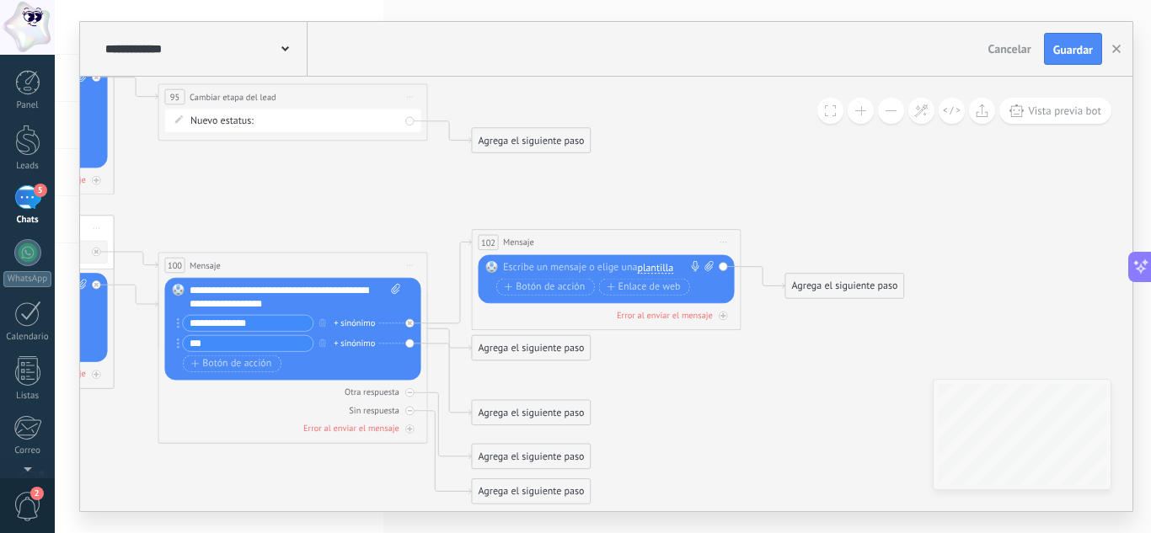
click at [548, 269] on div at bounding box center [603, 267] width 201 height 13
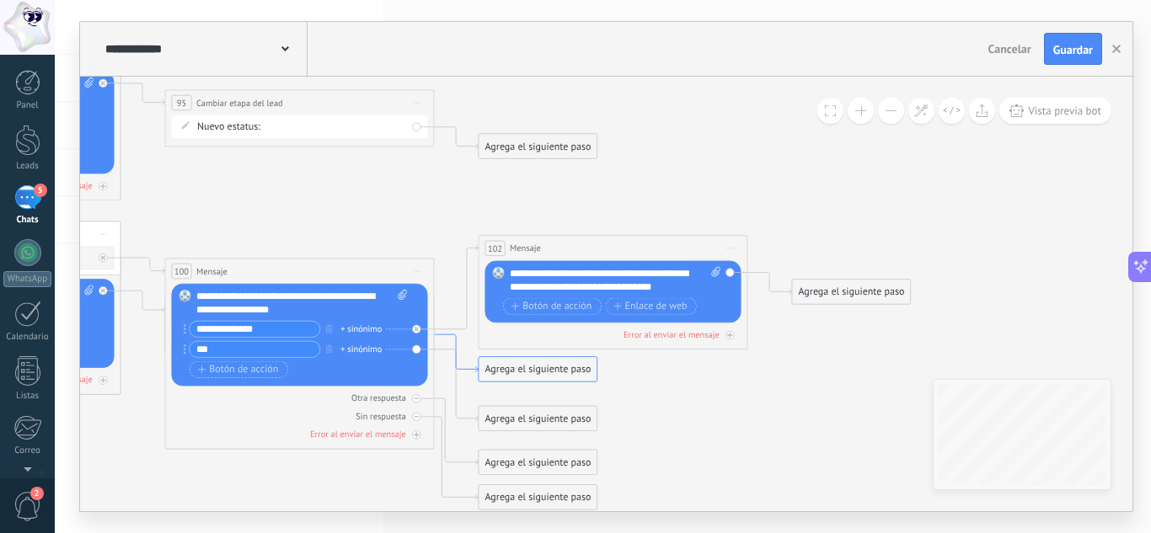
drag, startPoint x: 432, startPoint y: 332, endPoint x: 439, endPoint y: 338, distance: 9.0
click at [439, 338] on icon at bounding box center [457, 352] width 44 height 37
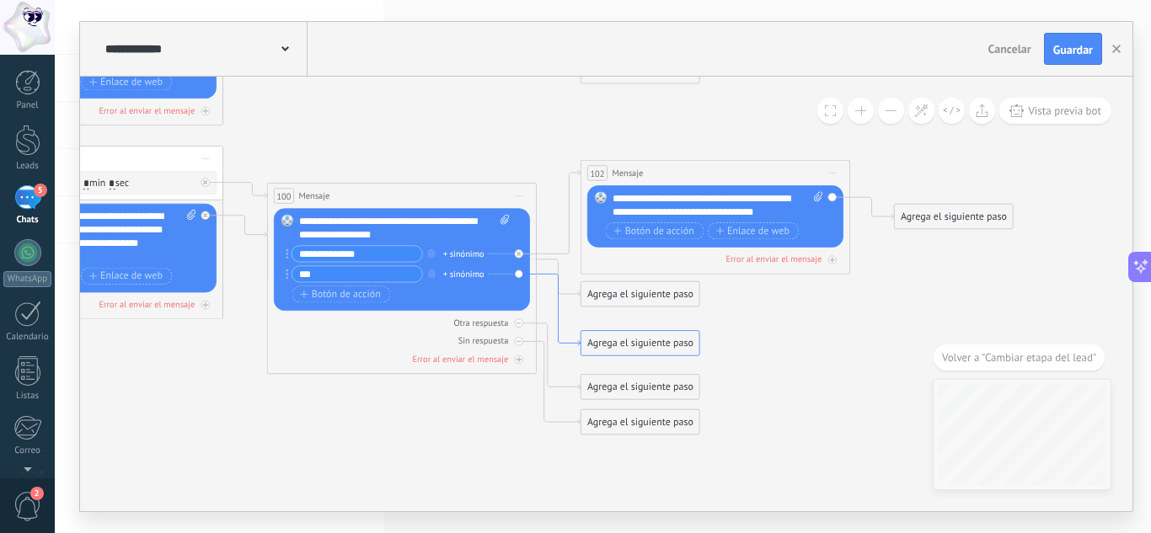
drag, startPoint x: 548, startPoint y: 301, endPoint x: 559, endPoint y: 309, distance: 13.8
click at [559, 309] on icon at bounding box center [559, 310] width 44 height 72
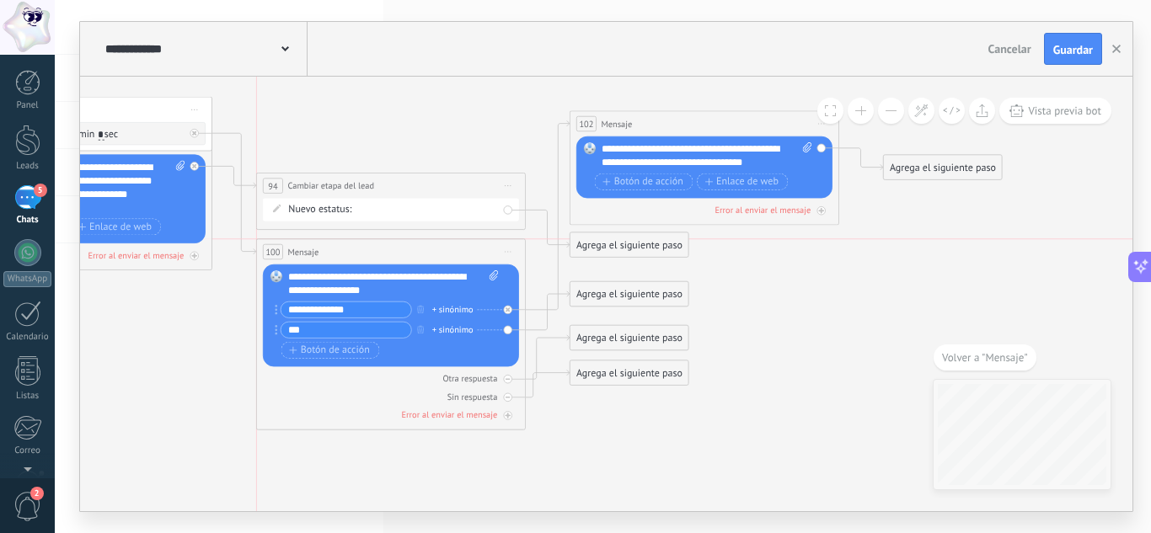
drag, startPoint x: 449, startPoint y: 143, endPoint x: 447, endPoint y: 252, distance: 108.7
click at [447, 252] on div "100 Mensaje ******* (a): Todos los contactos - canales seleccionados Todos los …" at bounding box center [391, 251] width 268 height 25
drag, startPoint x: 430, startPoint y: 184, endPoint x: 428, endPoint y: 460, distance: 276.4
click at [428, 460] on div "**********" at bounding box center [392, 456] width 268 height 25
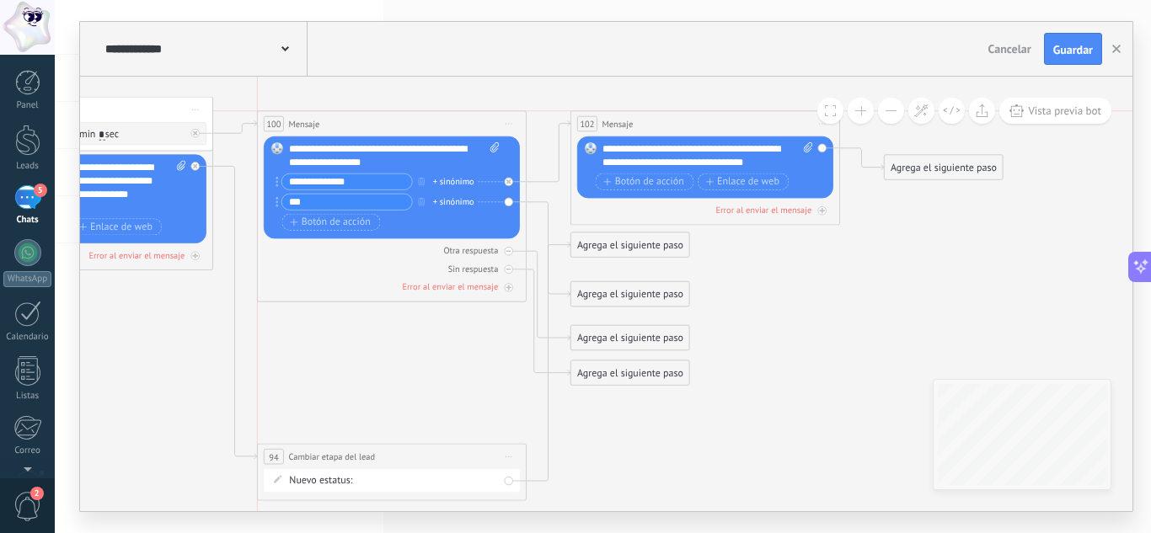
drag, startPoint x: 461, startPoint y: 258, endPoint x: 460, endPoint y: 126, distance: 131.4
click at [460, 126] on div "100 Mensaje ******* (a): Todos los contactos - canales seleccionados Todos los …" at bounding box center [392, 123] width 268 height 25
drag, startPoint x: 398, startPoint y: 453, endPoint x: 385, endPoint y: 403, distance: 52.1
click at [385, 403] on div "**********" at bounding box center [379, 412] width 268 height 25
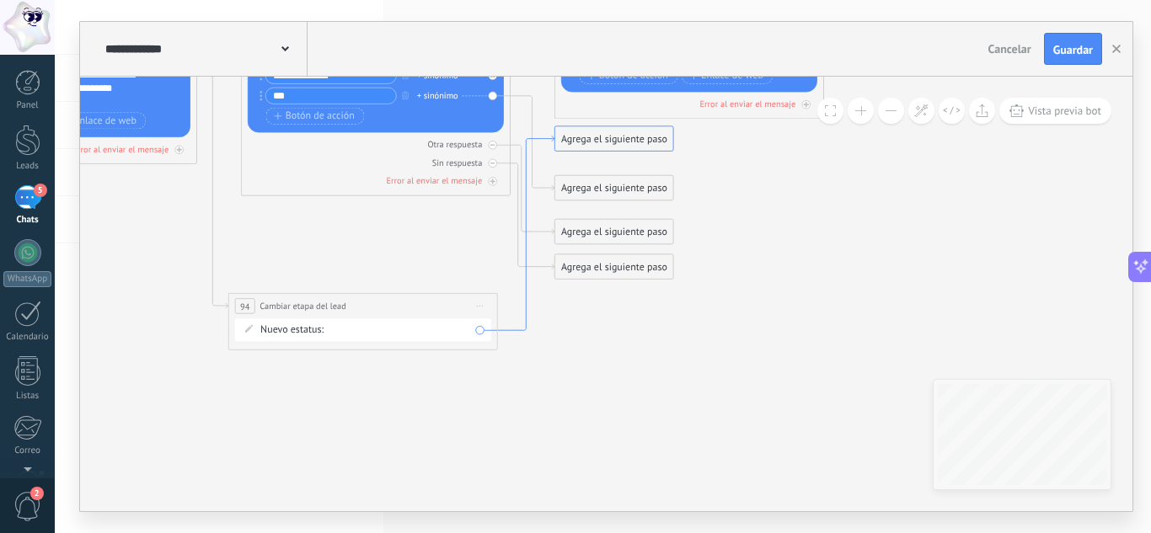
drag, startPoint x: 564, startPoint y: 245, endPoint x: 548, endPoint y: 139, distance: 107.4
drag, startPoint x: 564, startPoint y: 134, endPoint x: 580, endPoint y: 327, distance: 193.5
click at [580, 327] on div "Agrega el siguiente paso" at bounding box center [629, 332] width 118 height 22
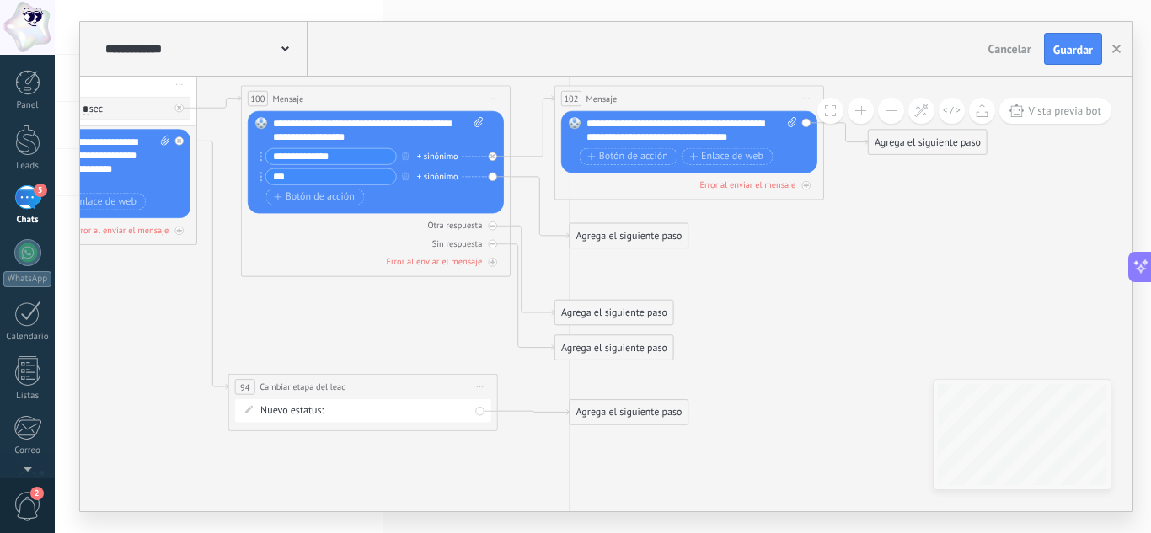
drag, startPoint x: 591, startPoint y: 268, endPoint x: 601, endPoint y: 235, distance: 34.4
click at [601, 235] on div "Agrega el siguiente paso" at bounding box center [629, 236] width 118 height 22
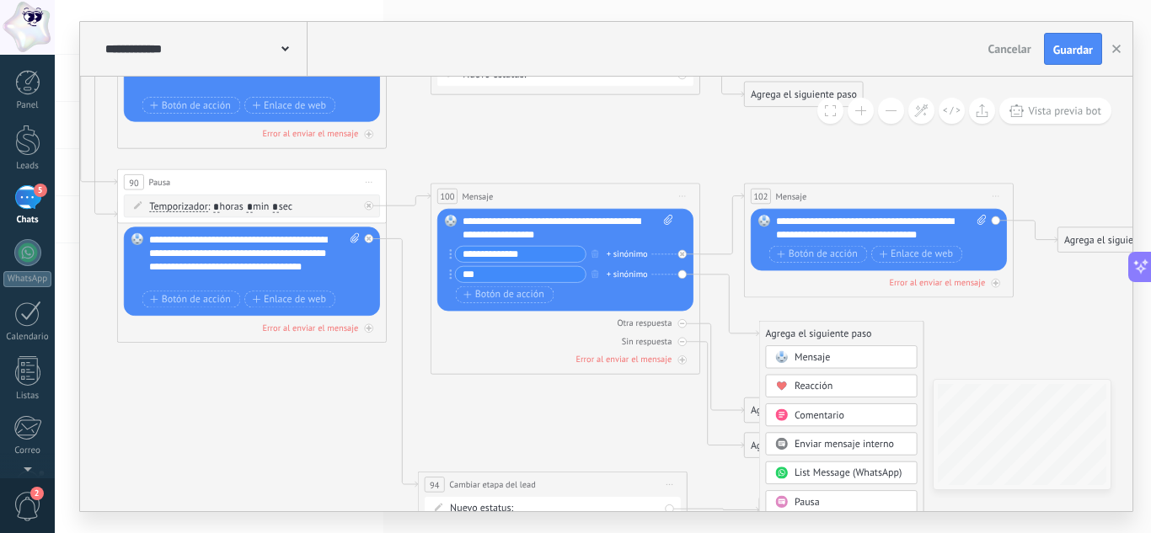
drag, startPoint x: 240, startPoint y: 290, endPoint x: 430, endPoint y: 388, distance: 213.3
drag, startPoint x: 214, startPoint y: 335, endPoint x: 215, endPoint y: 369, distance: 33.7
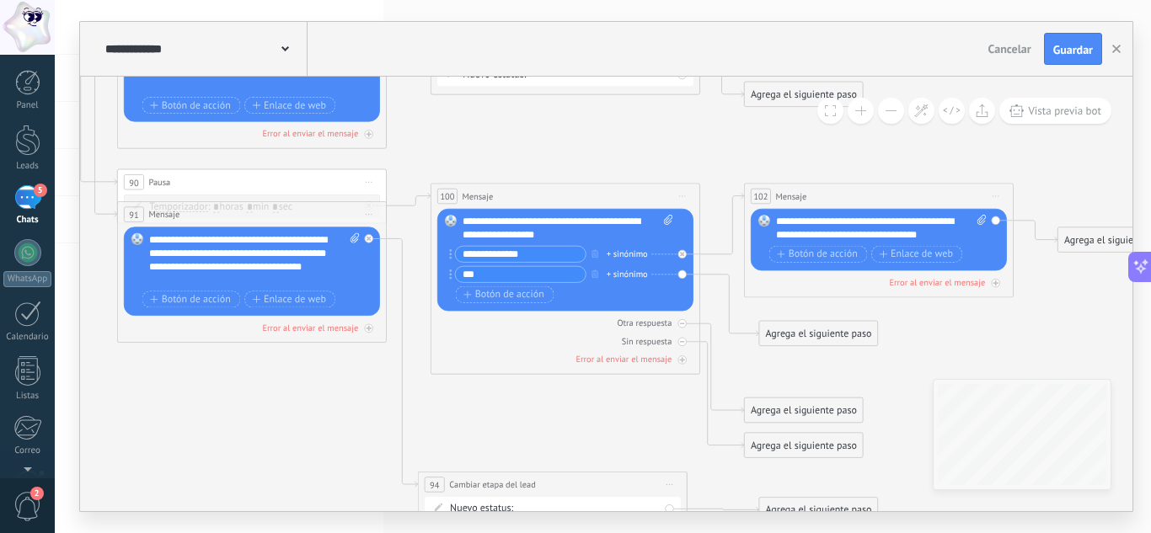
drag, startPoint x: 243, startPoint y: 179, endPoint x: 252, endPoint y: 159, distance: 22.2
click at [252, 159] on div "90 Pausa ***** Iniciar vista previa aquí Cambiar nombre Duplicar [GEOGRAPHIC_DA…" at bounding box center [260, 161] width 268 height 25
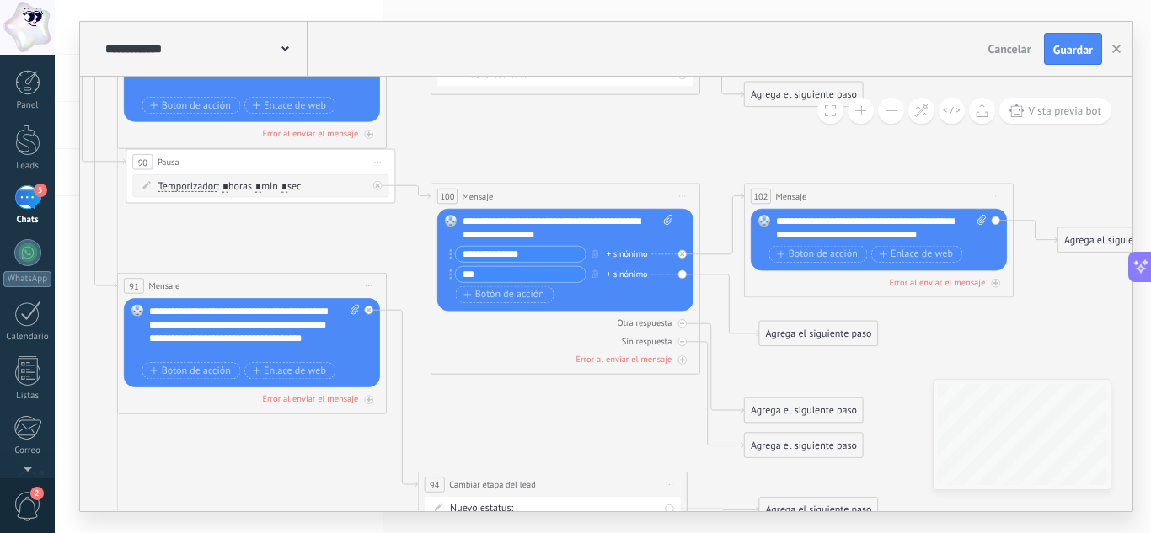
drag, startPoint x: 203, startPoint y: 211, endPoint x: 200, endPoint y: 285, distance: 74.2
click at [200, 285] on div "91 Mensaje ******* (a): Todos los contactos - canales seleccionados Todos los c…" at bounding box center [252, 286] width 268 height 25
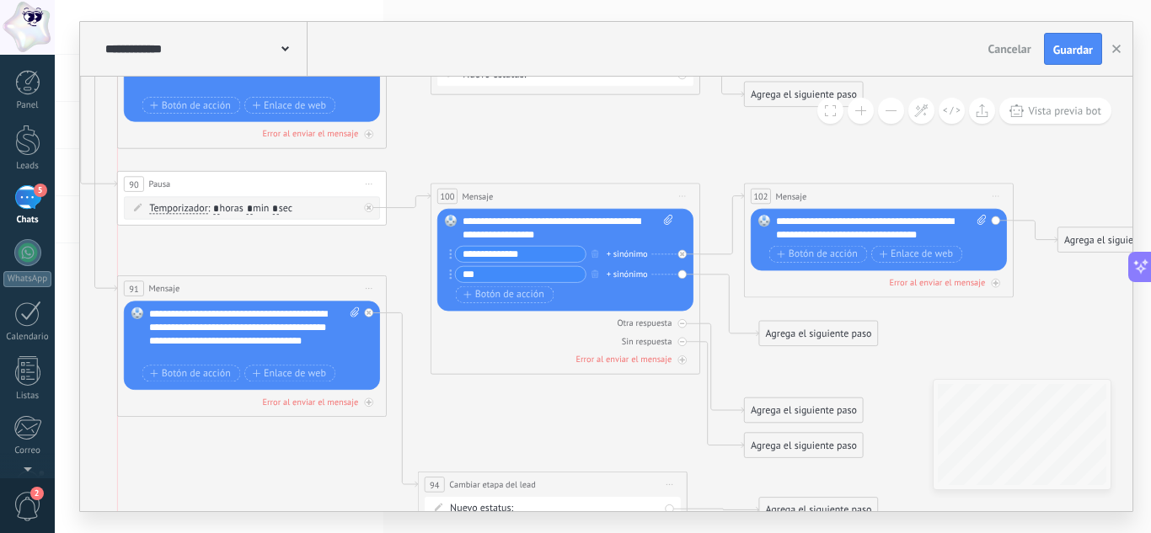
drag, startPoint x: 252, startPoint y: 159, endPoint x: 242, endPoint y: 182, distance: 24.9
click at [242, 182] on div "90 Pausa ***** Iniciar vista previa aquí Cambiar nombre Duplicar [GEOGRAPHIC_DA…" at bounding box center [252, 184] width 268 height 25
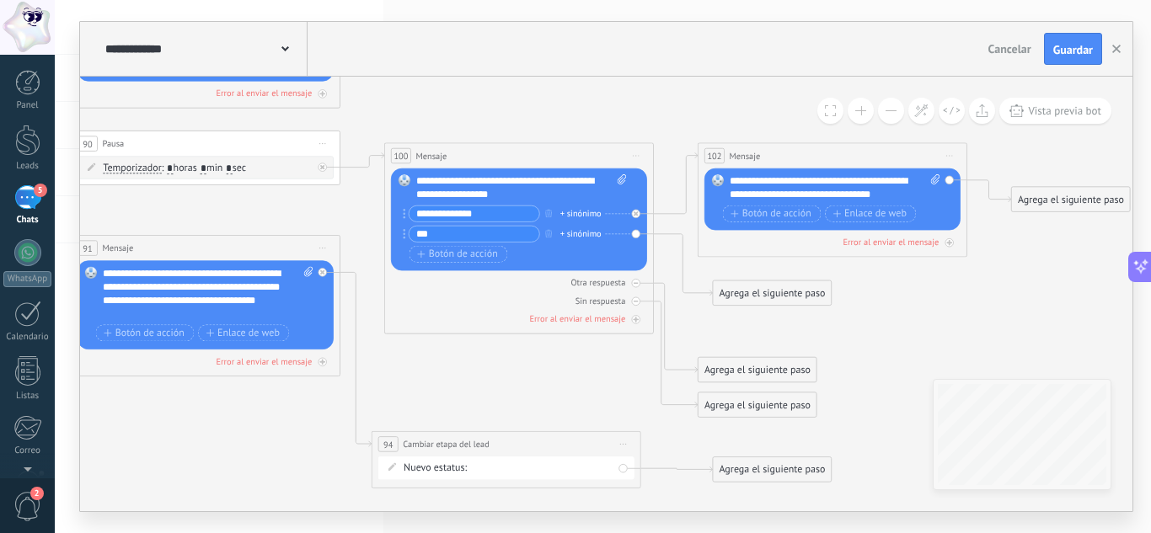
drag, startPoint x: 361, startPoint y: 250, endPoint x: 314, endPoint y: 210, distance: 61.5
click at [435, 233] on input "**" at bounding box center [474, 234] width 130 height 15
type input "*"
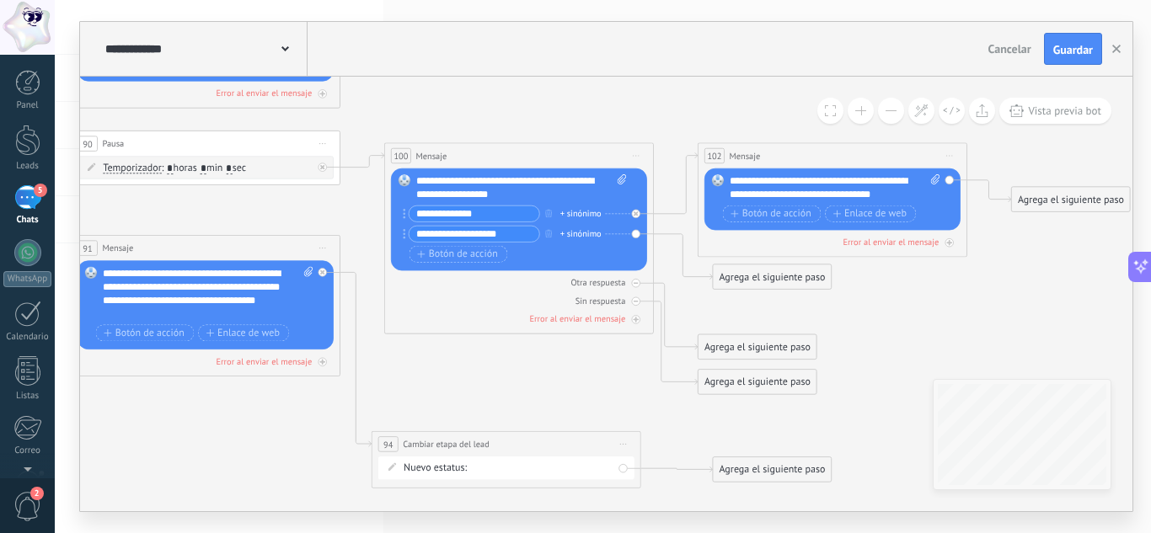
type input "**********"
click at [753, 285] on div "Agrega el siguiente paso" at bounding box center [772, 277] width 118 height 22
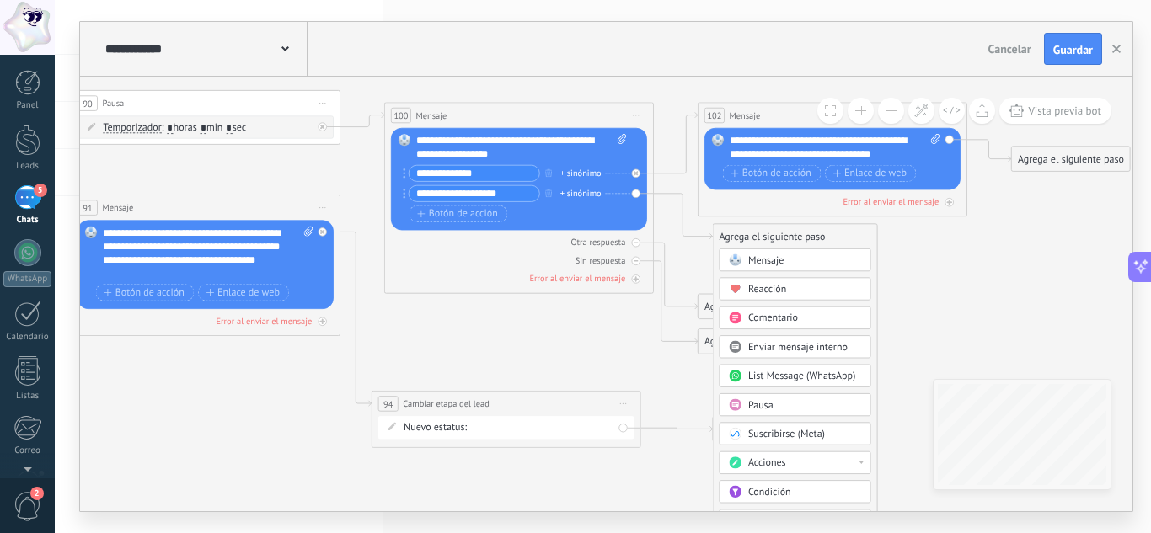
click at [792, 461] on div "Acciones" at bounding box center [804, 463] width 113 height 13
click at [798, 469] on div "Cambiar etapa del lead" at bounding box center [795, 464] width 150 height 23
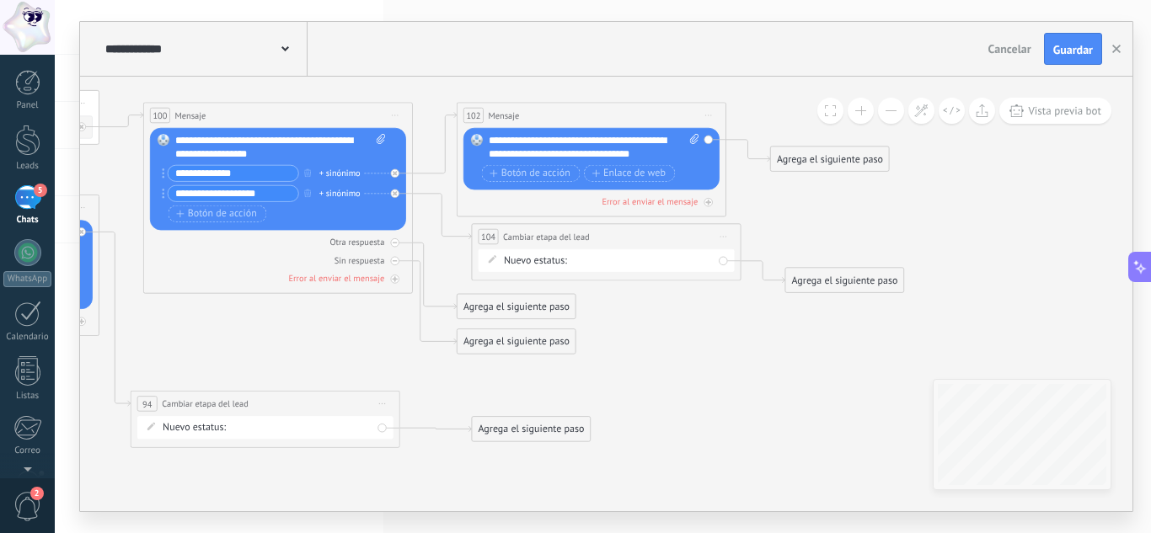
click at [0, 0] on div "Negociación Recepción de datos Envíado Entregado Devolución" at bounding box center [0, 0] width 0 height 0
click at [0, 0] on label "Devolución" at bounding box center [0, 0] width 0 height 0
click at [827, 281] on div "Agrega el siguiente paso" at bounding box center [844, 281] width 118 height 22
click at [837, 307] on span "Mensaje" at bounding box center [838, 303] width 35 height 13
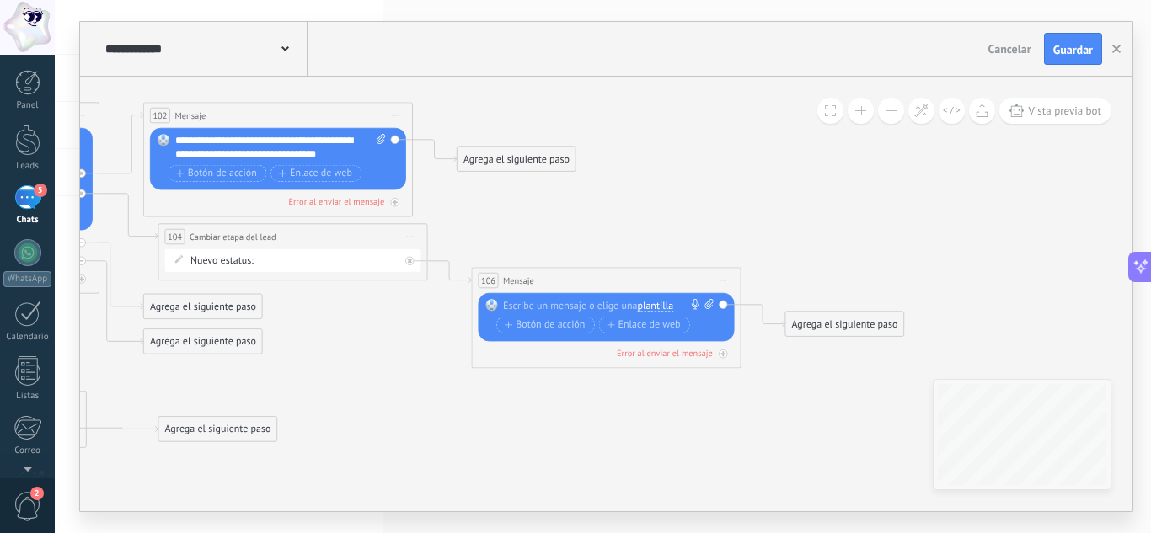
click at [531, 302] on div at bounding box center [603, 305] width 201 height 13
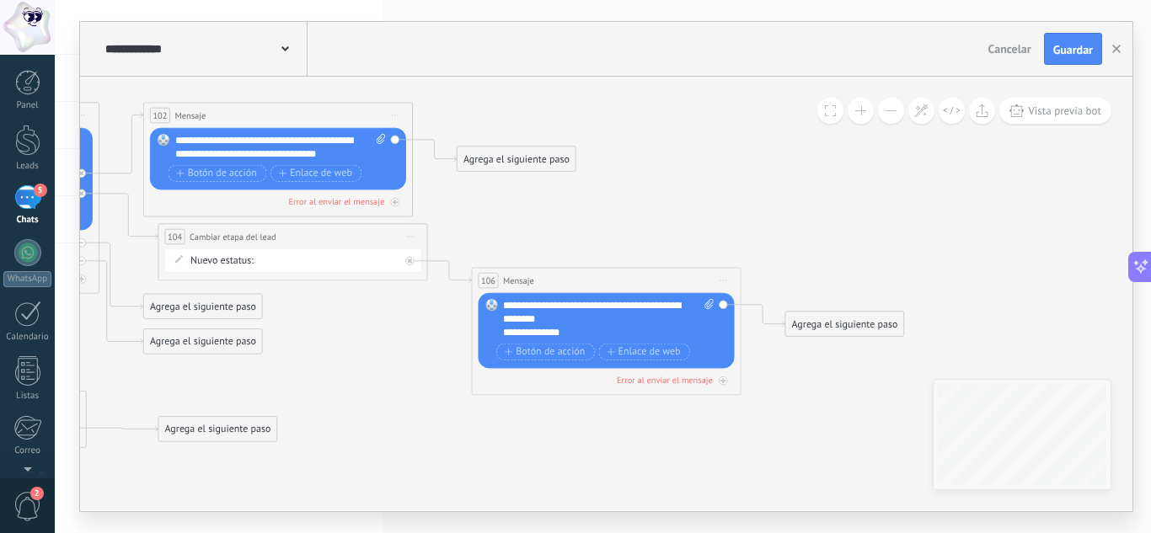
click at [707, 302] on icon at bounding box center [708, 304] width 8 height 10
click input "Subir" at bounding box center [0, 0] width 0 height 0
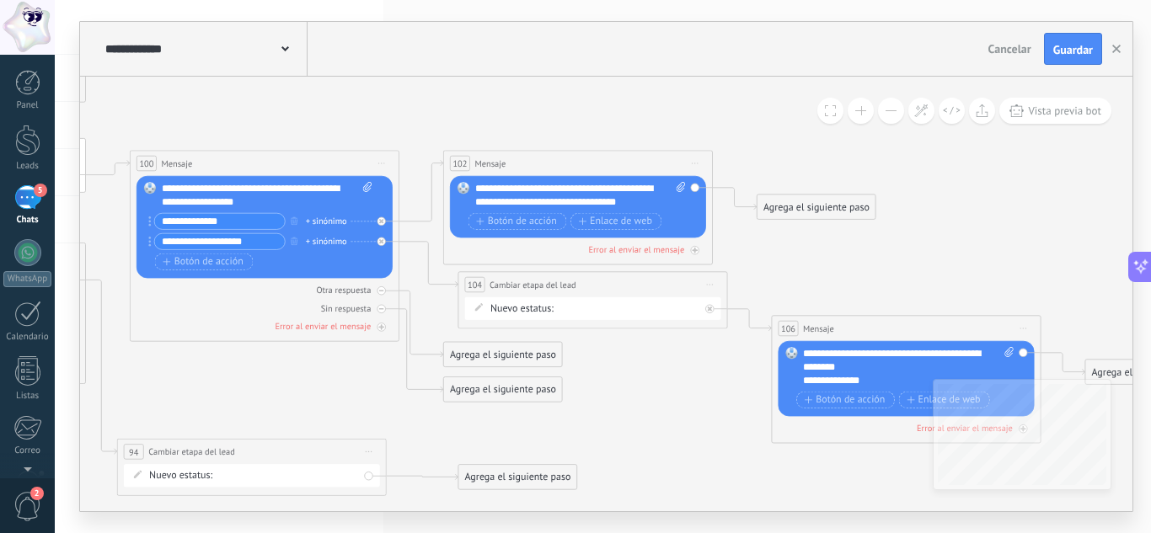
drag, startPoint x: 331, startPoint y: 329, endPoint x: 631, endPoint y: 377, distance: 303.8
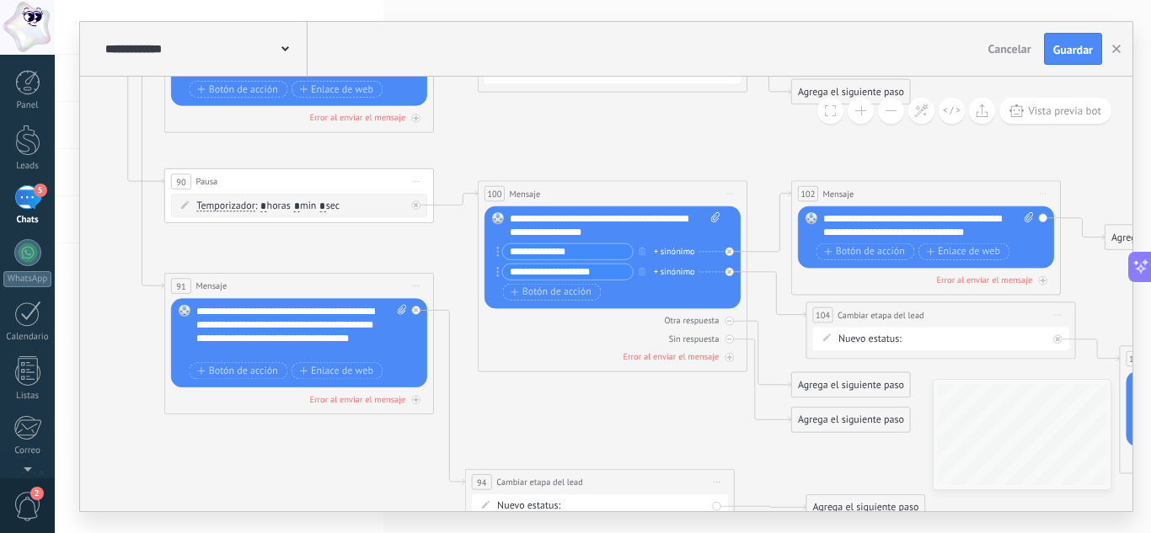
drag, startPoint x: 364, startPoint y: 412, endPoint x: 717, endPoint y: 442, distance: 354.3
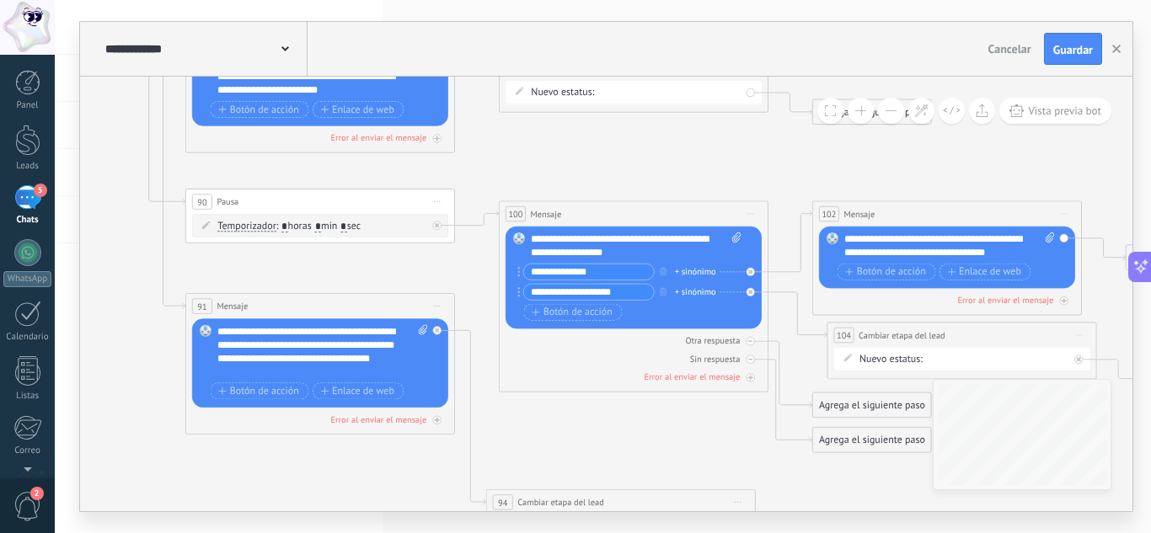
drag, startPoint x: 177, startPoint y: 249, endPoint x: 193, endPoint y: 269, distance: 25.8
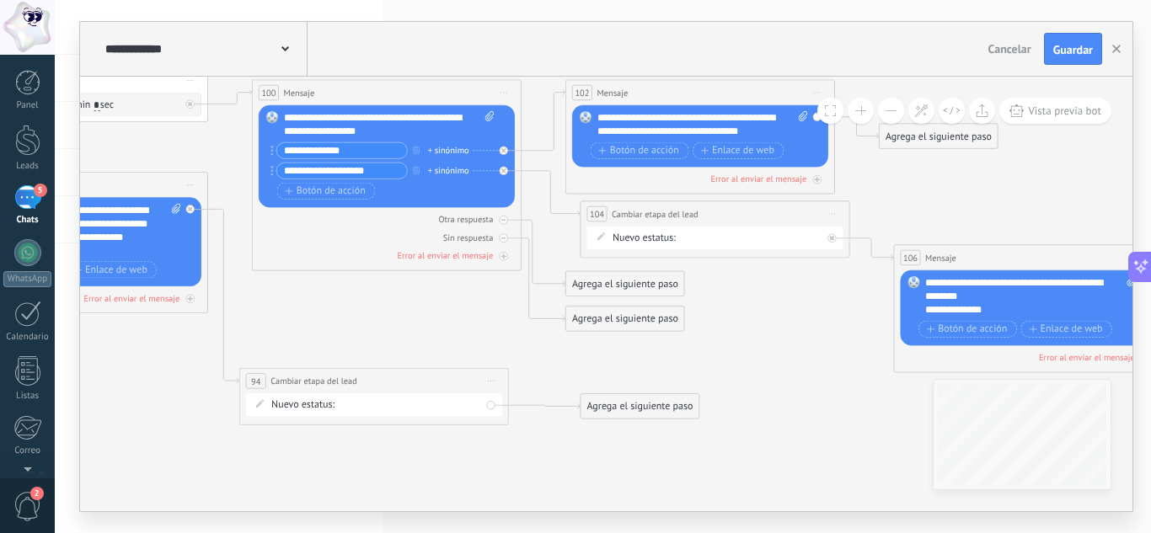
drag, startPoint x: 374, startPoint y: 471, endPoint x: 127, endPoint y: 350, distance: 275.1
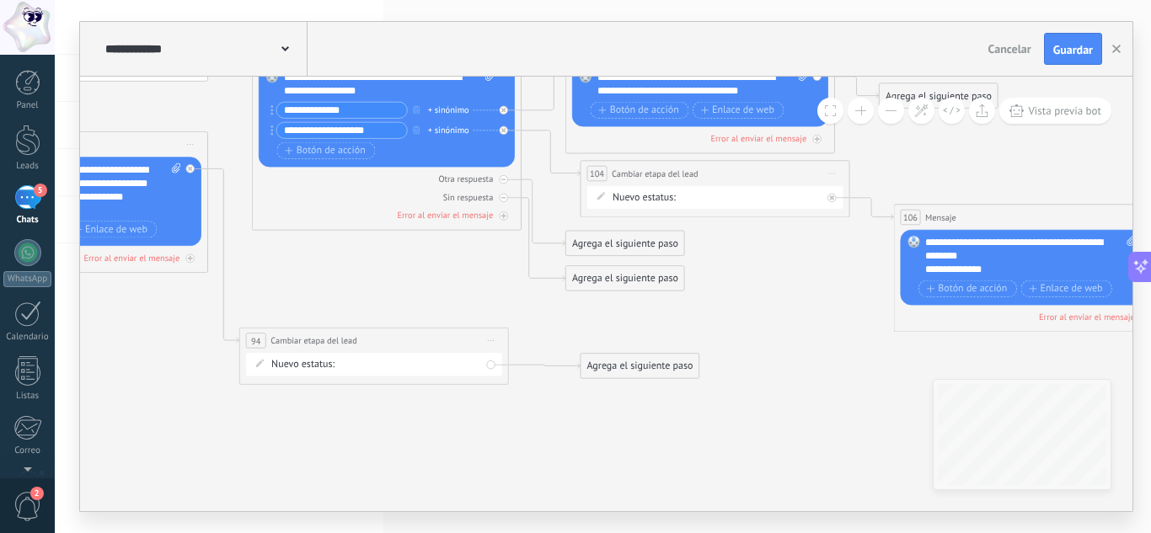
click at [890, 112] on button at bounding box center [891, 111] width 26 height 26
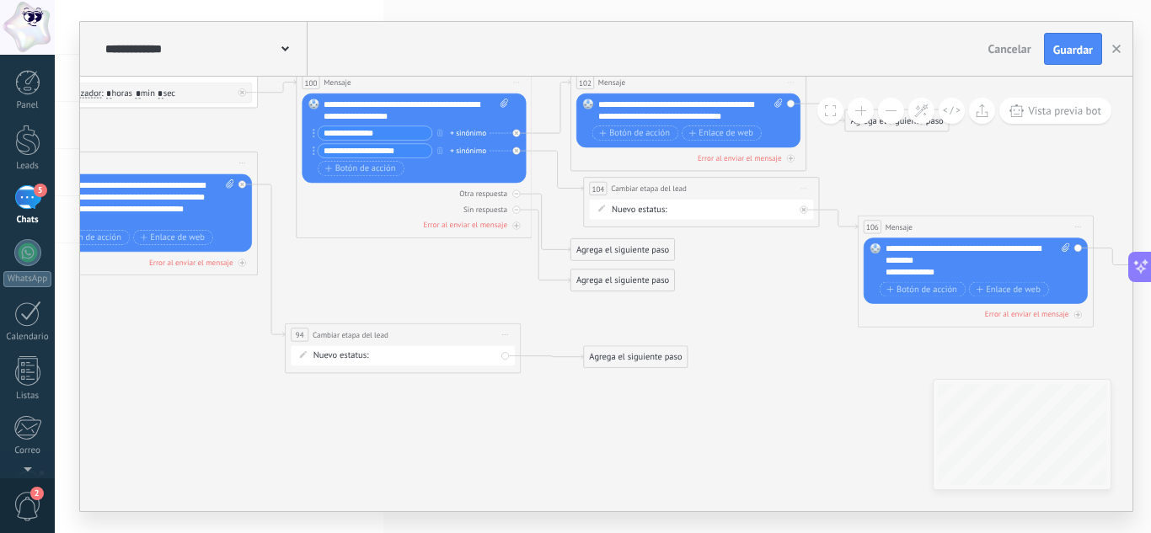
click at [890, 112] on button at bounding box center [891, 111] width 26 height 26
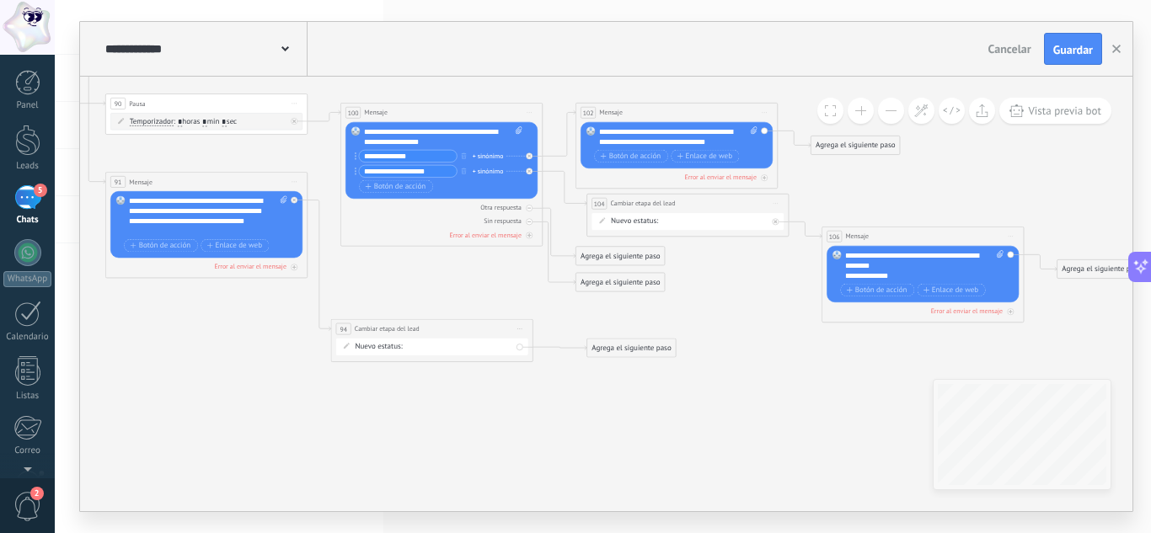
click at [890, 112] on button at bounding box center [891, 111] width 26 height 26
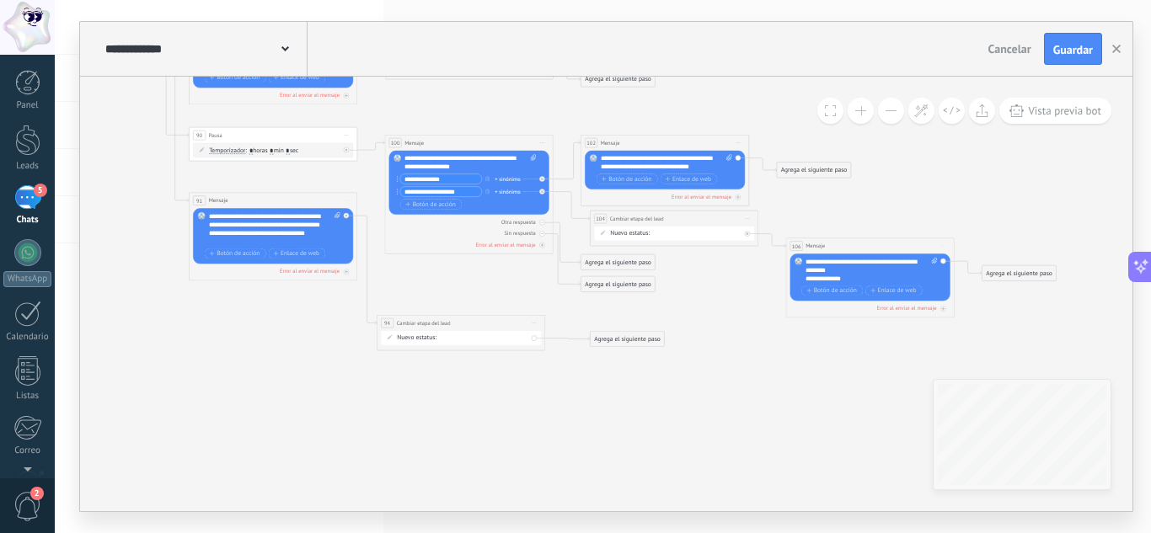
click at [890, 112] on button at bounding box center [891, 111] width 26 height 26
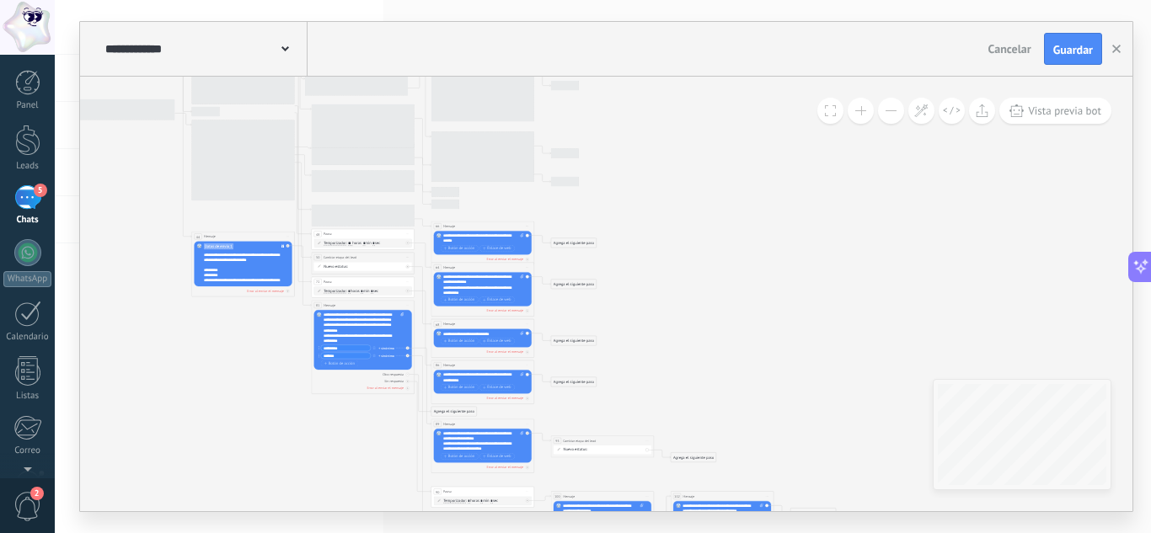
drag, startPoint x: 657, startPoint y: 117, endPoint x: 737, endPoint y: 412, distance: 305.6
click at [737, 412] on icon at bounding box center [417, 238] width 1310 height 1028
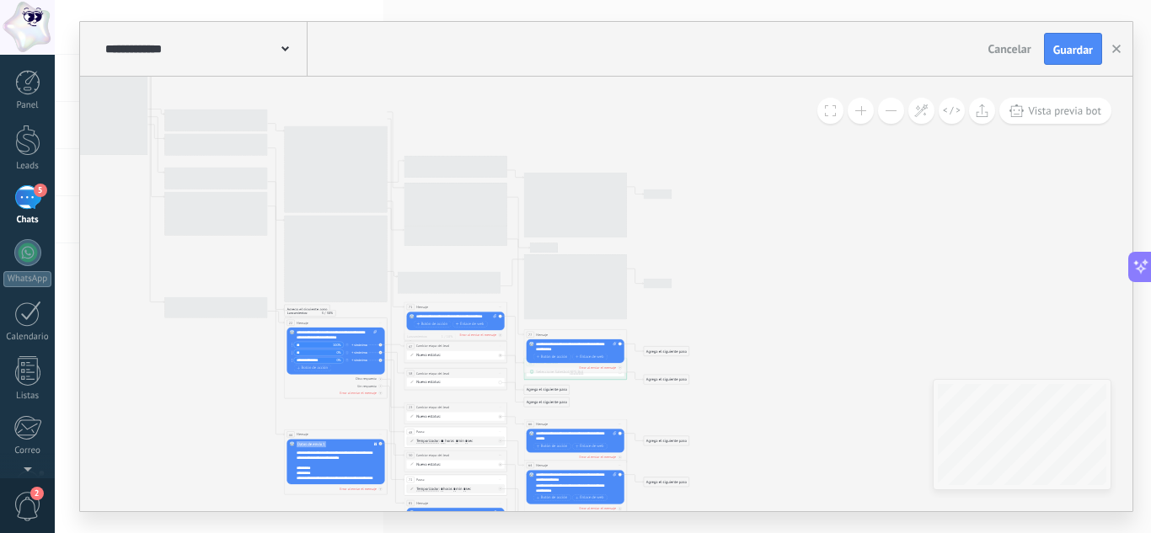
drag, startPoint x: 702, startPoint y: 279, endPoint x: 762, endPoint y: 382, distance: 118.9
click at [762, 382] on icon at bounding box center [510, 436] width 1310 height 1028
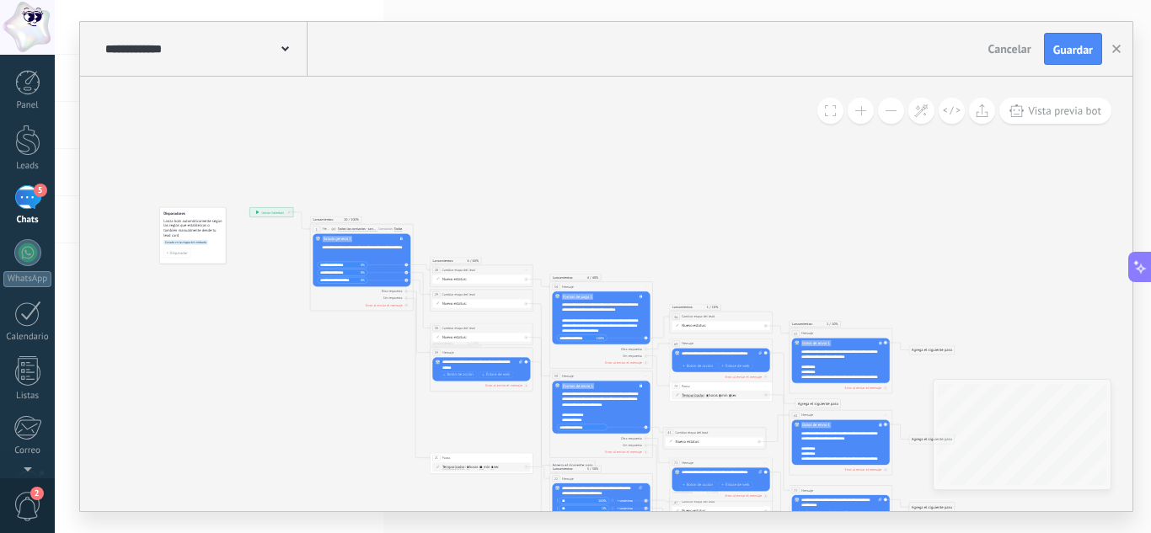
drag, startPoint x: 623, startPoint y: 125, endPoint x: 888, endPoint y: 281, distance: 307.8
click at [858, 111] on button at bounding box center [861, 111] width 26 height 26
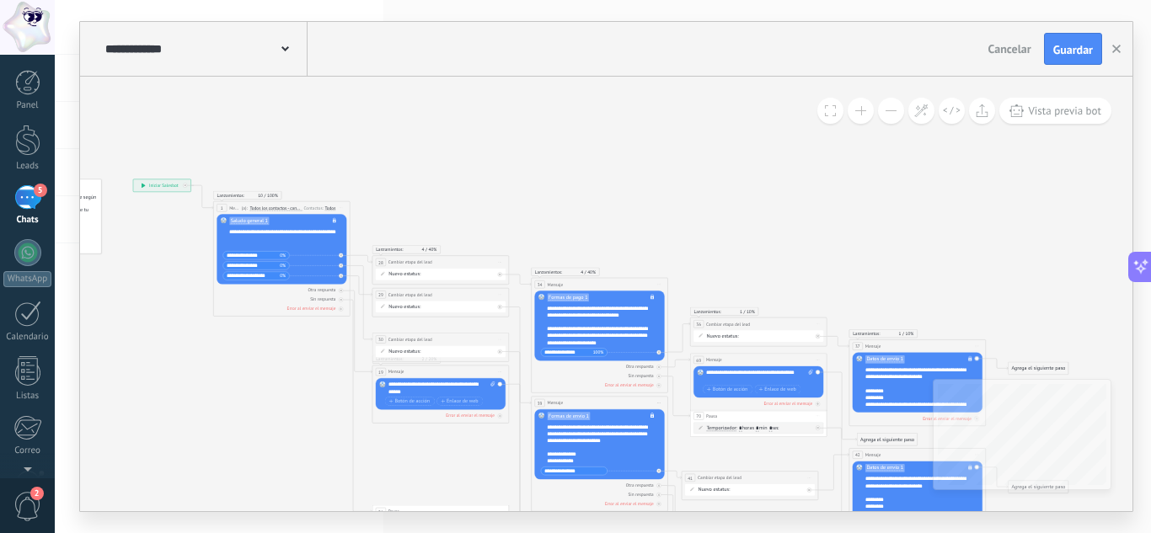
click at [858, 111] on button at bounding box center [861, 111] width 26 height 26
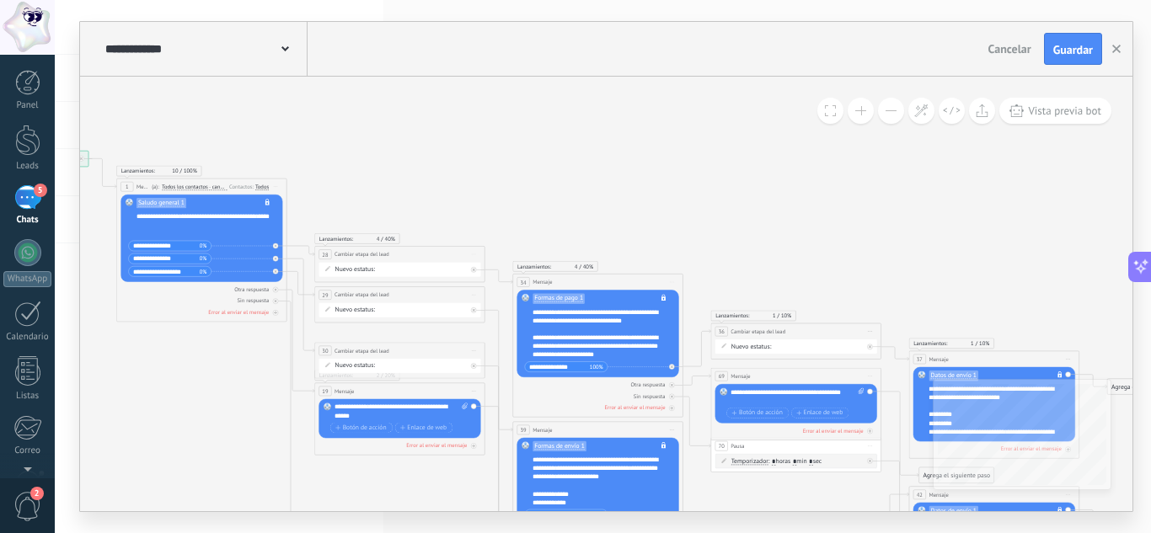
click at [858, 111] on button at bounding box center [861, 111] width 26 height 26
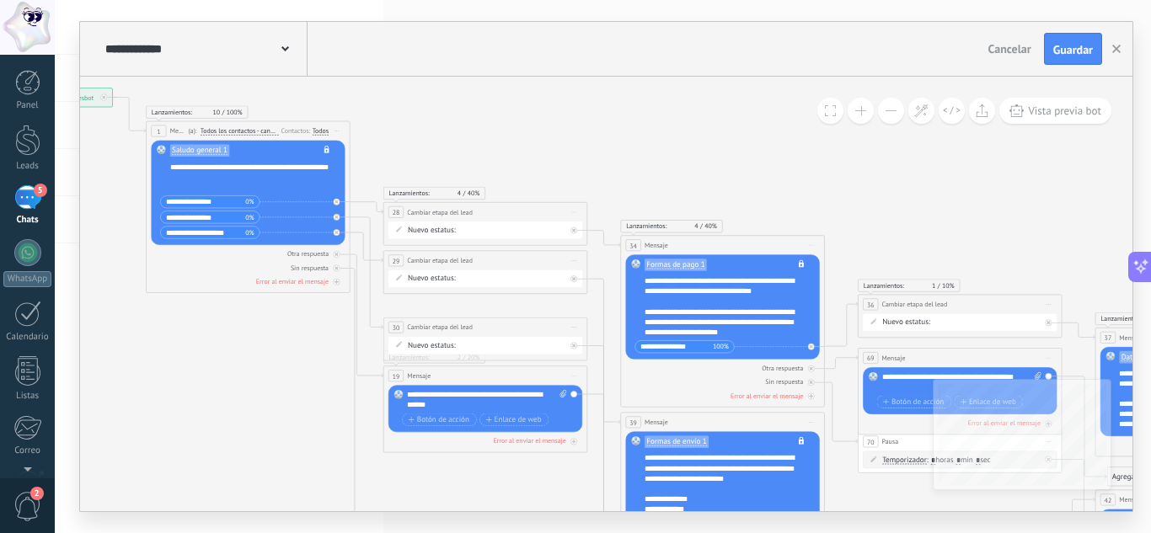
drag, startPoint x: 290, startPoint y: 181, endPoint x: 416, endPoint y: 147, distance: 131.0
drag, startPoint x: 492, startPoint y: 206, endPoint x: 490, endPoint y: 126, distance: 80.1
click at [490, 126] on div "**********" at bounding box center [484, 130] width 203 height 19
click at [495, 258] on div "**********" at bounding box center [484, 260] width 203 height 19
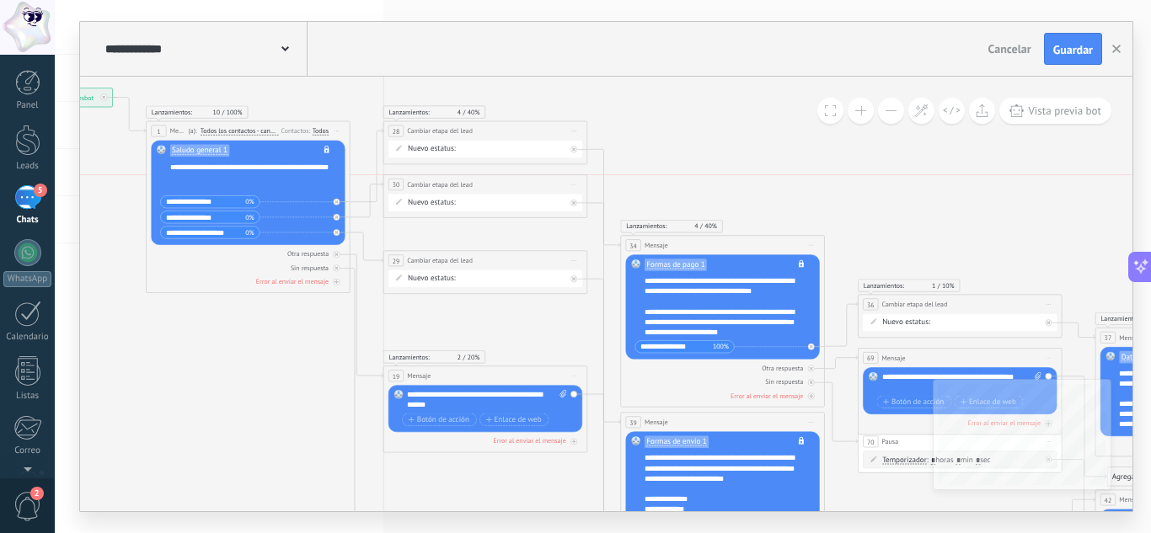
drag, startPoint x: 492, startPoint y: 328, endPoint x: 497, endPoint y: 190, distance: 138.3
click at [497, 190] on div "**********" at bounding box center [484, 184] width 203 height 19
drag, startPoint x: 492, startPoint y: 259, endPoint x: 494, endPoint y: 238, distance: 21.1
click at [494, 238] on div "**********" at bounding box center [484, 237] width 203 height 19
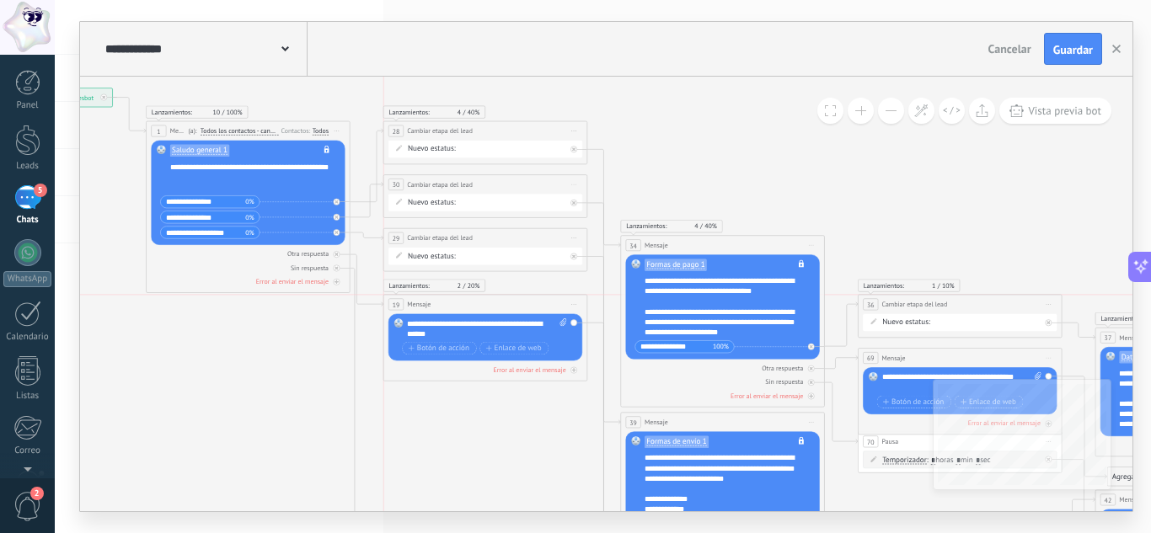
click at [481, 302] on div "19 Mensaje ******* (a): Todos los contactos - canales seleccionados Todos los c…" at bounding box center [484, 304] width 203 height 19
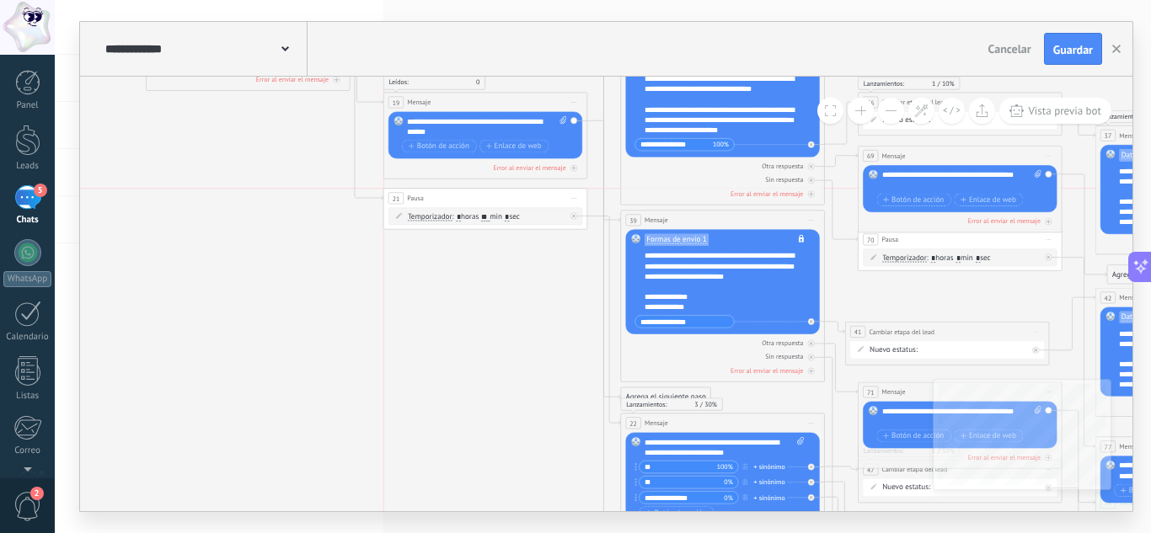
drag, startPoint x: 467, startPoint y: 376, endPoint x: 468, endPoint y: 196, distance: 179.5
click at [468, 196] on div "21 Pausa ***** Iniciar vista previa aquí Cambiar nombre Duplicar Borrar" at bounding box center [484, 198] width 203 height 19
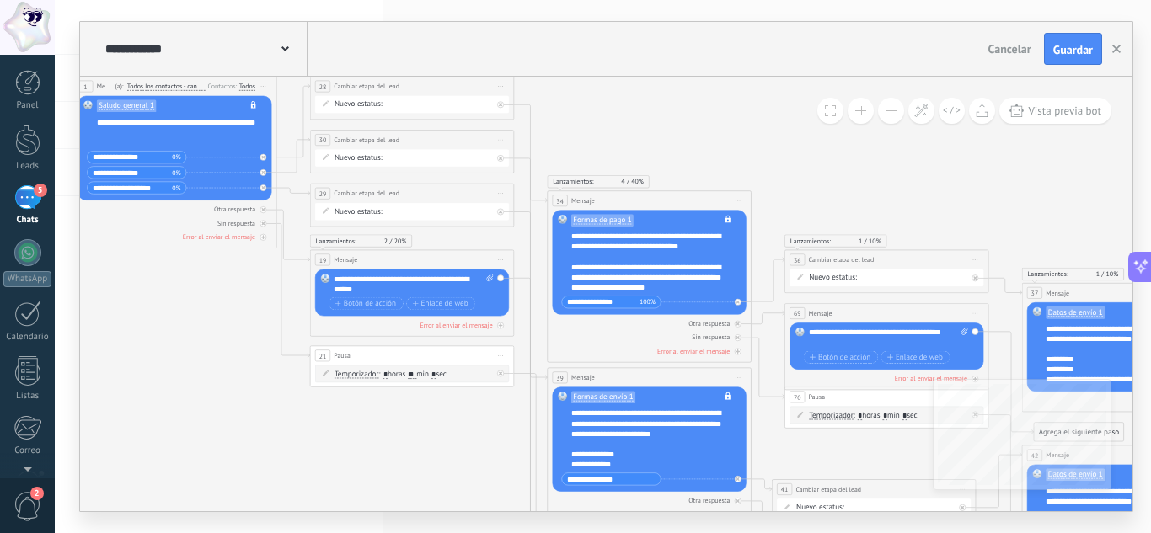
drag, startPoint x: 449, startPoint y: 319, endPoint x: 376, endPoint y: 477, distance: 173.8
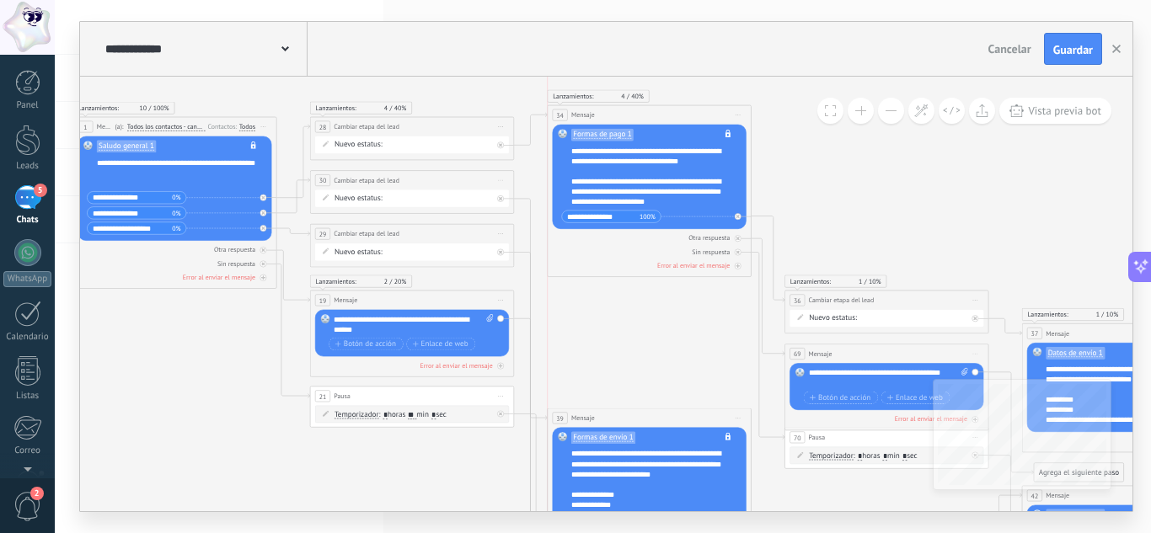
drag, startPoint x: 668, startPoint y: 235, endPoint x: 672, endPoint y: 111, distance: 123.9
click at [672, 111] on div "34 Mensaje ******* (a): Todos los contactos - canales seleccionados Todos los c…" at bounding box center [649, 114] width 203 height 19
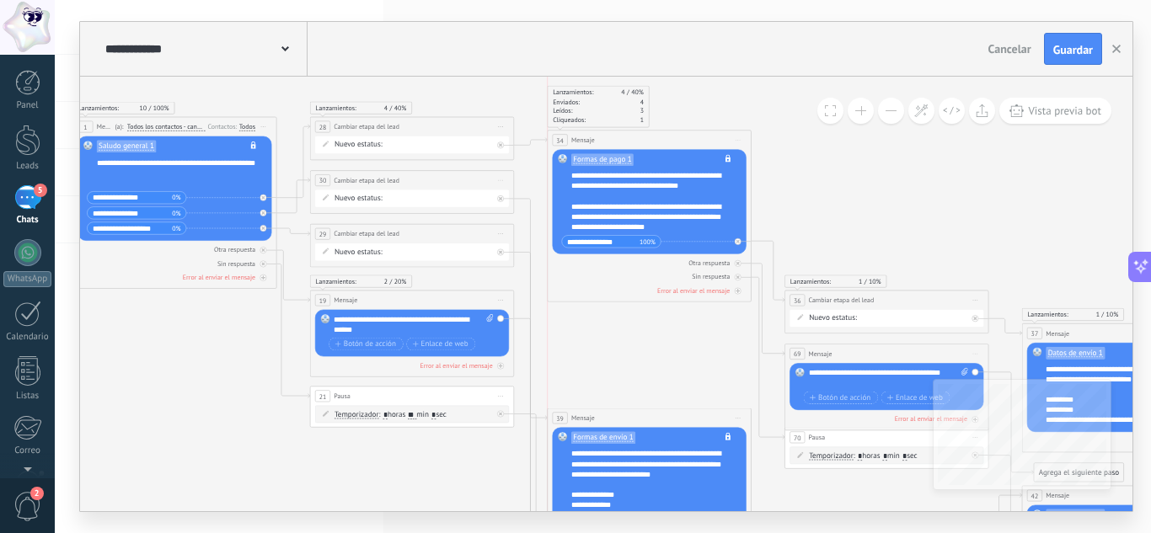
drag, startPoint x: 650, startPoint y: 110, endPoint x: 655, endPoint y: 135, distance: 25.8
click at [655, 135] on div "34 Mensaje ******* (a): Todos los contactos - canales seleccionados Todos los c…" at bounding box center [649, 140] width 203 height 19
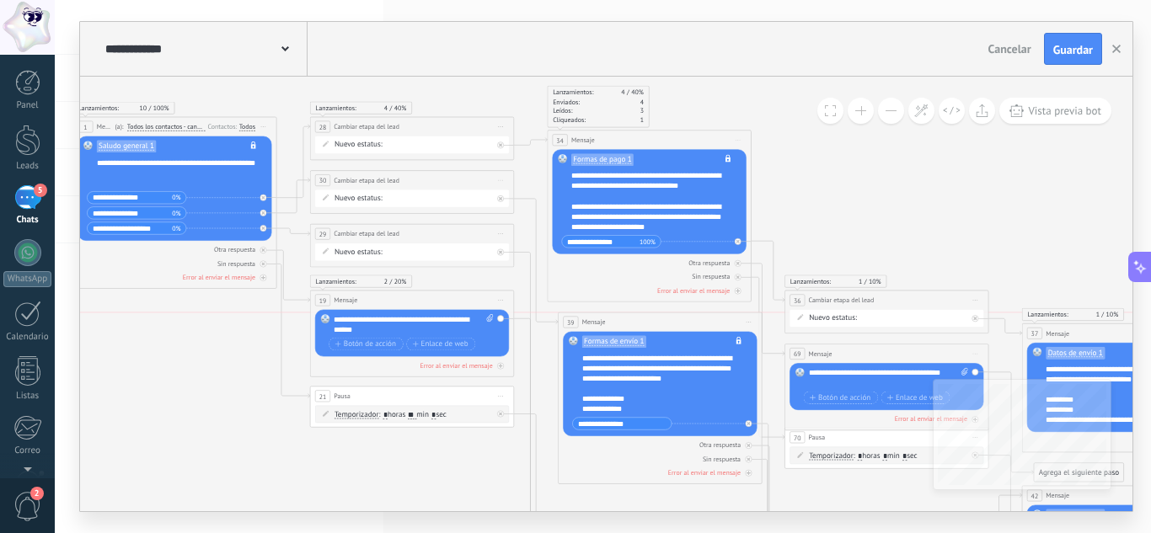
drag, startPoint x: 645, startPoint y: 412, endPoint x: 656, endPoint y: 319, distance: 93.3
click at [656, 319] on div "39 Mensaje ******* (a): Todos los contactos - canales seleccionados Todos los c…" at bounding box center [660, 322] width 203 height 19
drag, startPoint x: 476, startPoint y: 399, endPoint x: 475, endPoint y: 496, distance: 97.7
click at [475, 496] on div "21 Pausa ***** Iniciar vista previa aquí Cambiar nombre Duplicar Borrar" at bounding box center [411, 488] width 203 height 19
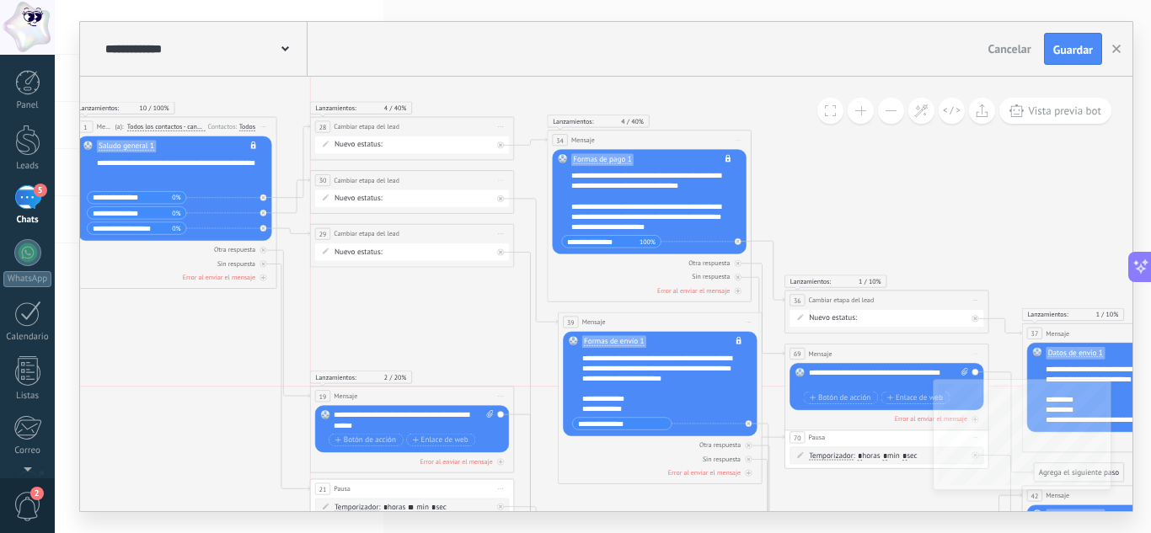
drag, startPoint x: 488, startPoint y: 292, endPoint x: 483, endPoint y: 406, distance: 113.9
click at [483, 405] on div "19 Mensaje ******* (a): Todos los contactos - canales seleccionados Todos los c…" at bounding box center [411, 396] width 203 height 19
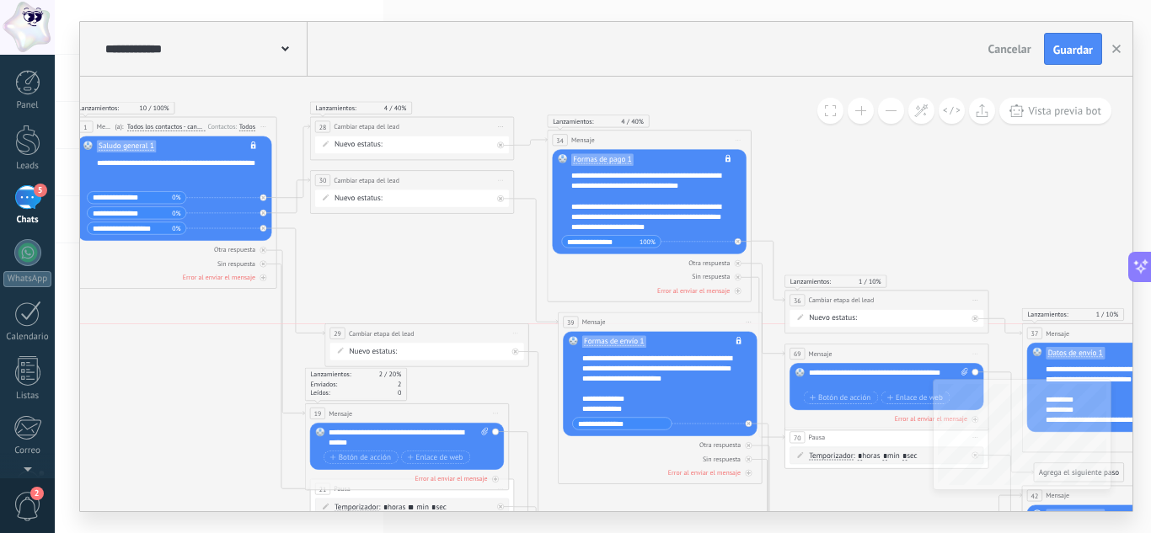
drag, startPoint x: 457, startPoint y: 234, endPoint x: 473, endPoint y: 334, distance: 101.4
click at [473, 334] on div "**********" at bounding box center [426, 333] width 203 height 19
drag, startPoint x: 444, startPoint y: 182, endPoint x: 450, endPoint y: 282, distance: 100.4
click at [450, 282] on div "**********" at bounding box center [417, 280] width 203 height 19
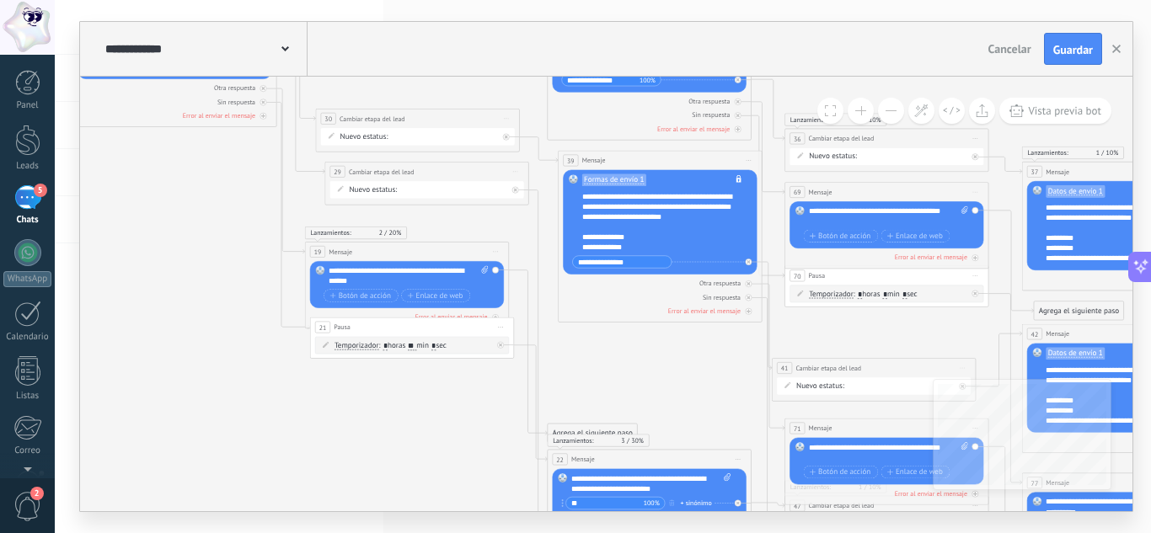
drag, startPoint x: 476, startPoint y: 337, endPoint x: 479, endPoint y: 380, distance: 43.0
drag, startPoint x: 369, startPoint y: 330, endPoint x: 369, endPoint y: 490, distance: 159.2
click at [369, 490] on div "21 Pausa ***** Iniciar vista previa aquí Cambiar nombre Duplicar Borrar" at bounding box center [411, 483] width 203 height 19
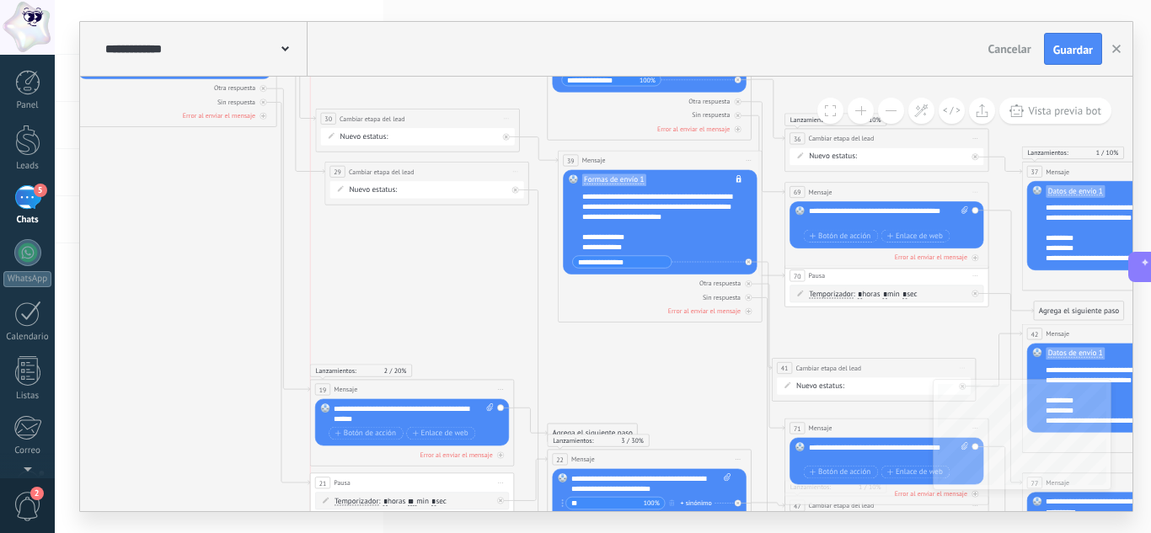
drag, startPoint x: 441, startPoint y: 251, endPoint x: 442, endPoint y: 389, distance: 138.2
click at [442, 389] on div "19 Mensaje ******* (a): Todos los contactos - canales seleccionados Todos los c…" at bounding box center [411, 389] width 203 height 19
drag, startPoint x: 448, startPoint y: 168, endPoint x: 439, endPoint y: 297, distance: 129.2
click at [439, 297] on div "**********" at bounding box center [417, 300] width 203 height 19
drag, startPoint x: 463, startPoint y: 117, endPoint x: 473, endPoint y: 186, distance: 69.7
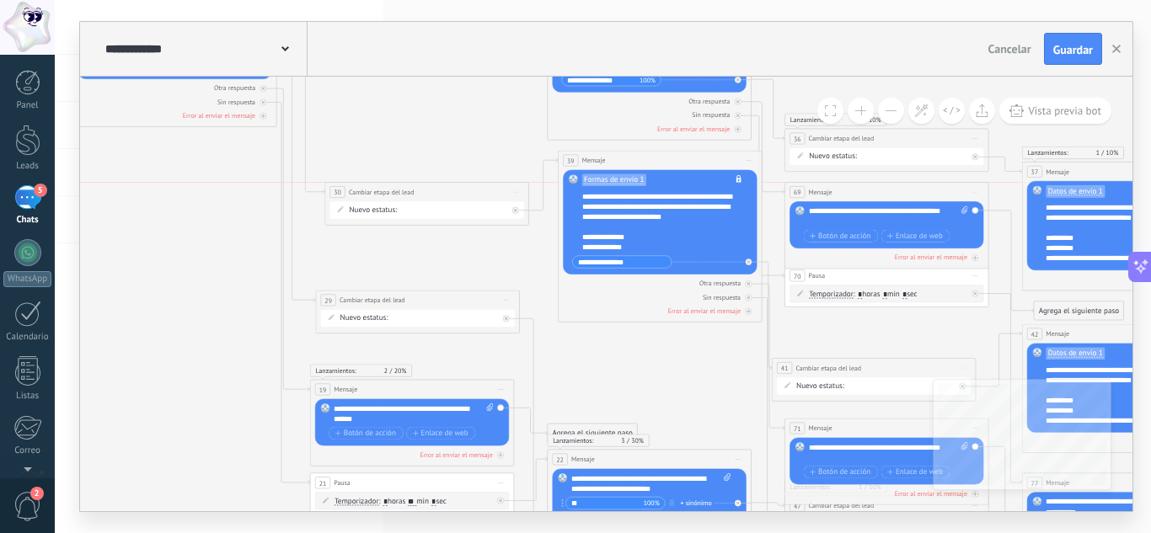
click at [473, 186] on div "**********" at bounding box center [426, 192] width 203 height 19
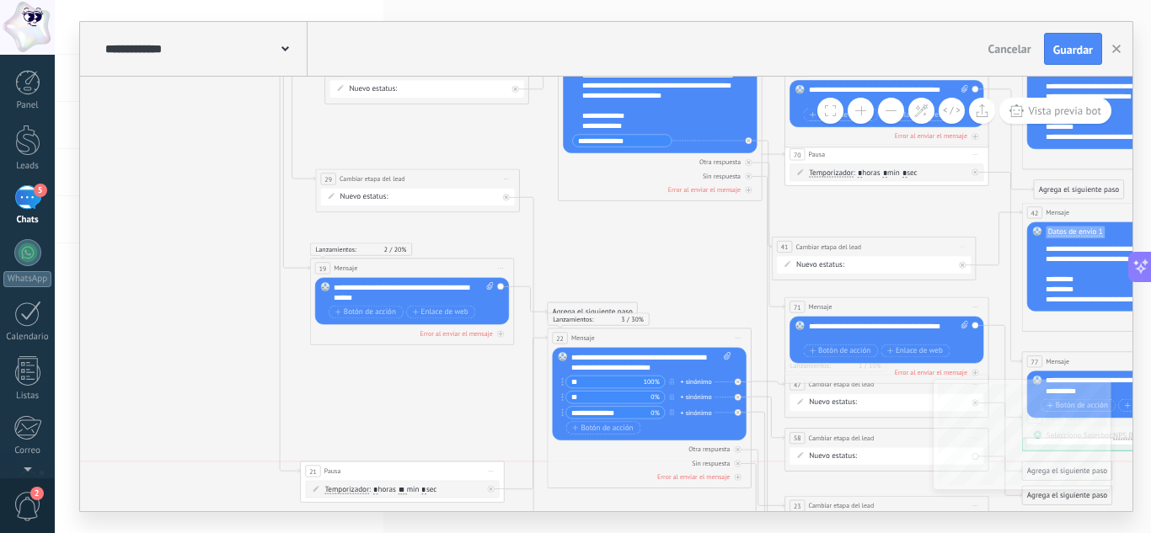
drag, startPoint x: 397, startPoint y: 356, endPoint x: 400, endPoint y: 433, distance: 76.7
click at [389, 470] on div "21 Pausa ***** Iniciar vista previa aquí Cambiar nombre Duplicar Borrar" at bounding box center [402, 471] width 203 height 19
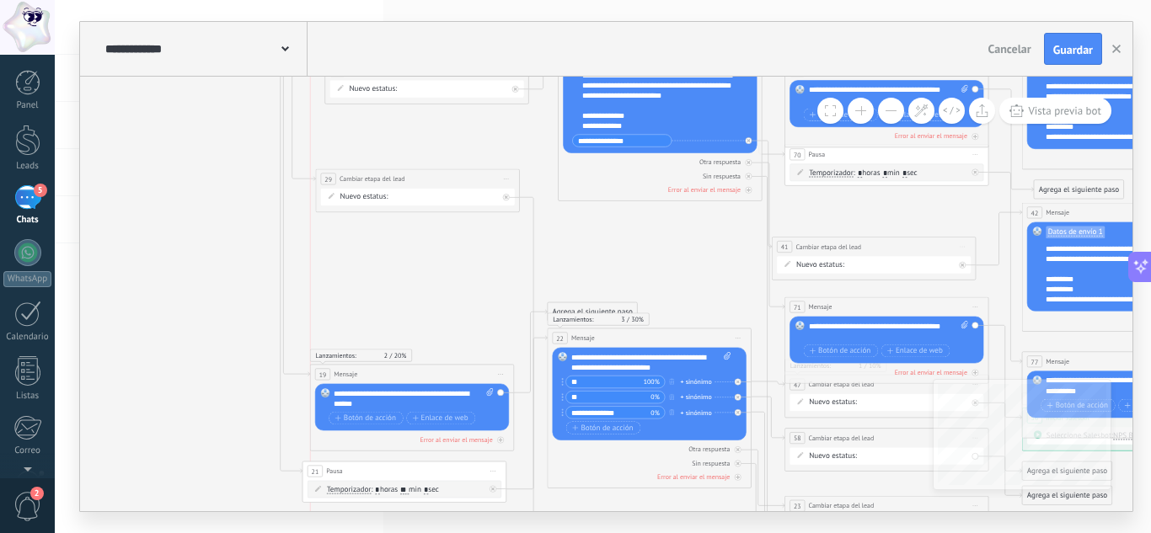
drag, startPoint x: 409, startPoint y: 263, endPoint x: 409, endPoint y: 369, distance: 106.2
click at [409, 369] on div "19 Mensaje ******* (a): Todos los contactos - canales seleccionados Todos los c…" at bounding box center [411, 374] width 203 height 19
drag, startPoint x: 424, startPoint y: 174, endPoint x: 426, endPoint y: 264, distance: 89.3
click at [426, 264] on div "**********" at bounding box center [419, 268] width 203 height 19
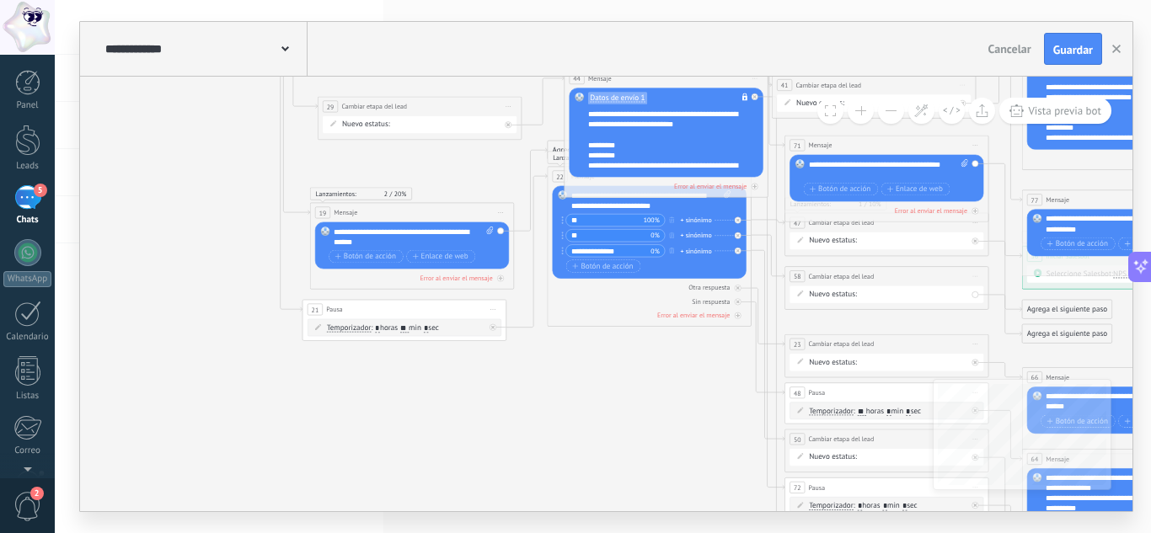
drag, startPoint x: 614, startPoint y: 391, endPoint x: 631, endPoint y: 72, distance: 319.8
click at [631, 72] on div "**********" at bounding box center [606, 267] width 1052 height 490
drag, startPoint x: 589, startPoint y: 346, endPoint x: 500, endPoint y: 172, distance: 195.6
click at [500, 172] on div "Agrega el siguiente paso" at bounding box center [503, 167] width 89 height 17
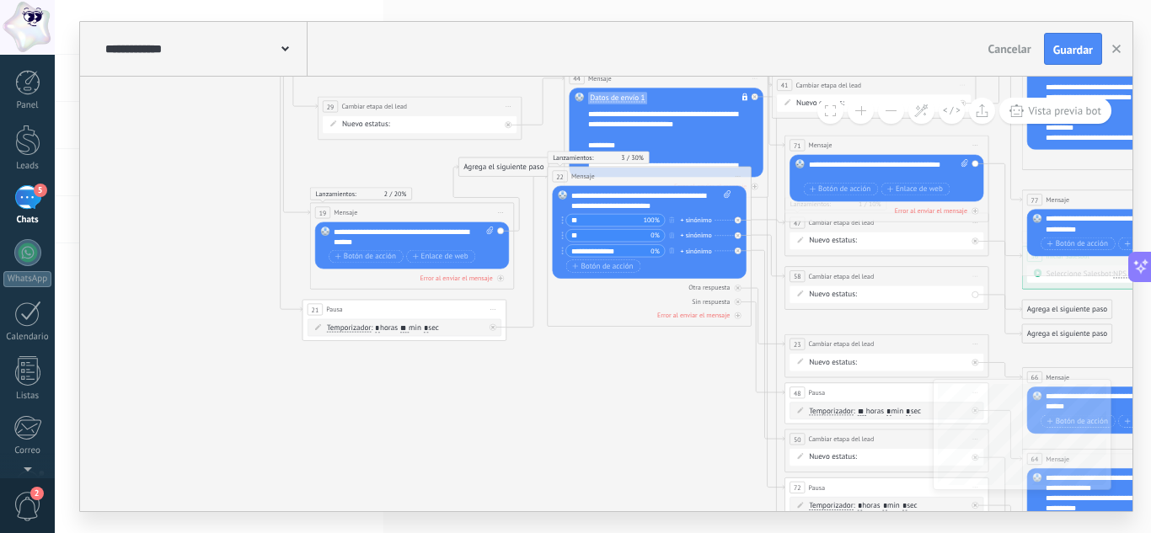
drag, startPoint x: 586, startPoint y: 312, endPoint x: 599, endPoint y: 386, distance: 75.2
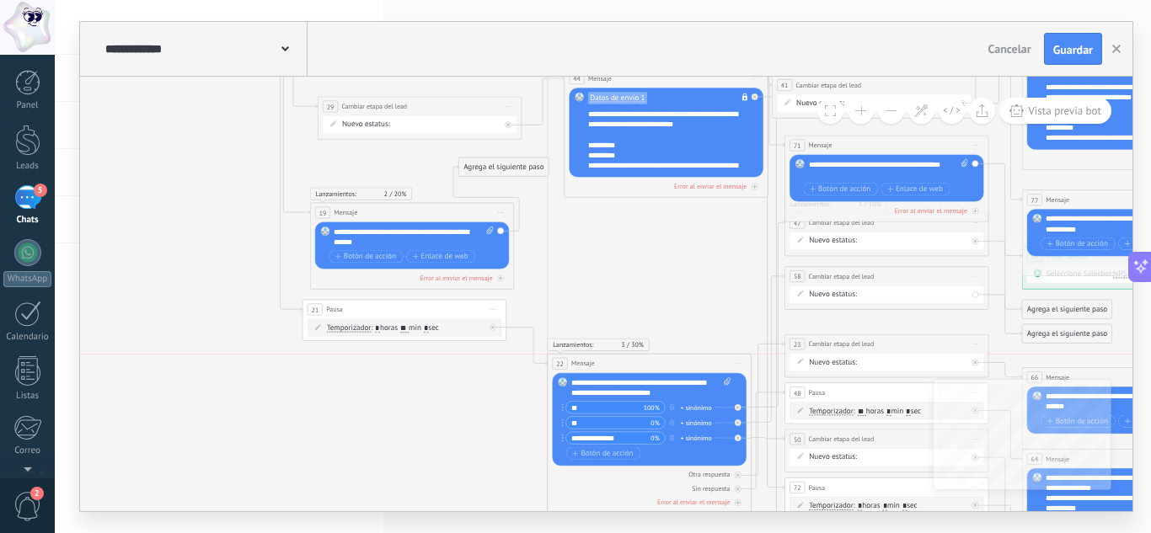
drag, startPoint x: 624, startPoint y: 178, endPoint x: 628, endPoint y: 370, distance: 192.1
click at [628, 370] on div "22 Mensaje ******* (a): Todos los contactos - canales seleccionados Todos los c…" at bounding box center [649, 363] width 203 height 19
drag, startPoint x: 436, startPoint y: 304, endPoint x: 448, endPoint y: 376, distance: 72.7
click at [448, 376] on div "21 Pausa ***** Iniciar vista previa aquí Cambiar nombre Duplicar Borrar" at bounding box center [419, 377] width 203 height 19
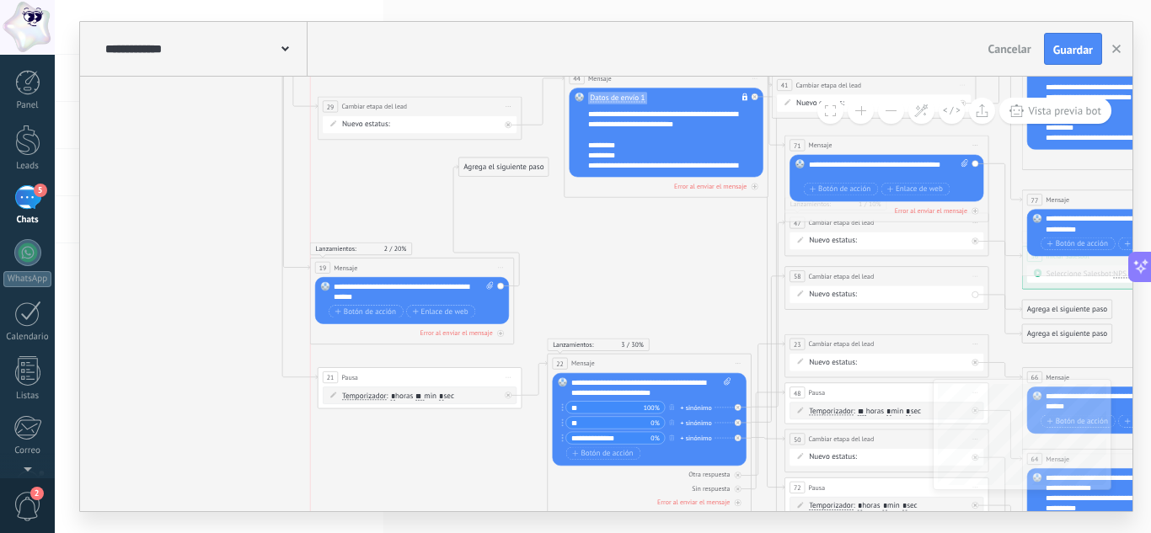
drag, startPoint x: 463, startPoint y: 210, endPoint x: 464, endPoint y: 265, distance: 55.6
click at [464, 265] on div "19 Mensaje ******* (a): Todos los contactos - canales seleccionados Todos los c…" at bounding box center [411, 268] width 203 height 19
drag, startPoint x: 507, startPoint y: 167, endPoint x: 589, endPoint y: 286, distance: 144.9
click at [588, 286] on div "Agrega el siguiente paso" at bounding box center [578, 282] width 89 height 17
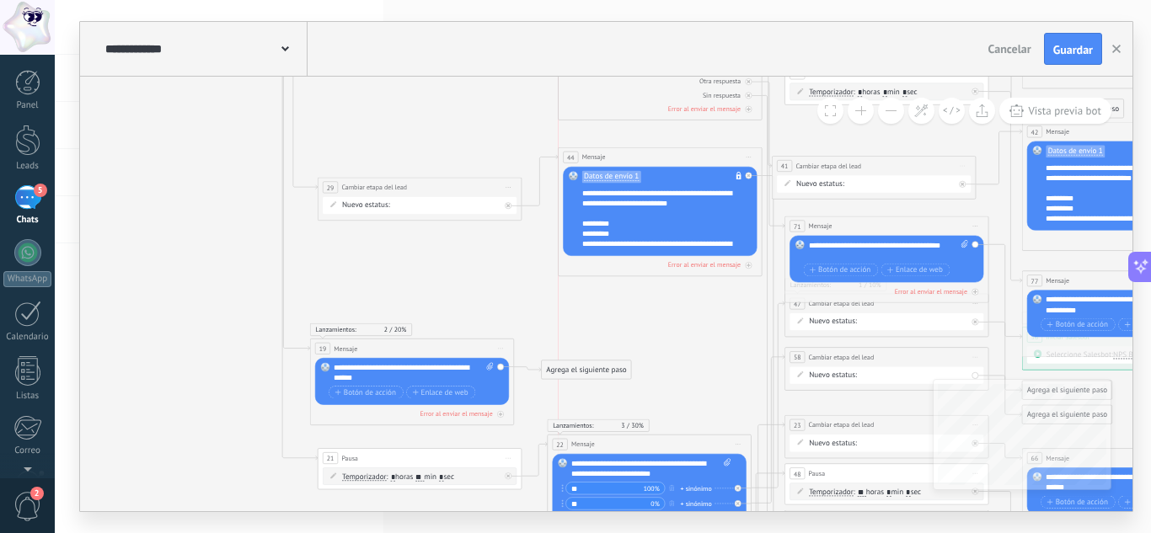
click at [632, 157] on div "44 Mensaje ******* (a): Todos los contactos - canales seleccionados Todos los c…" at bounding box center [660, 156] width 203 height 19
click at [435, 265] on icon at bounding box center [995, 482] width 2595 height 2036
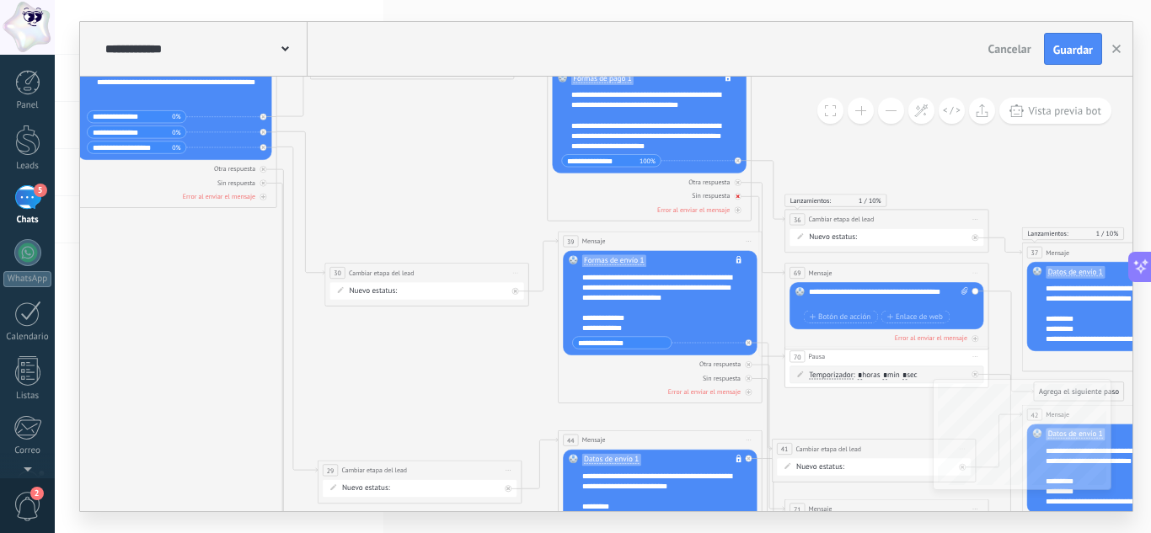
drag, startPoint x: 601, startPoint y: 197, endPoint x: 635, endPoint y: 201, distance: 34.7
click at [635, 201] on div "Sin respuesta" at bounding box center [650, 196] width 194 height 10
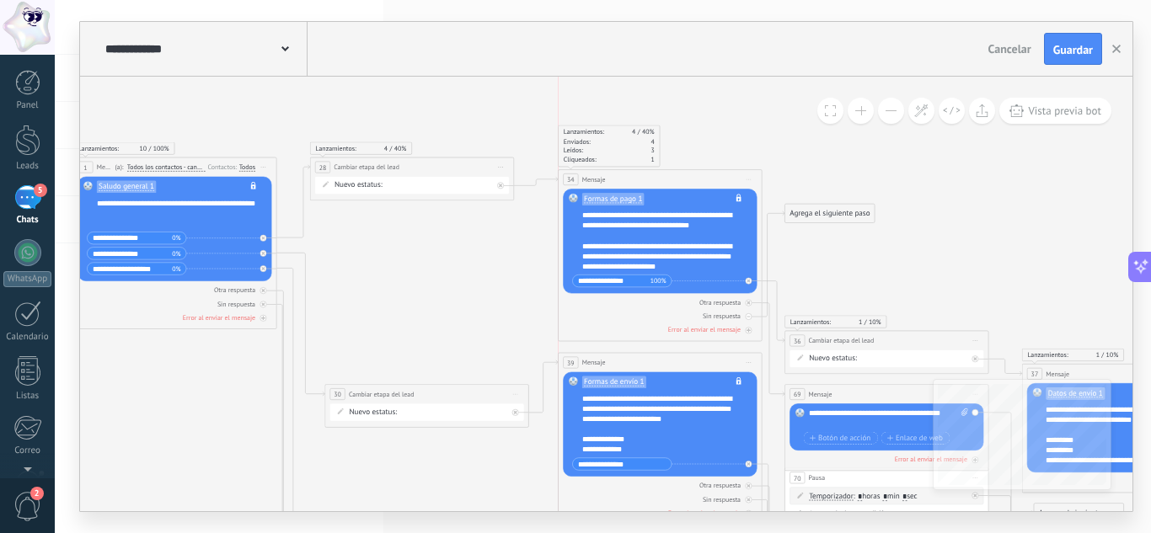
drag, startPoint x: 645, startPoint y: 178, endPoint x: 656, endPoint y: 177, distance: 11.0
click at [656, 177] on div "34 Mensaje ******* (a): Todos los contactos - canales seleccionados Todos los c…" at bounding box center [660, 179] width 203 height 19
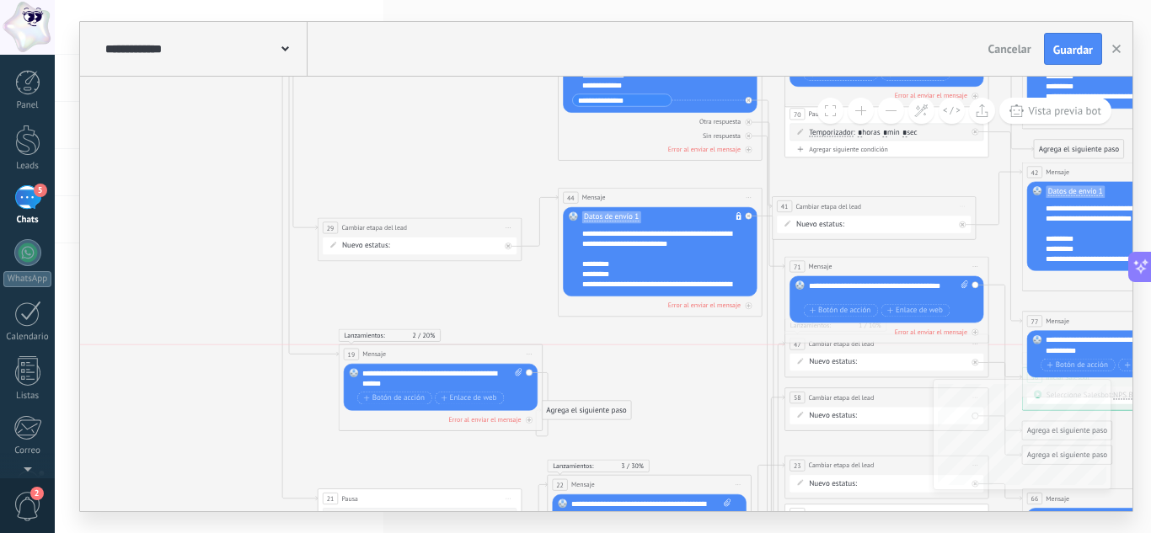
drag, startPoint x: 447, startPoint y: 383, endPoint x: 476, endPoint y: 349, distance: 44.2
click at [476, 349] on div "19 Mensaje ******* (a): Todos los contactos - canales seleccionados Todos los c…" at bounding box center [440, 354] width 203 height 19
drag, startPoint x: 599, startPoint y: 441, endPoint x: 638, endPoint y: 390, distance: 63.7
click at [638, 390] on div "Agrega el siguiente paso" at bounding box center [624, 397] width 89 height 17
click at [607, 397] on div "Agrega el siguiente paso" at bounding box center [624, 397] width 89 height 17
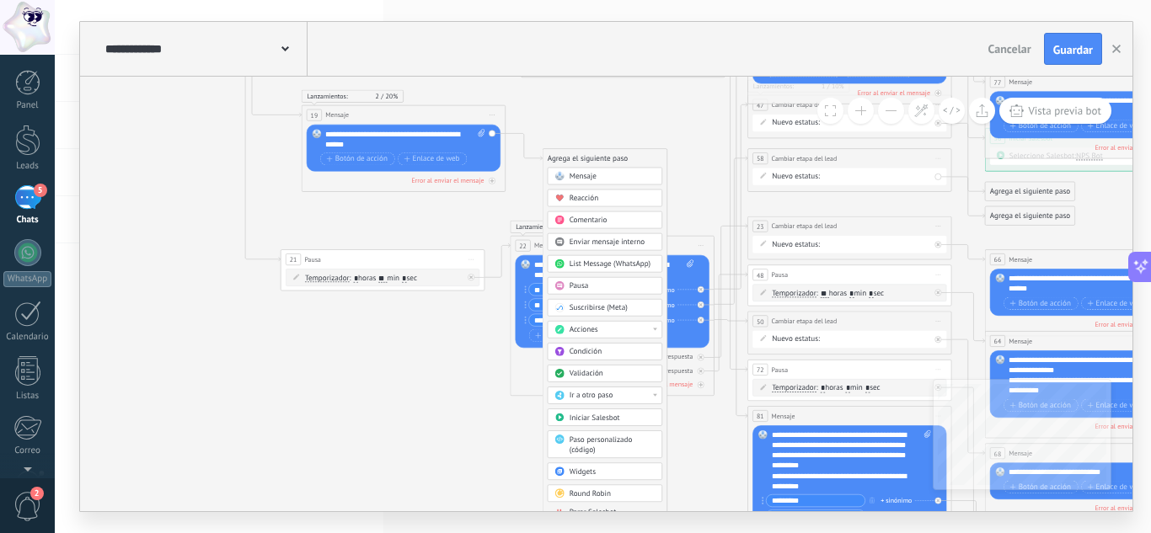
drag, startPoint x: 467, startPoint y: 342, endPoint x: 430, endPoint y: 386, distance: 57.4
click at [430, 386] on icon at bounding box center [957, 271] width 2595 height 2012
click at [626, 334] on div "Acciones" at bounding box center [613, 330] width 86 height 10
click at [486, 439] on icon at bounding box center [957, 271] width 2595 height 2012
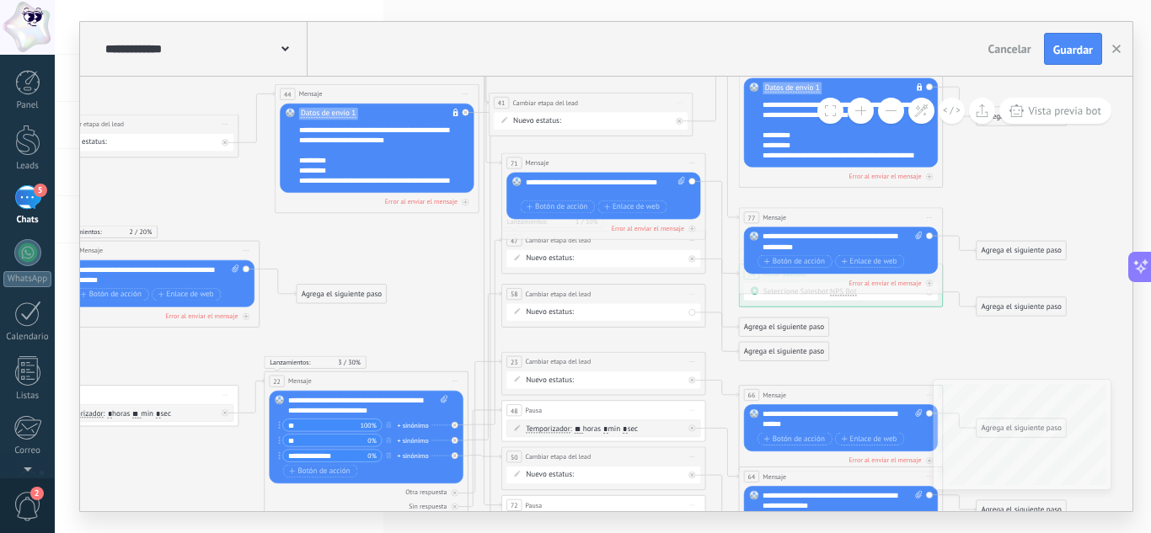
drag, startPoint x: 404, startPoint y: 454, endPoint x: 130, endPoint y: 518, distance: 282.0
click at [130, 518] on div "**********" at bounding box center [603, 266] width 1096 height 533
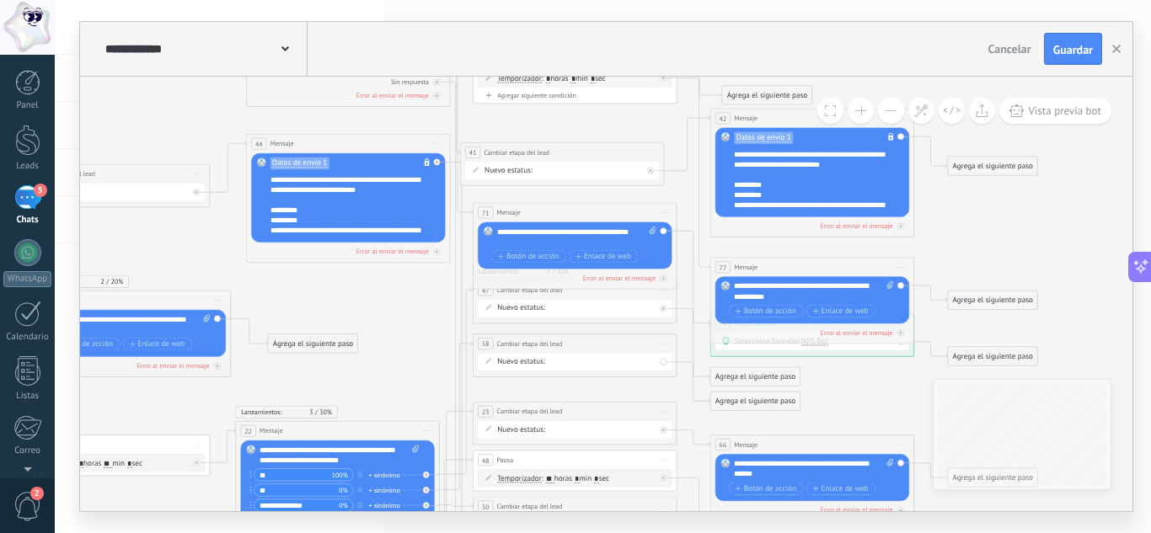
drag, startPoint x: 437, startPoint y: 305, endPoint x: 395, endPoint y: 210, distance: 104.1
click at [476, 532] on html ".abccls-1,.abccls-2{fill-rule:evenodd}.abccls-2{fill:#fff} .abfcls-1{fill:none}…" at bounding box center [575, 266] width 1151 height 533
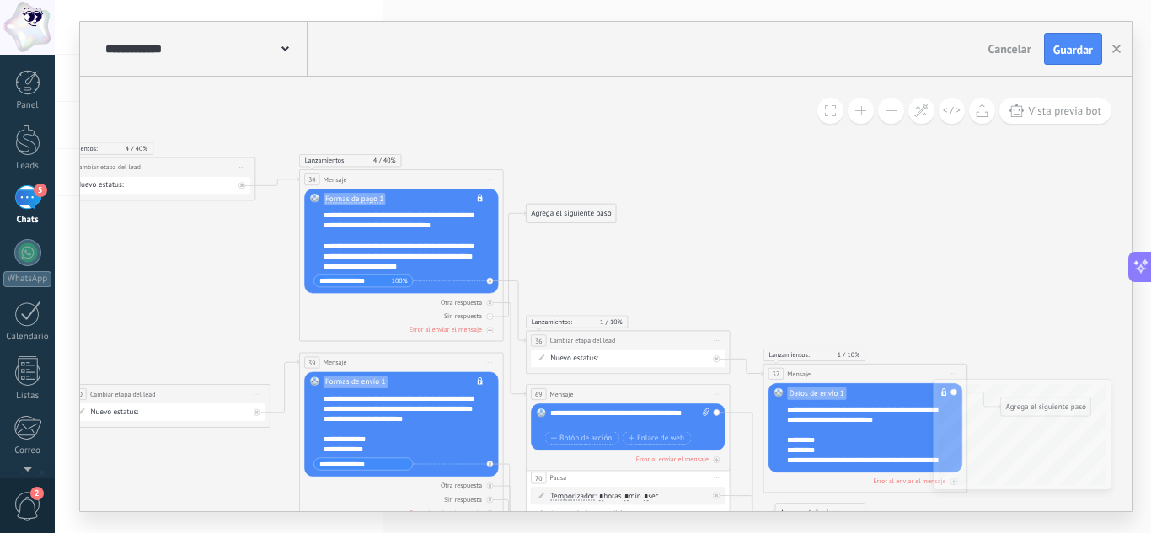
drag, startPoint x: 242, startPoint y: 138, endPoint x: 278, endPoint y: 448, distance: 312.2
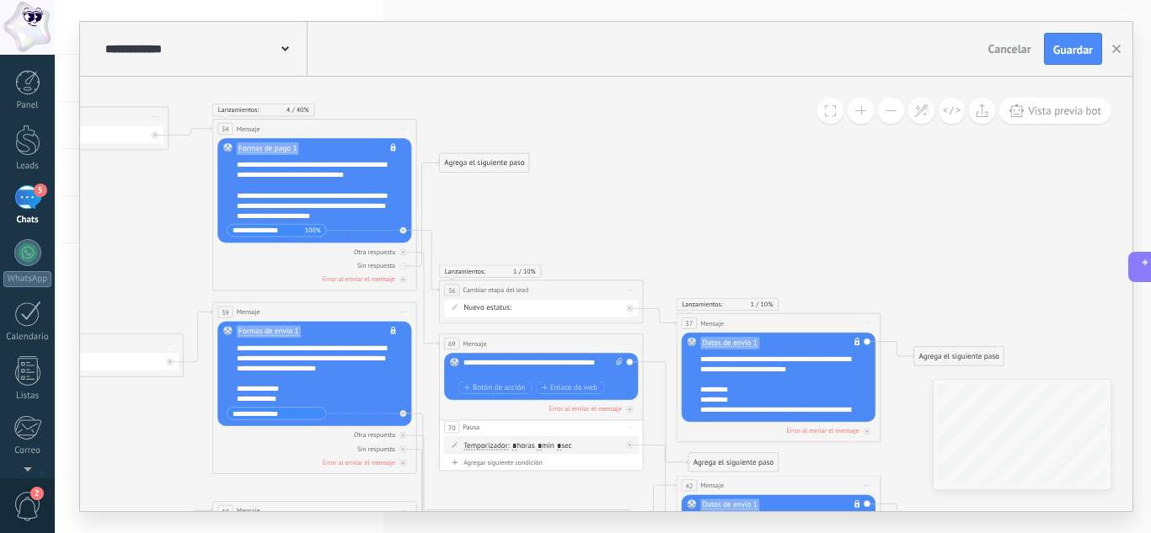
drag, startPoint x: 272, startPoint y: 419, endPoint x: 165, endPoint y: 235, distance: 212.6
drag, startPoint x: 552, startPoint y: 285, endPoint x: 566, endPoint y: 121, distance: 164.1
click at [566, 121] on div "**********" at bounding box center [555, 129] width 203 height 19
drag, startPoint x: 504, startPoint y: 182, endPoint x: 570, endPoint y: 271, distance: 111.4
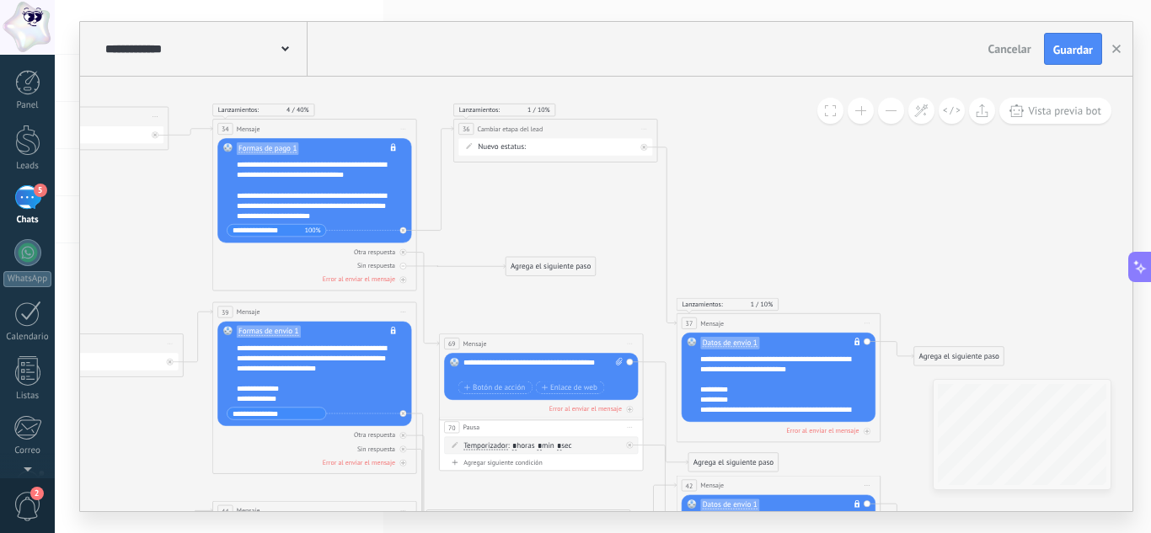
click at [570, 271] on div "Agrega el siguiente paso" at bounding box center [550, 267] width 89 height 17
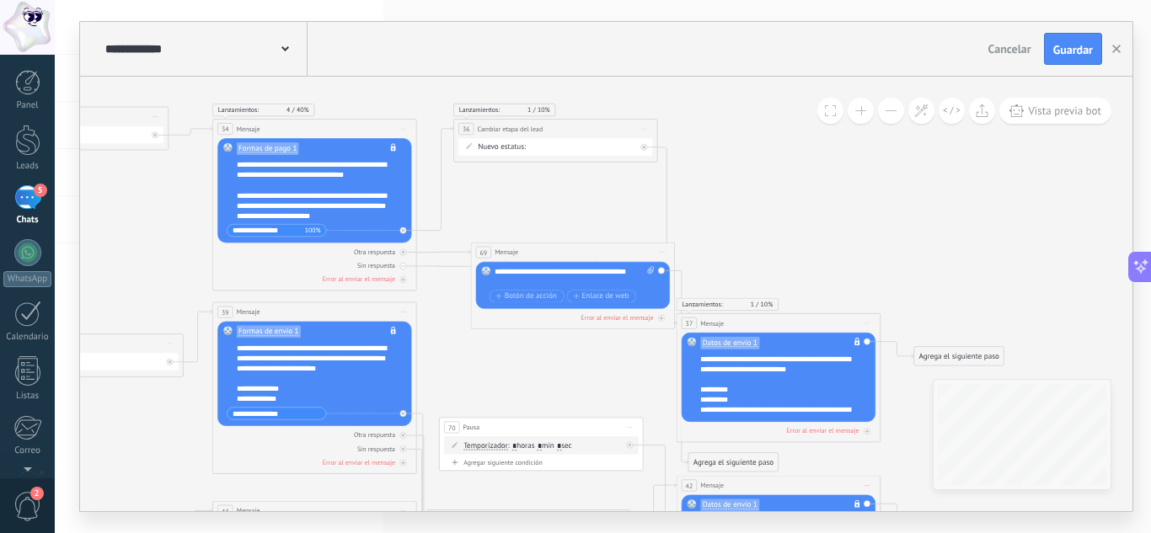
drag, startPoint x: 518, startPoint y: 339, endPoint x: 550, endPoint y: 248, distance: 96.5
click at [550, 248] on div "69 Mensaje ******* (a): Todos los contactos - canales seleccionados Todos los c…" at bounding box center [572, 252] width 203 height 19
click at [1056, 41] on button "Guardar" at bounding box center [1073, 49] width 58 height 32
